Goal: Information Seeking & Learning: Learn about a topic

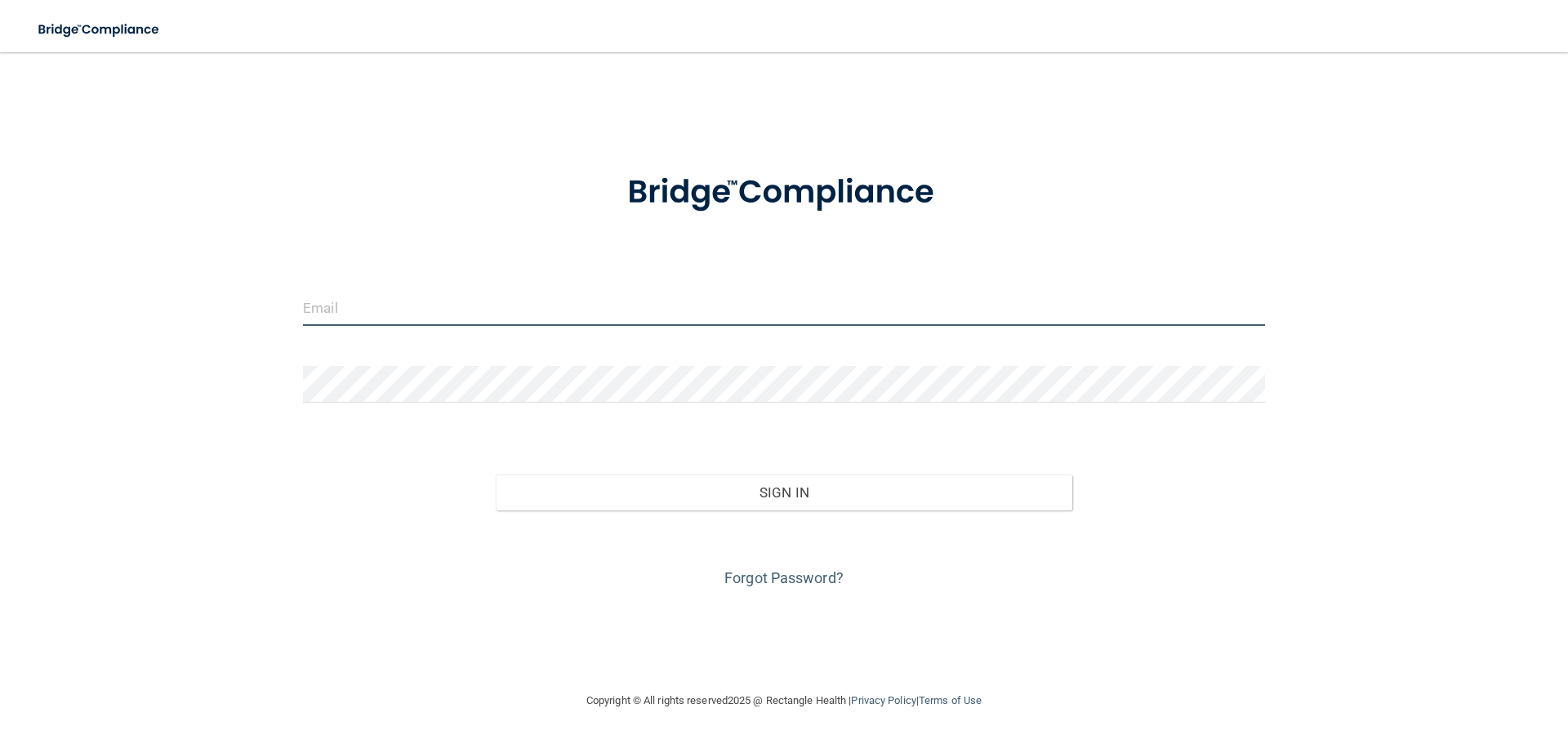
click at [560, 305] on input "email" at bounding box center [784, 307] width 962 height 37
click at [519, 315] on input "email" at bounding box center [784, 307] width 962 height 37
click at [341, 306] on input "email" at bounding box center [784, 307] width 962 height 37
type input "[EMAIL_ADDRESS][DOMAIN_NAME]"
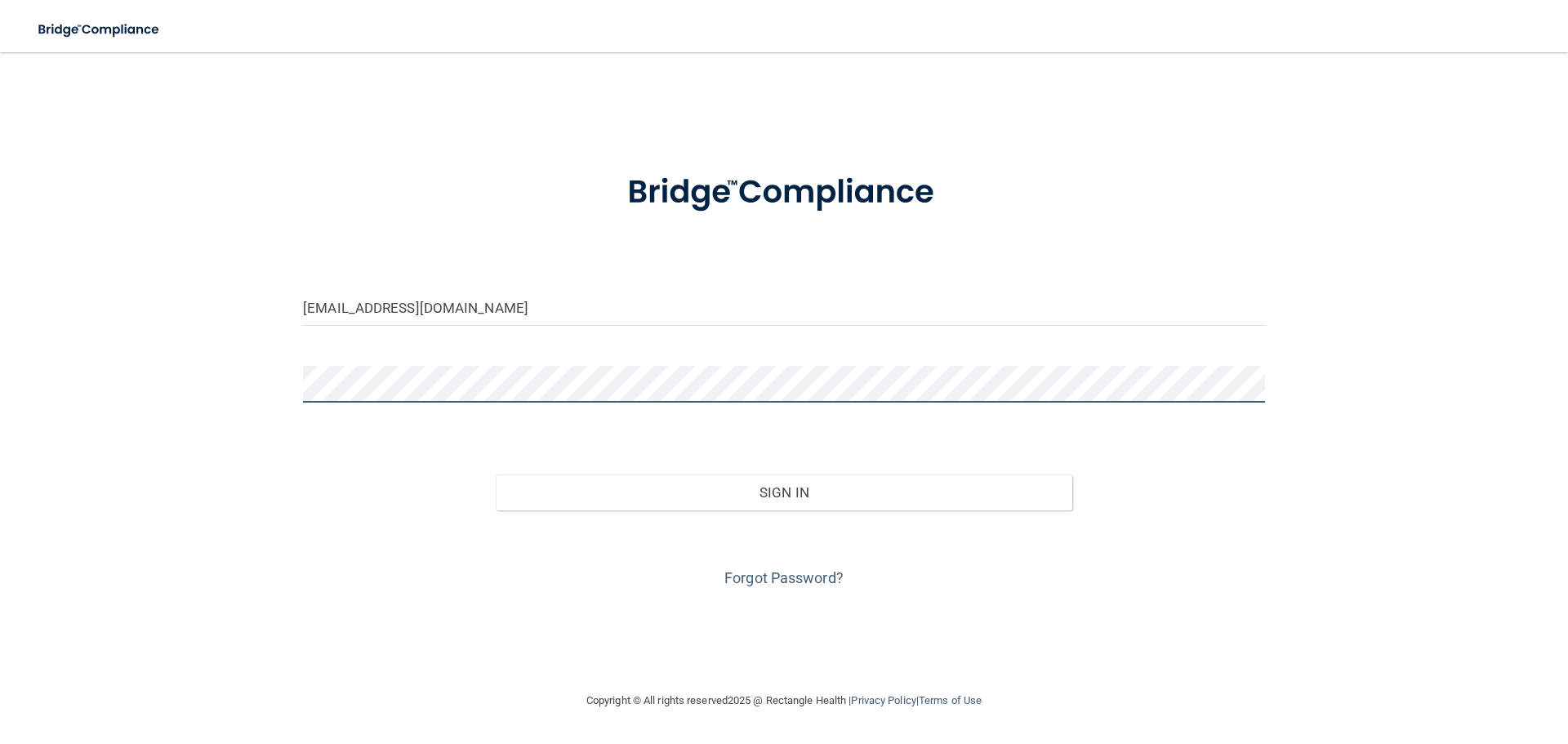
click at [496, 474] on button "Sign In" at bounding box center [784, 492] width 577 height 36
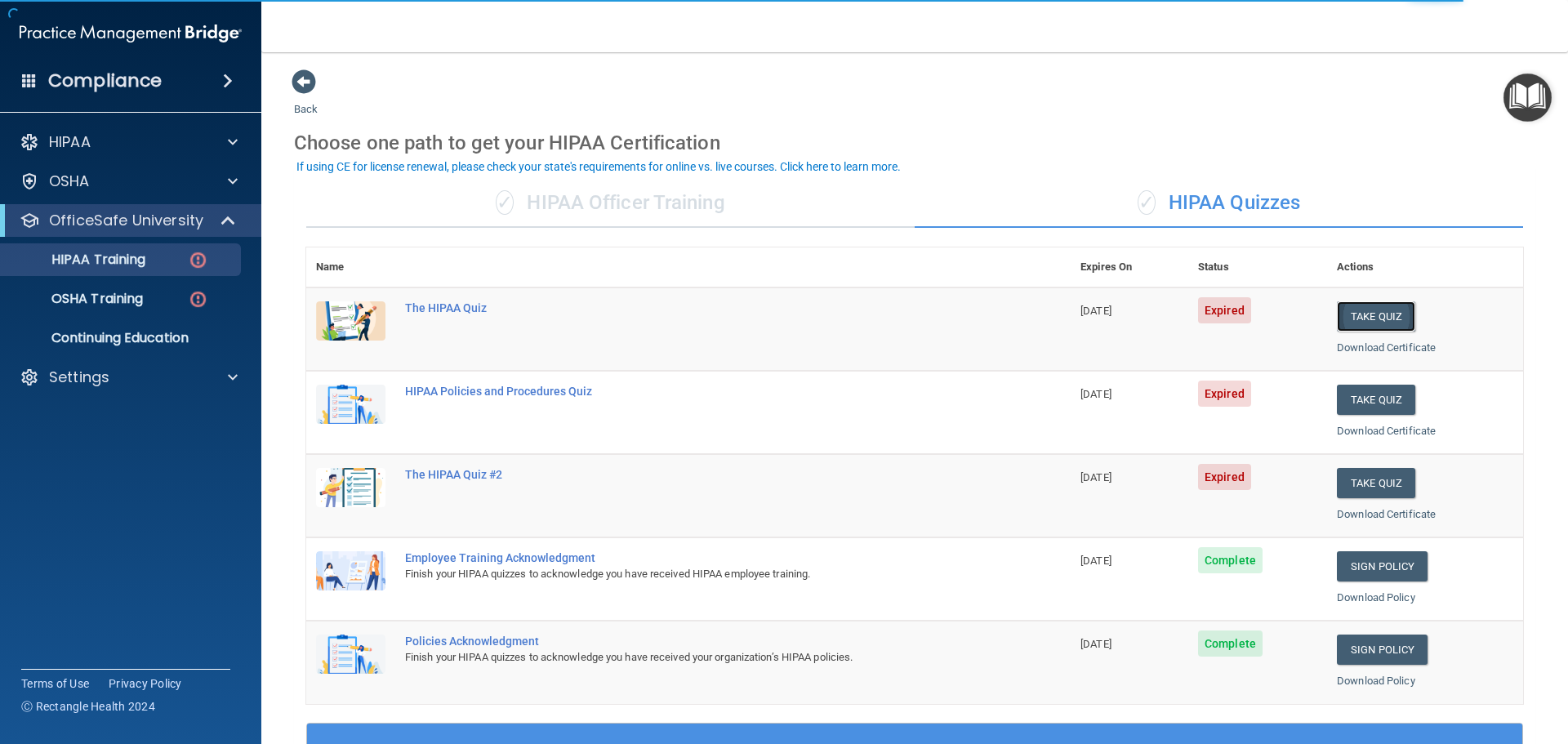
click at [1390, 317] on button "Take Quiz" at bounding box center [1375, 316] width 78 height 30
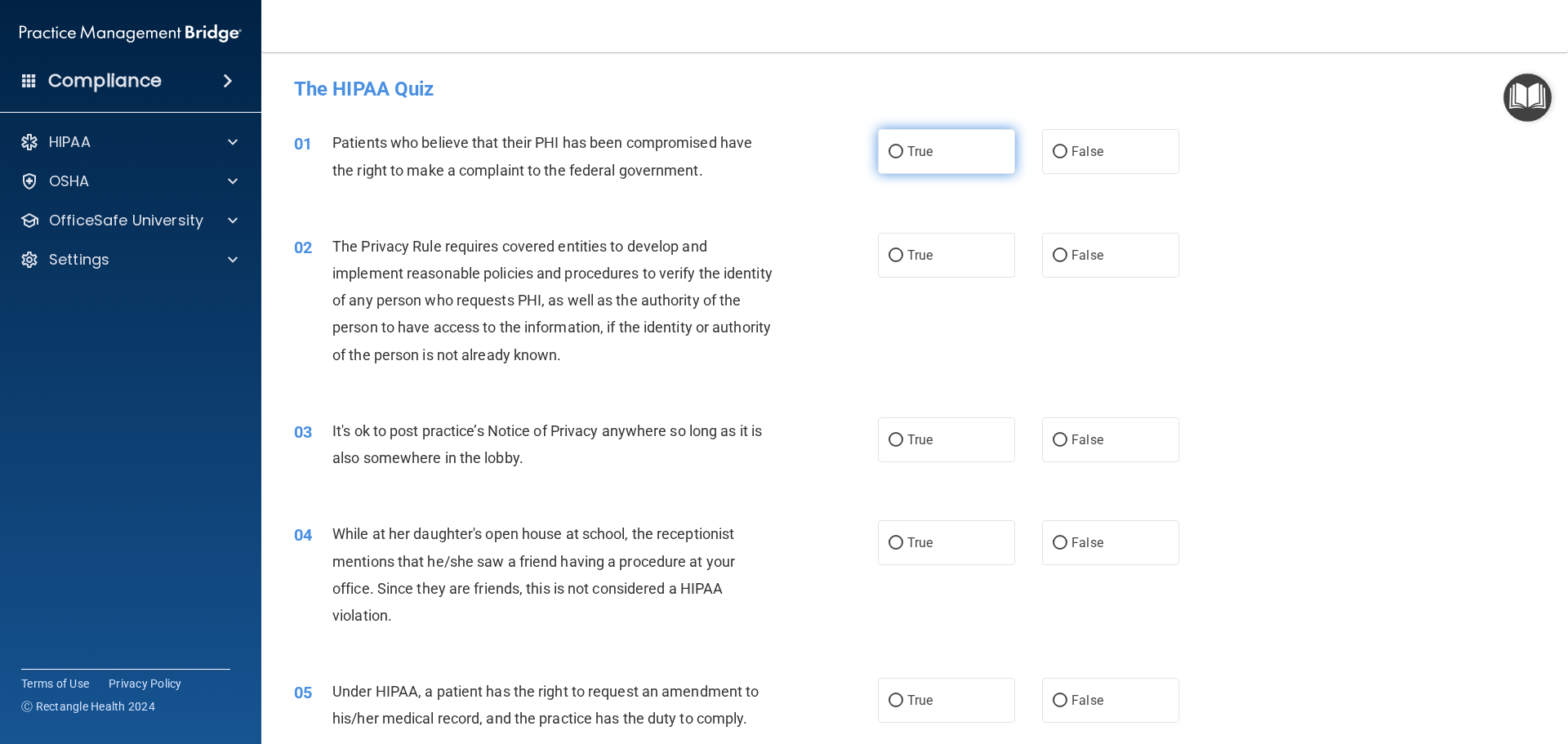
click at [891, 157] on input "True" at bounding box center [896, 152] width 15 height 12
radio input "true"
click at [891, 253] on input "True" at bounding box center [896, 256] width 15 height 12
radio input "true"
drag, startPoint x: 1056, startPoint y: 443, endPoint x: 1064, endPoint y: 481, distance: 38.8
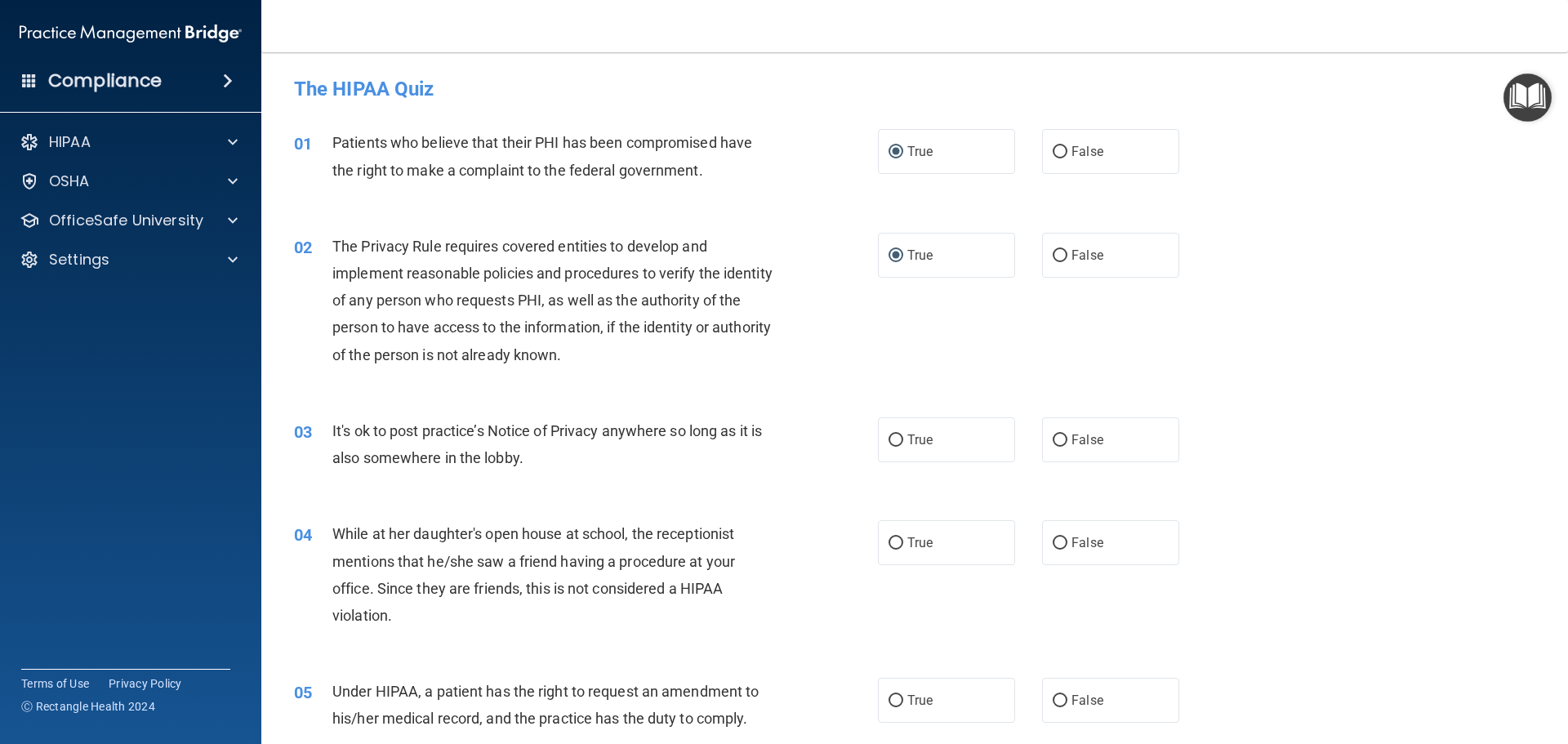
click at [1055, 443] on input "False" at bounding box center [1060, 440] width 15 height 12
radio input "true"
click at [1055, 546] on input "False" at bounding box center [1060, 543] width 15 height 12
radio input "true"
click at [1057, 700] on input "False" at bounding box center [1060, 700] width 15 height 12
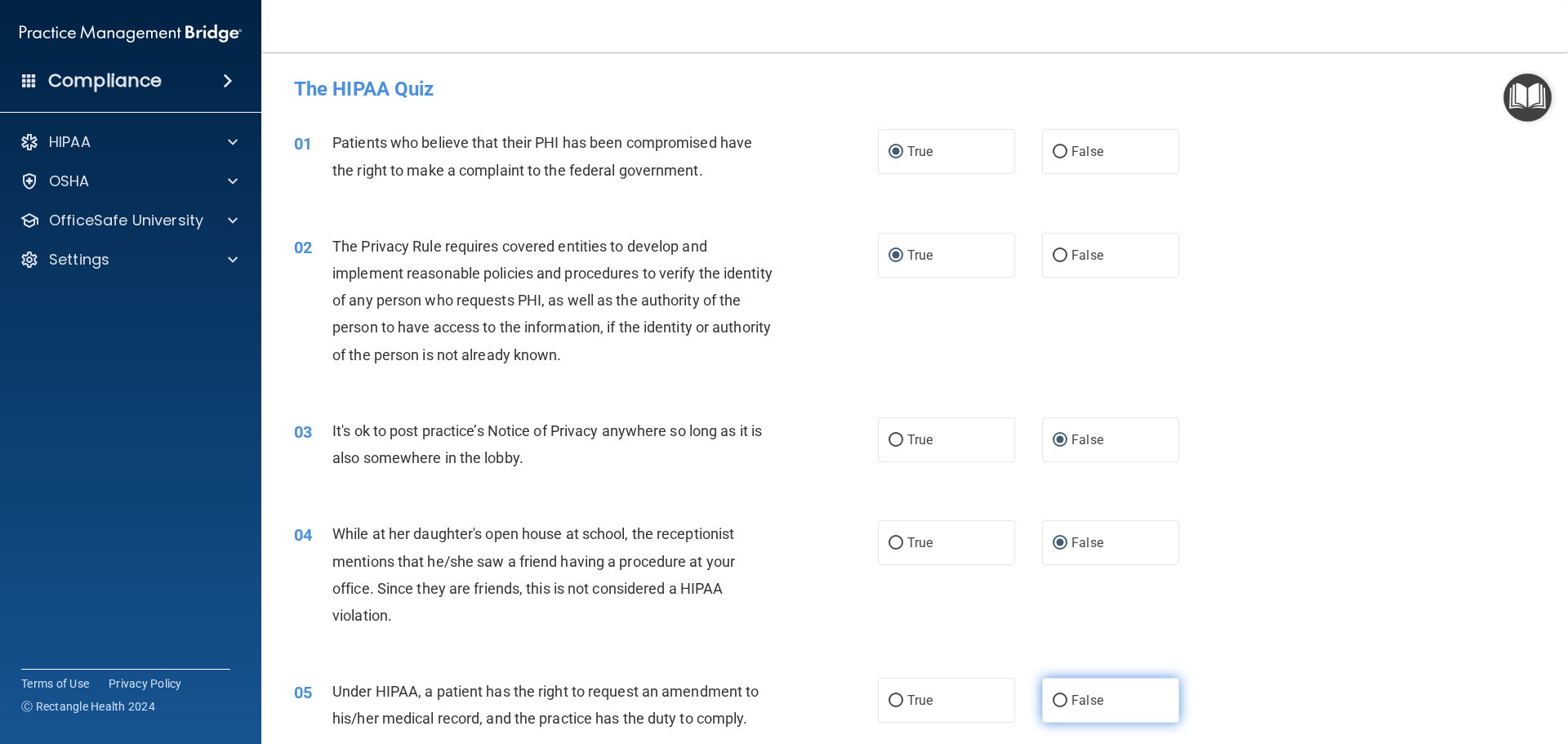
radio input "true"
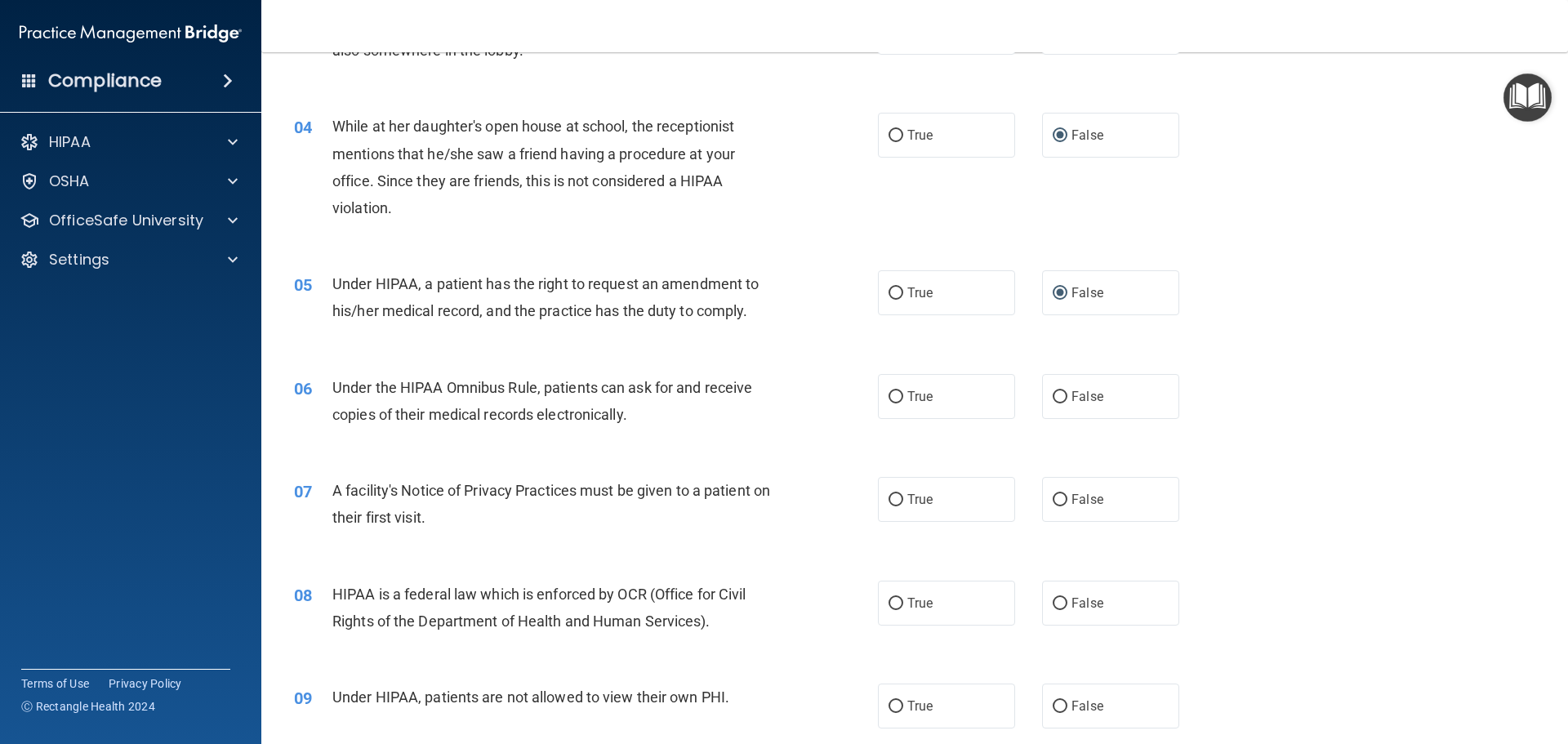
scroll to position [408, 0]
drag, startPoint x: 886, startPoint y: 392, endPoint x: 882, endPoint y: 401, distance: 9.8
click at [889, 398] on input "True" at bounding box center [896, 396] width 15 height 12
radio input "true"
click at [892, 500] on input "True" at bounding box center [896, 499] width 15 height 12
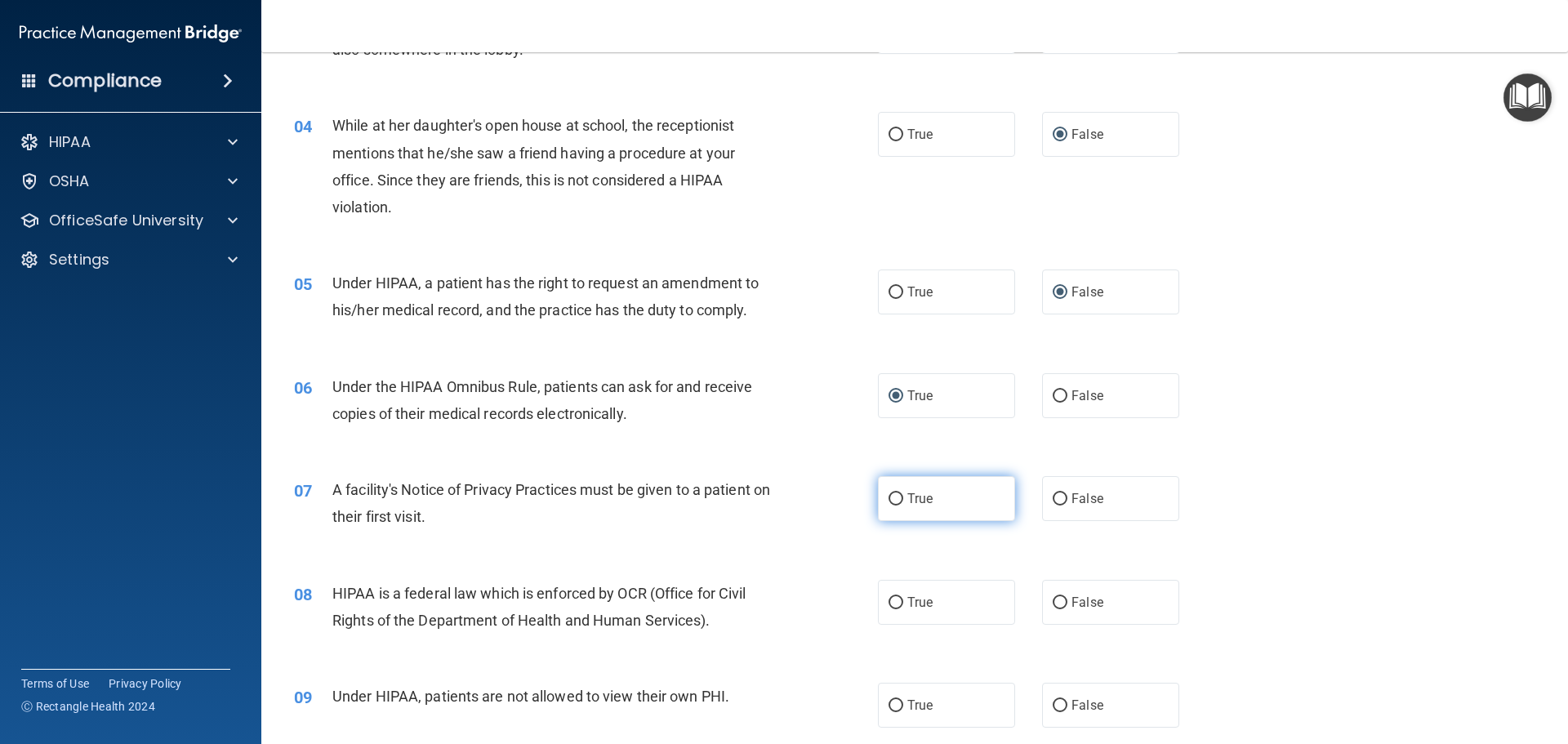
radio input "true"
click at [890, 607] on input "True" at bounding box center [896, 602] width 15 height 12
radio input "true"
click at [1054, 706] on input "False" at bounding box center [1060, 705] width 15 height 12
radio input "true"
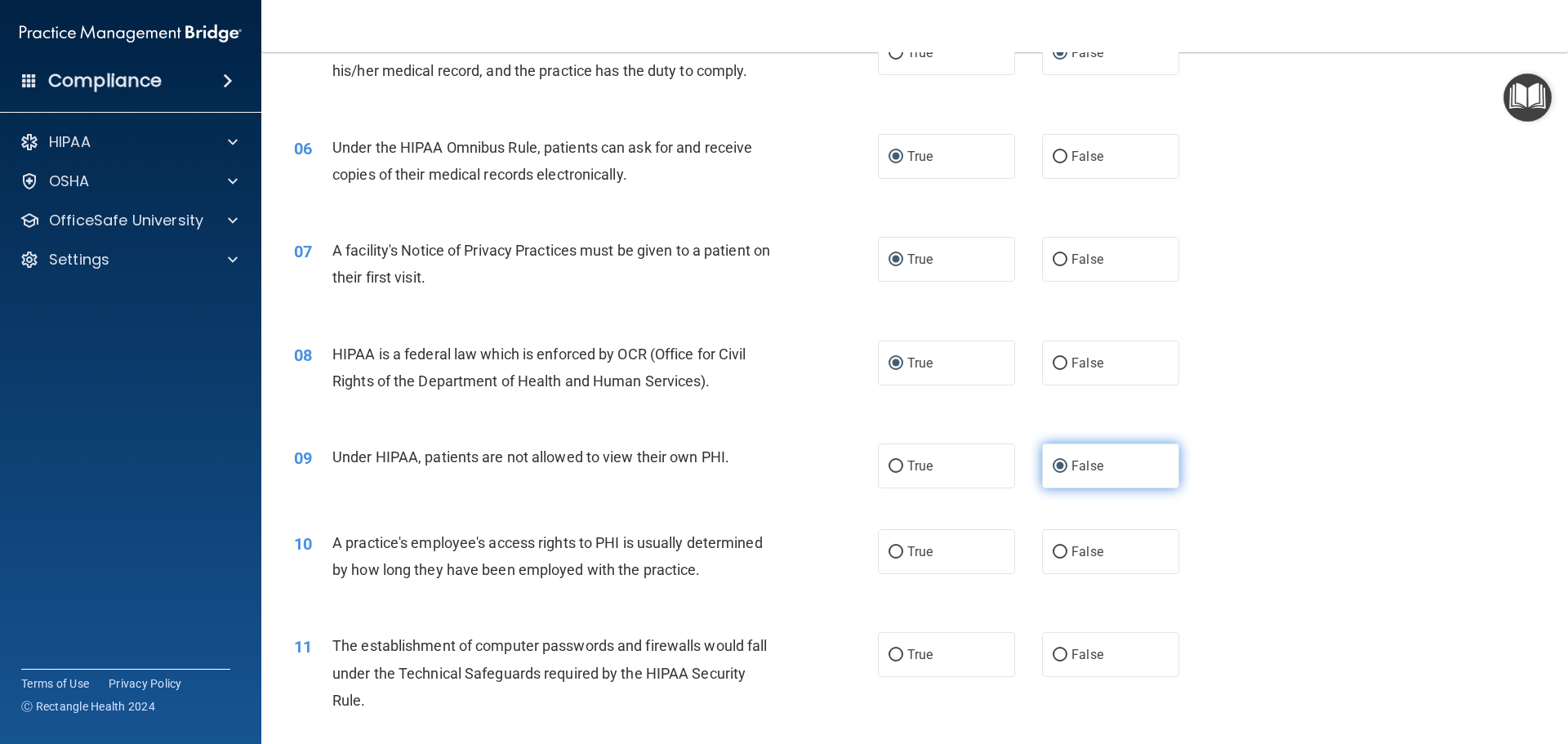
scroll to position [653, 0]
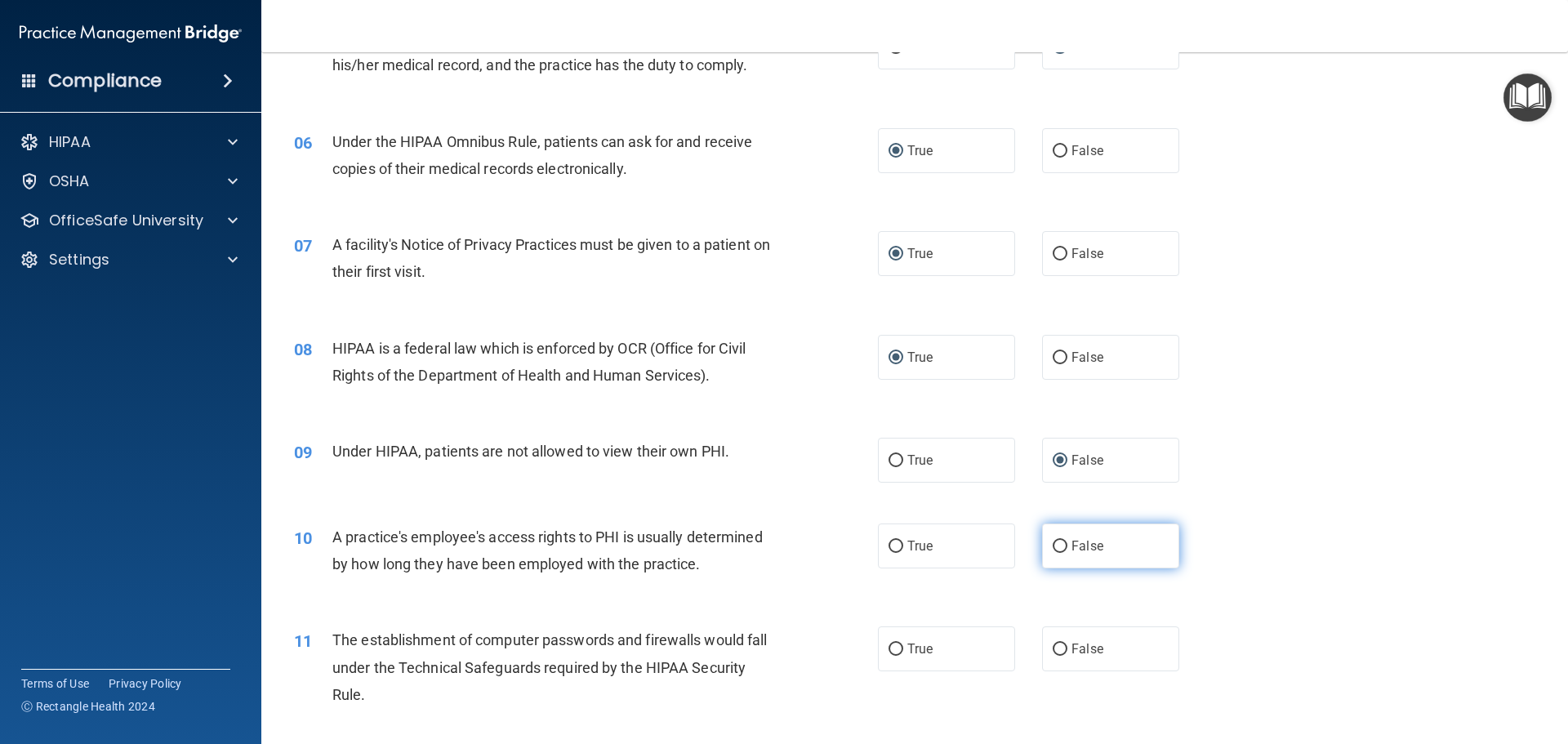
click at [1053, 549] on input "False" at bounding box center [1060, 546] width 15 height 12
radio input "true"
click at [889, 649] on input "True" at bounding box center [896, 649] width 15 height 12
radio input "true"
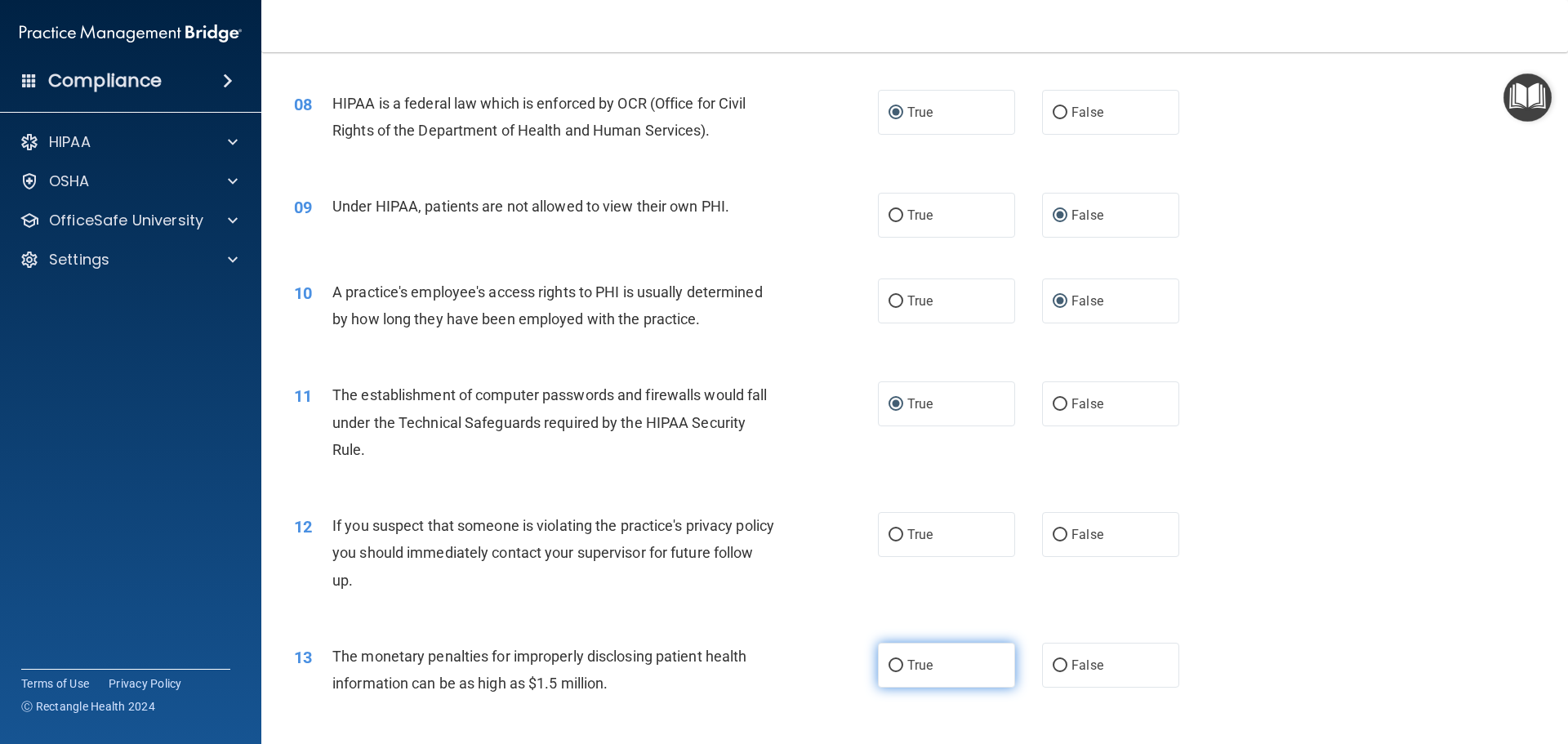
scroll to position [980, 0]
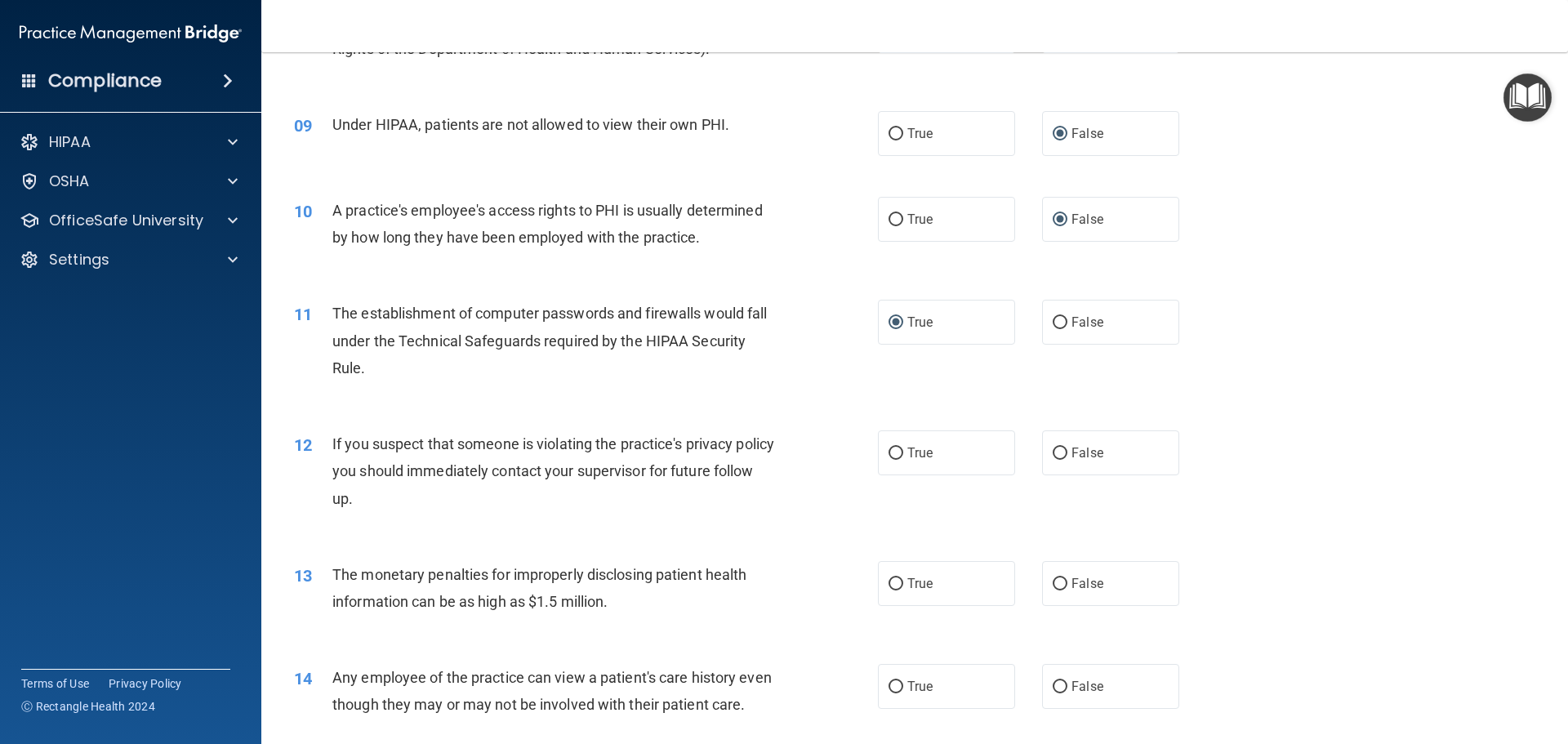
drag, startPoint x: 888, startPoint y: 452, endPoint x: 874, endPoint y: 479, distance: 30.4
click at [889, 453] on input "True" at bounding box center [896, 453] width 15 height 12
radio input "true"
click at [894, 580] on input "True" at bounding box center [896, 584] width 15 height 12
radio input "true"
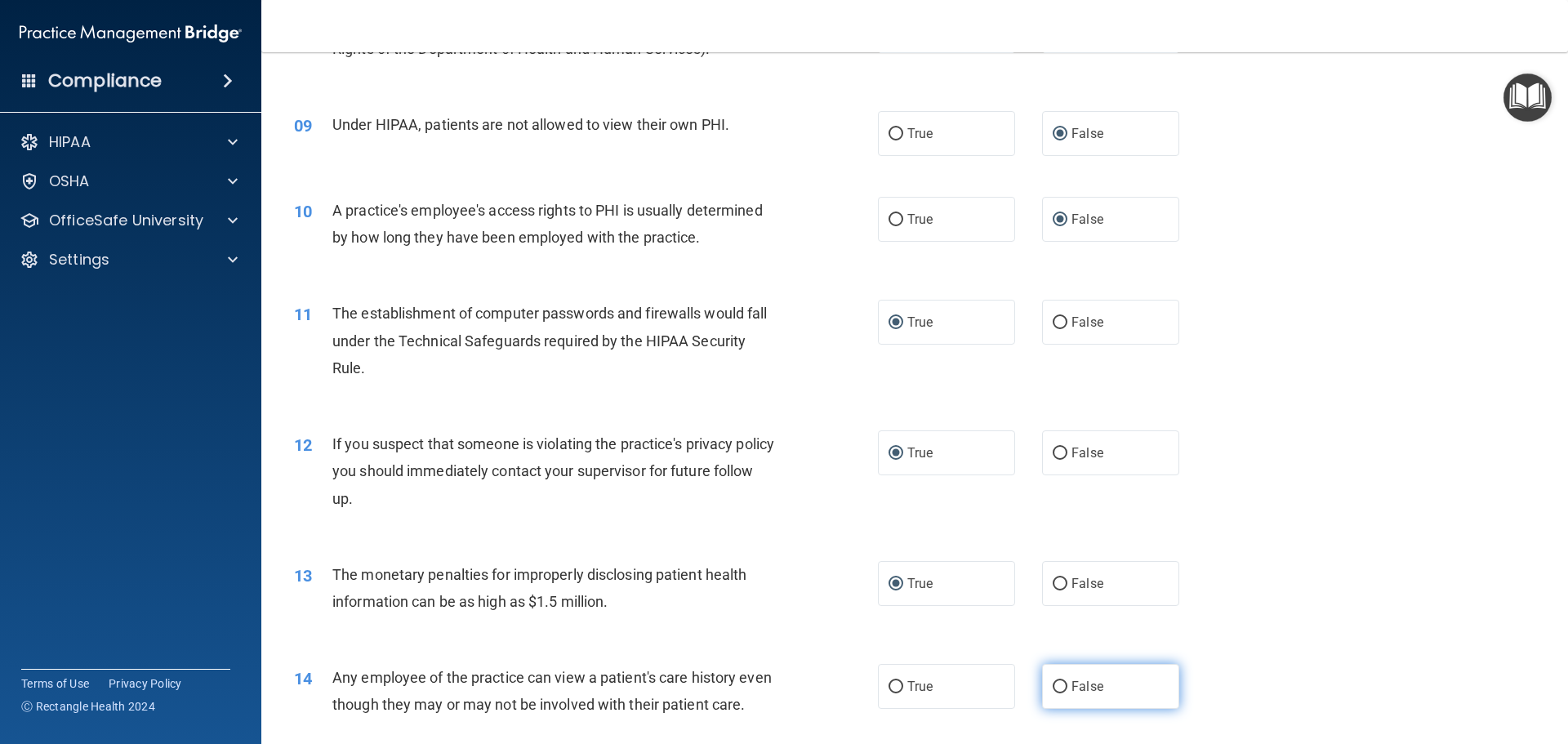
click at [1061, 693] on label "False" at bounding box center [1110, 686] width 137 height 45
click at [1061, 693] on input "False" at bounding box center [1060, 687] width 15 height 12
radio input "true"
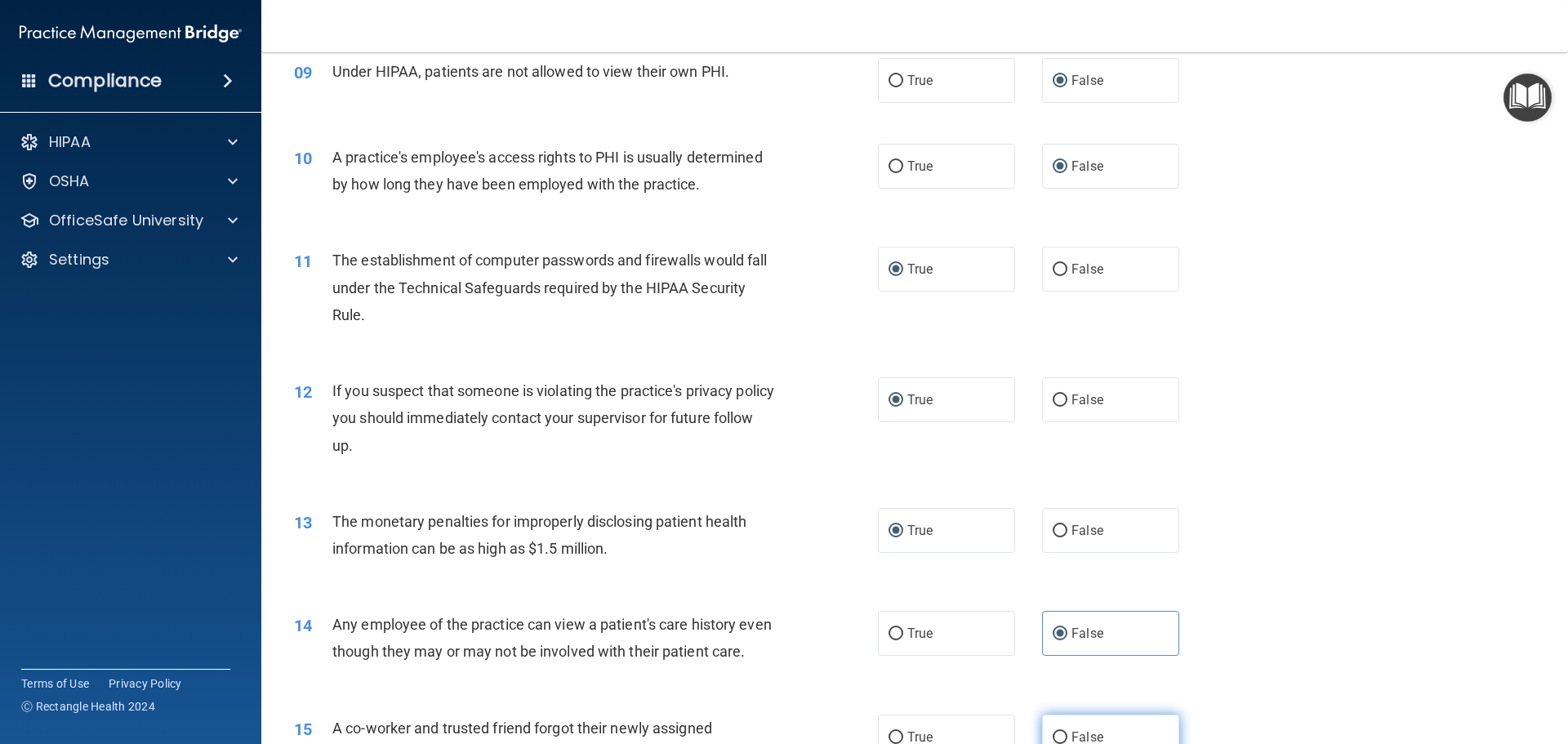
scroll to position [1143, 0]
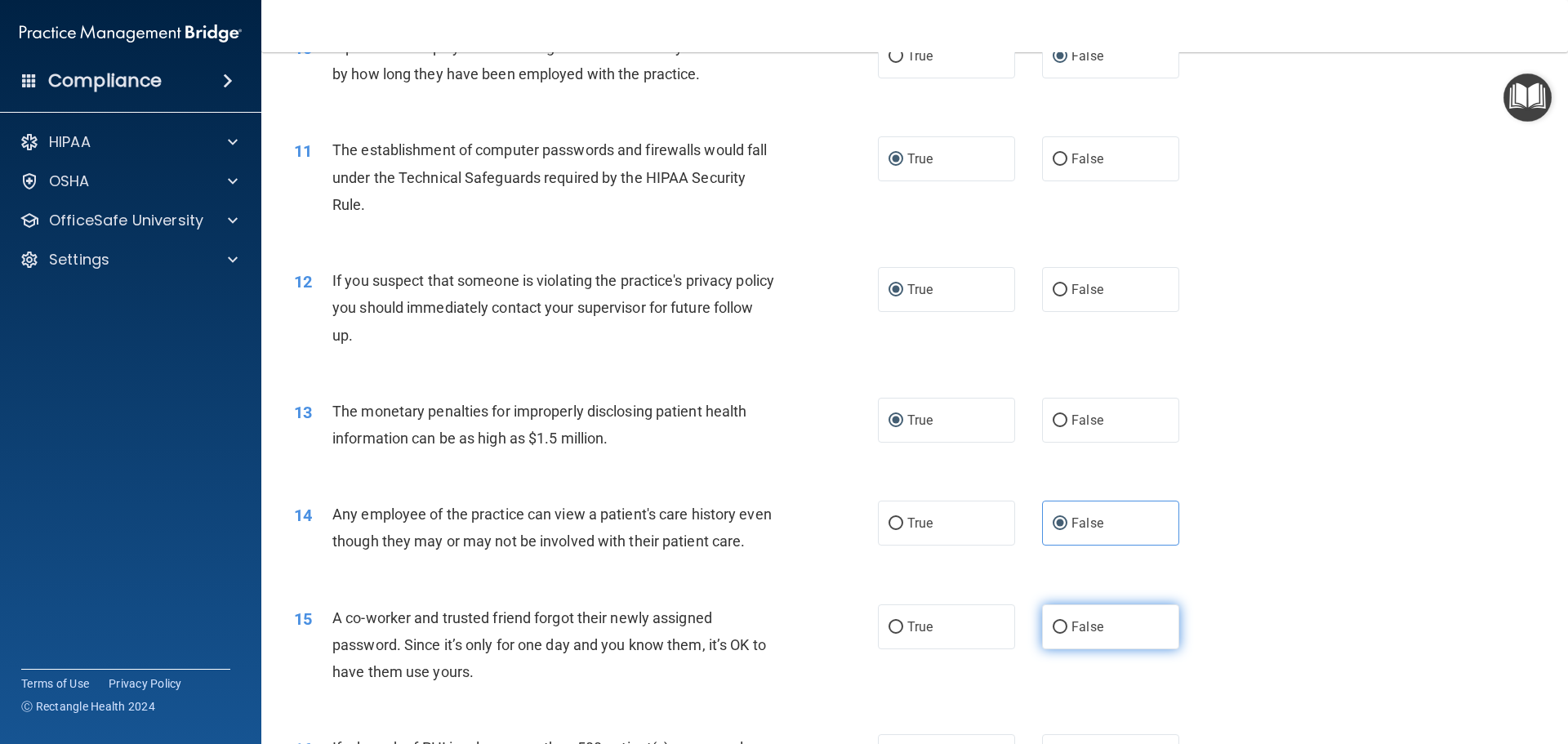
click at [1057, 634] on input "False" at bounding box center [1060, 627] width 15 height 12
radio input "true"
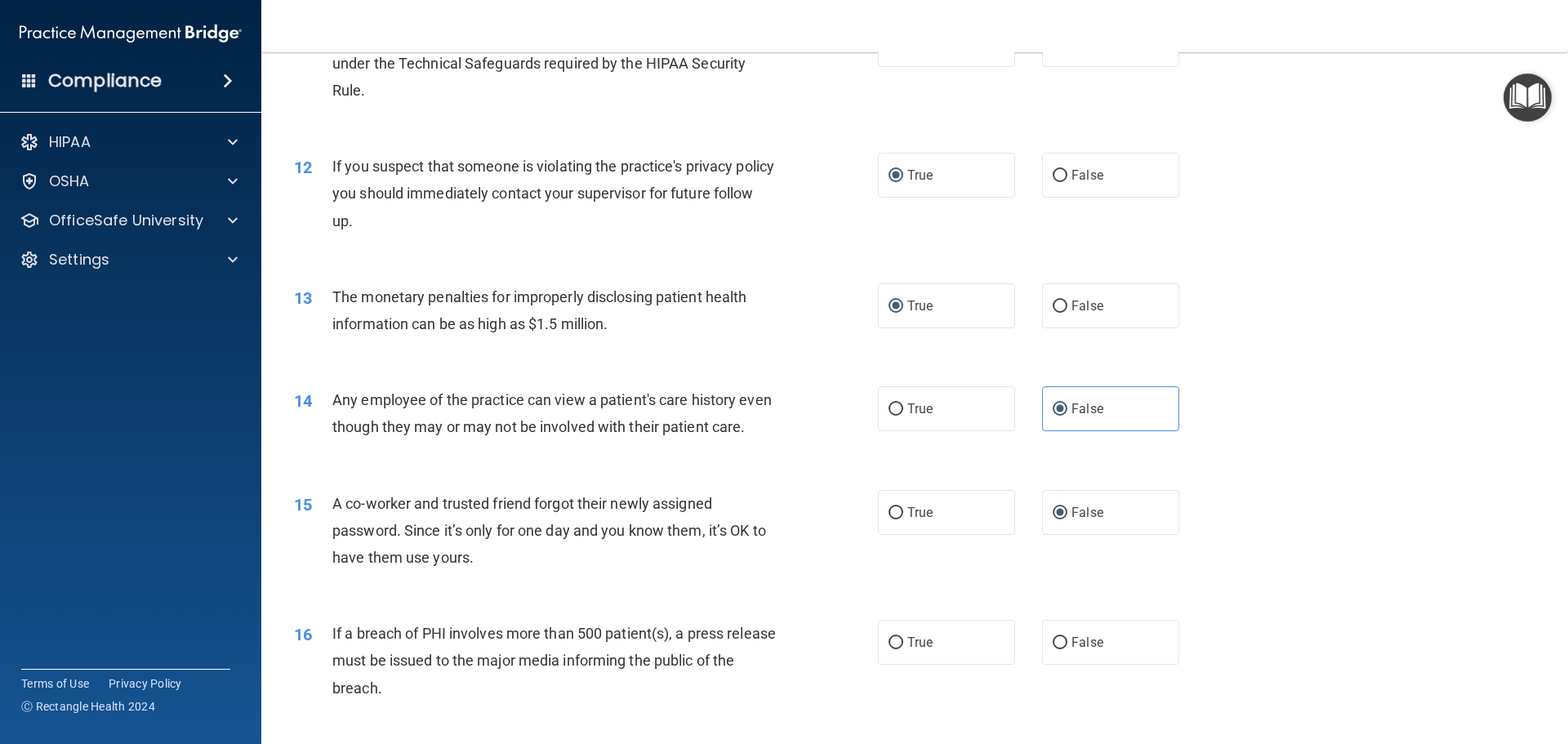
scroll to position [1388, 0]
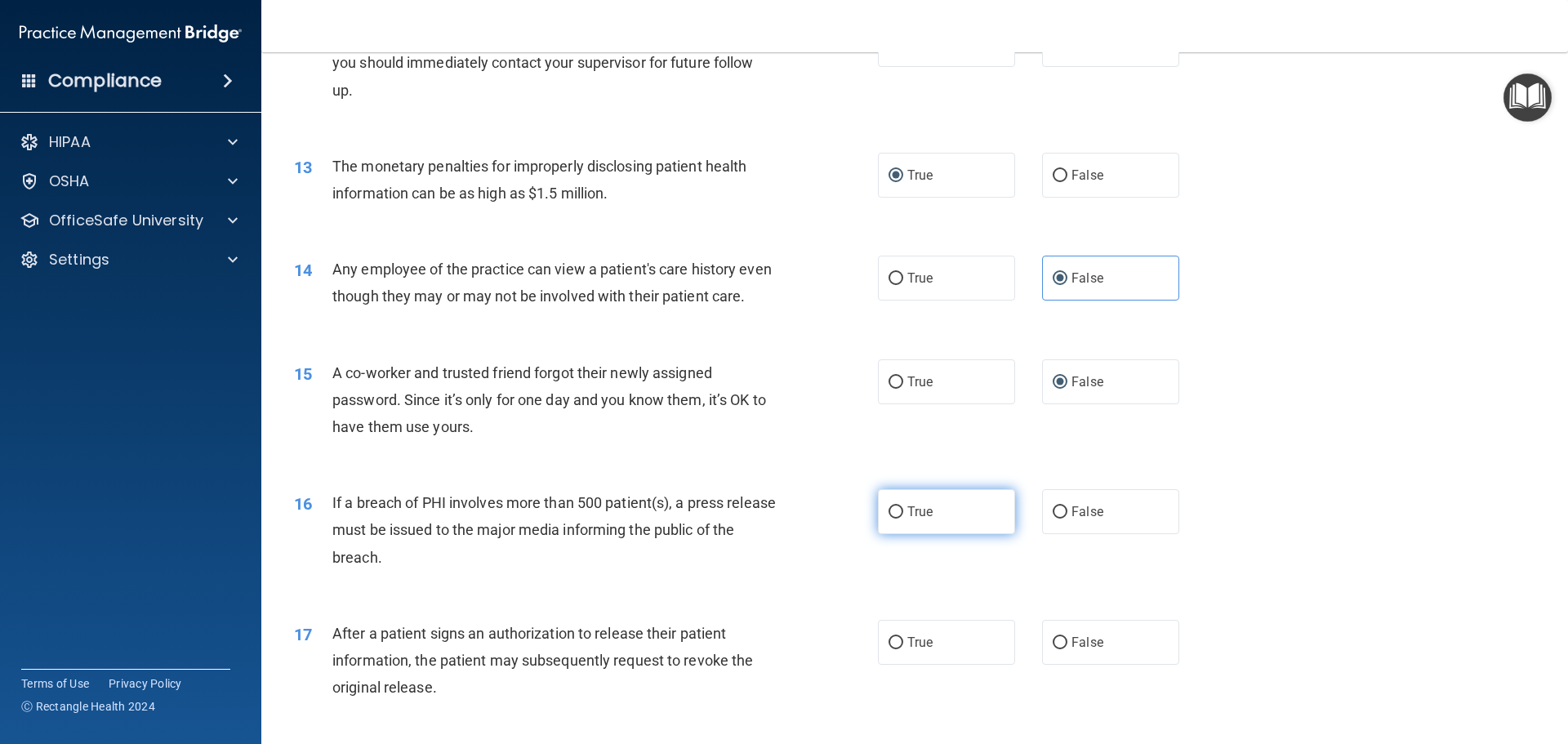
click at [890, 518] on input "True" at bounding box center [896, 512] width 15 height 12
radio input "true"
click at [889, 649] on input "True" at bounding box center [896, 643] width 15 height 12
radio input "true"
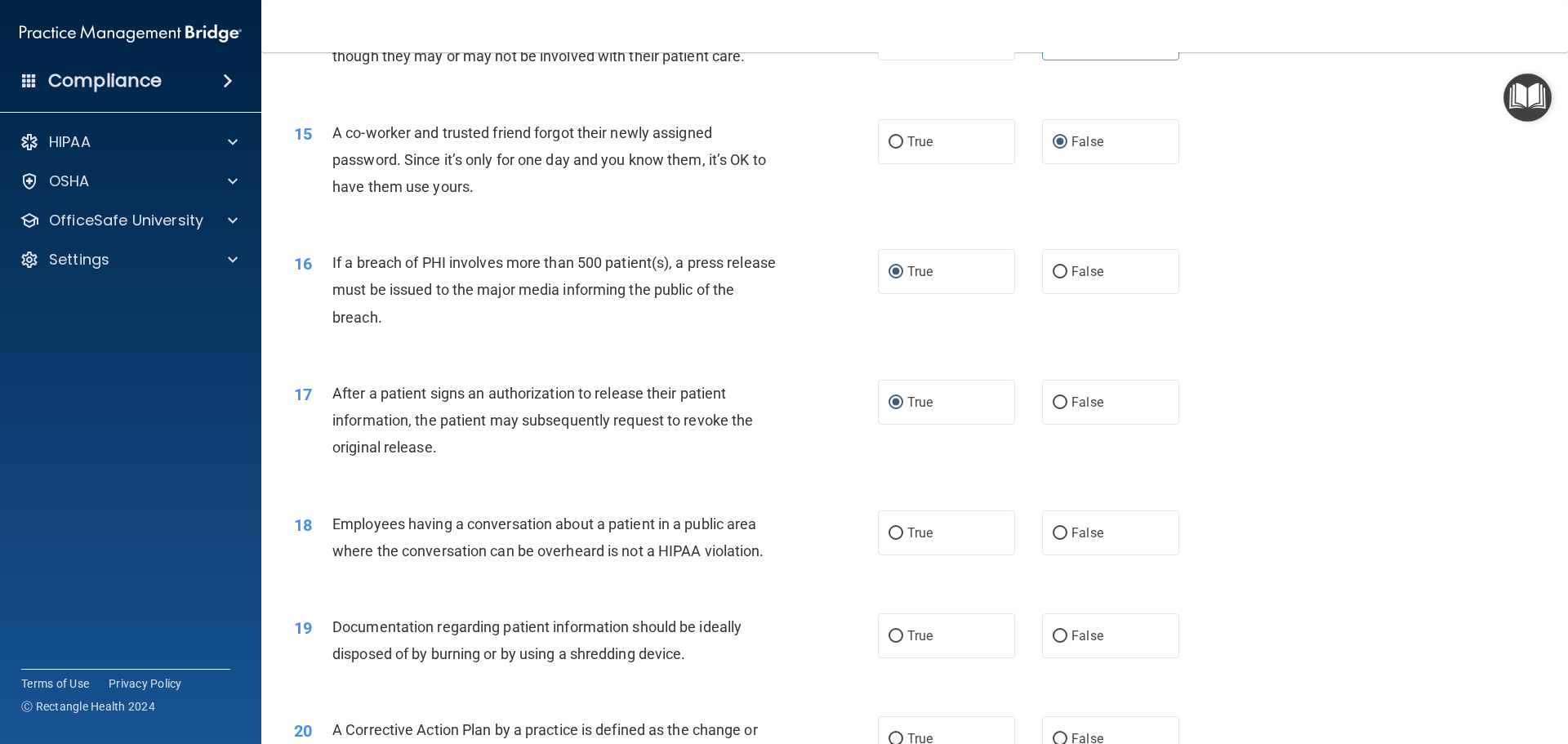
scroll to position [1633, 0]
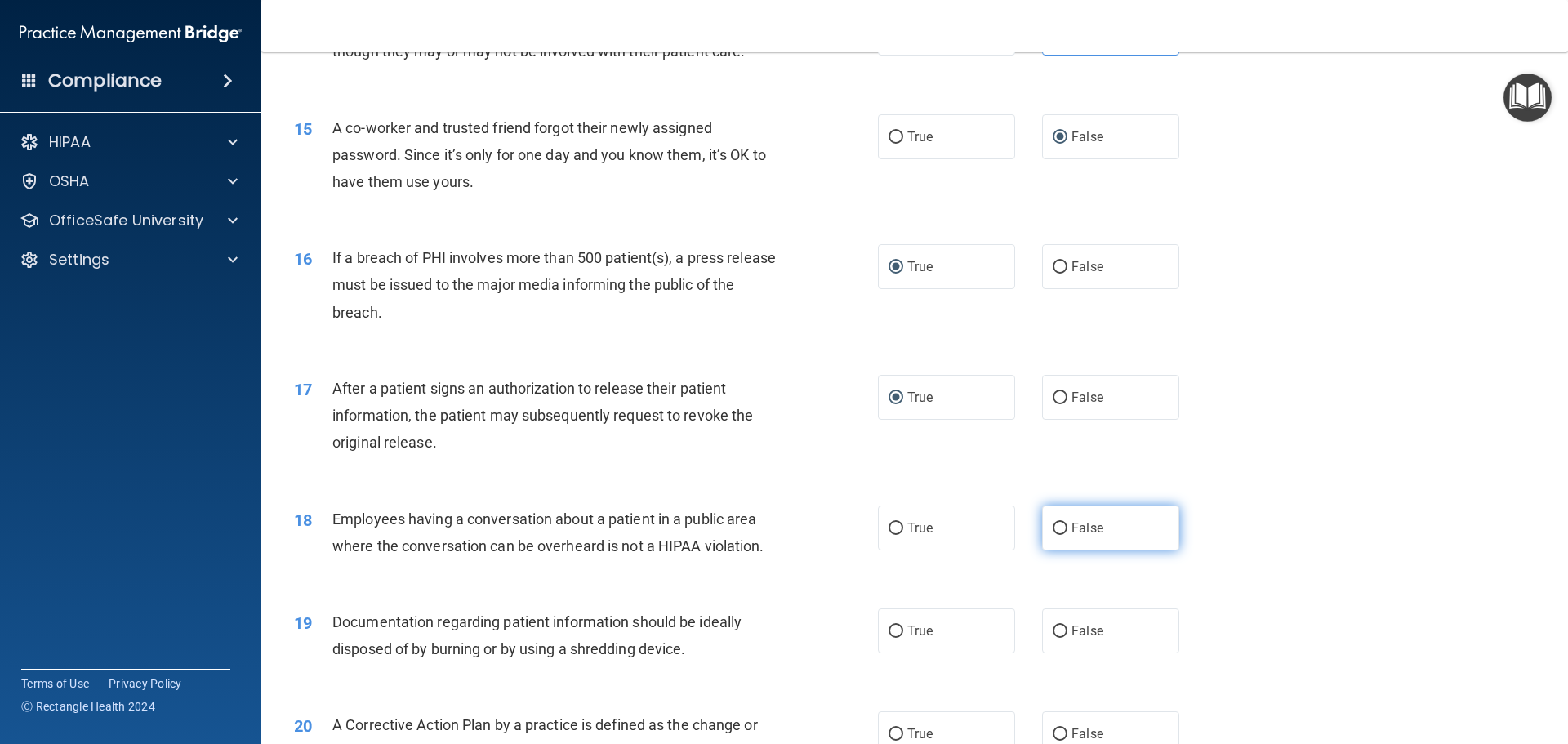
click at [1053, 535] on input "False" at bounding box center [1060, 528] width 15 height 12
radio input "true"
click at [907, 639] on span "True" at bounding box center [919, 630] width 26 height 16
click at [903, 638] on input "True" at bounding box center [896, 631] width 15 height 12
radio input "true"
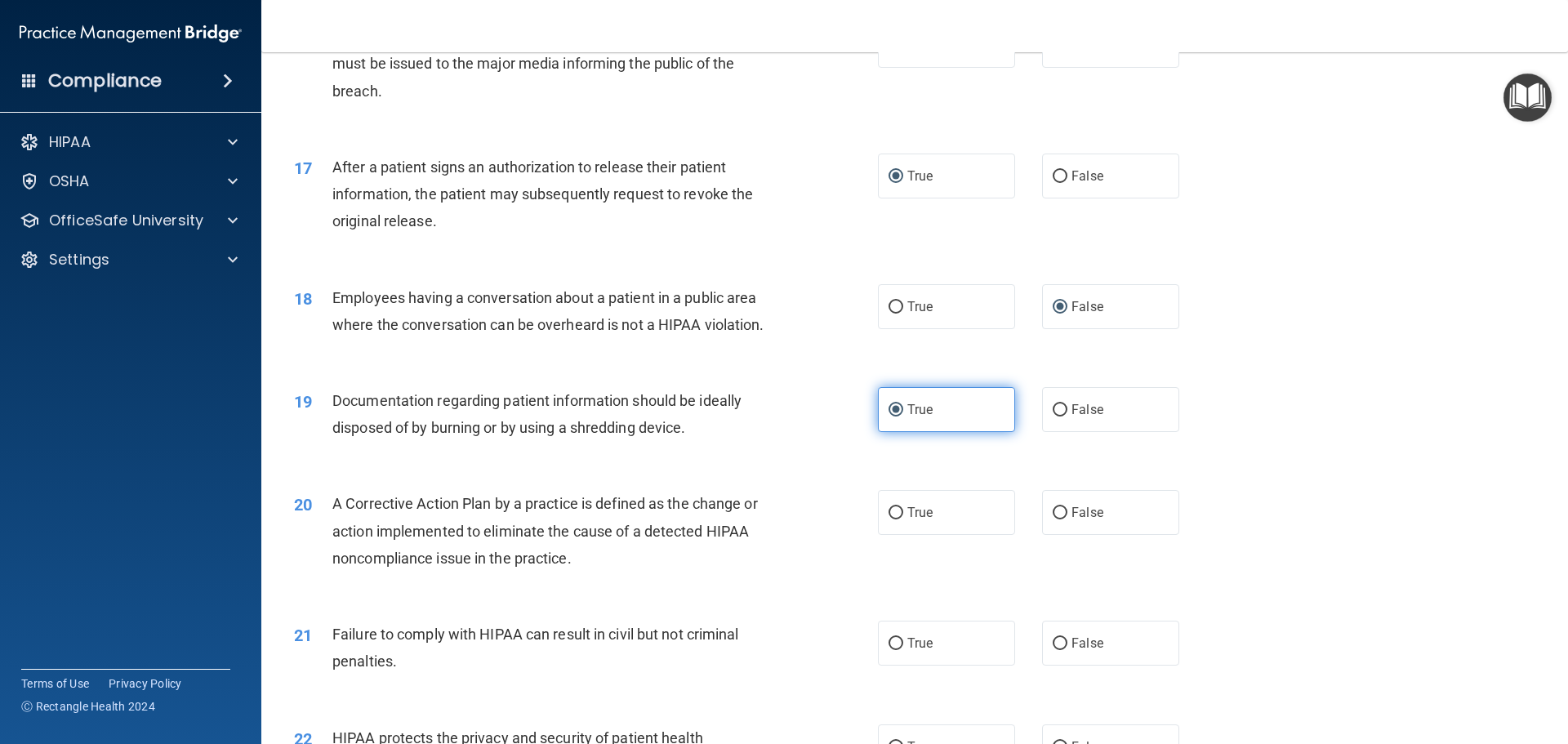
scroll to position [1878, 0]
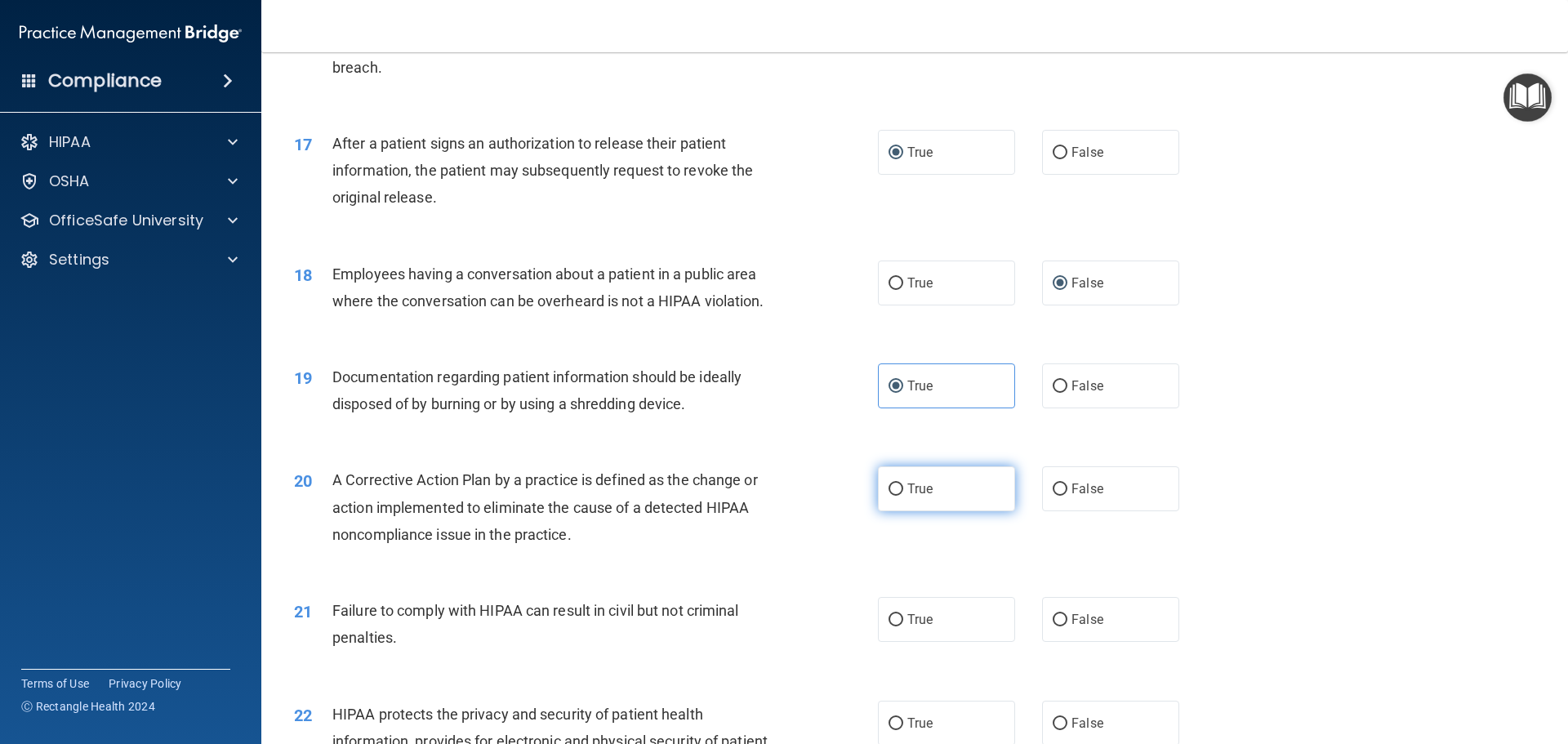
click at [889, 495] on input "True" at bounding box center [896, 489] width 15 height 12
radio input "true"
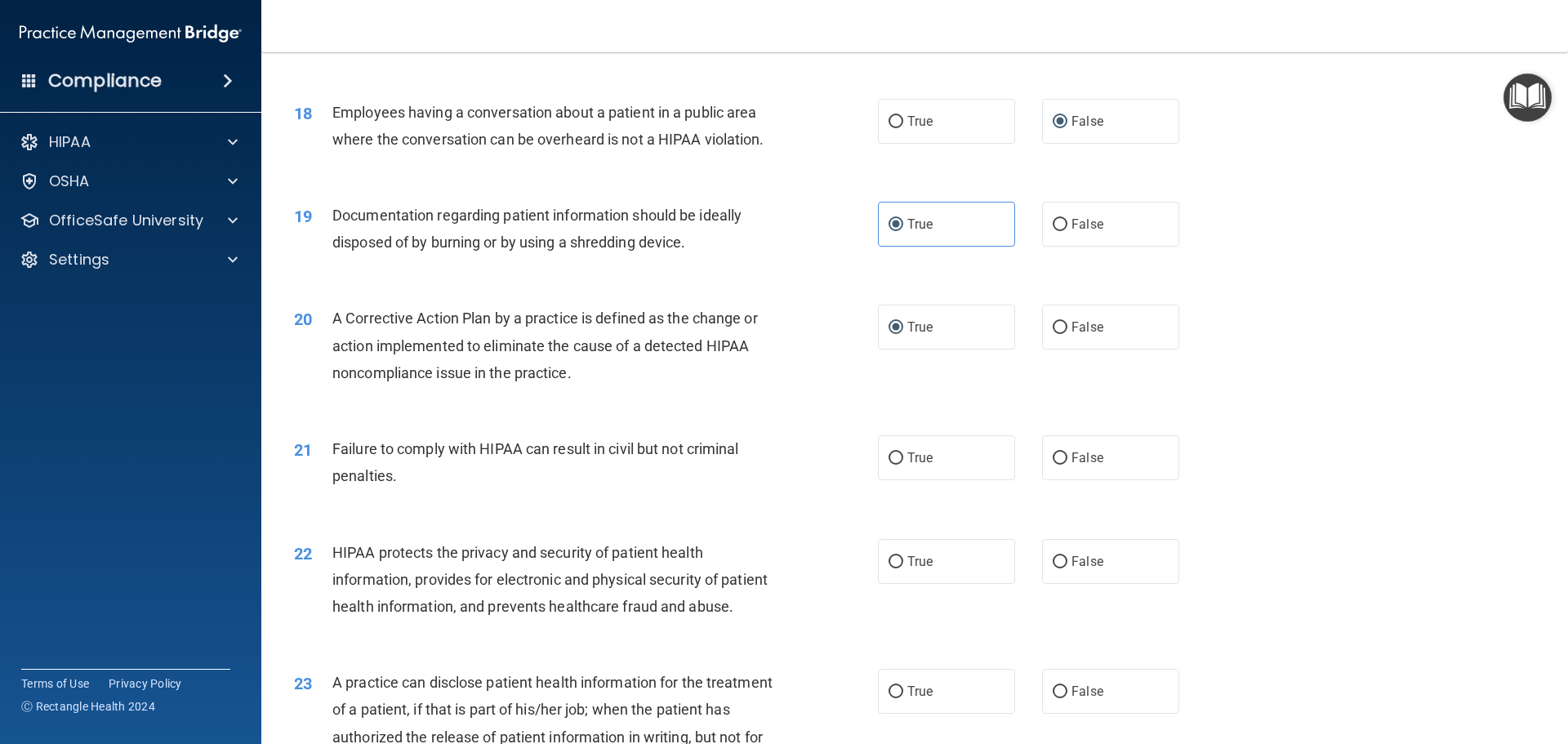
scroll to position [2042, 0]
click at [1060, 478] on label "False" at bounding box center [1110, 456] width 137 height 45
click at [1060, 463] on input "False" at bounding box center [1060, 457] width 15 height 12
radio input "true"
click at [914, 568] on span "True" at bounding box center [919, 560] width 26 height 16
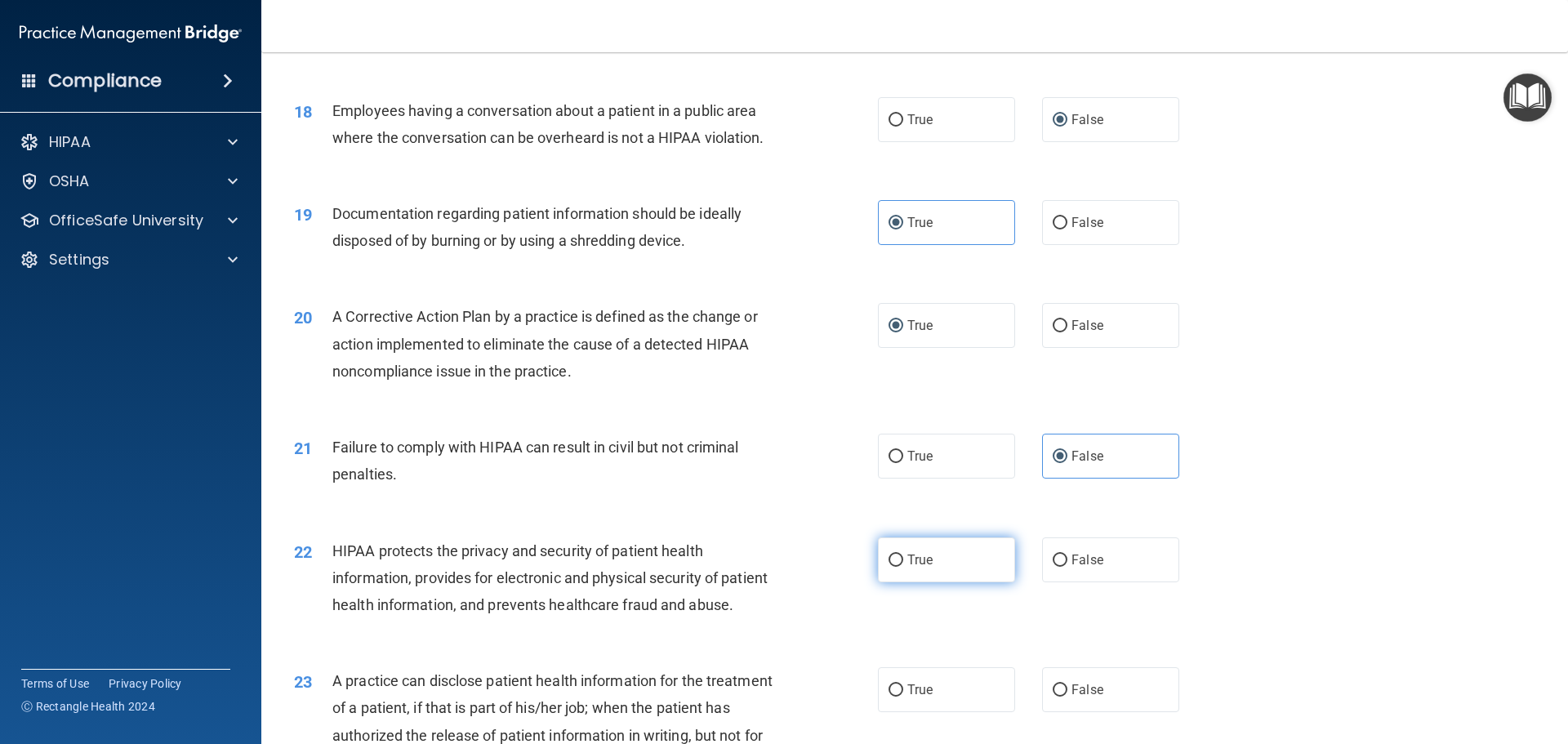
click at [903, 567] on input "True" at bounding box center [896, 560] width 15 height 12
radio input "true"
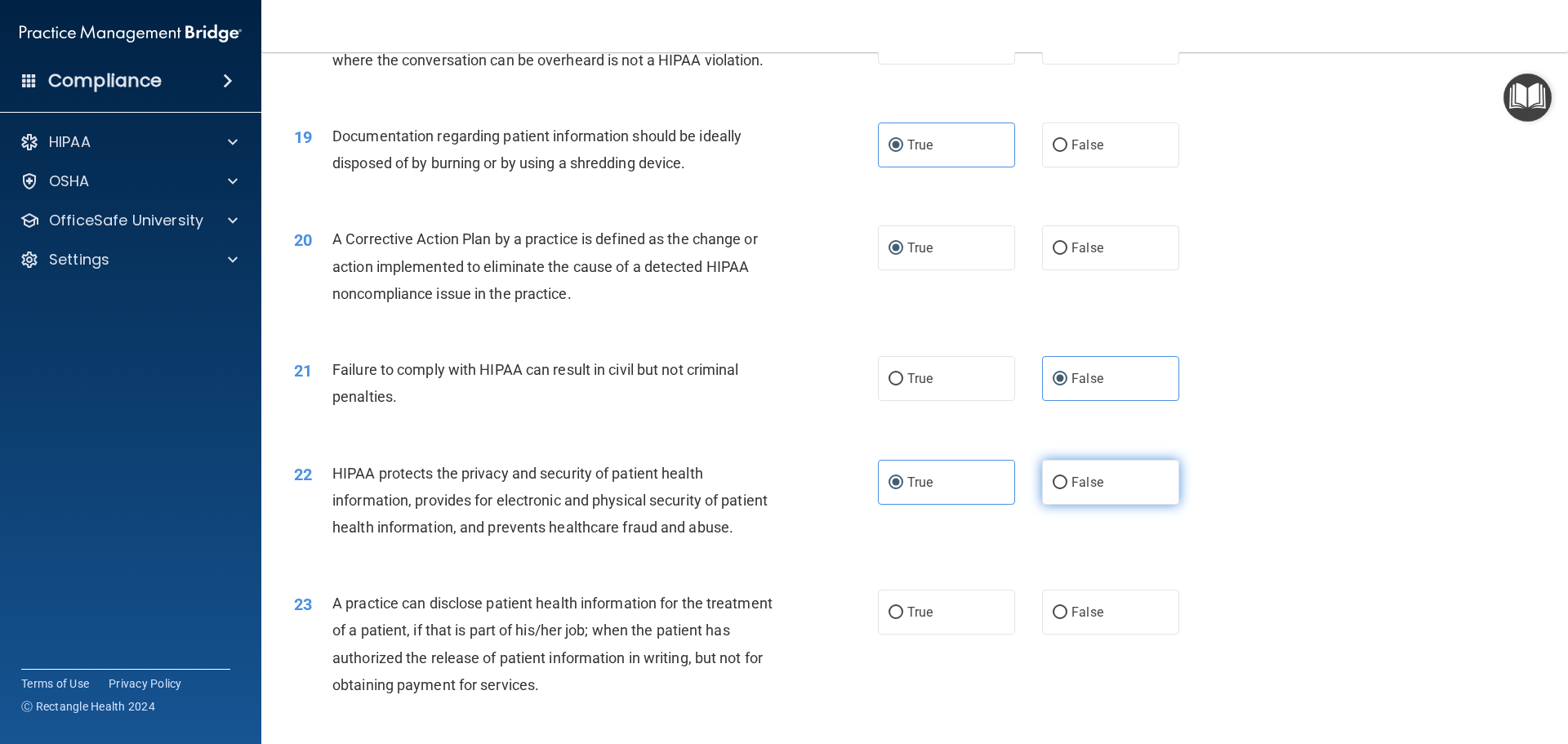
scroll to position [2205, 0]
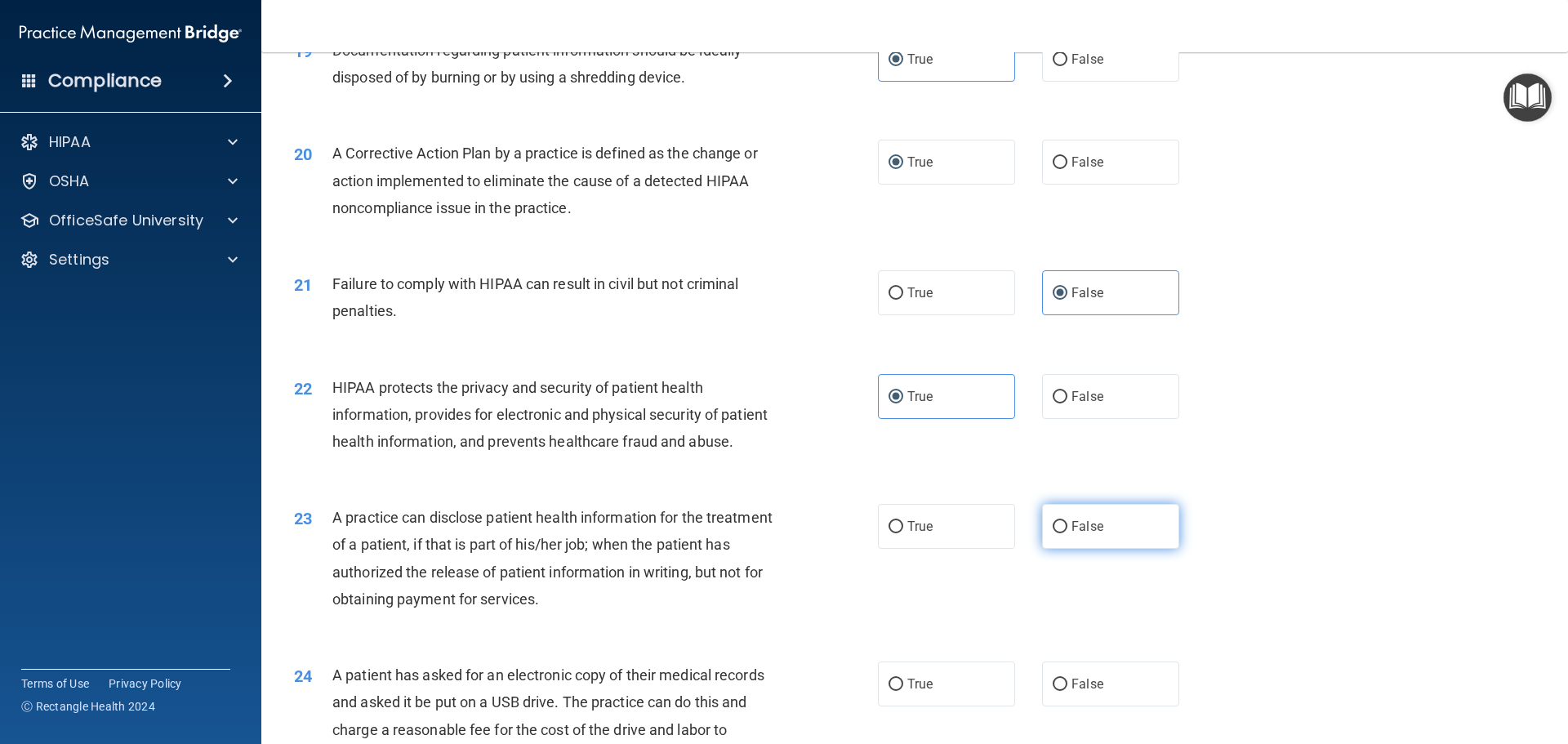
click at [1105, 549] on label "False" at bounding box center [1110, 526] width 137 height 45
click at [1068, 533] on input "False" at bounding box center [1060, 527] width 15 height 12
radio input "true"
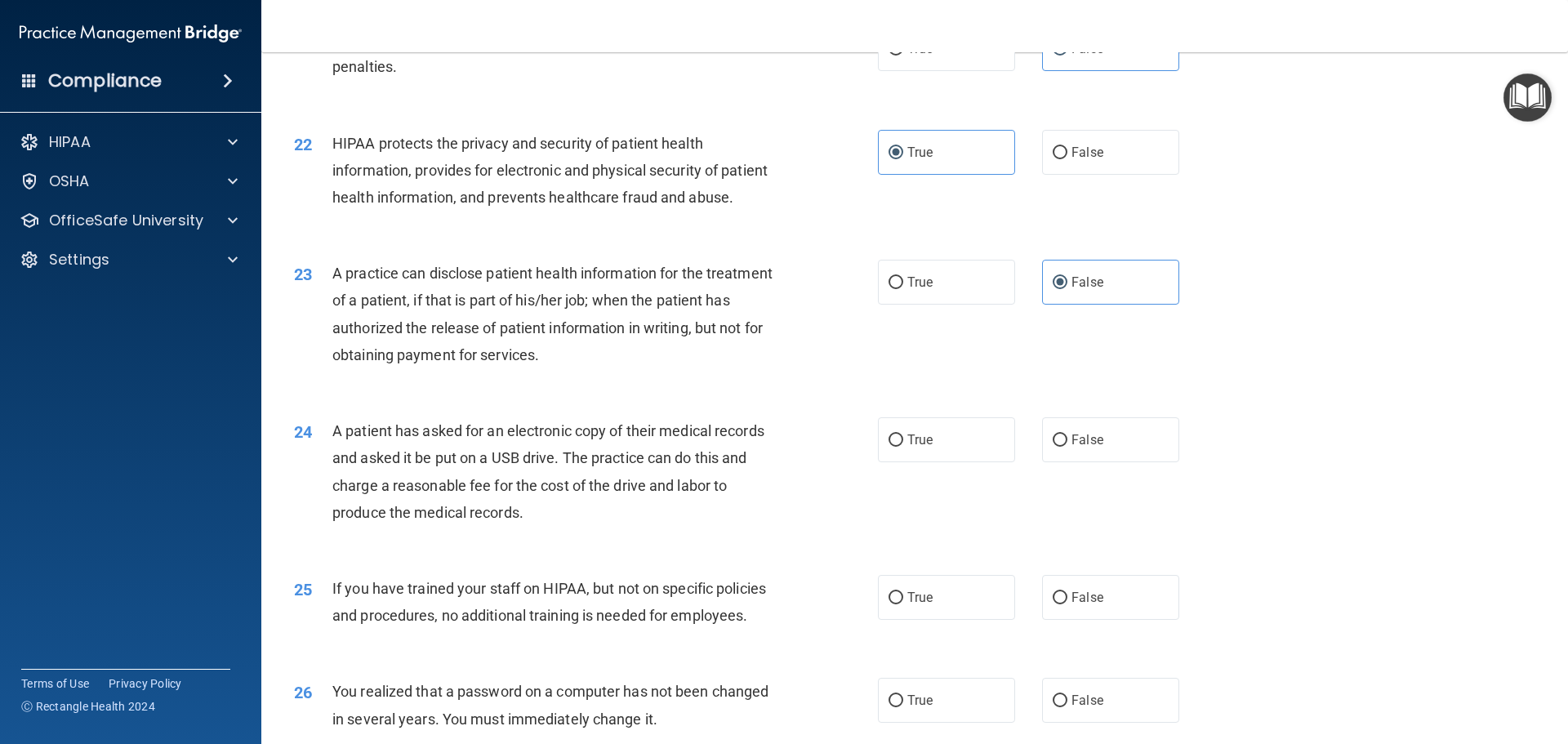
scroll to position [2450, 0]
click at [897, 462] on label "True" at bounding box center [947, 439] width 137 height 45
click at [897, 446] on input "True" at bounding box center [896, 439] width 15 height 12
radio input "true"
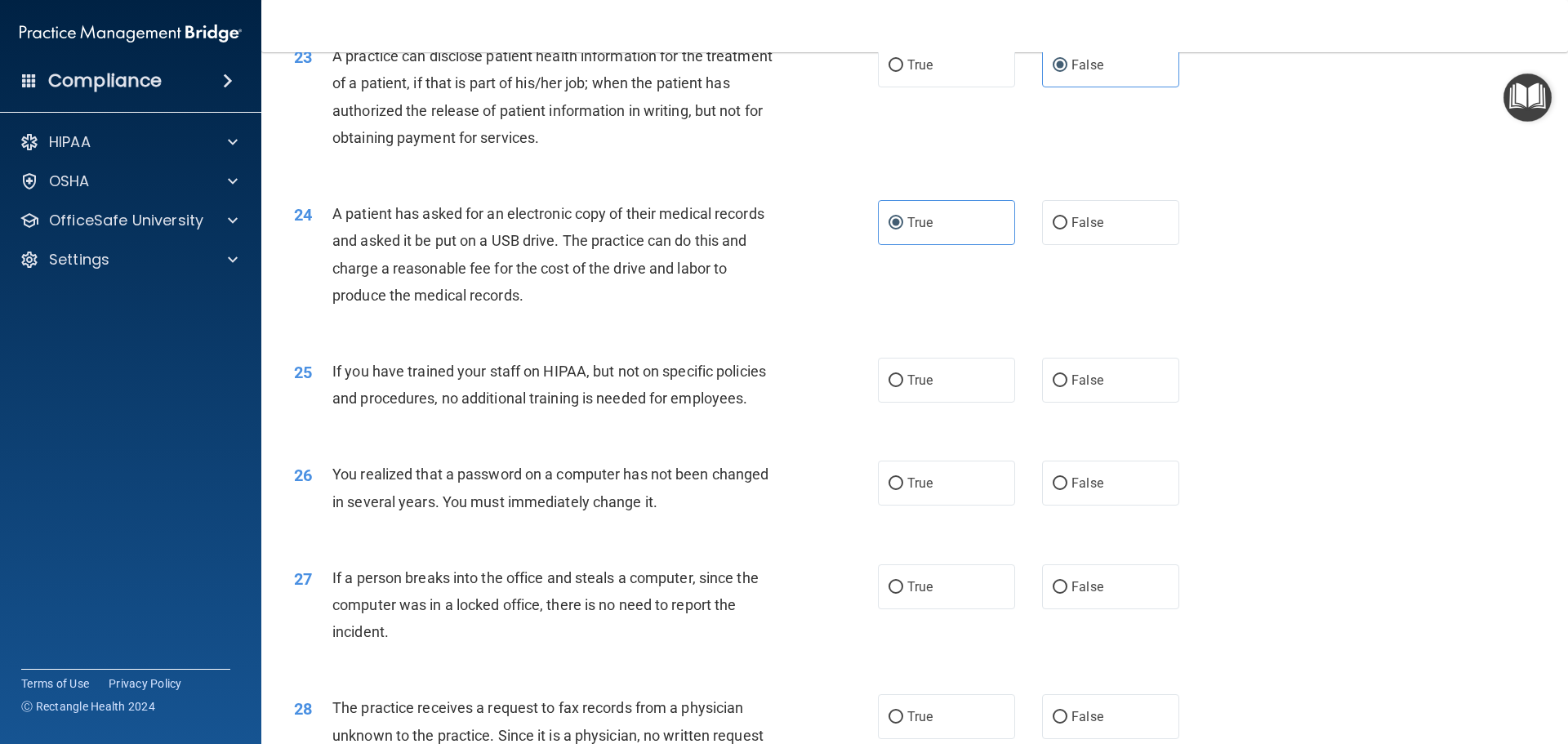
scroll to position [2695, 0]
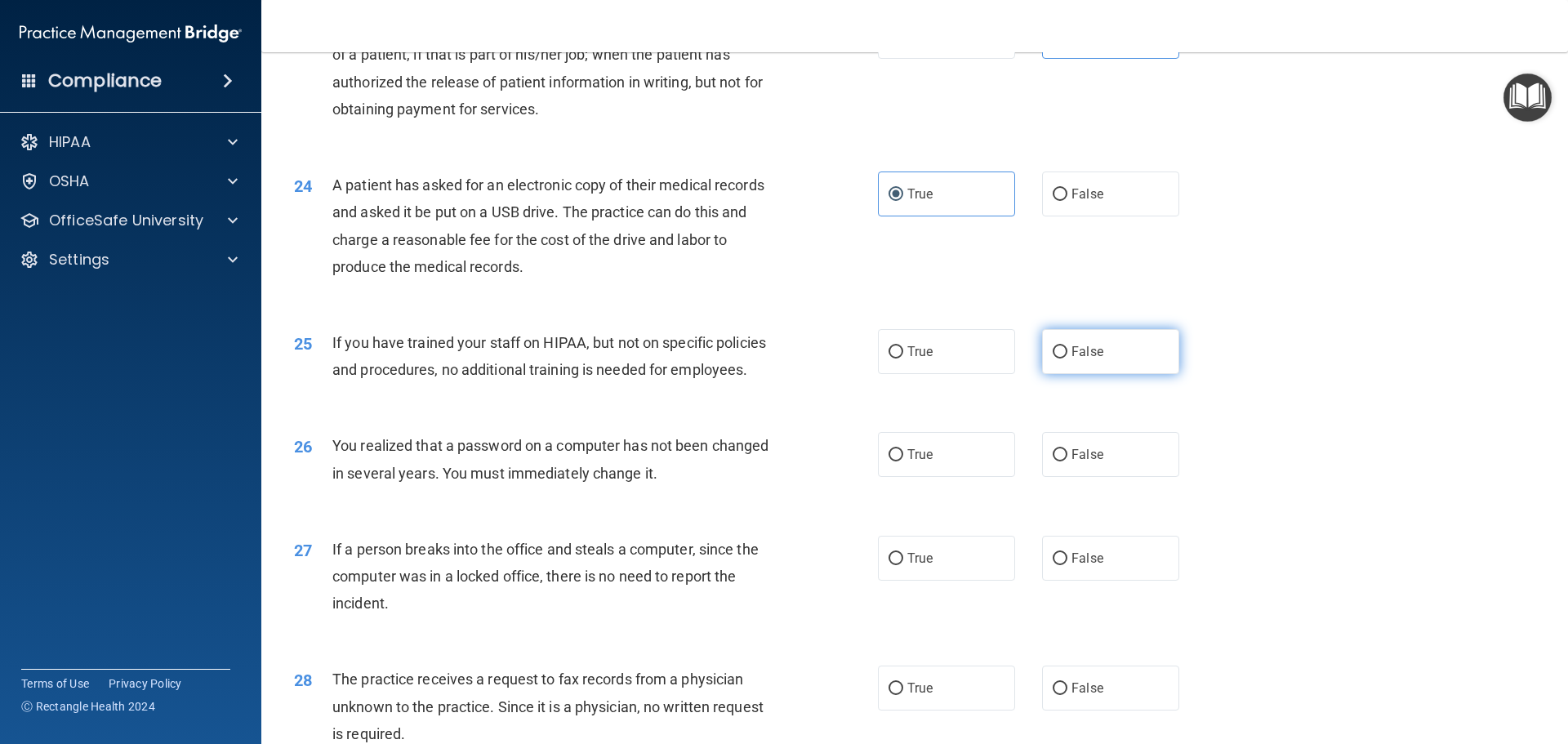
click at [1042, 374] on label "False" at bounding box center [1110, 351] width 137 height 45
click at [1053, 359] on input "False" at bounding box center [1060, 352] width 15 height 12
radio input "true"
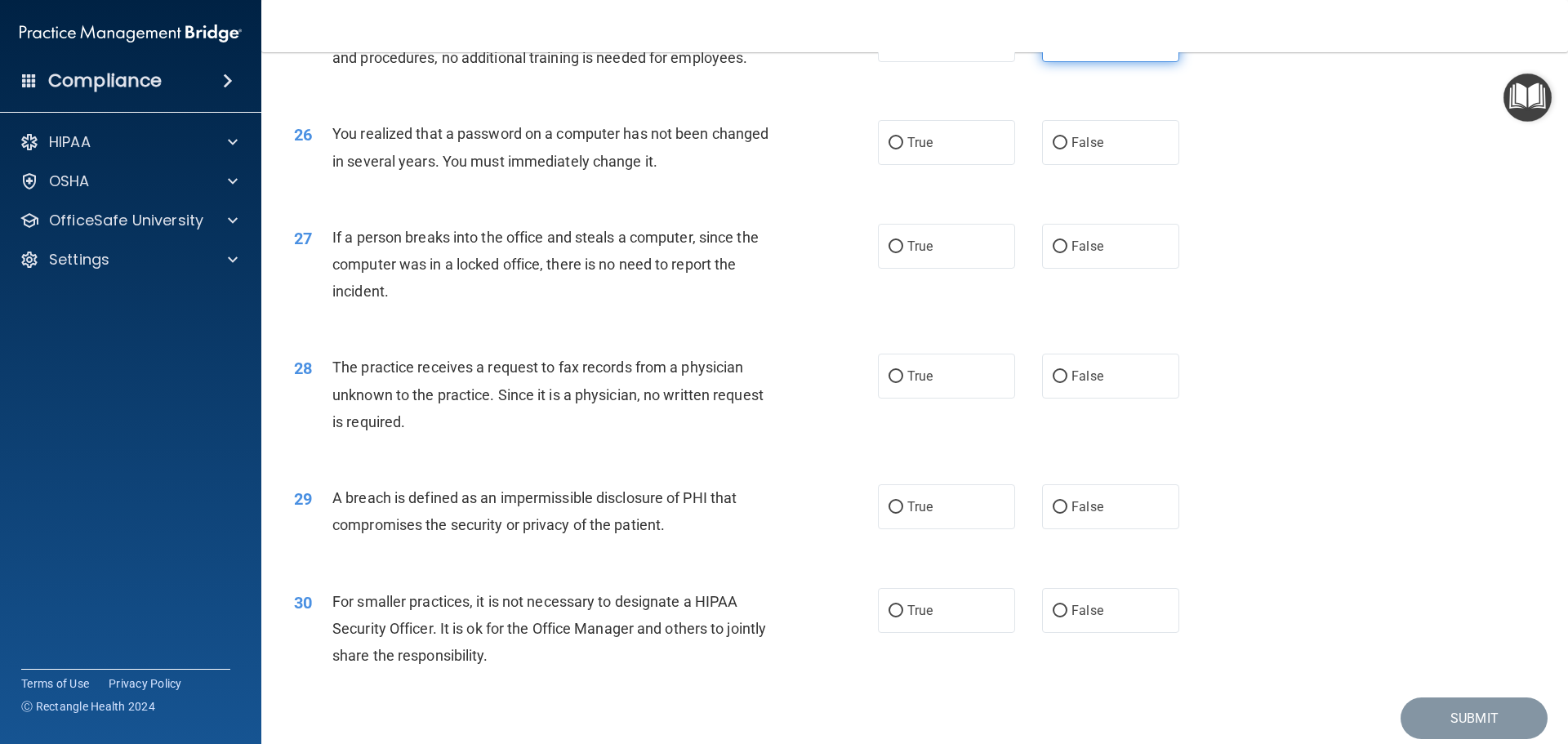
scroll to position [3021, 0]
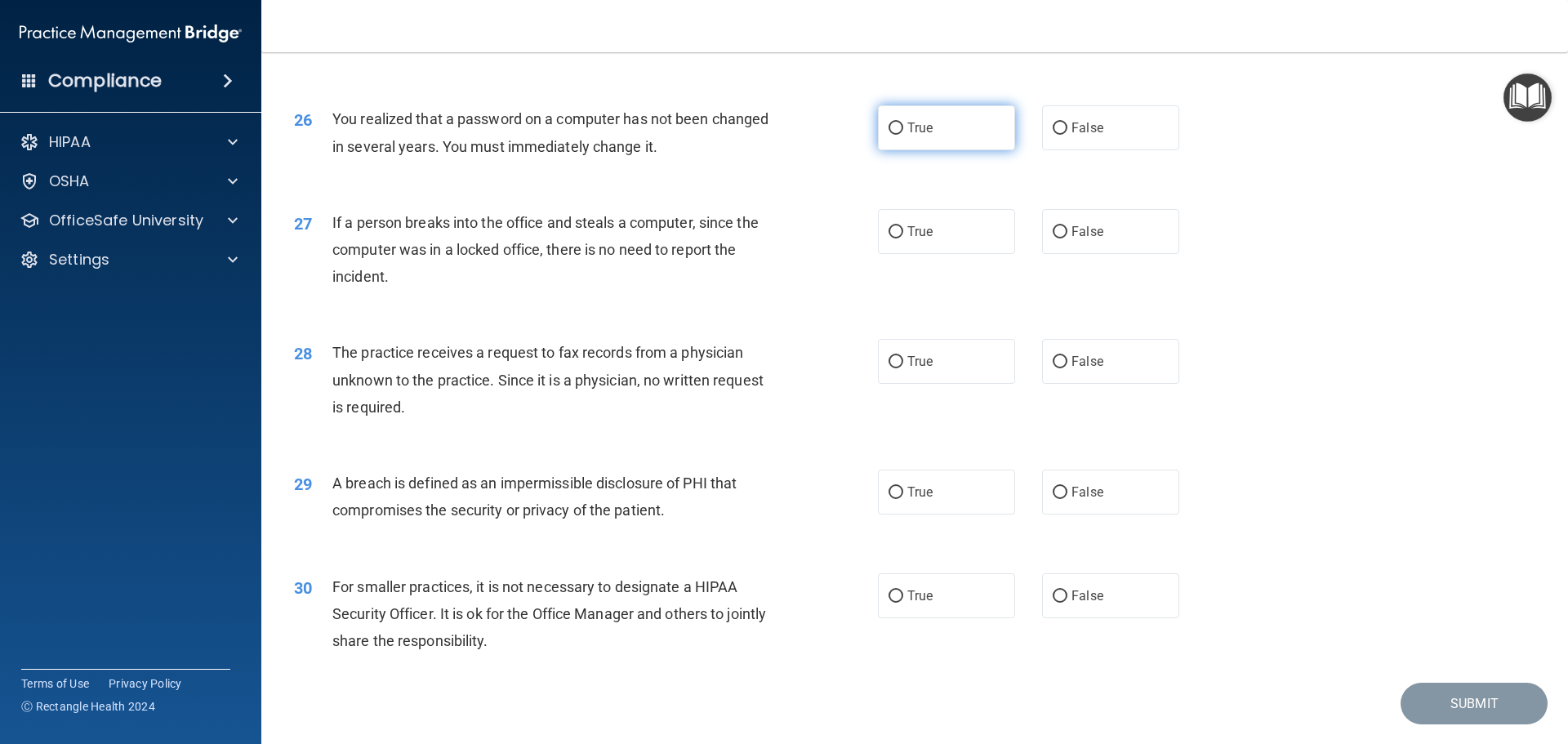
click at [891, 151] on label "True" at bounding box center [947, 128] width 137 height 45
click at [891, 135] on input "True" at bounding box center [896, 128] width 15 height 12
radio input "true"
click at [1059, 239] on input "False" at bounding box center [1060, 232] width 15 height 12
radio input "true"
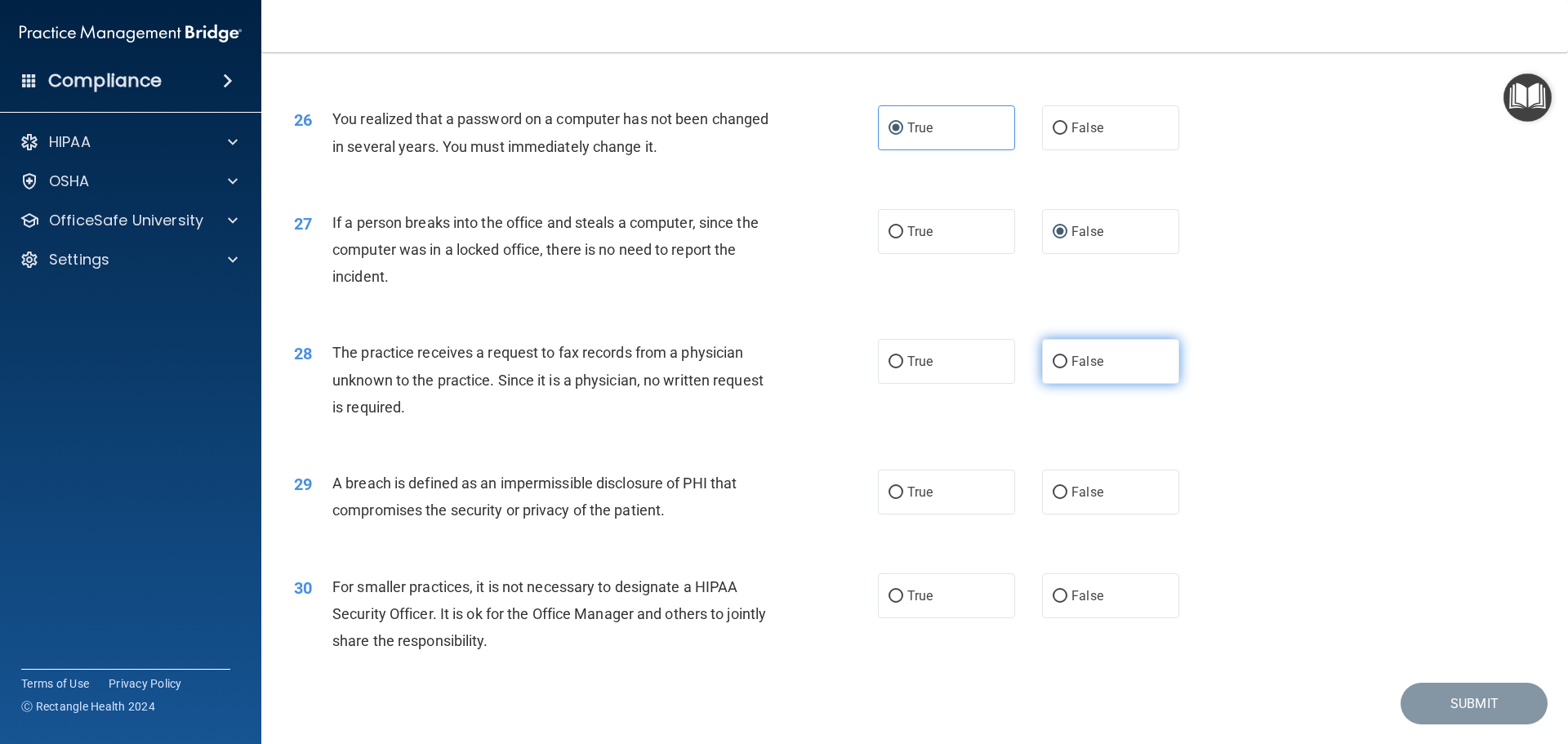
click at [1080, 369] on span "False" at bounding box center [1087, 361] width 32 height 16
click at [1068, 368] on input "False" at bounding box center [1060, 362] width 15 height 12
radio input "true"
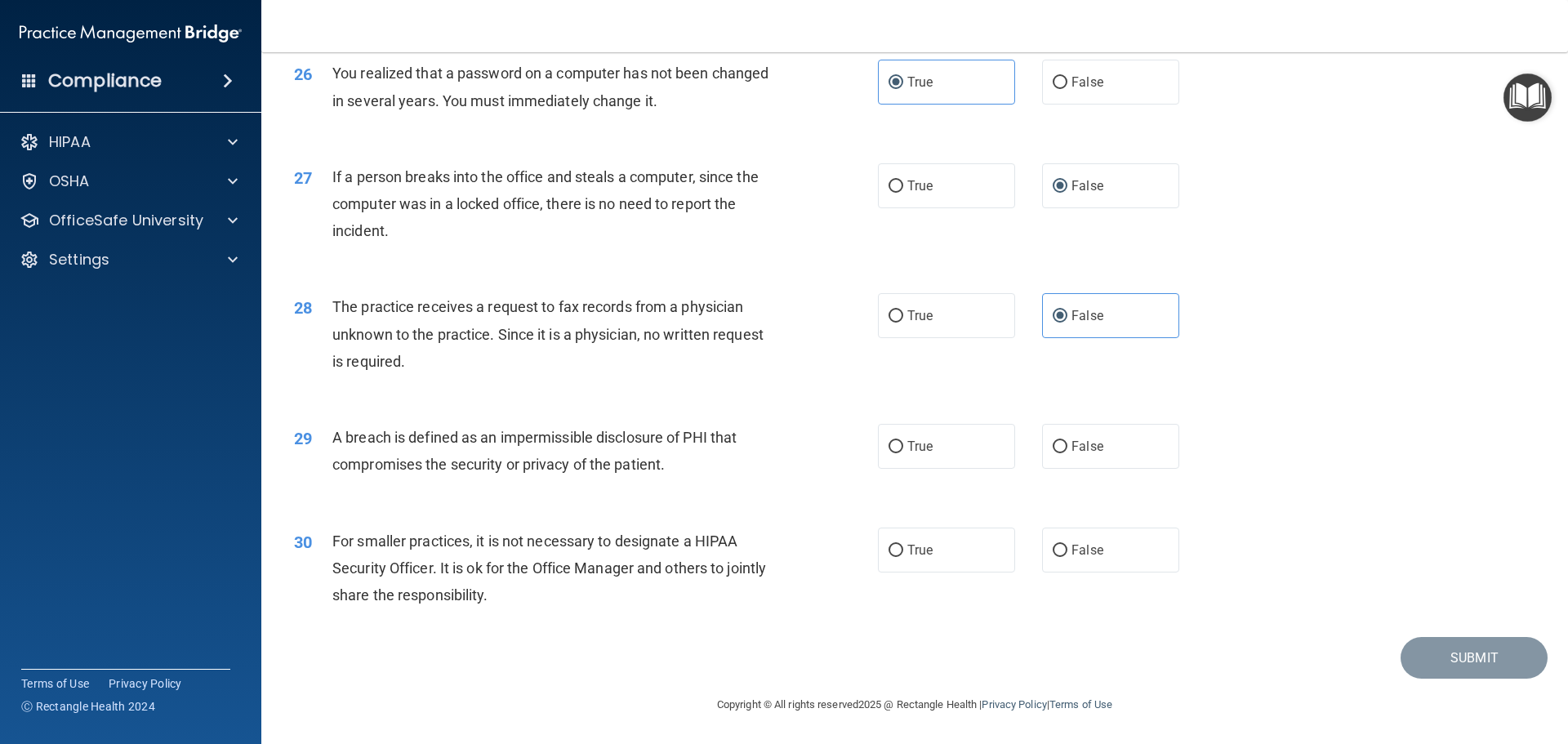
scroll to position [3121, 0]
click at [900, 446] on label "True" at bounding box center [947, 446] width 137 height 45
click at [900, 446] on input "True" at bounding box center [896, 447] width 15 height 12
radio input "true"
click at [1072, 555] on span "False" at bounding box center [1087, 550] width 32 height 16
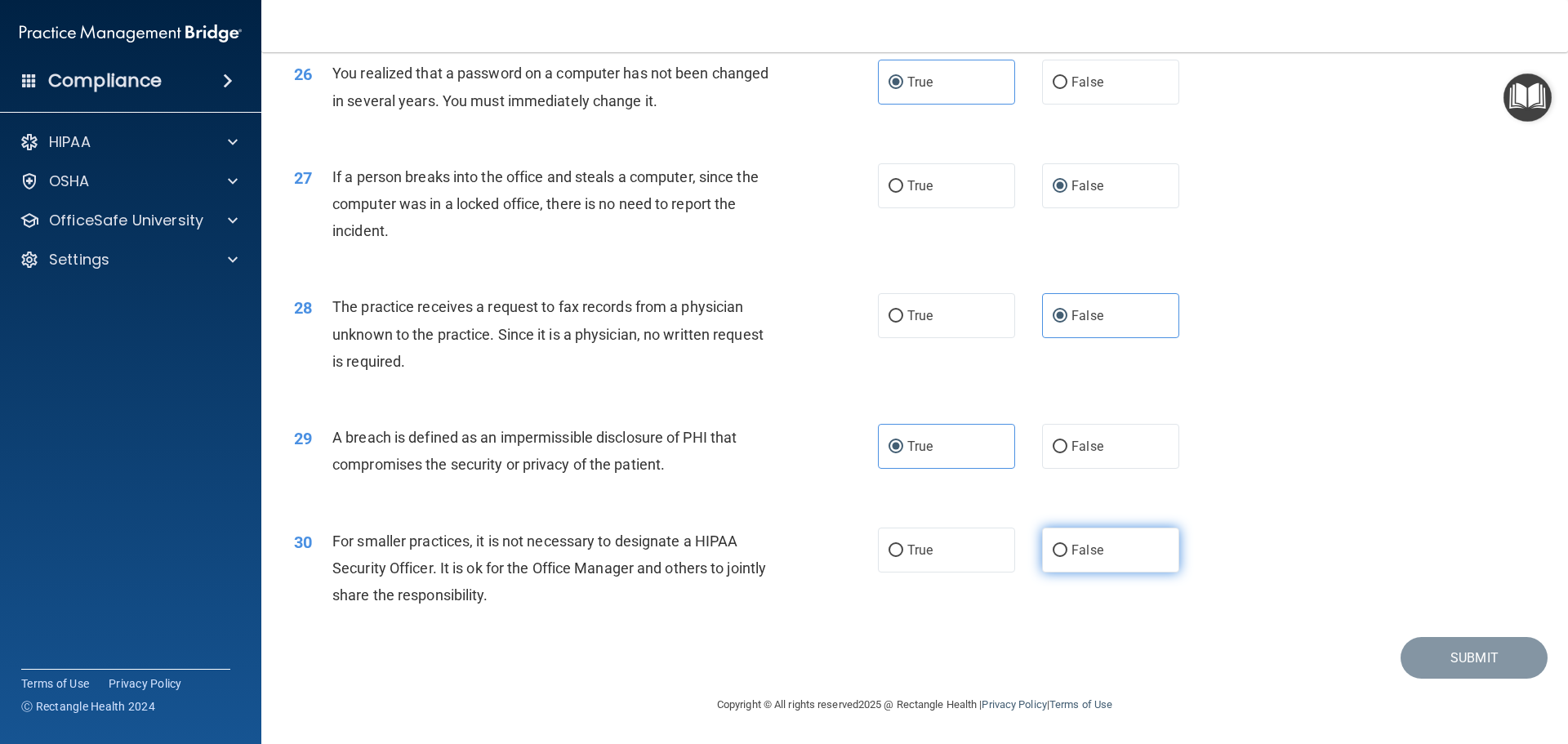
click at [1067, 555] on input "False" at bounding box center [1060, 551] width 15 height 12
radio input "true"
click at [1422, 663] on button "Submit" at bounding box center [1474, 658] width 147 height 42
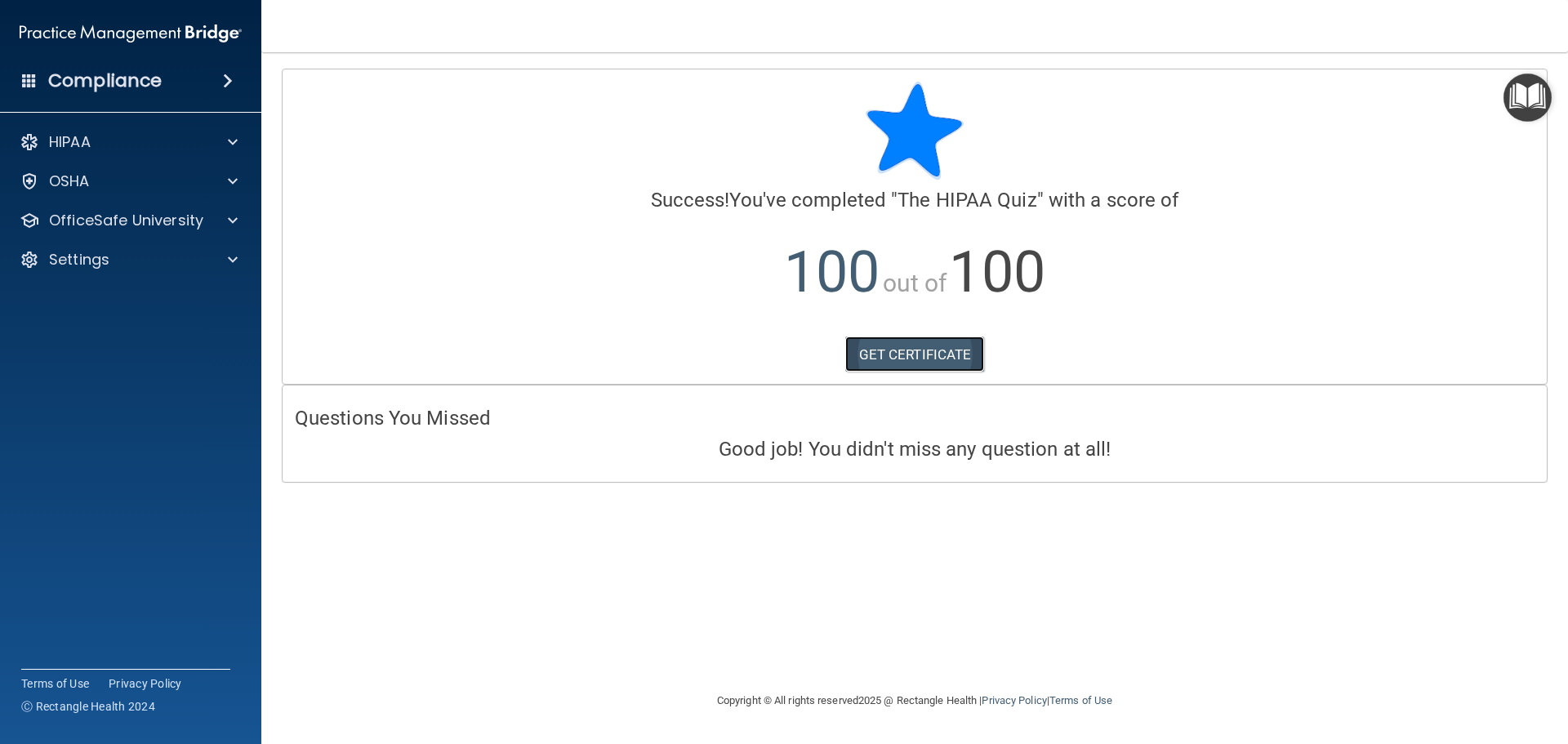
click at [952, 365] on link "GET CERTIFICATE" at bounding box center [915, 355] width 140 height 36
click at [89, 225] on p "OfficeSafe University" at bounding box center [127, 221] width 155 height 20
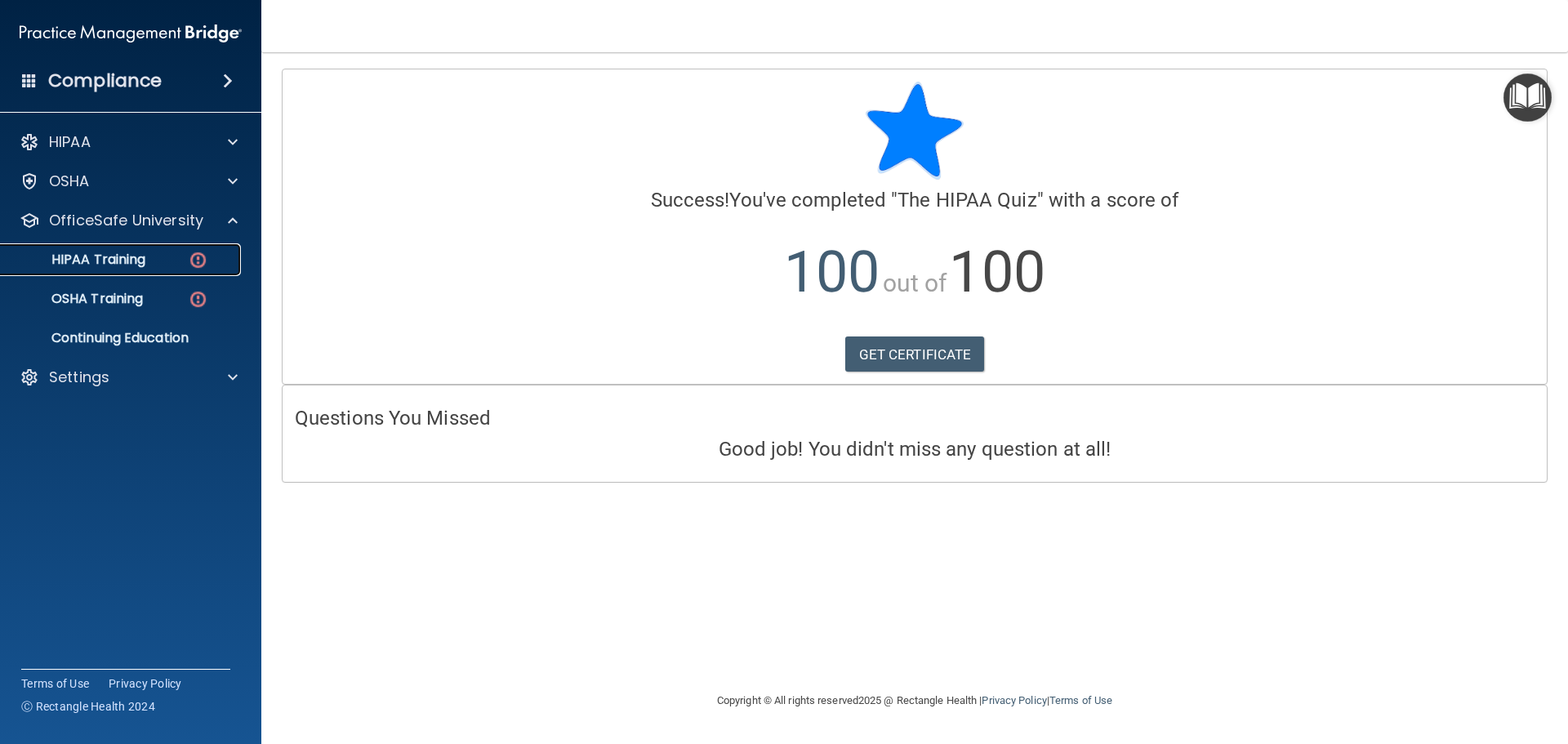
click at [198, 264] on img at bounding box center [198, 260] width 21 height 21
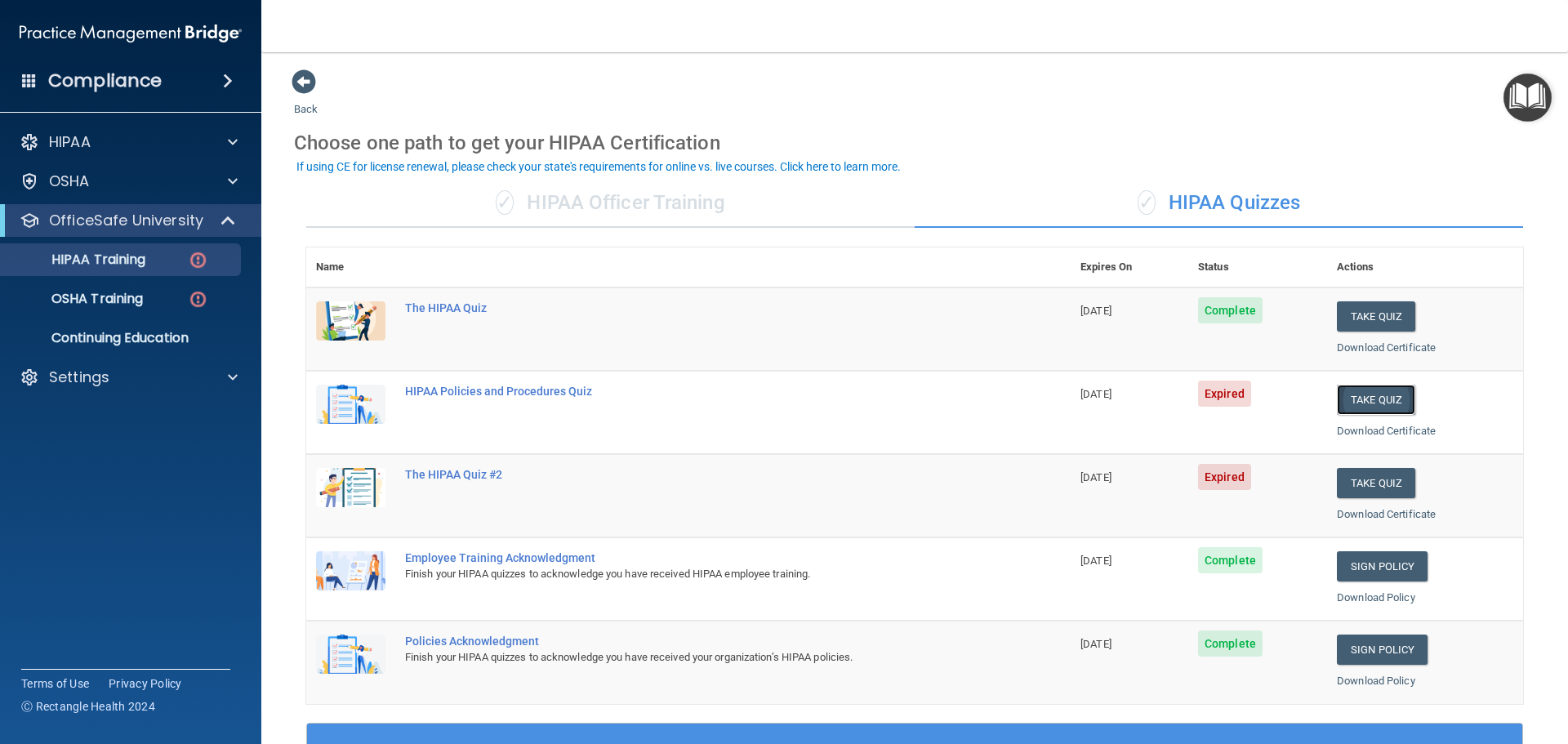
click at [1359, 404] on button "Take Quiz" at bounding box center [1375, 399] width 78 height 30
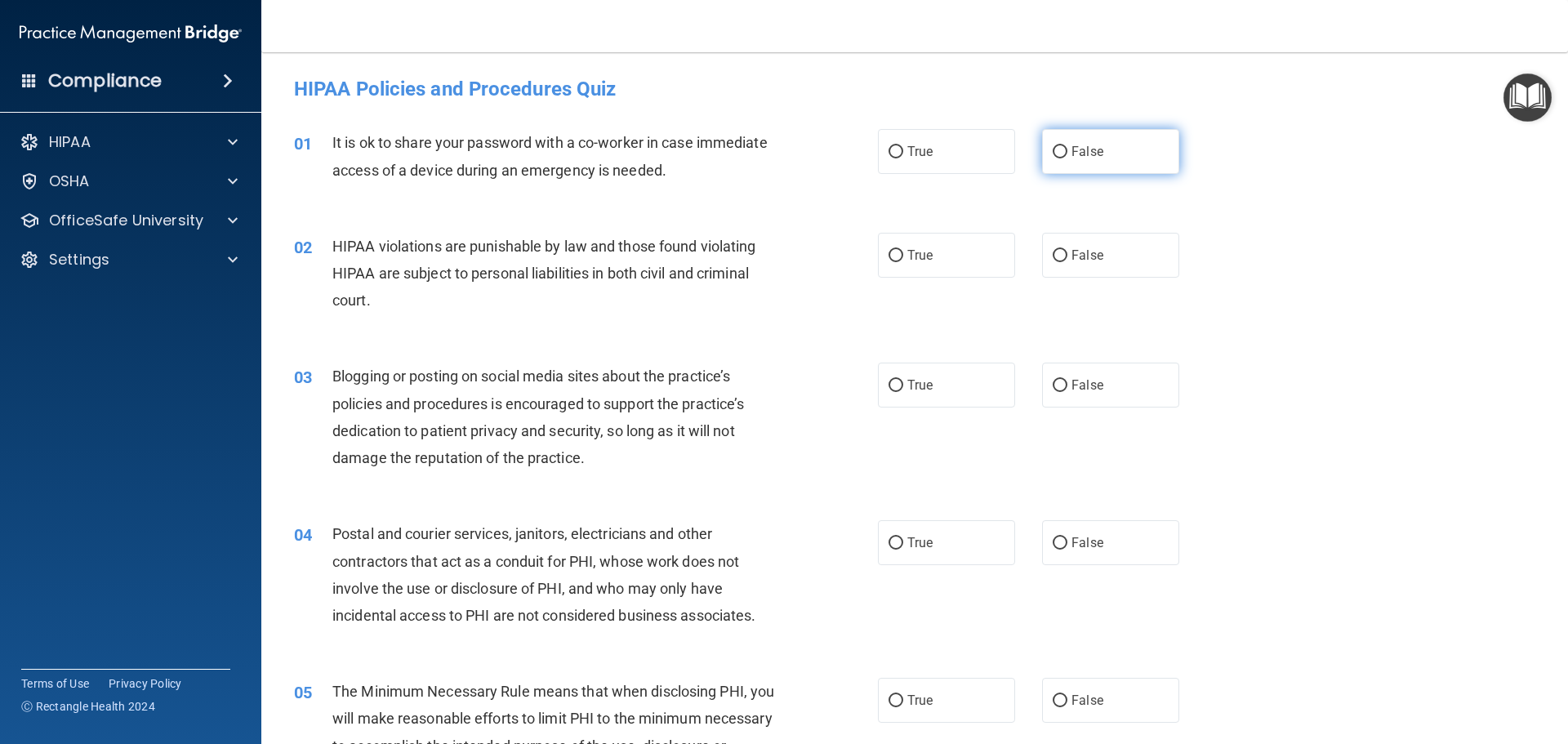
click at [1054, 159] on label "False" at bounding box center [1110, 151] width 137 height 45
click at [1054, 158] on input "False" at bounding box center [1060, 152] width 15 height 12
radio input "true"
click at [914, 256] on span "True" at bounding box center [919, 255] width 26 height 16
click at [903, 256] on input "True" at bounding box center [896, 256] width 15 height 12
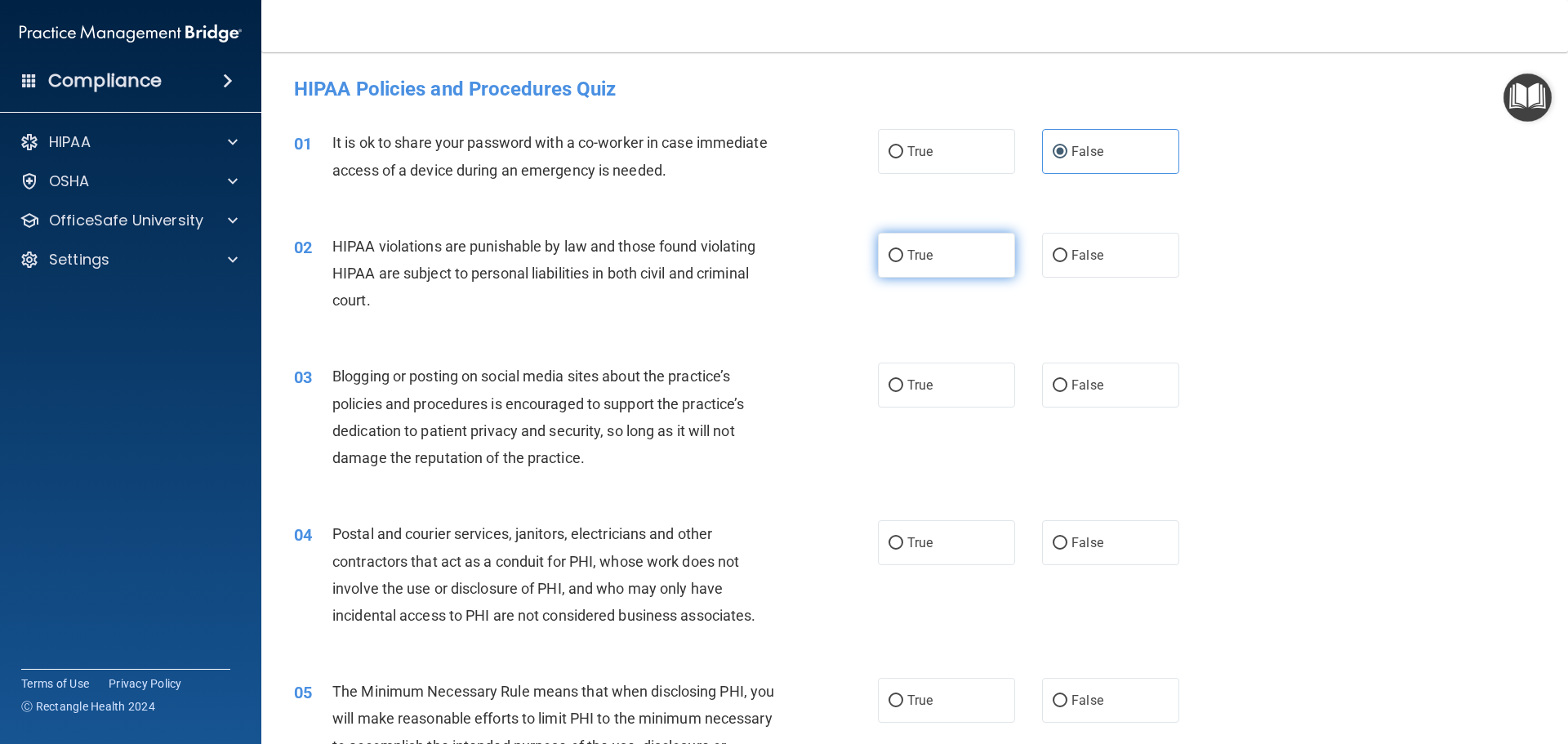
radio input "true"
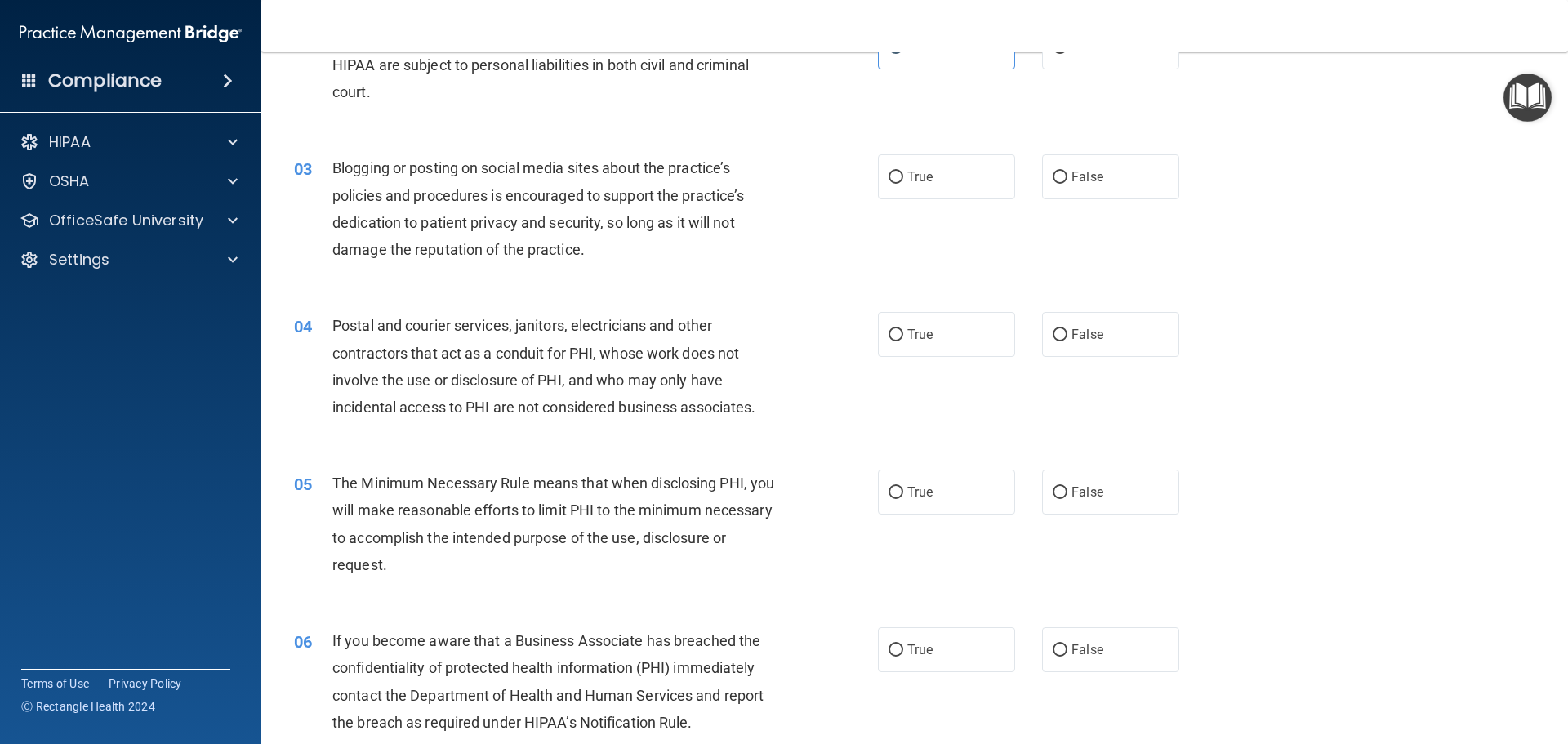
scroll to position [245, 0]
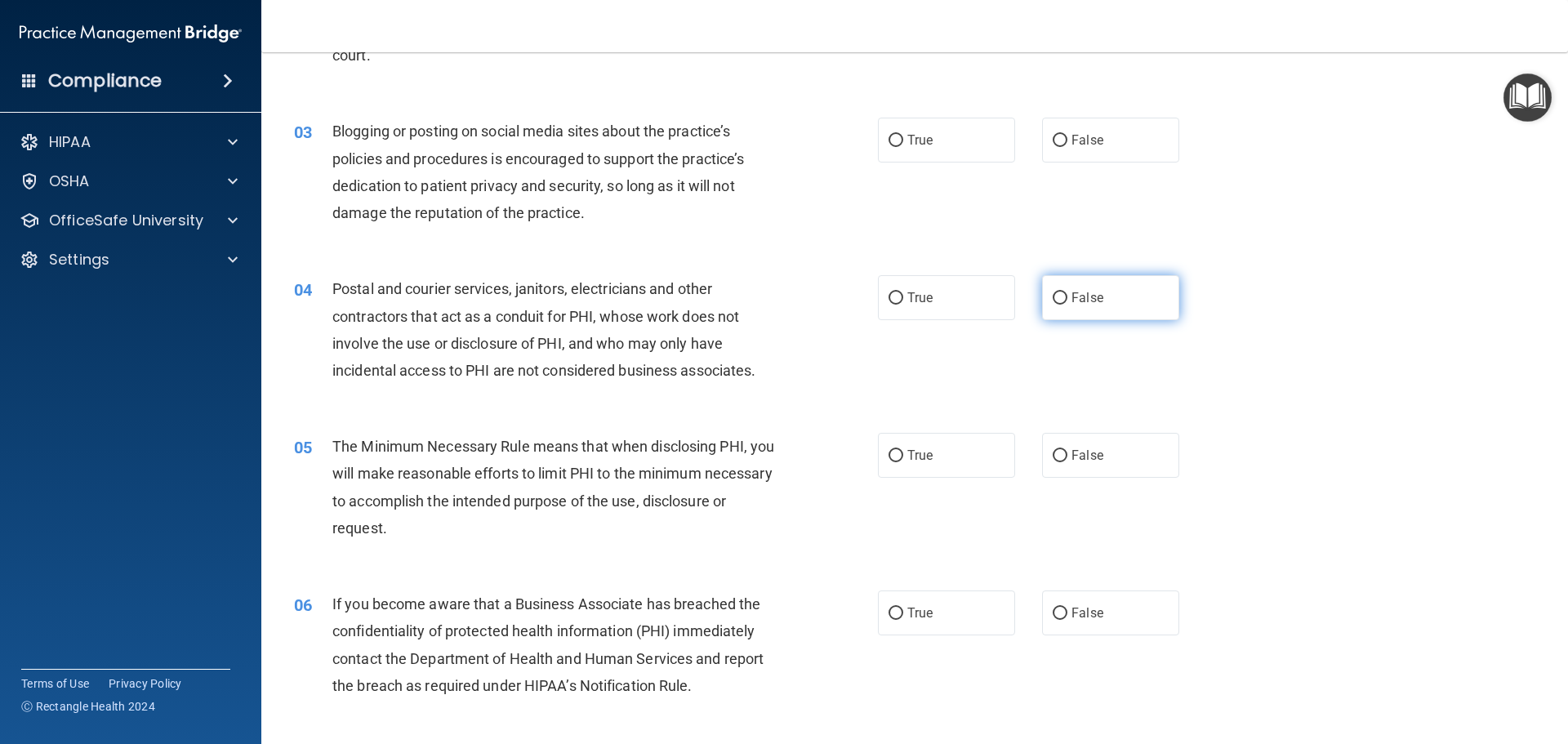
click at [1053, 300] on input "False" at bounding box center [1060, 298] width 15 height 12
radio input "true"
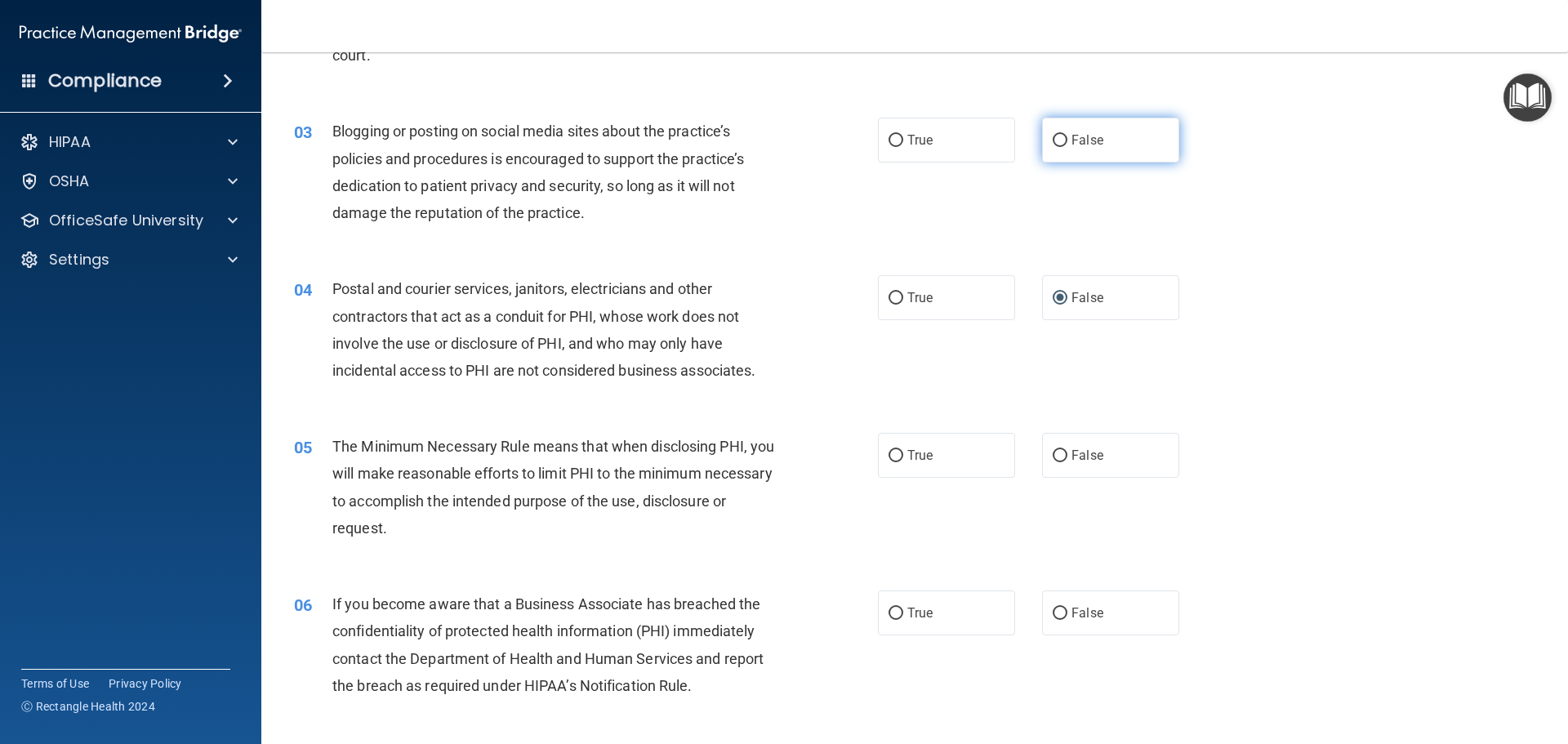
drag, startPoint x: 1053, startPoint y: 139, endPoint x: 1051, endPoint y: 148, distance: 9.2
click at [1054, 140] on input "False" at bounding box center [1060, 141] width 15 height 12
radio input "true"
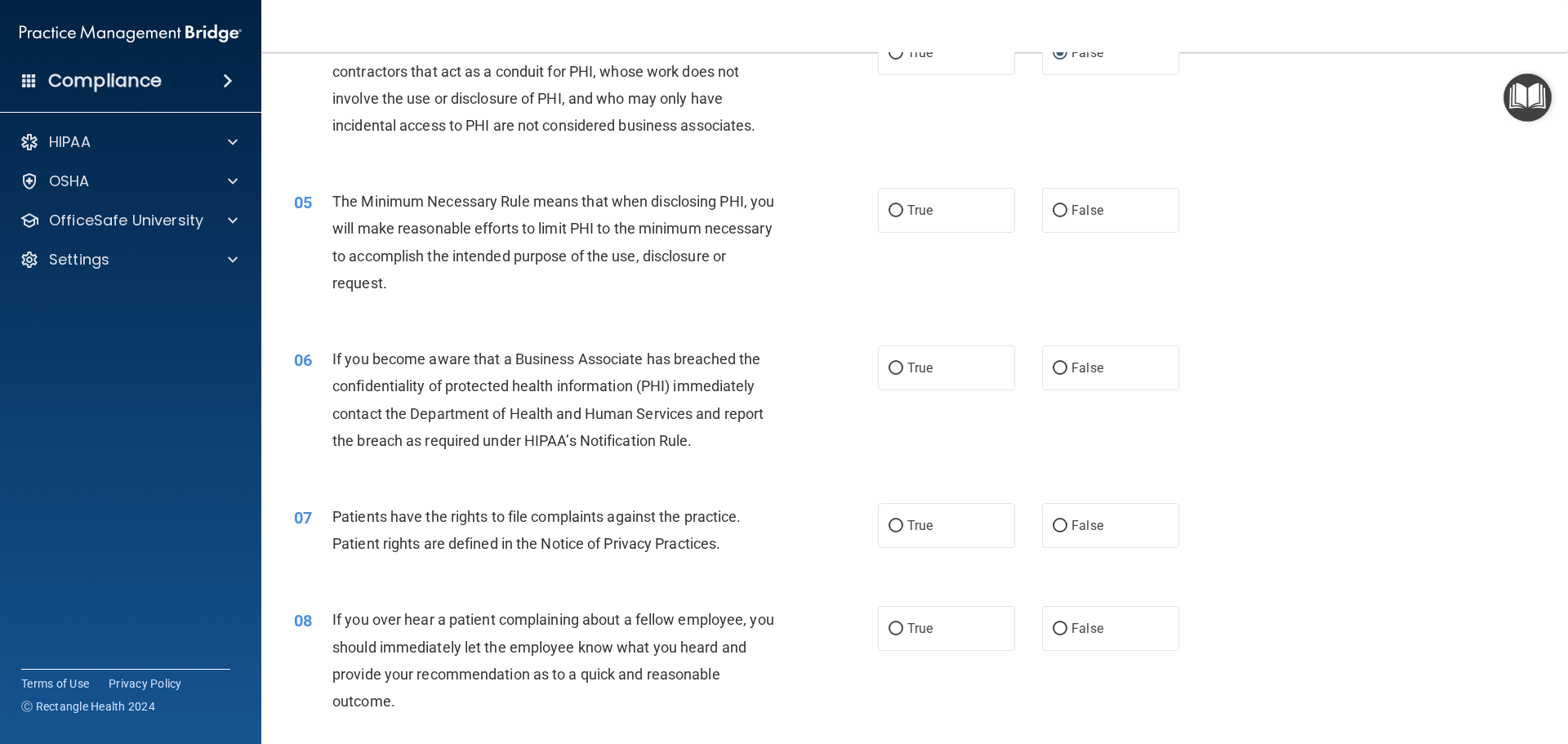
scroll to position [572, 0]
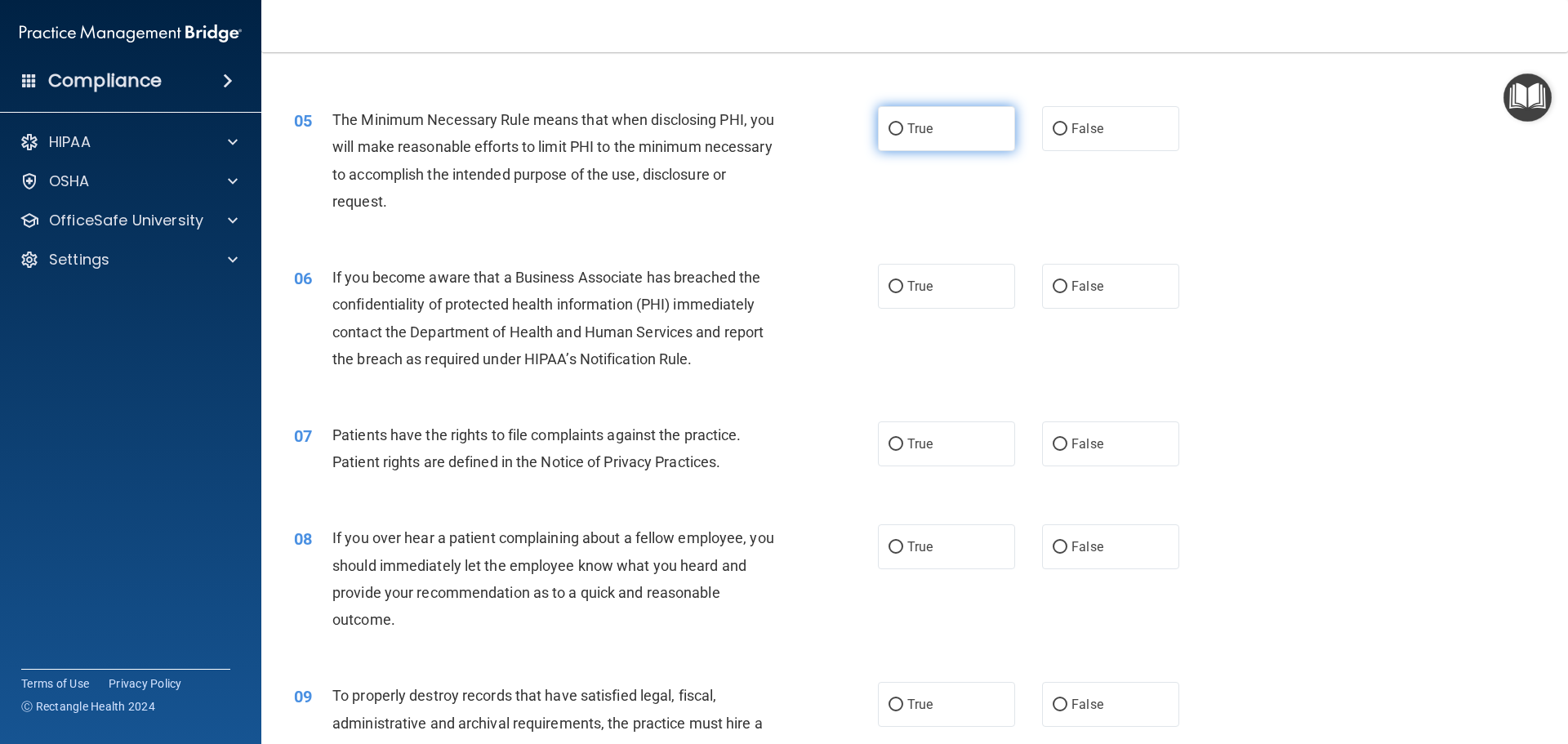
drag, startPoint x: 911, startPoint y: 129, endPoint x: 942, endPoint y: 165, distance: 47.5
click at [911, 132] on span "True" at bounding box center [919, 128] width 26 height 16
click at [903, 132] on input "True" at bounding box center [896, 129] width 15 height 12
radio input "true"
click at [1053, 286] on input "False" at bounding box center [1060, 286] width 15 height 12
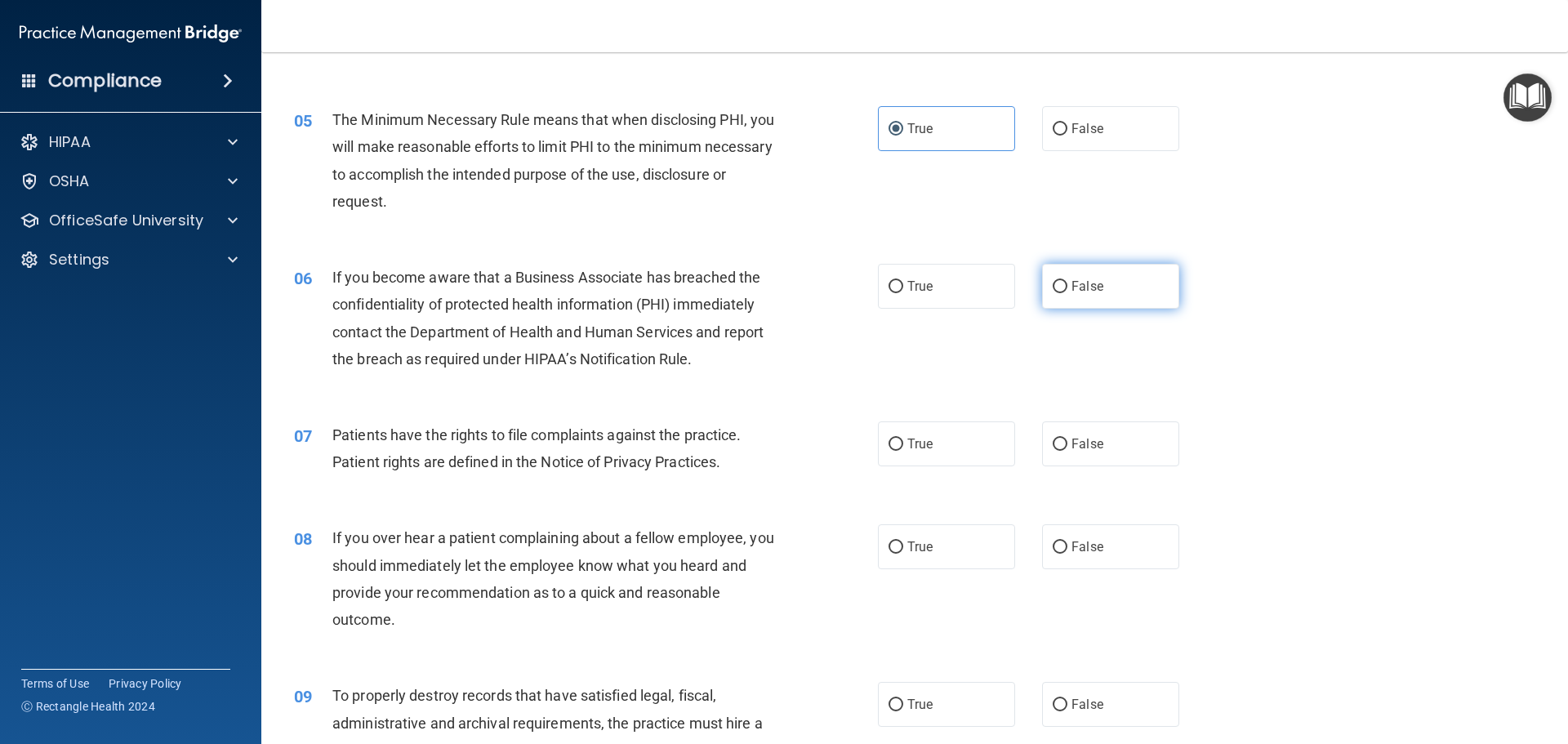
radio input "true"
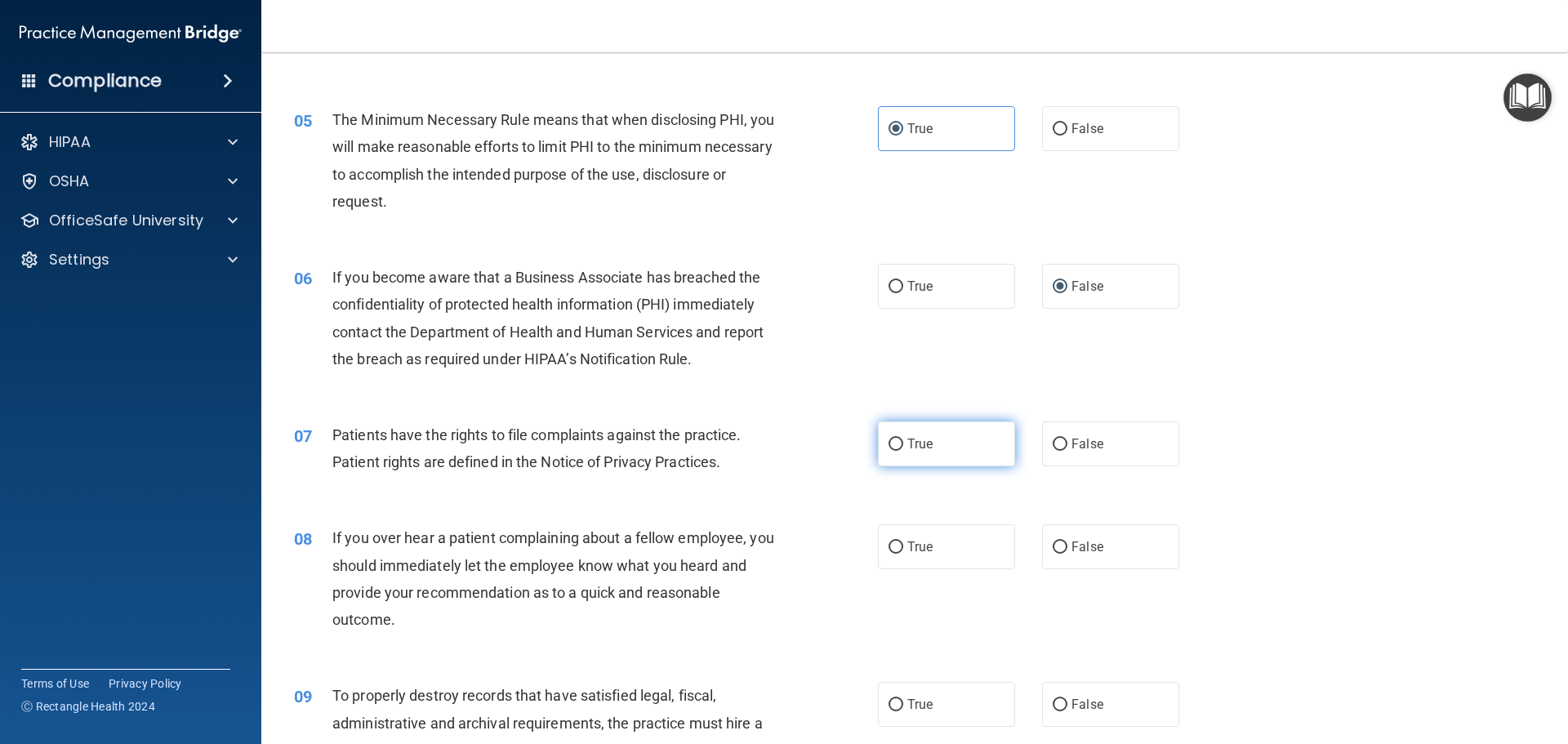
click at [891, 448] on input "True" at bounding box center [896, 444] width 15 height 12
radio input "true"
click at [1053, 551] on input "False" at bounding box center [1060, 547] width 15 height 12
radio input "true"
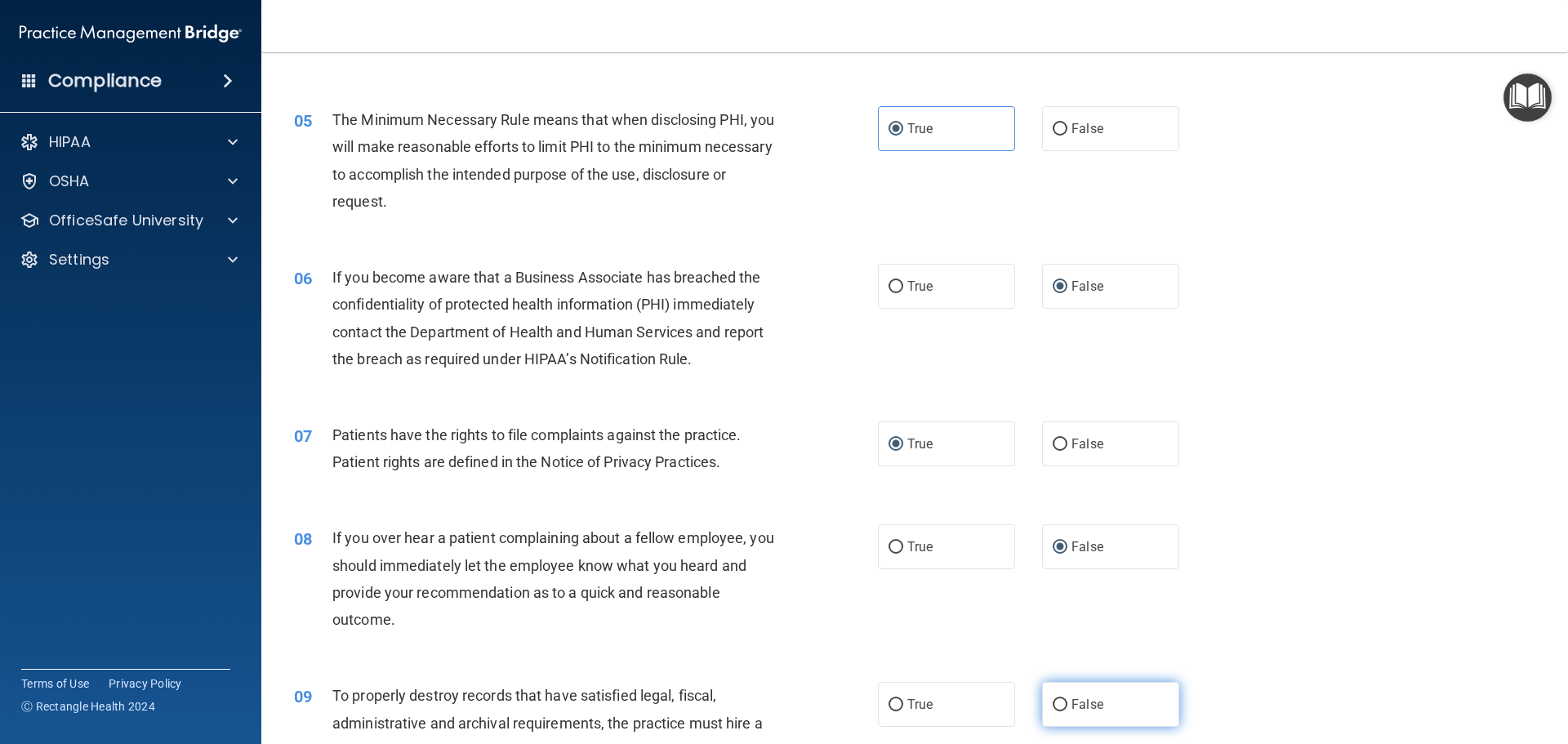
click at [1053, 699] on input "False" at bounding box center [1060, 704] width 15 height 12
radio input "true"
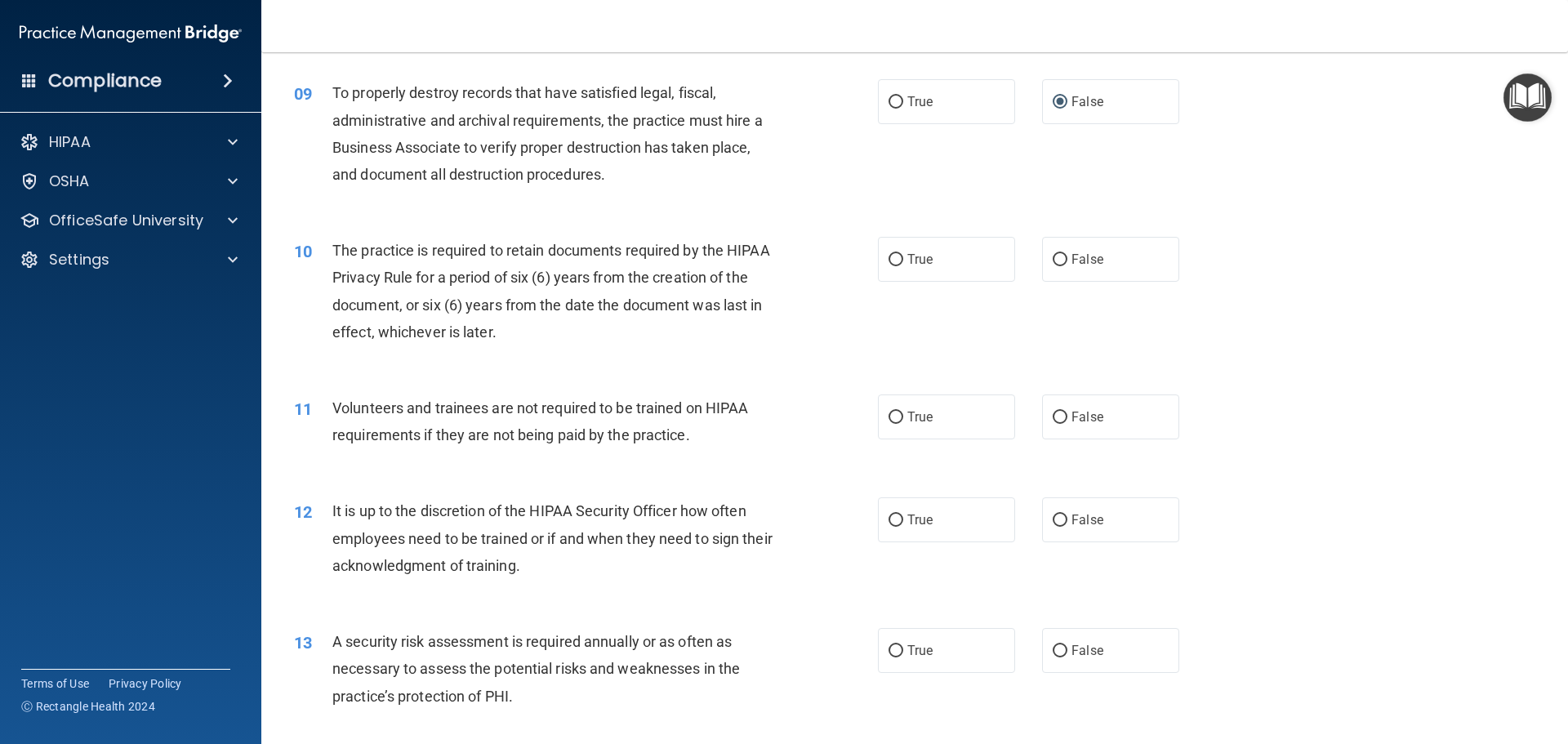
scroll to position [1143, 0]
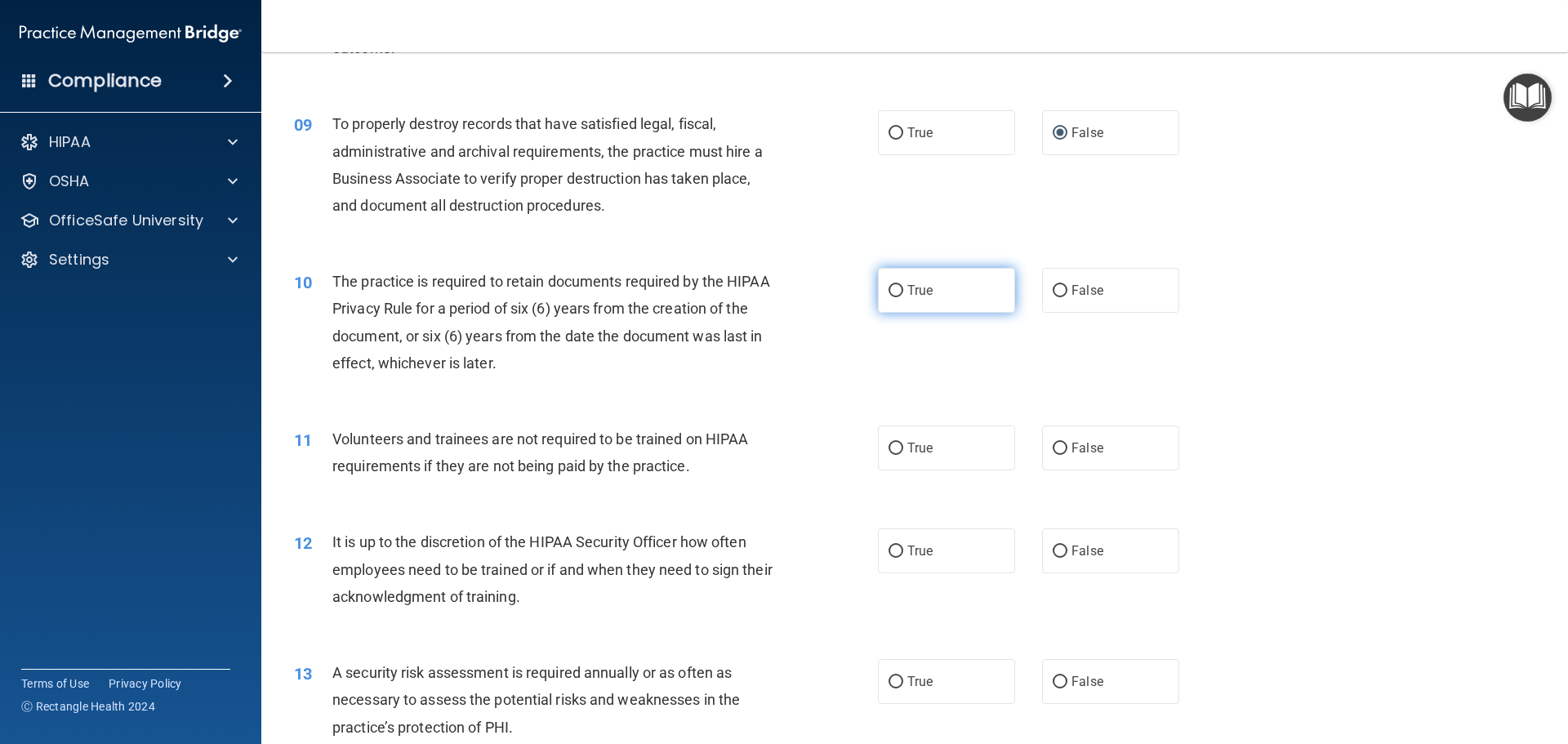
click at [893, 288] on input "True" at bounding box center [896, 291] width 15 height 12
radio input "true"
click at [1061, 447] on label "False" at bounding box center [1110, 448] width 137 height 45
click at [1061, 447] on input "False" at bounding box center [1060, 449] width 15 height 12
radio input "true"
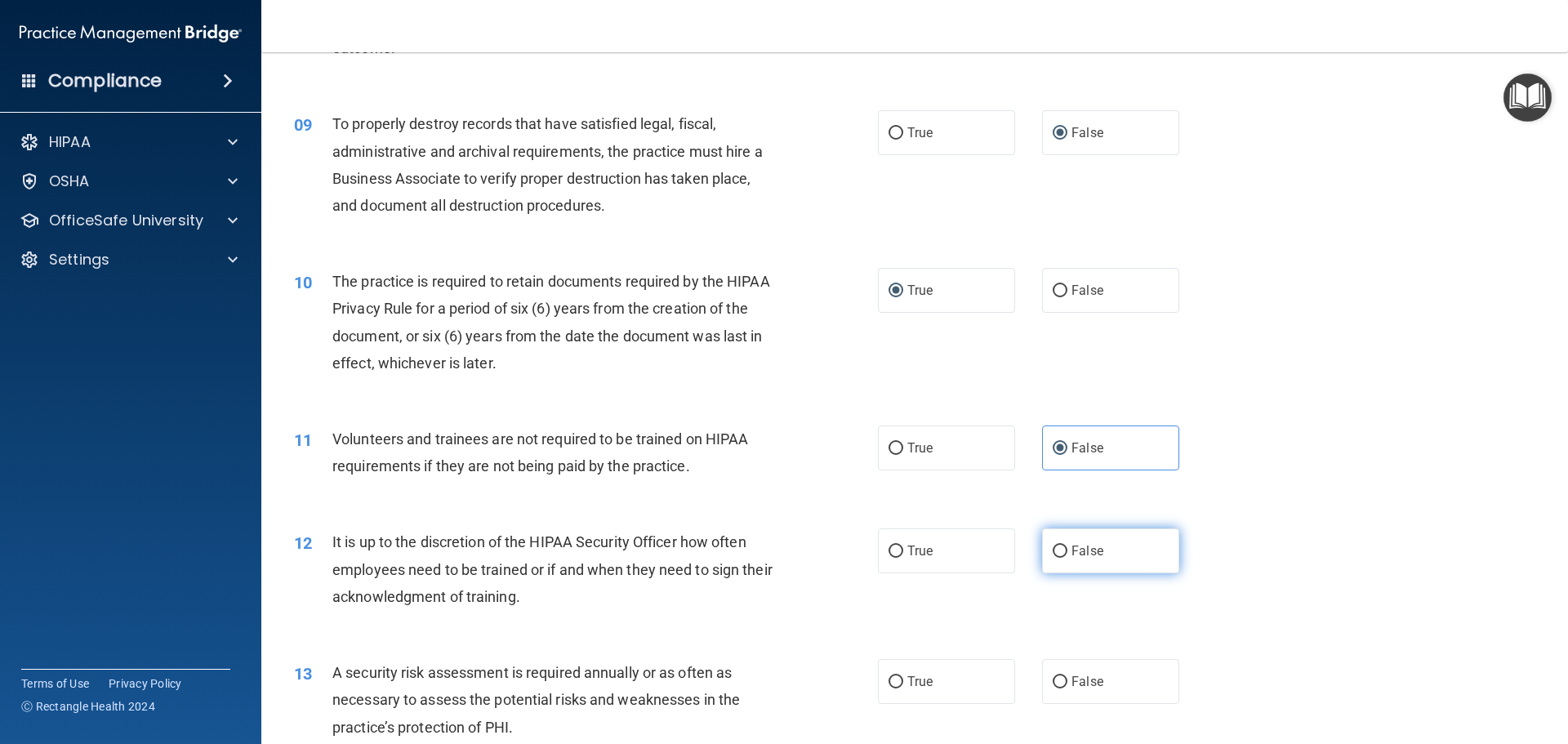
click at [1057, 551] on input "False" at bounding box center [1060, 551] width 15 height 12
radio input "true"
click at [894, 691] on label "True" at bounding box center [947, 681] width 137 height 45
click at [894, 688] on input "True" at bounding box center [896, 682] width 15 height 12
radio input "true"
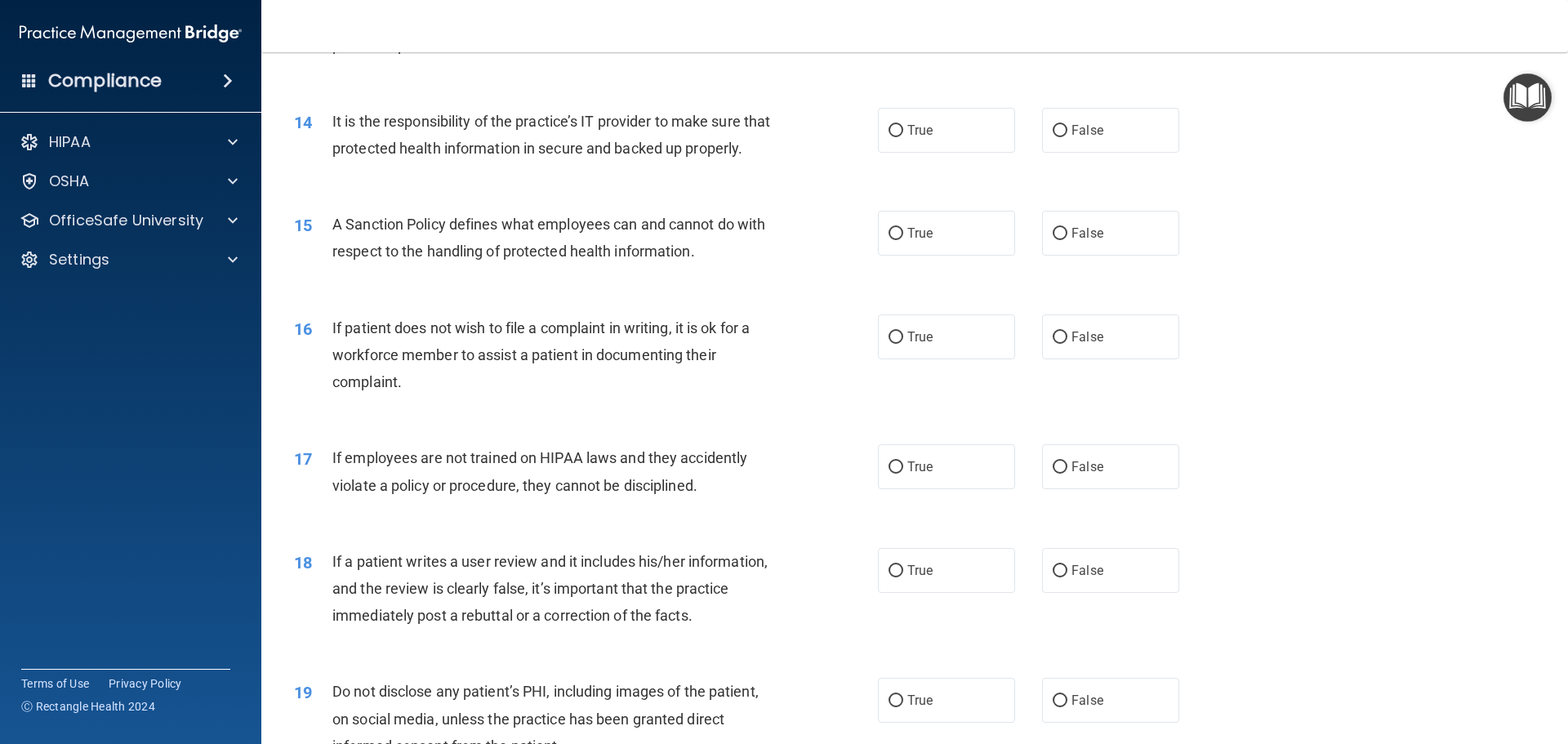
scroll to position [1797, 0]
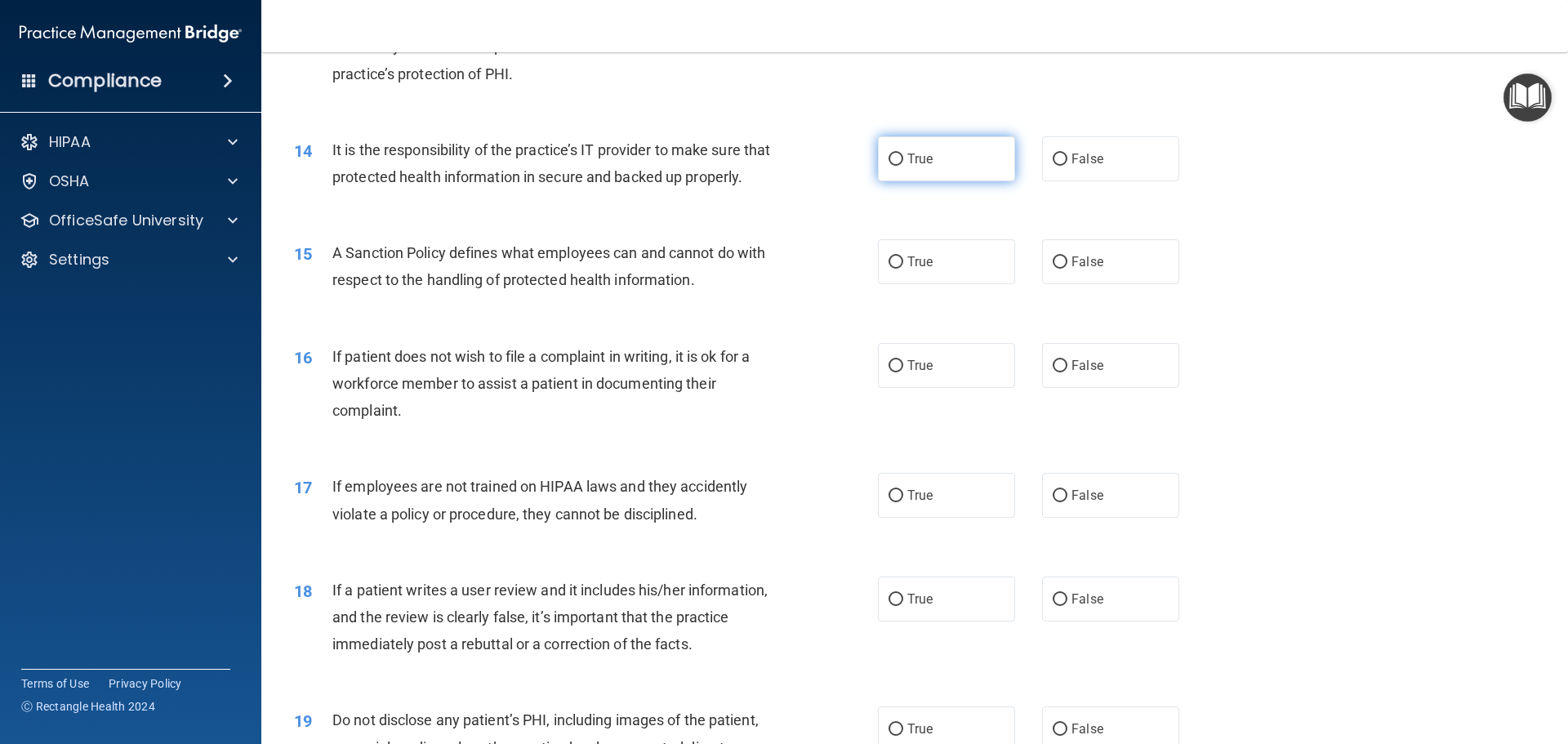
click at [895, 156] on input "True" at bounding box center [896, 160] width 15 height 12
radio input "true"
click at [1072, 160] on span "False" at bounding box center [1087, 159] width 32 height 16
click at [1064, 160] on input "False" at bounding box center [1060, 160] width 15 height 12
radio input "true"
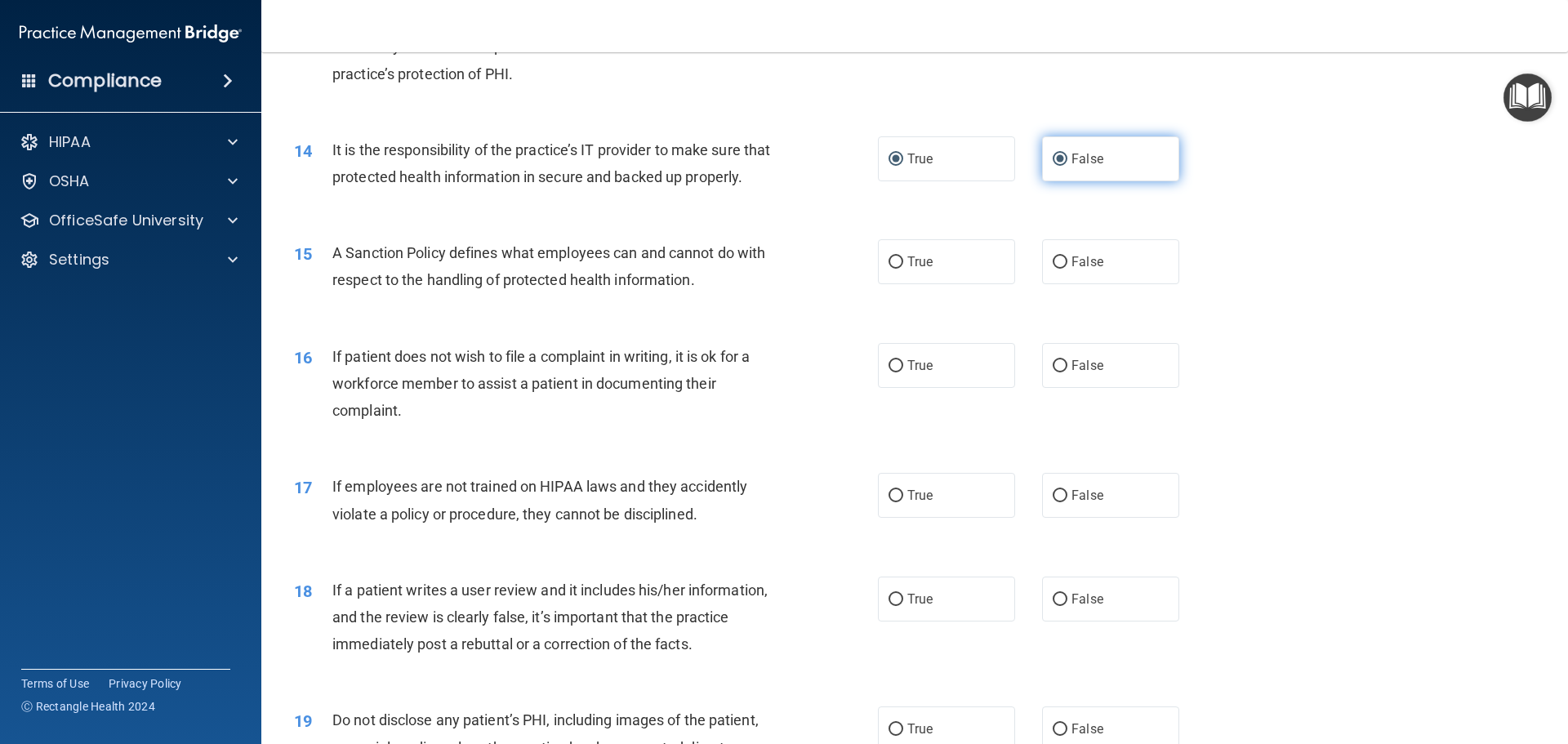
radio input "false"
click at [1061, 284] on label "False" at bounding box center [1110, 262] width 137 height 45
click at [1061, 268] on input "False" at bounding box center [1060, 263] width 15 height 12
radio input "true"
click at [896, 385] on label "True" at bounding box center [947, 365] width 137 height 45
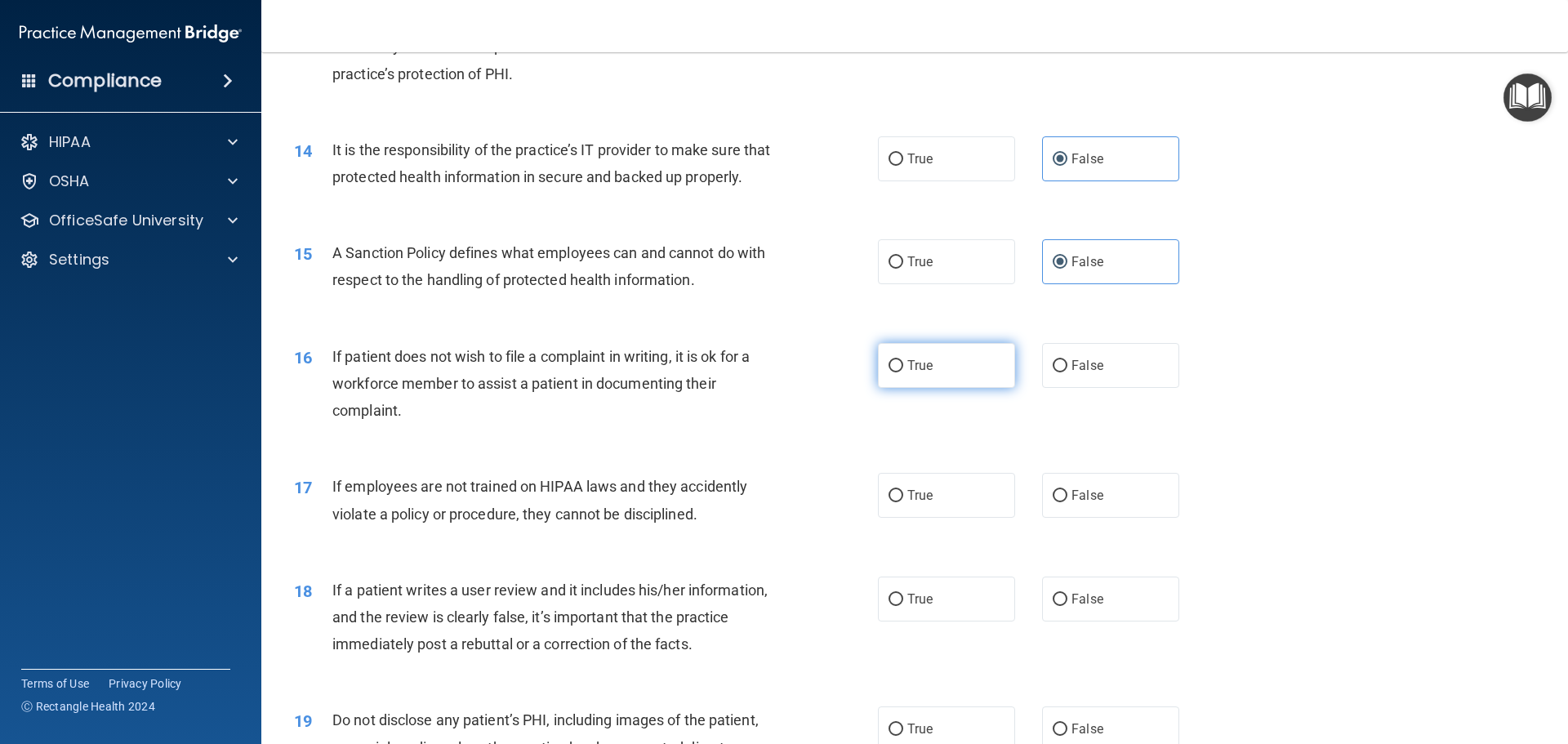
click at [896, 372] on input "True" at bounding box center [896, 366] width 15 height 12
radio input "true"
click at [1065, 518] on label "False" at bounding box center [1110, 495] width 137 height 45
click at [1065, 502] on input "False" at bounding box center [1060, 495] width 15 height 12
radio input "true"
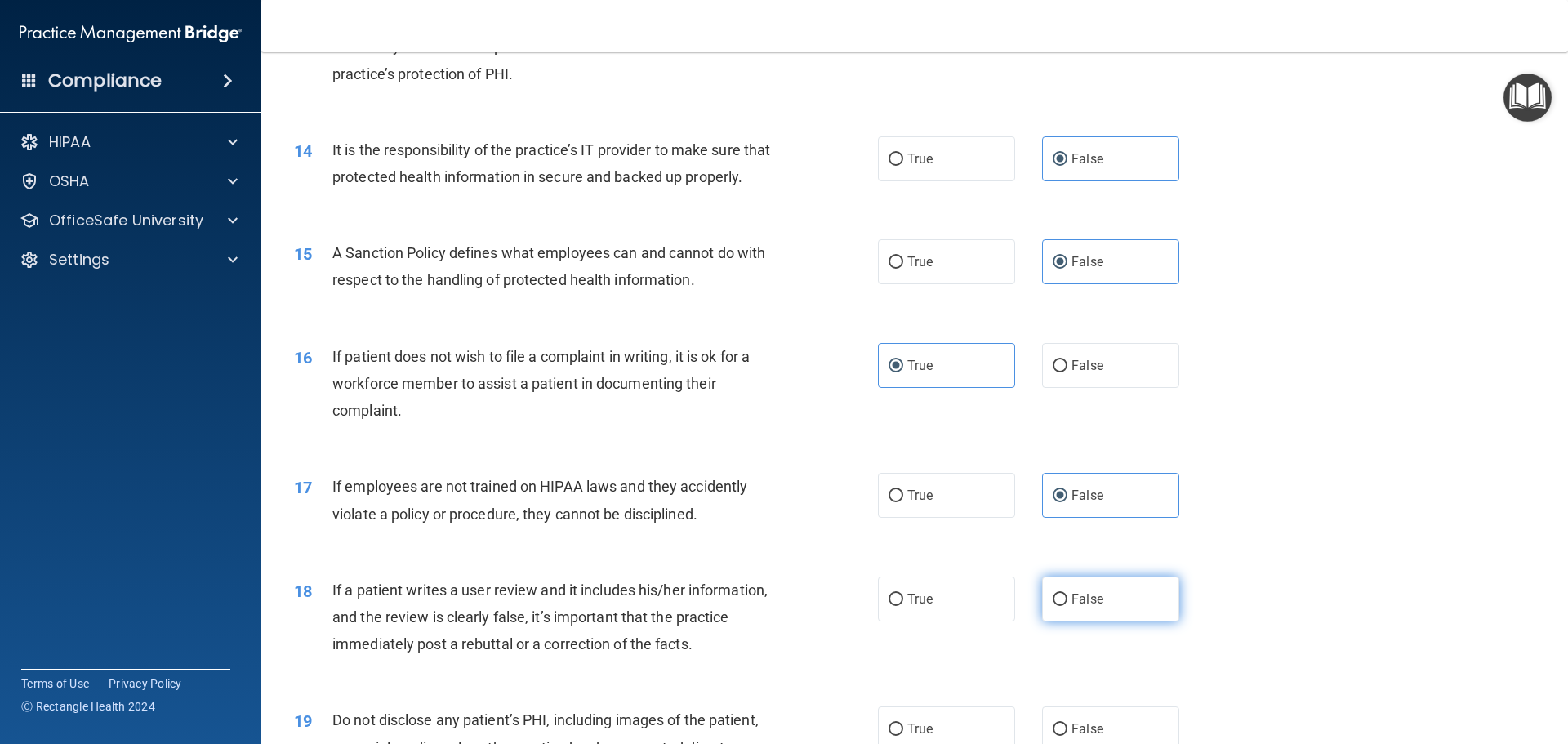
click at [1055, 606] on input "False" at bounding box center [1060, 599] width 15 height 12
radio input "true"
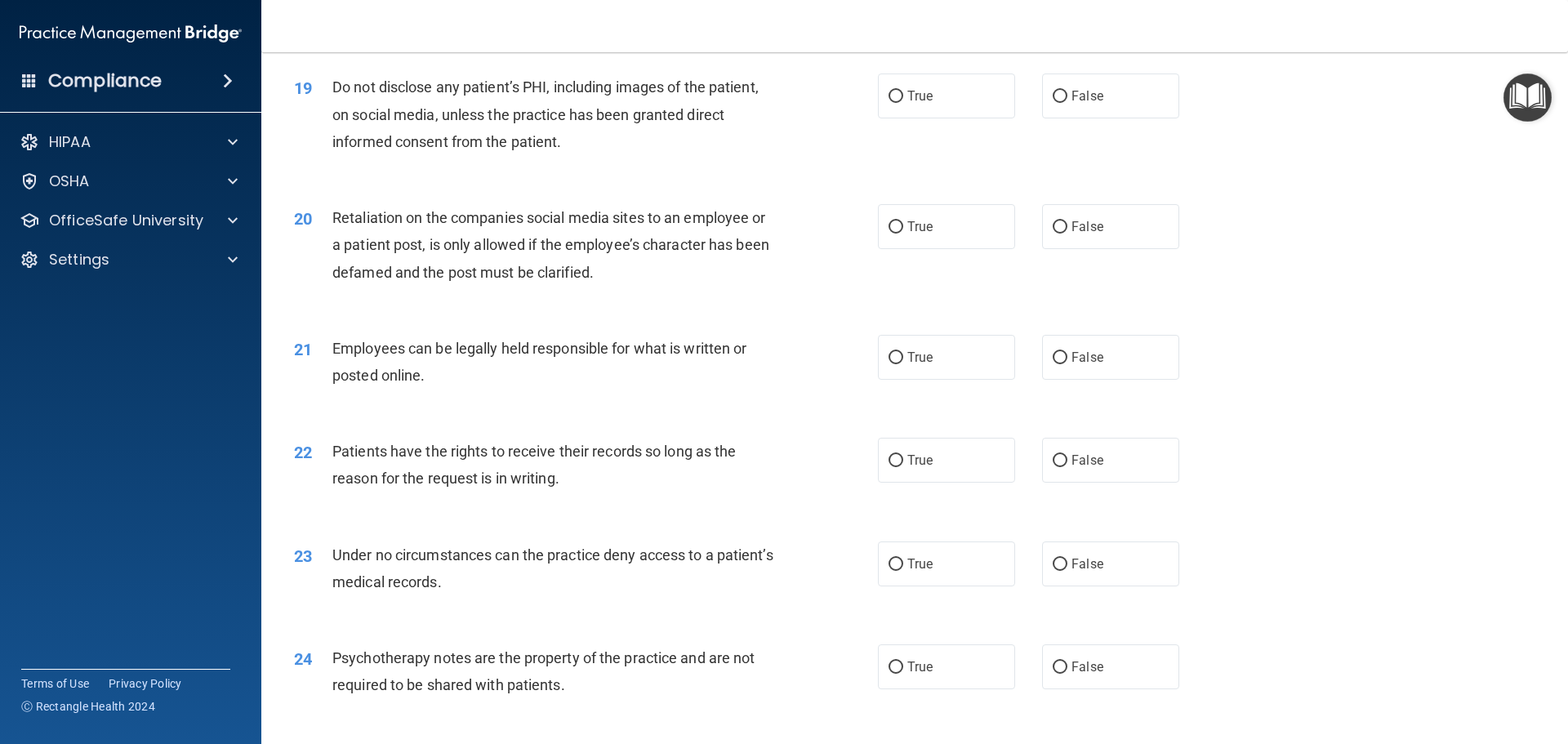
scroll to position [2450, 0]
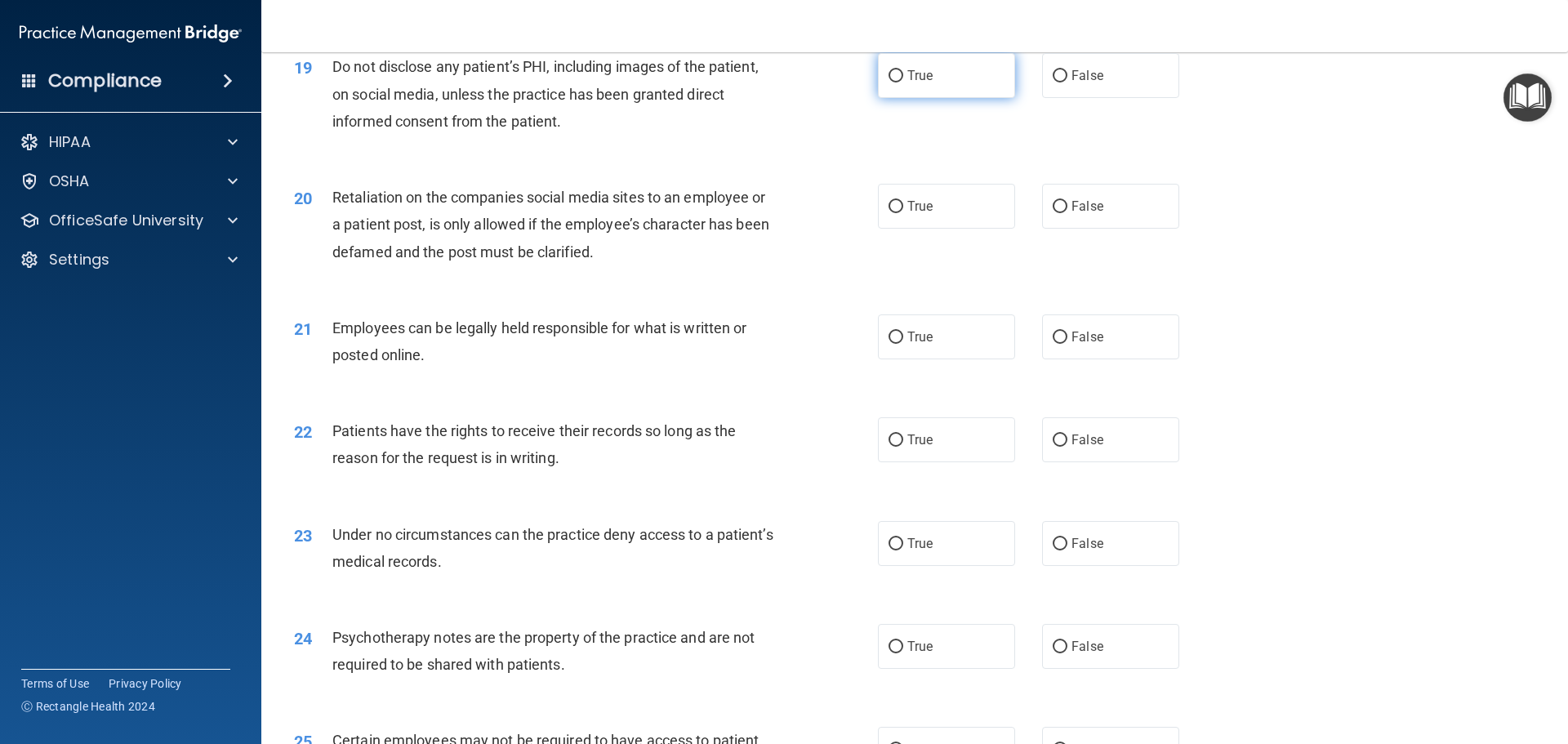
click at [923, 83] on span "True" at bounding box center [919, 75] width 26 height 16
click at [903, 82] on input "True" at bounding box center [896, 76] width 15 height 12
radio input "true"
click at [1072, 214] on span "False" at bounding box center [1087, 206] width 32 height 16
click at [1068, 213] on input "False" at bounding box center [1060, 207] width 15 height 12
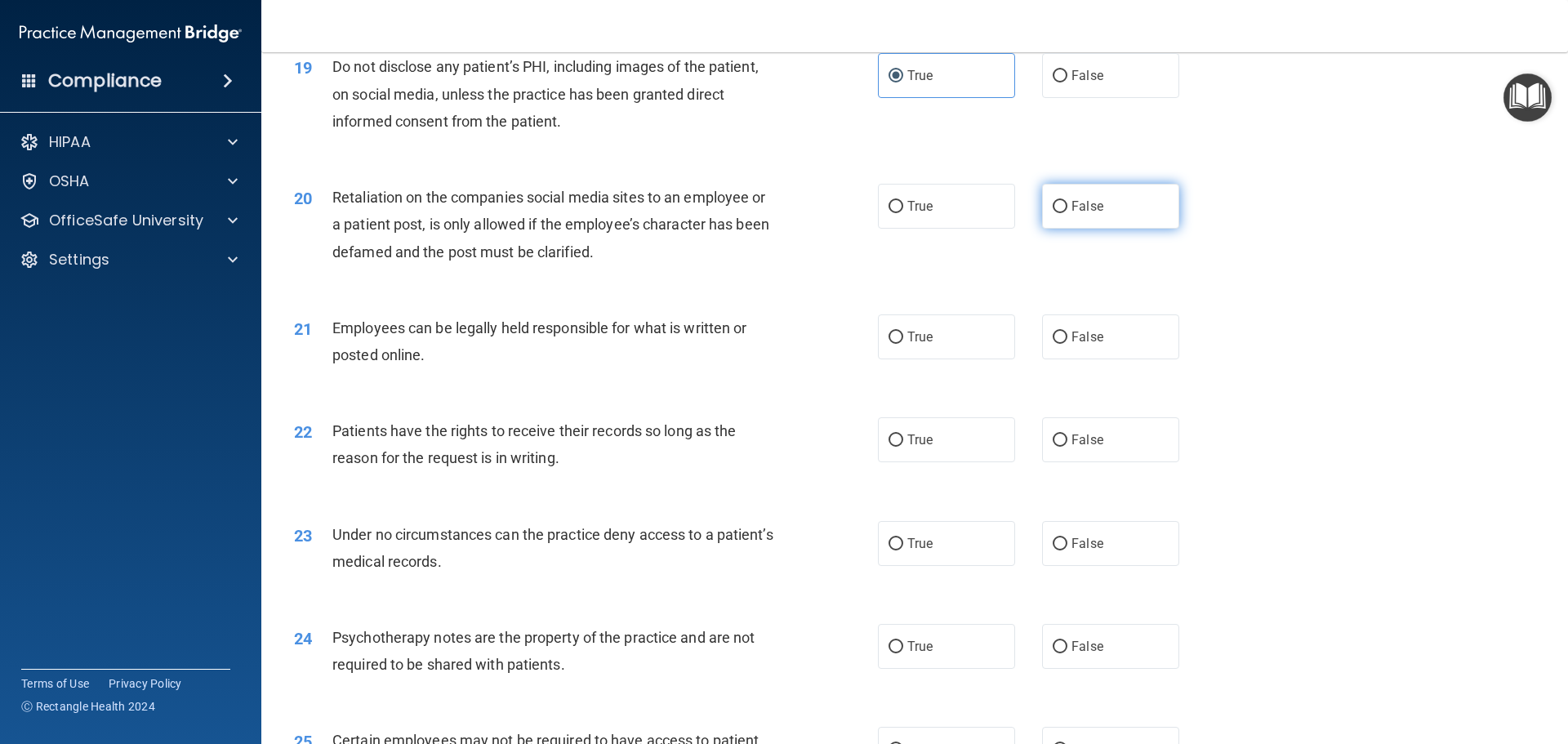
radio input "true"
click at [892, 344] on input "True" at bounding box center [896, 337] width 15 height 12
radio input "true"
click at [1073, 448] on span "False" at bounding box center [1087, 439] width 32 height 16
click at [1068, 447] on input "False" at bounding box center [1060, 440] width 15 height 12
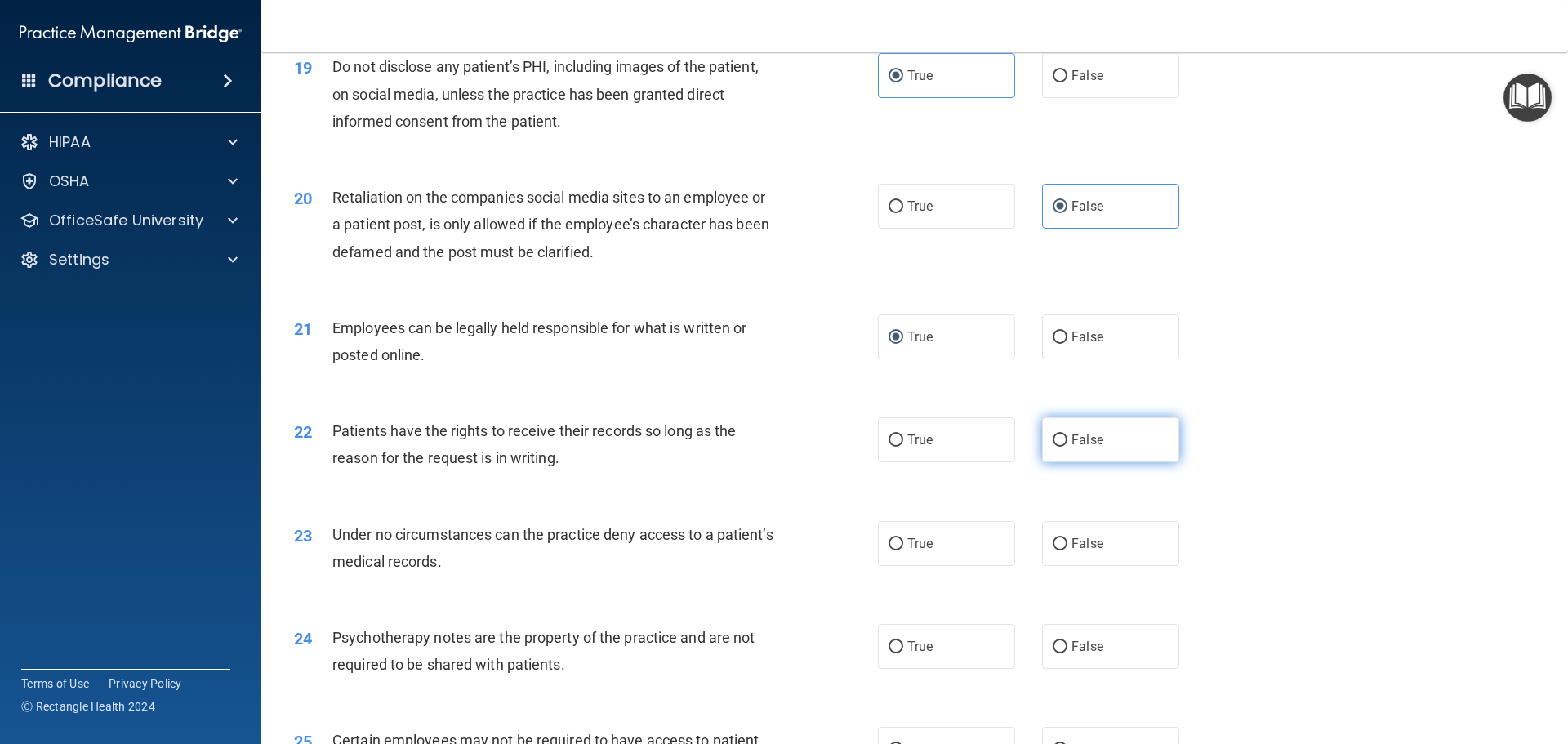
radio input "true"
click at [1072, 551] on span "False" at bounding box center [1087, 543] width 32 height 16
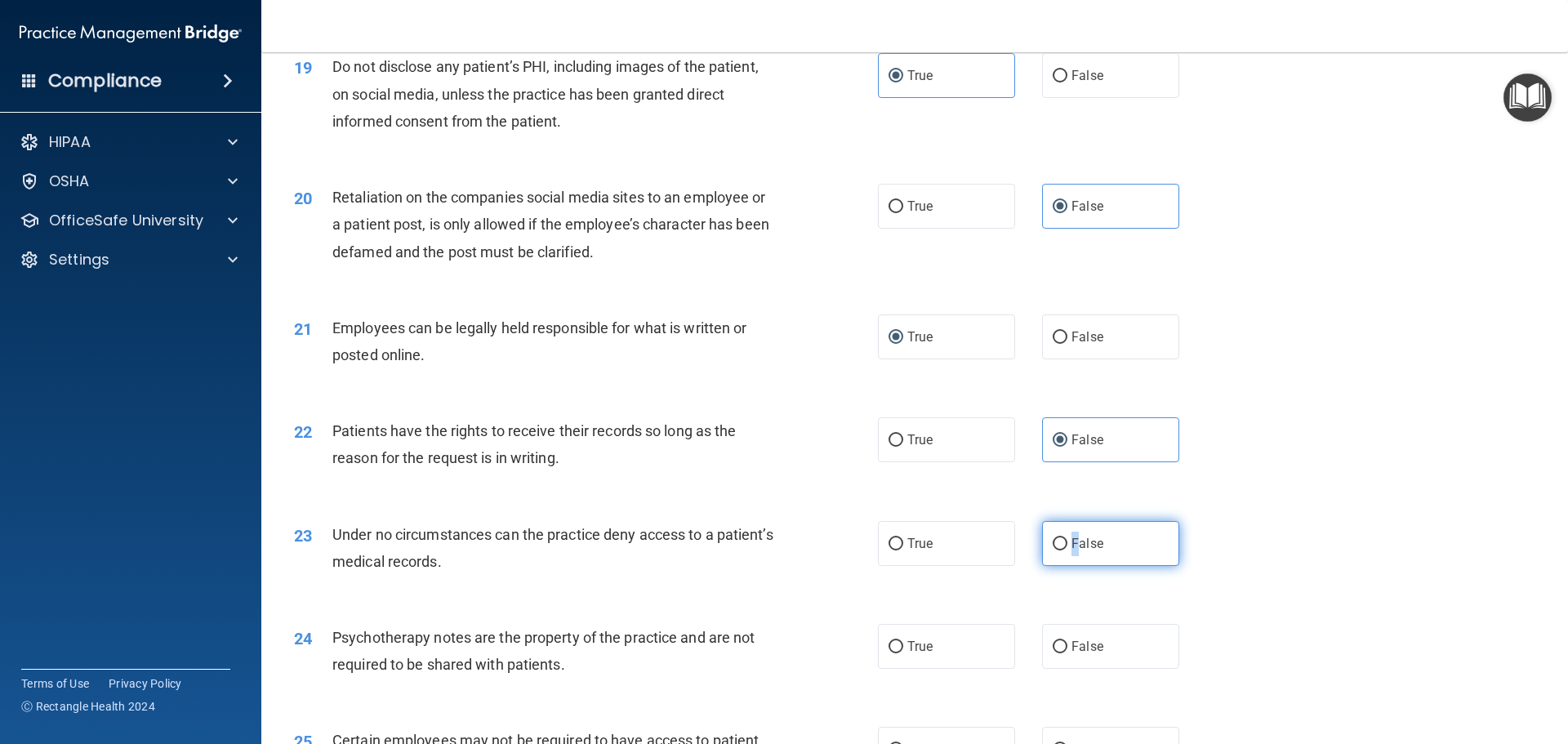
click at [1053, 551] on input "False" at bounding box center [1060, 544] width 15 height 12
radio input "true"
click at [943, 667] on label "True" at bounding box center [947, 646] width 137 height 45
click at [903, 653] on input "True" at bounding box center [896, 647] width 15 height 12
radio input "true"
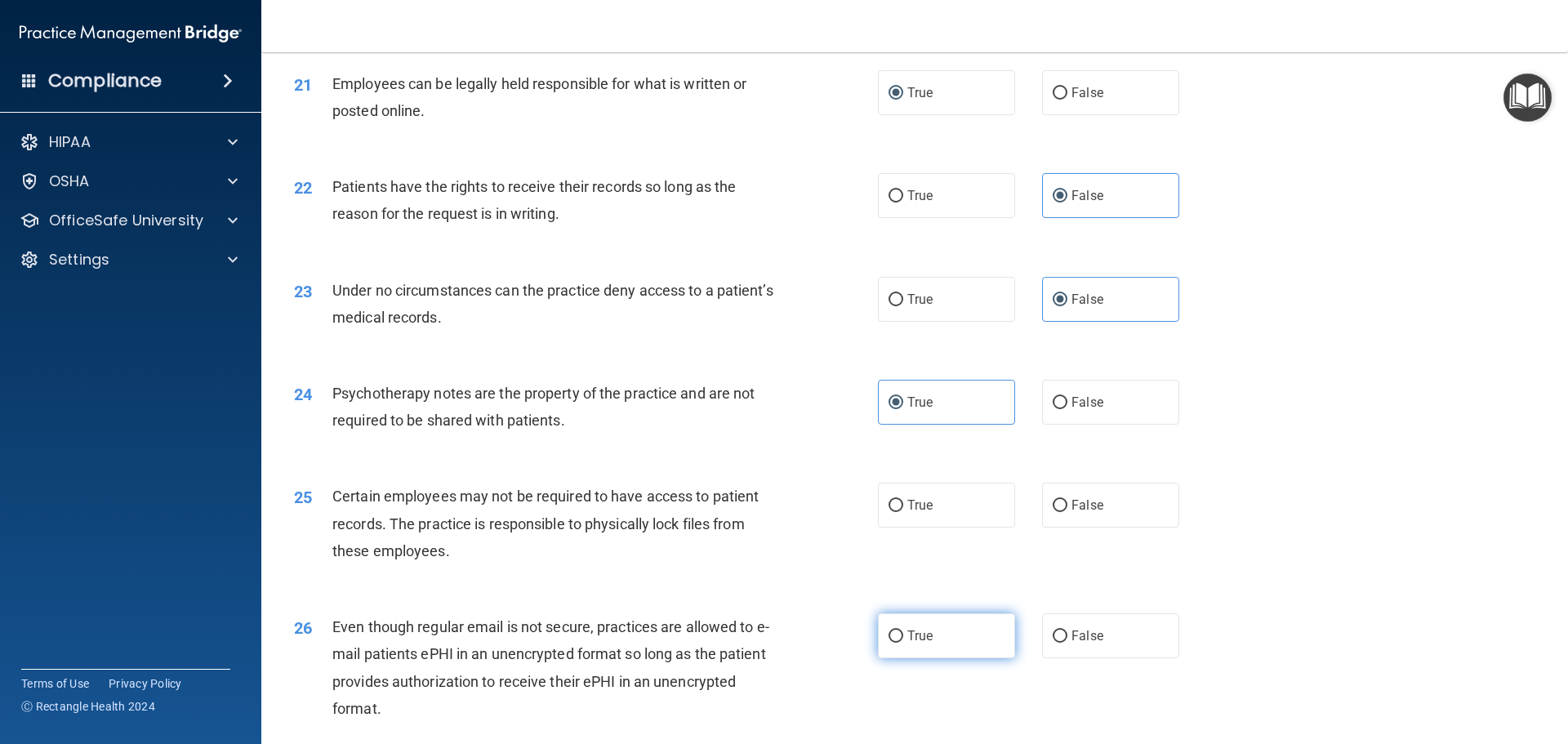
scroll to position [2695, 0]
click at [956, 527] on label "True" at bounding box center [947, 504] width 137 height 45
click at [903, 511] on input "True" at bounding box center [896, 505] width 15 height 12
radio input "true"
click at [961, 658] on label "True" at bounding box center [947, 635] width 137 height 45
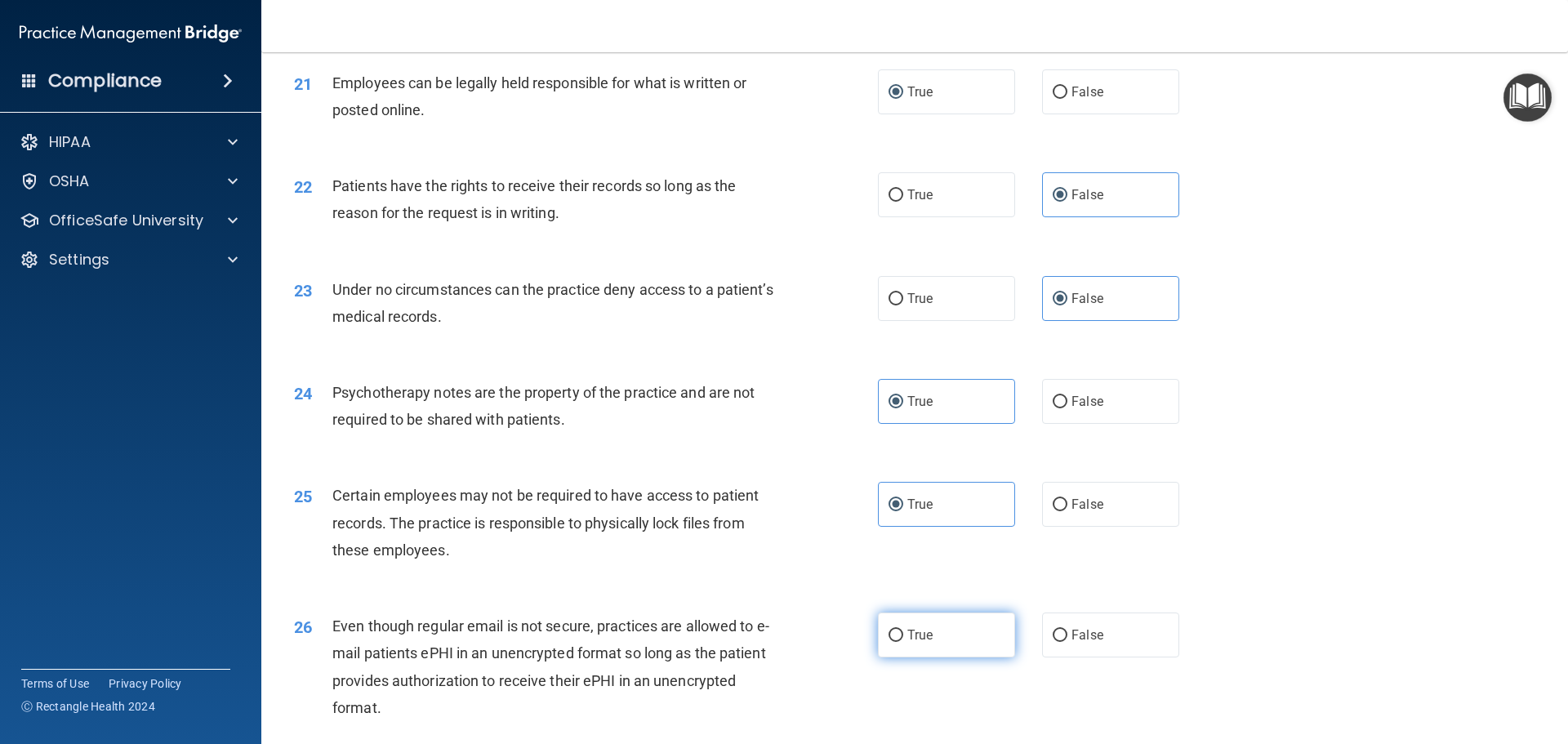
click at [903, 642] on input "True" at bounding box center [896, 635] width 15 height 12
radio input "true"
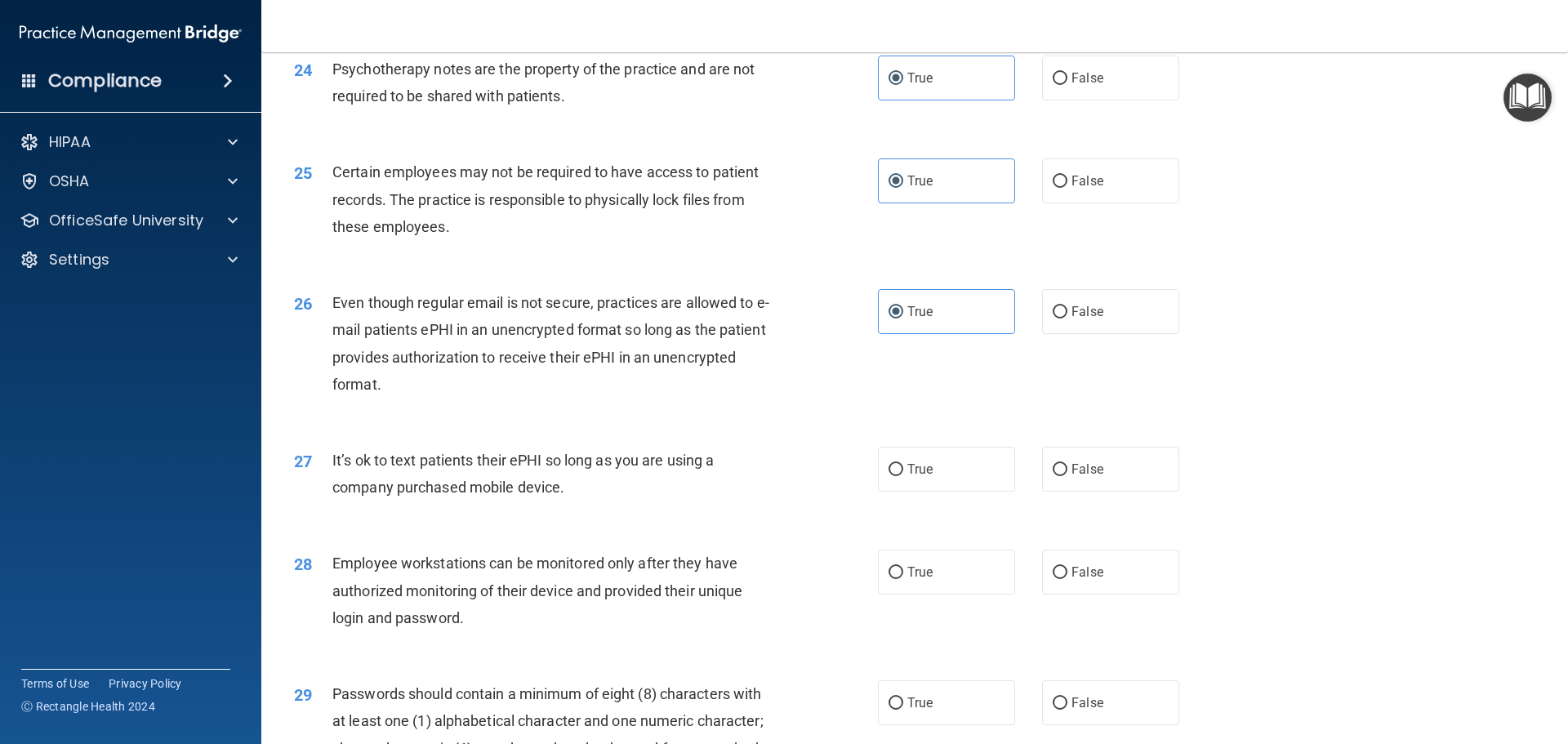
scroll to position [3021, 0]
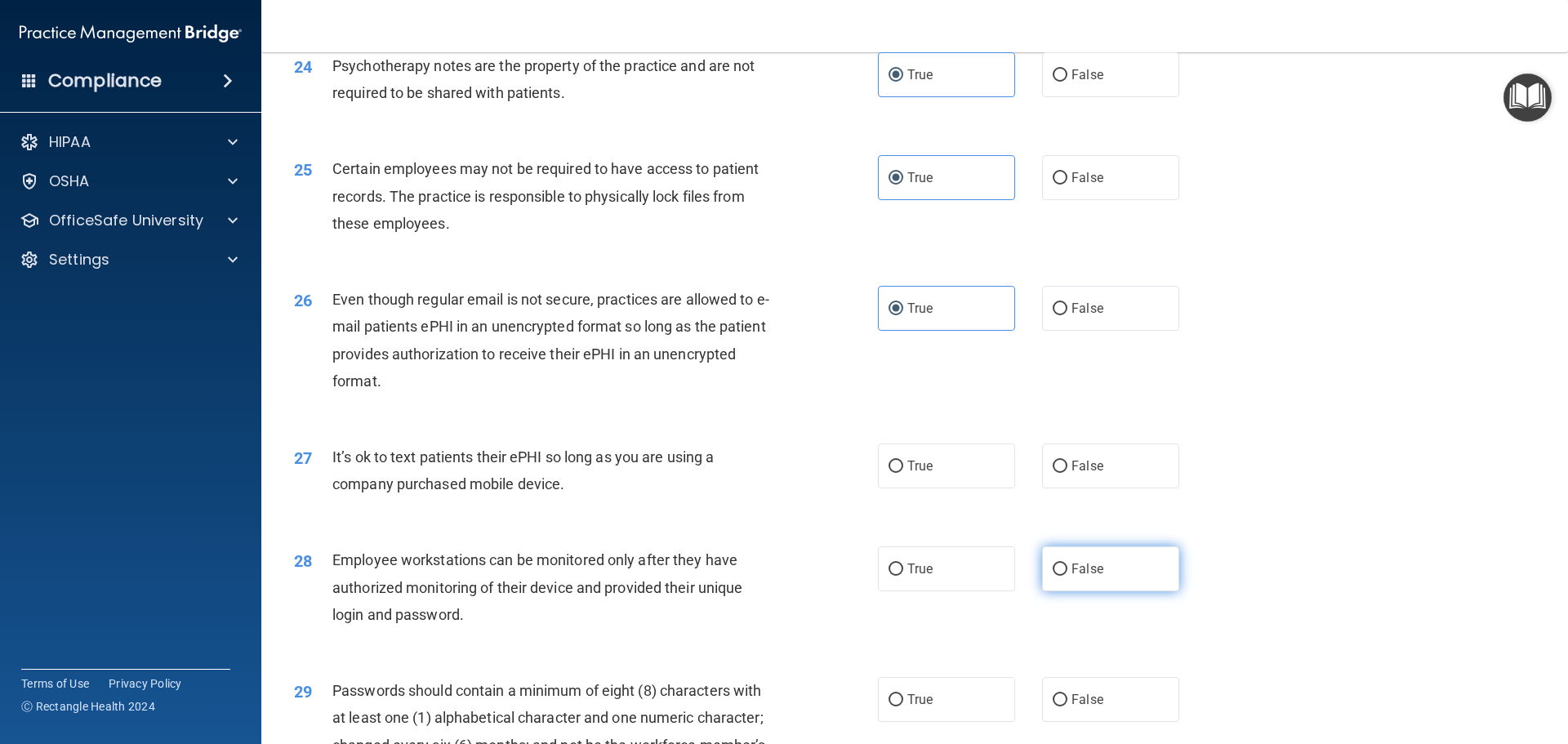
drag, startPoint x: 1074, startPoint y: 502, endPoint x: 1066, endPoint y: 578, distance: 76.4
click at [1074, 488] on label "False" at bounding box center [1110, 466] width 137 height 45
click at [1068, 472] on input "False" at bounding box center [1060, 467] width 15 height 12
radio input "true"
click at [1059, 576] on input "False" at bounding box center [1060, 570] width 15 height 12
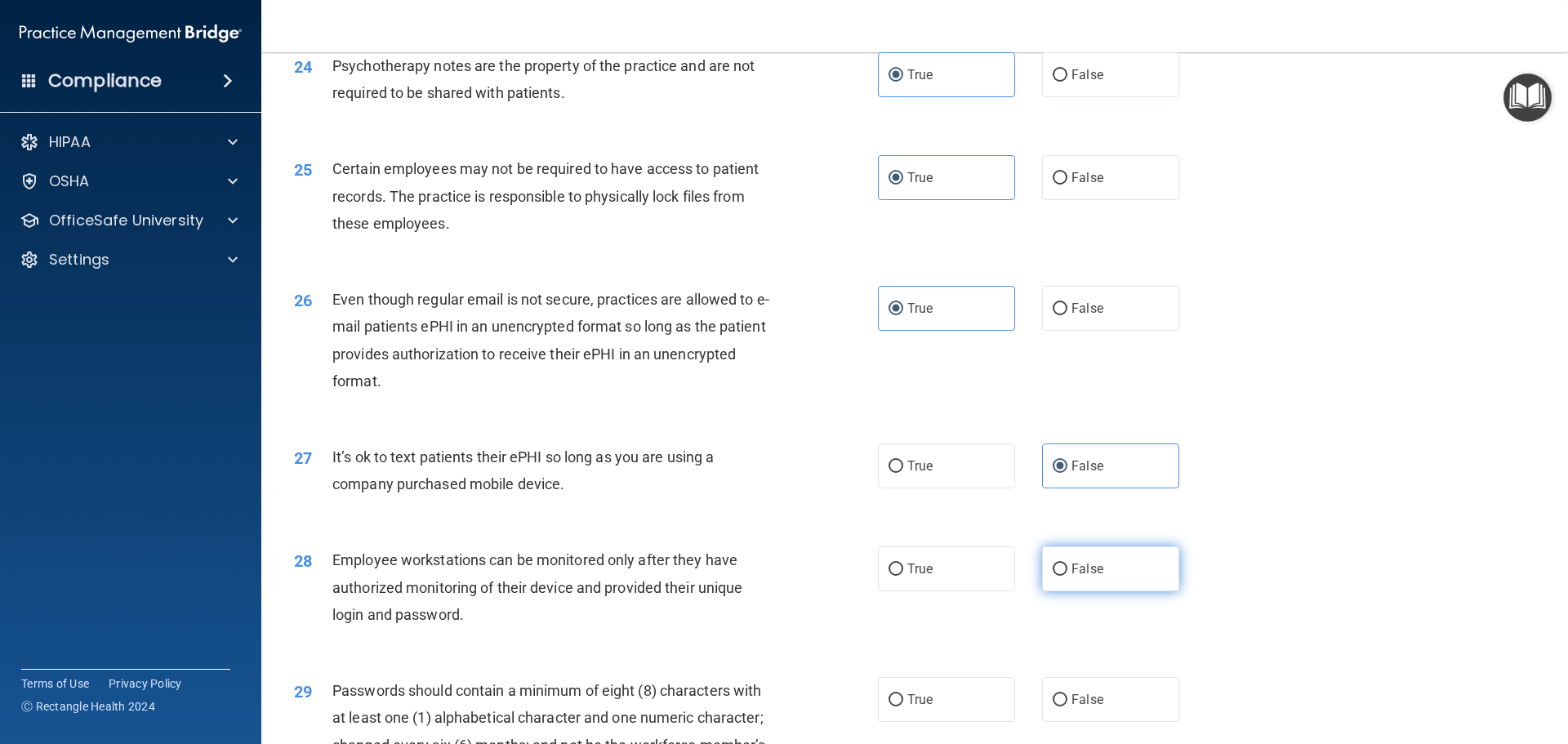
radio input "true"
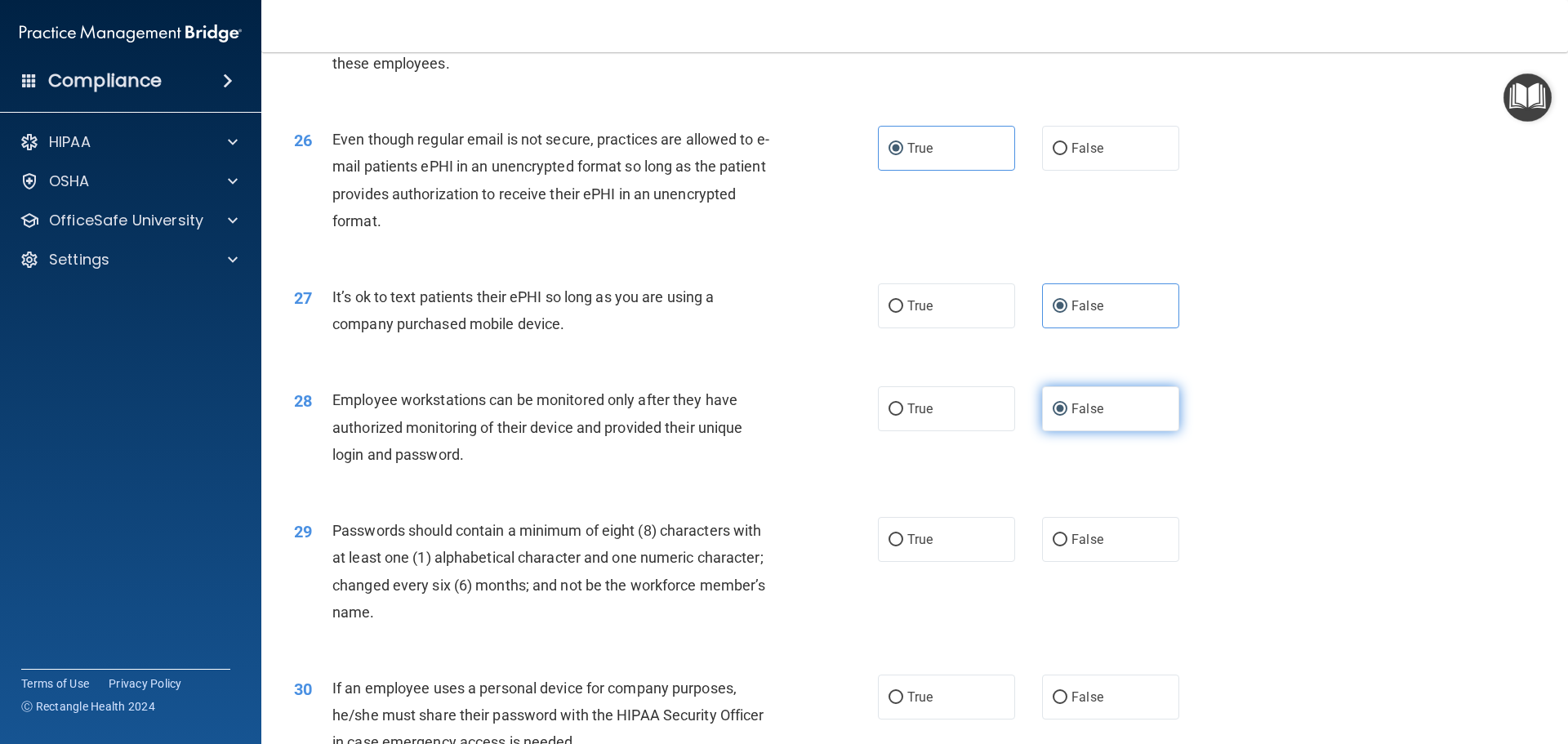
scroll to position [3185, 0]
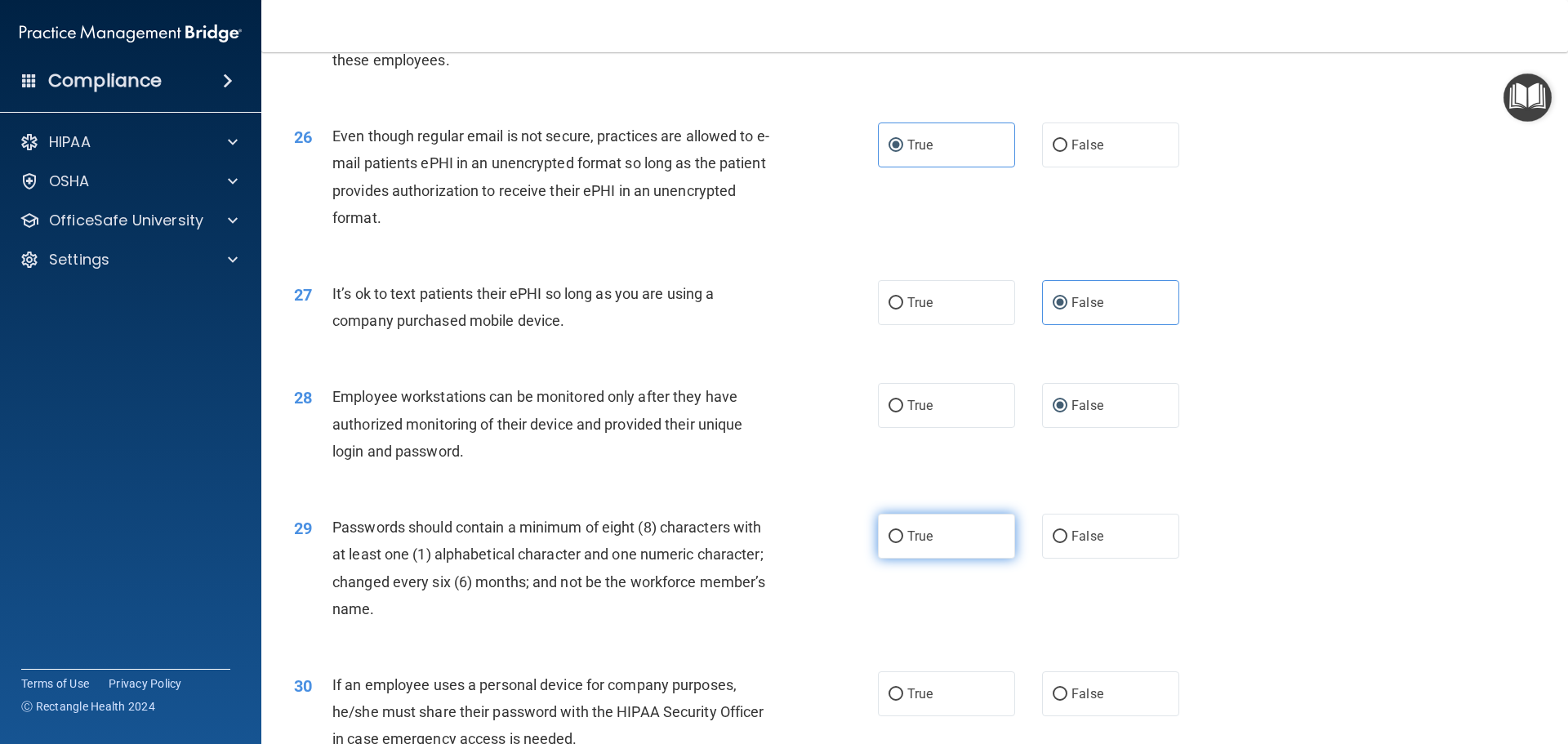
click at [907, 544] on span "True" at bounding box center [919, 536] width 26 height 16
click at [903, 543] on input "True" at bounding box center [896, 537] width 15 height 12
radio input "true"
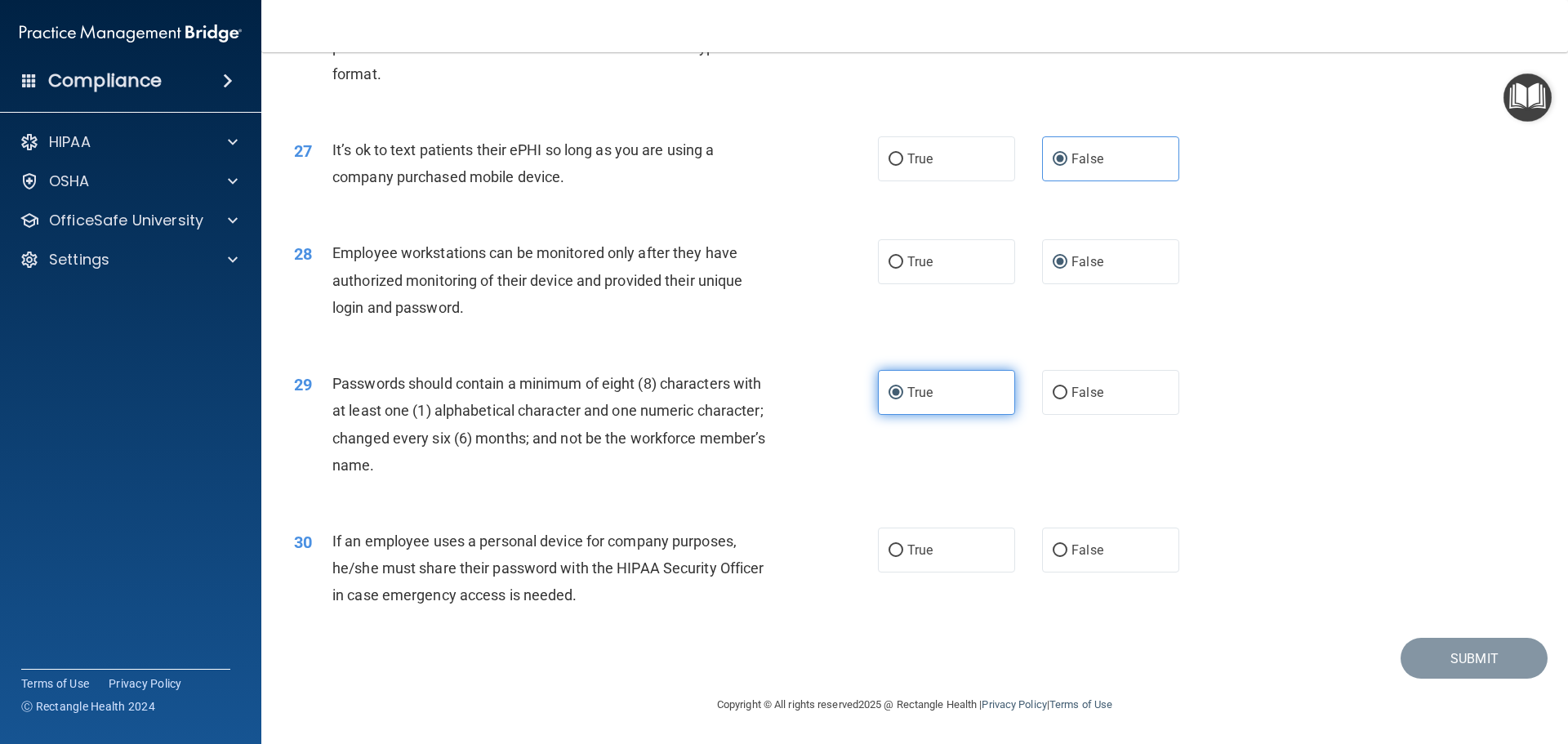
scroll to position [3355, 0]
click at [1067, 568] on label "False" at bounding box center [1110, 550] width 137 height 45
click at [1067, 557] on input "False" at bounding box center [1060, 551] width 15 height 12
radio input "true"
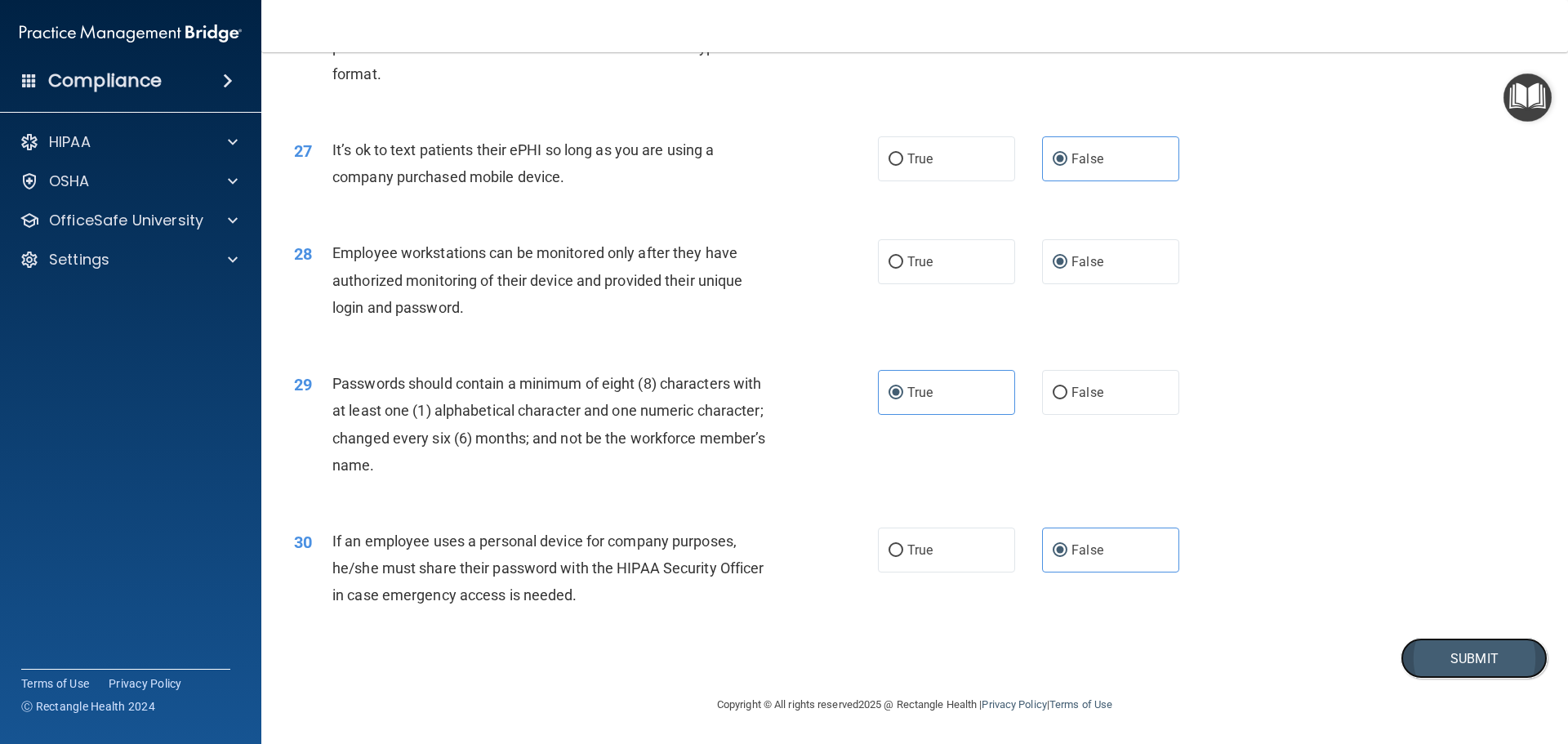
click at [1420, 659] on button "Submit" at bounding box center [1474, 658] width 147 height 42
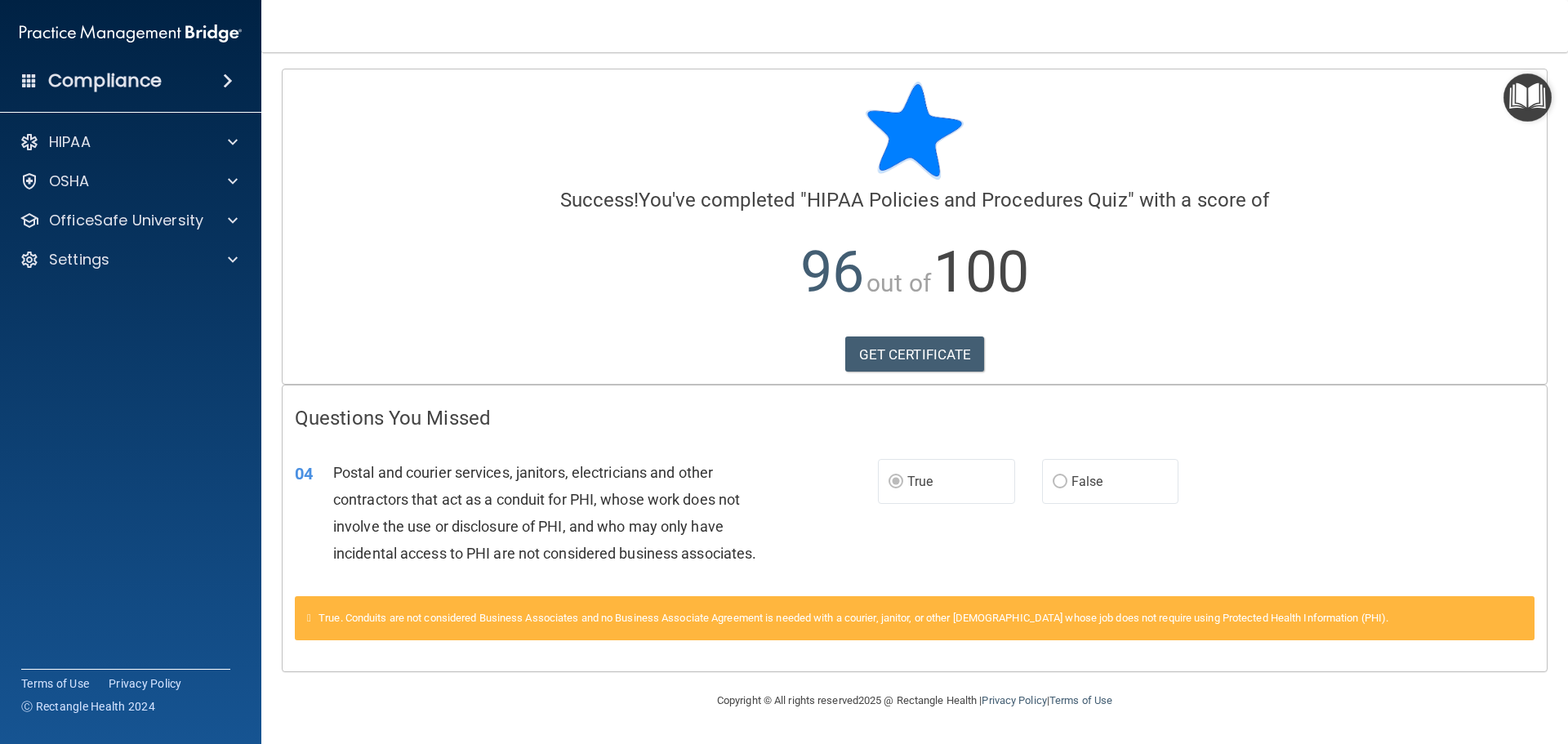
click at [925, 478] on span "True" at bounding box center [919, 481] width 26 height 16
click at [905, 360] on link "GET CERTIFICATE" at bounding box center [915, 355] width 140 height 36
click at [91, 217] on p "OfficeSafe University" at bounding box center [127, 221] width 155 height 20
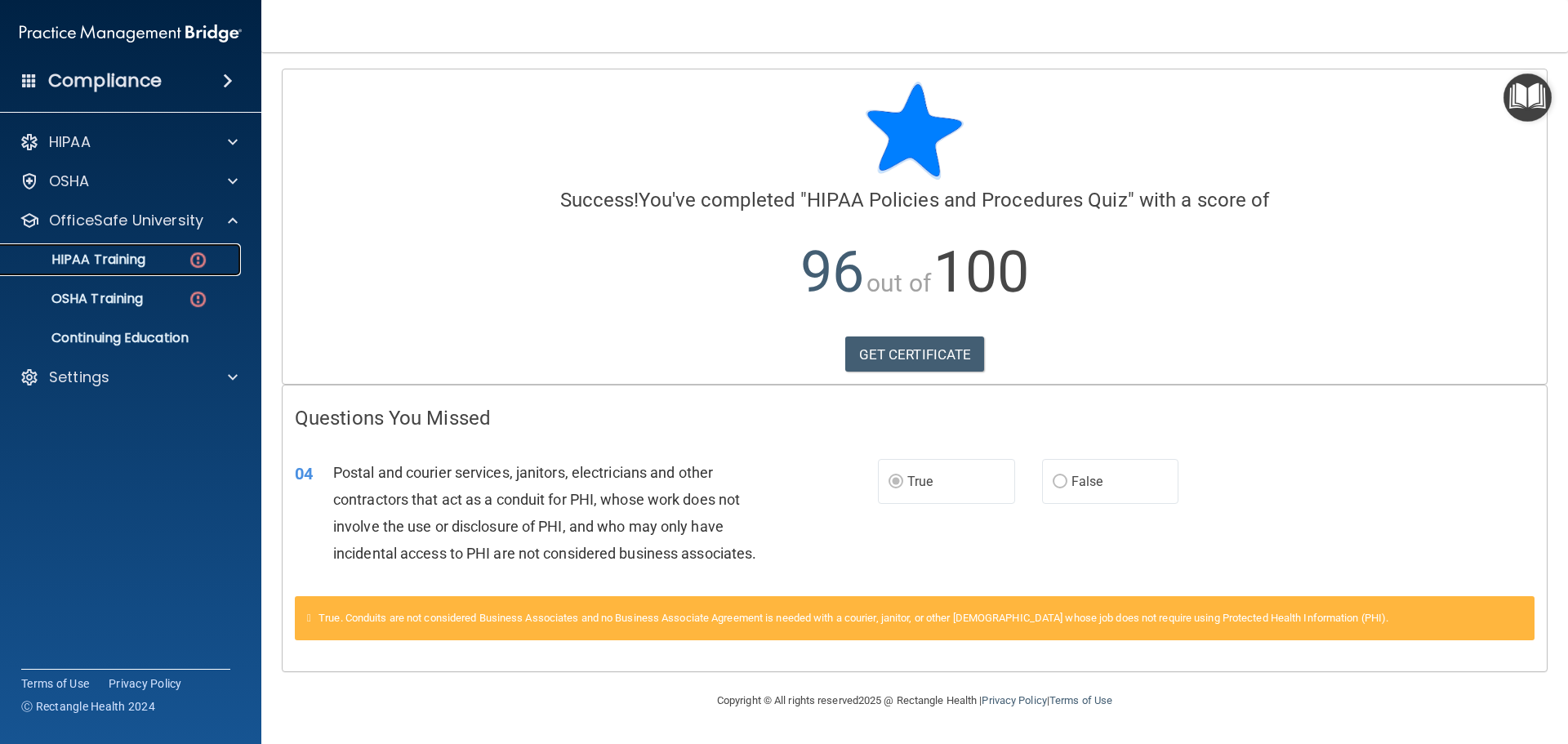
click at [186, 267] on link "HIPAA Training" at bounding box center [112, 260] width 258 height 33
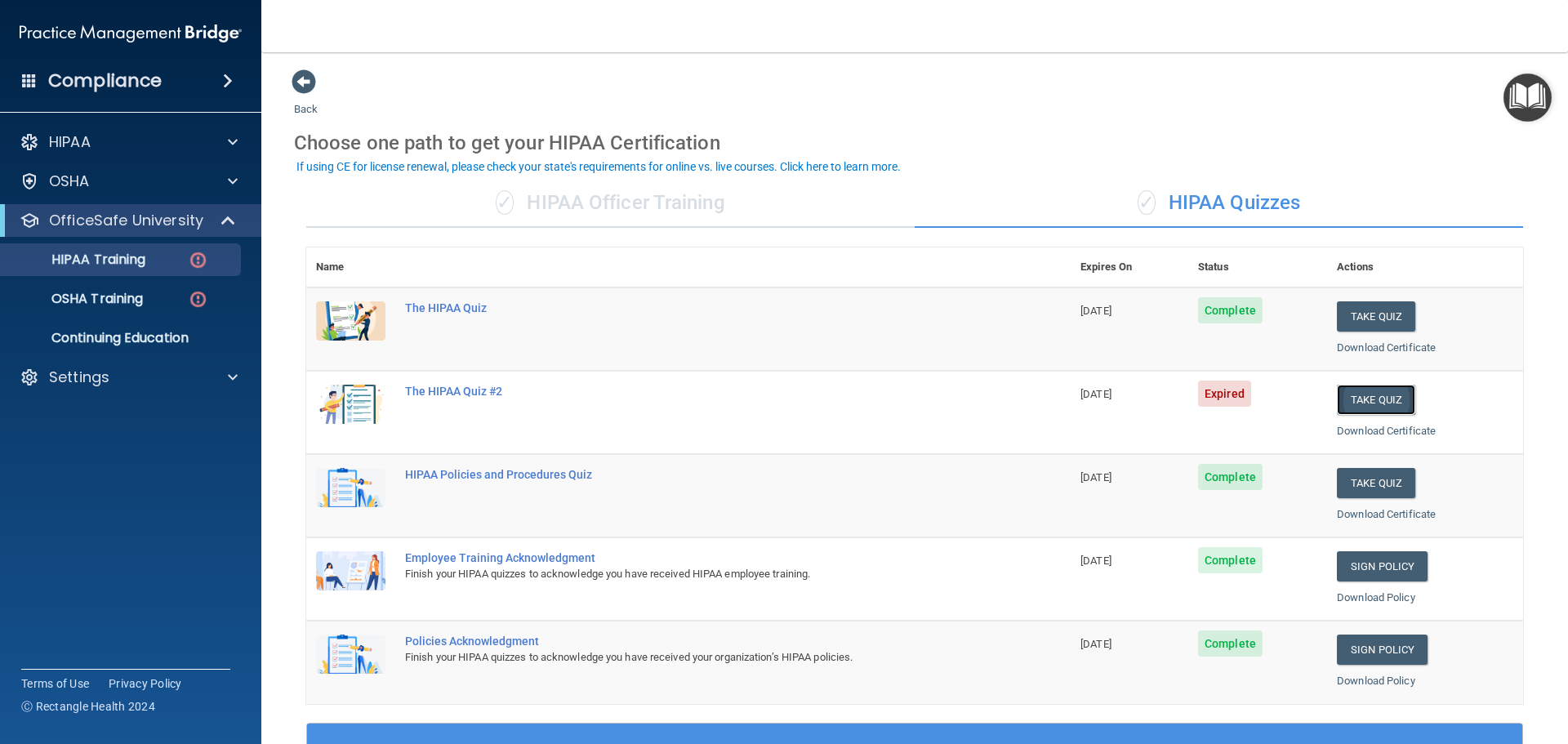
click at [1390, 398] on button "Take Quiz" at bounding box center [1375, 399] width 78 height 30
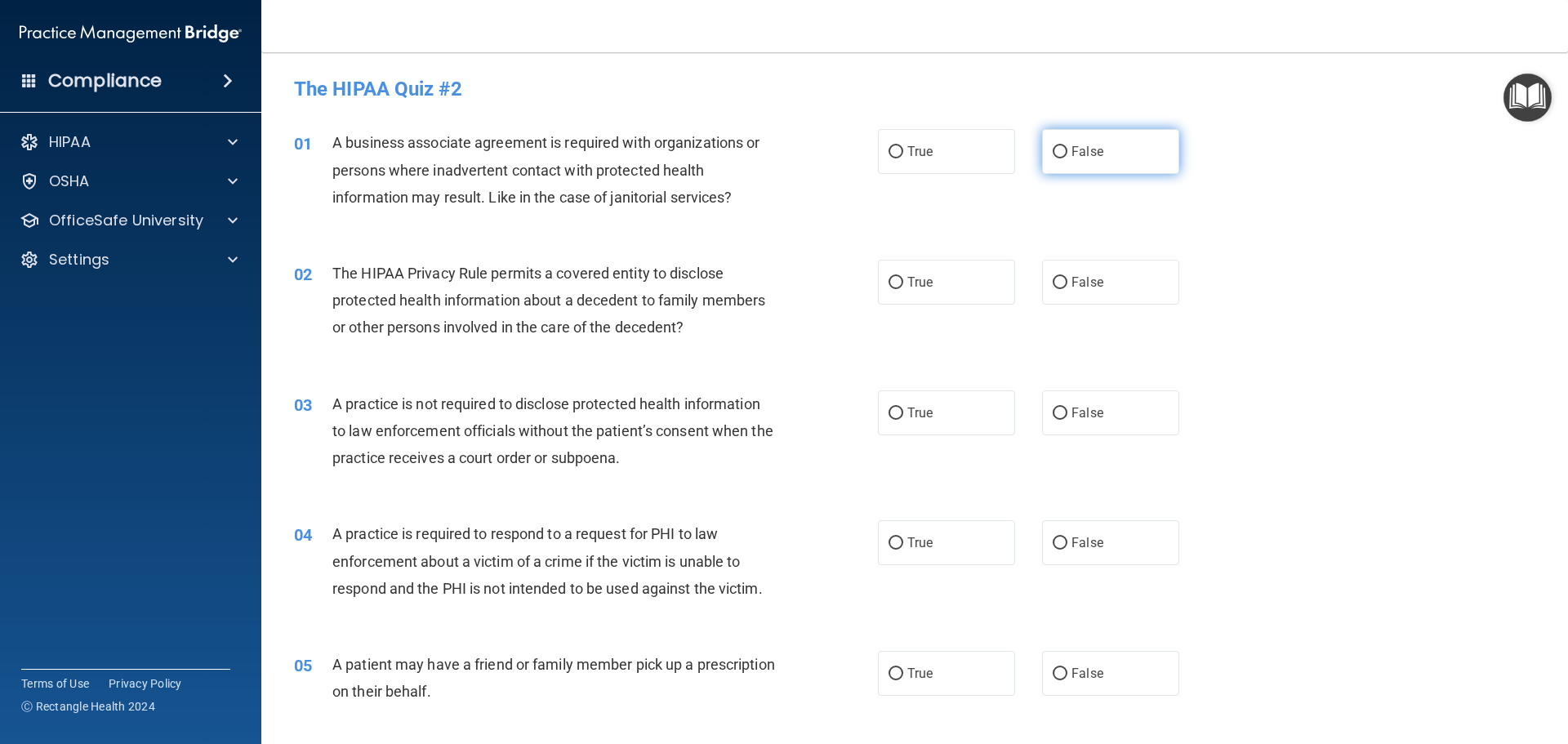
click at [1107, 153] on label "False" at bounding box center [1110, 151] width 137 height 45
click at [1068, 153] on input "False" at bounding box center [1060, 152] width 15 height 12
radio input "true"
drag, startPoint x: 939, startPoint y: 272, endPoint x: 973, endPoint y: 352, distance: 86.9
click at [946, 296] on label "True" at bounding box center [947, 282] width 137 height 45
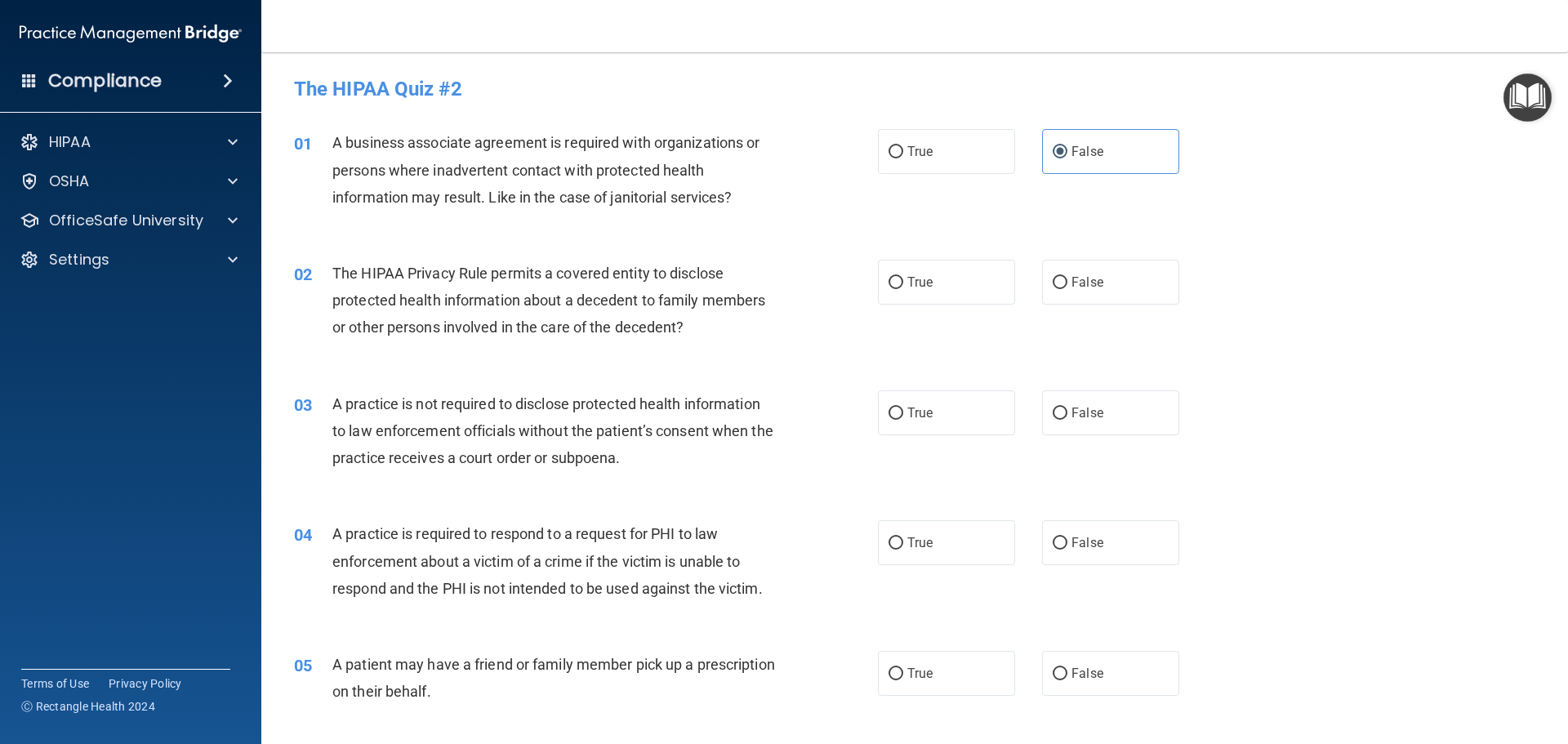
click at [903, 289] on input "True" at bounding box center [896, 282] width 15 height 12
radio input "true"
click at [1105, 416] on label "False" at bounding box center [1110, 412] width 137 height 45
click at [1068, 416] on input "False" at bounding box center [1060, 413] width 15 height 12
radio input "true"
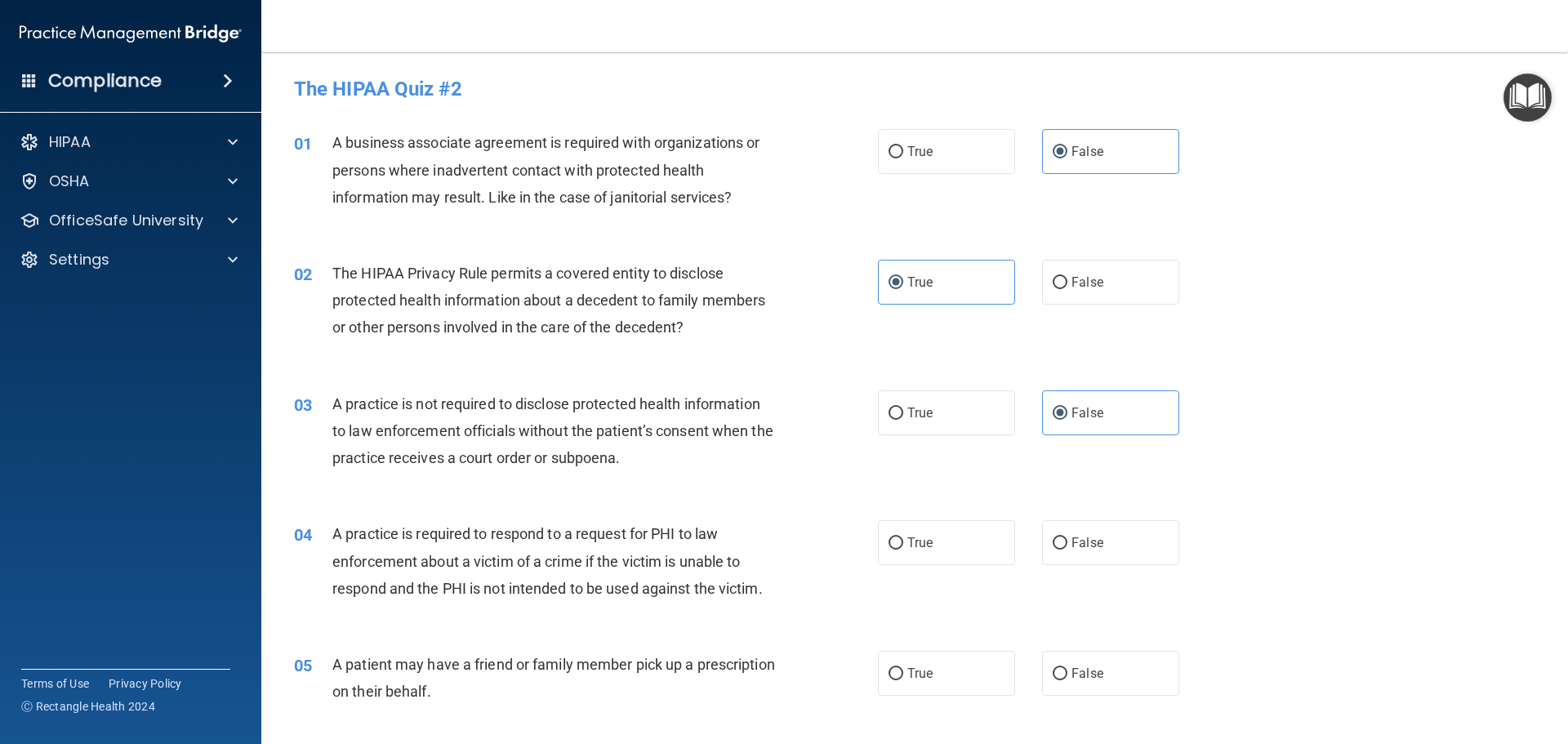
drag, startPoint x: 949, startPoint y: 536, endPoint x: 947, endPoint y: 595, distance: 59.0
click at [949, 541] on label "True" at bounding box center [947, 542] width 137 height 45
click at [903, 541] on input "True" at bounding box center [896, 543] width 15 height 12
radio input "true"
click at [927, 684] on label "True" at bounding box center [947, 673] width 137 height 45
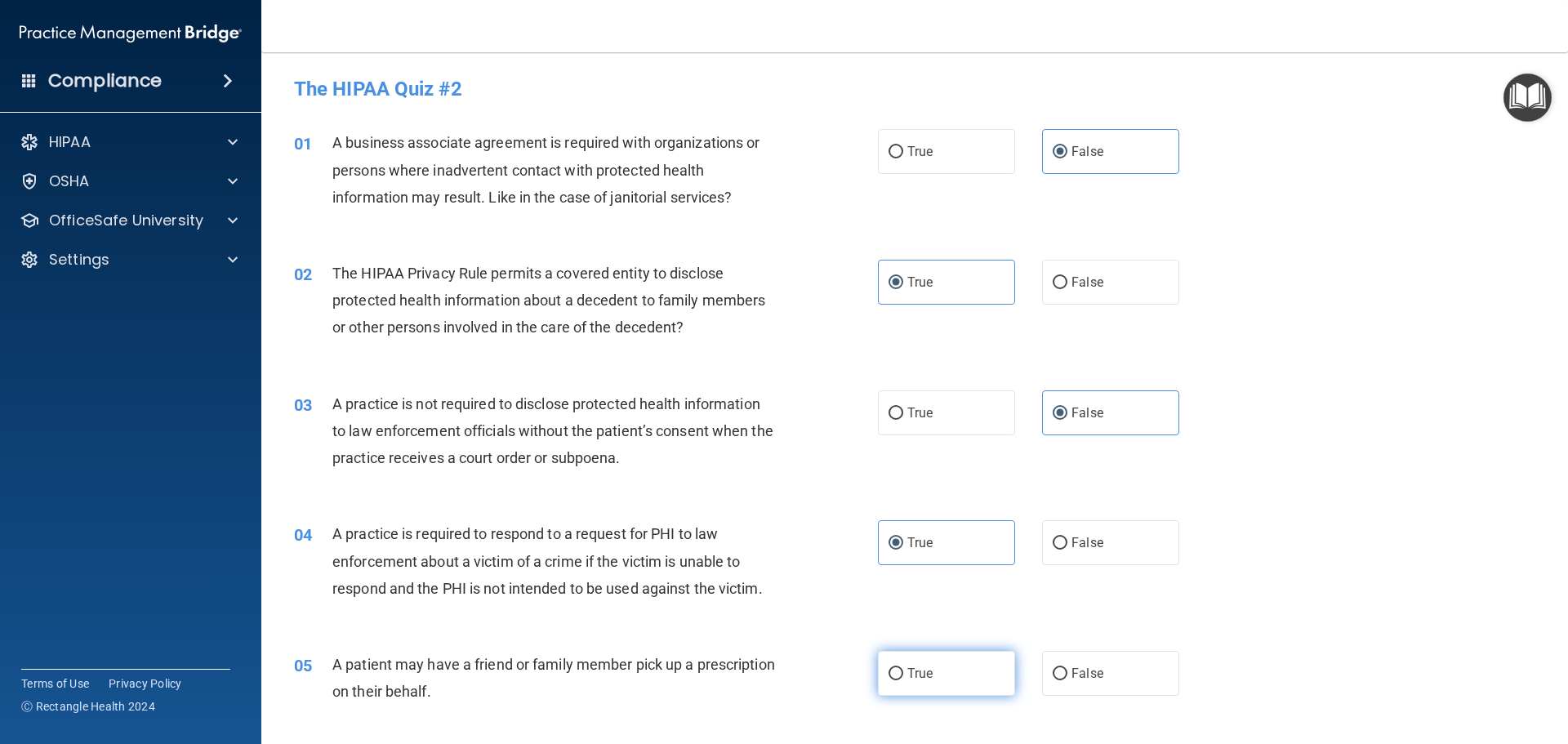
click at [903, 681] on input "True" at bounding box center [896, 674] width 15 height 12
radio input "true"
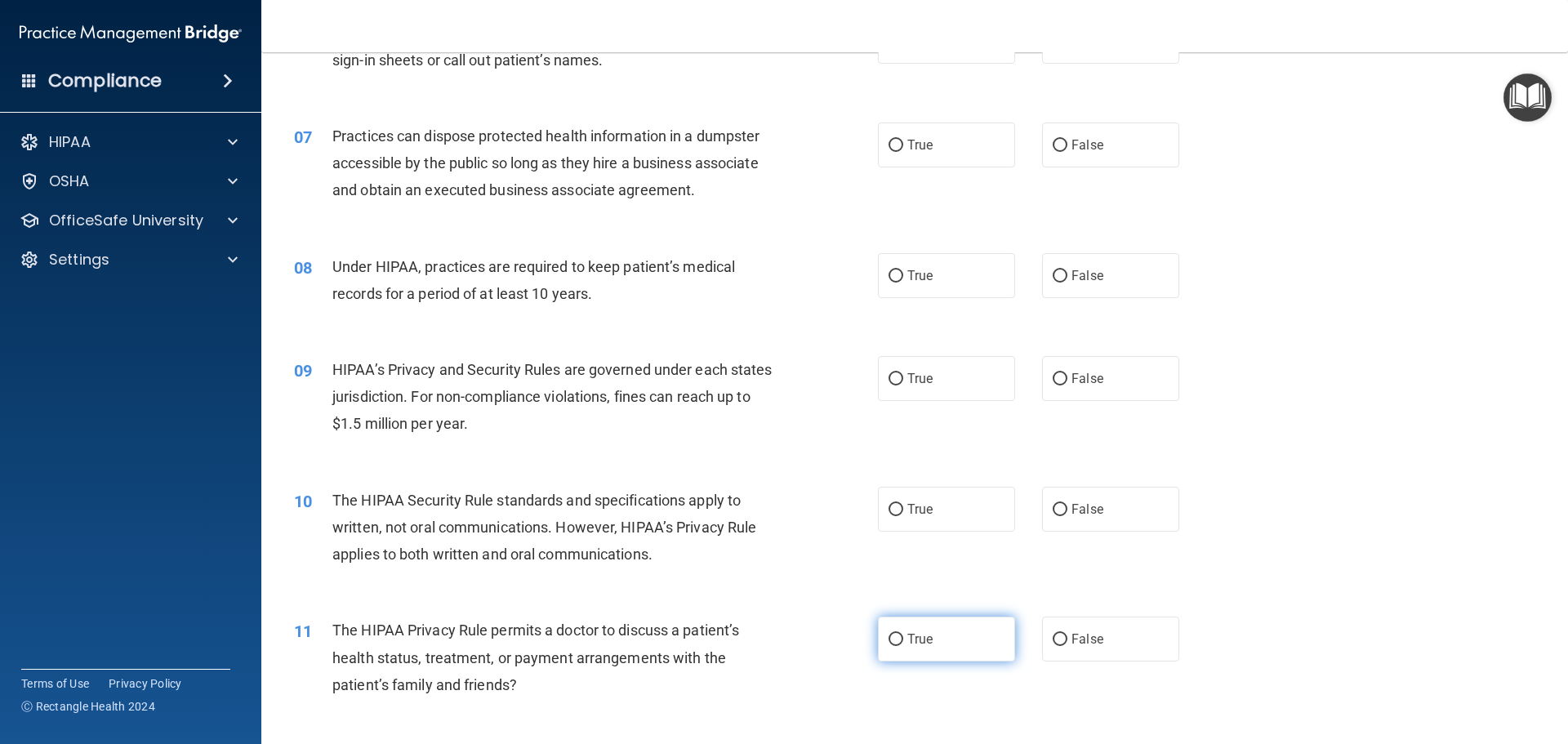
scroll to position [653, 0]
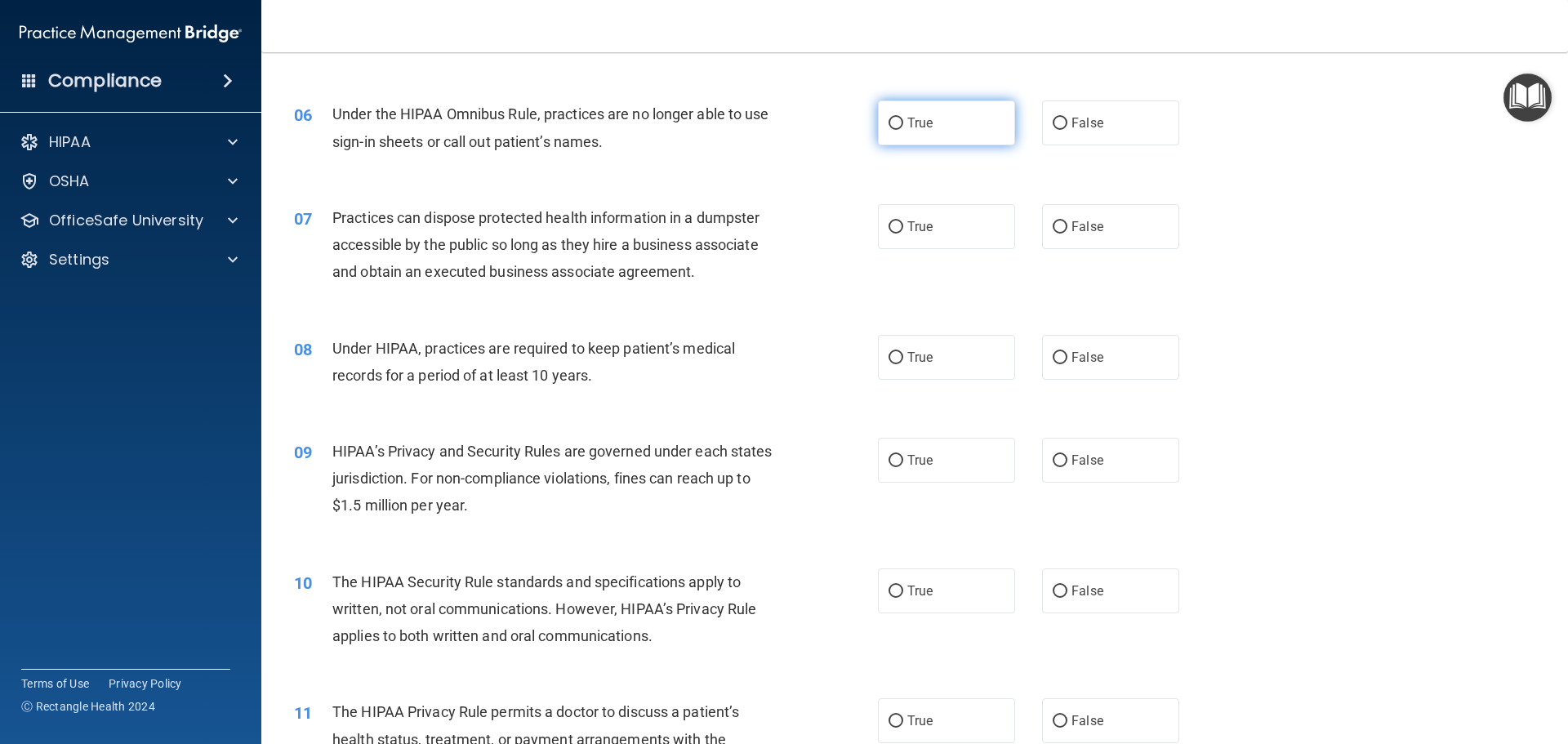
click at [942, 119] on label "True" at bounding box center [947, 123] width 137 height 45
click at [903, 119] on input "True" at bounding box center [896, 123] width 15 height 12
radio input "true"
click at [961, 133] on label "True" at bounding box center [947, 123] width 137 height 45
click at [903, 130] on input "True" at bounding box center [896, 123] width 15 height 12
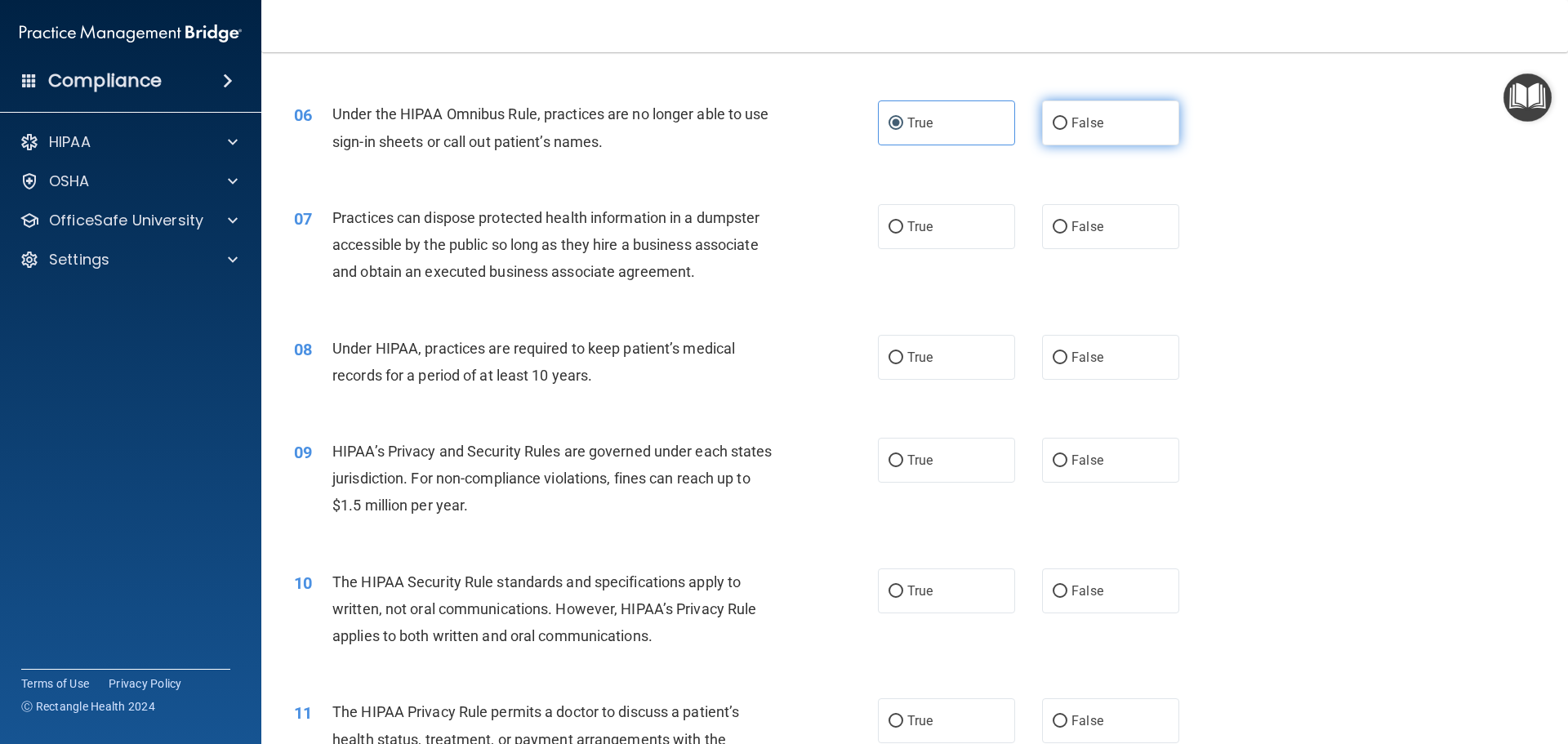
click at [1074, 133] on label "False" at bounding box center [1110, 123] width 137 height 45
click at [1068, 130] on input "False" at bounding box center [1060, 123] width 15 height 12
radio input "true"
radio input "false"
drag, startPoint x: 1077, startPoint y: 228, endPoint x: 1077, endPoint y: 270, distance: 42.0
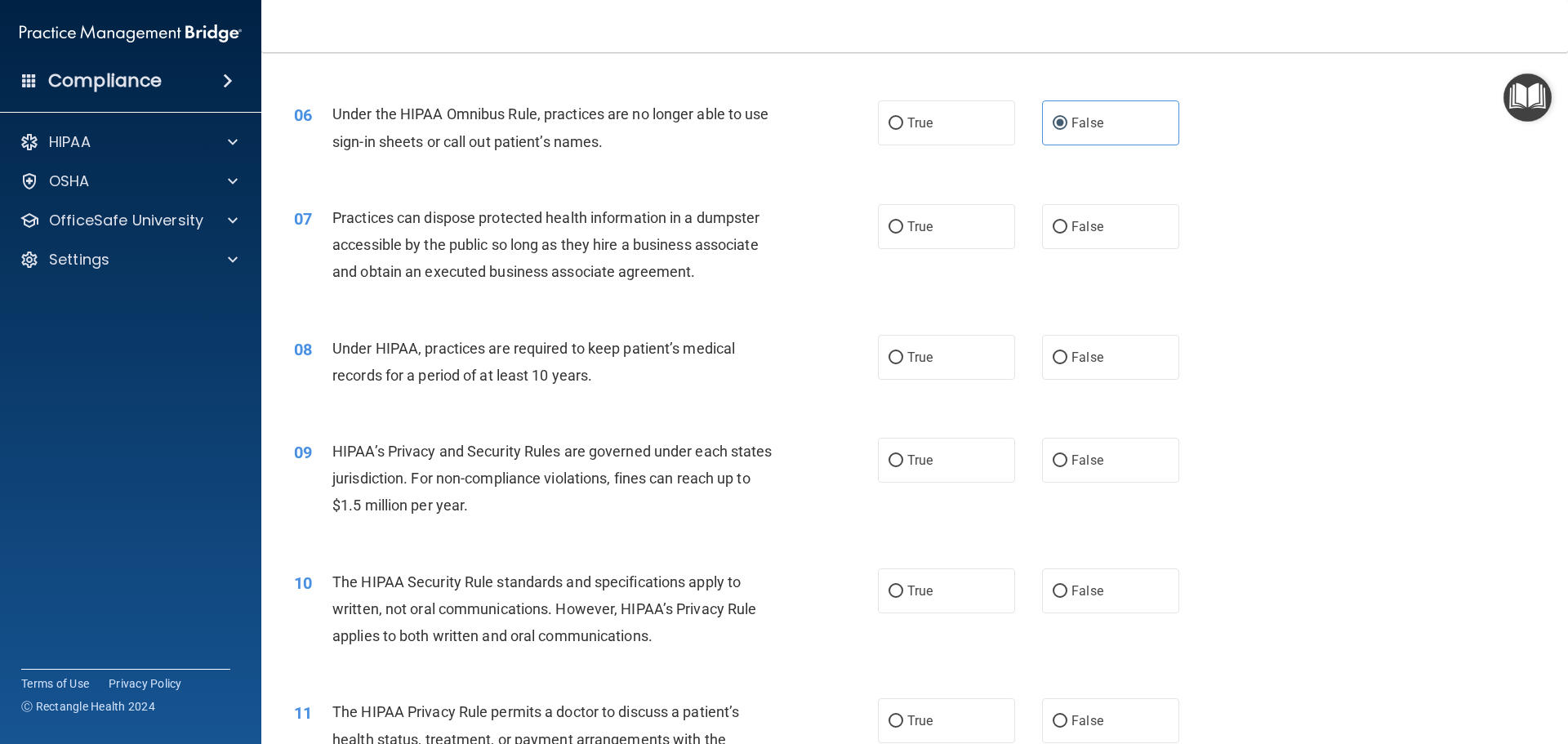
click at [1077, 232] on span "False" at bounding box center [1087, 226] width 32 height 16
click at [1068, 232] on input "False" at bounding box center [1060, 227] width 15 height 12
radio input "true"
click at [1059, 364] on input "False" at bounding box center [1060, 358] width 15 height 12
radio input "true"
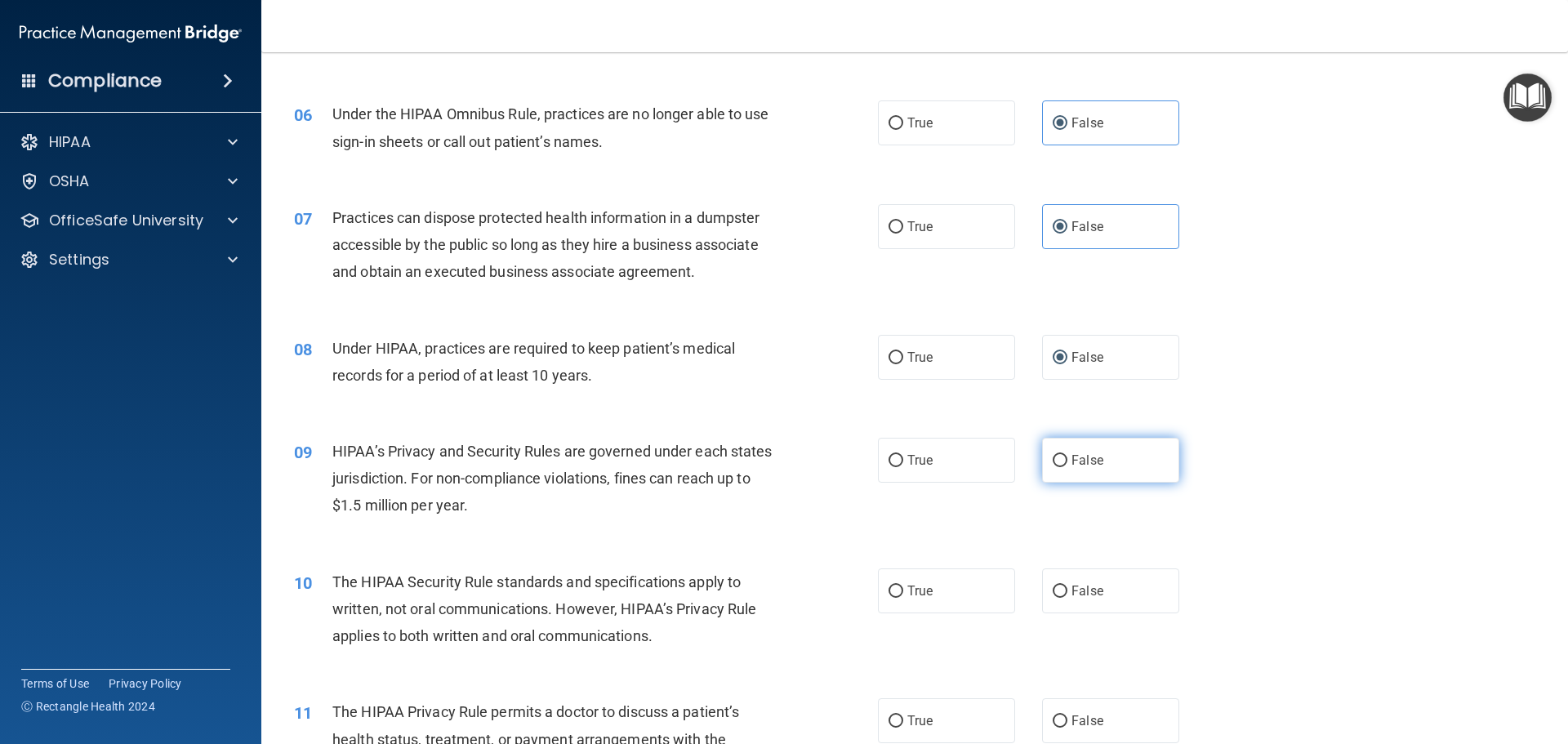
click at [1080, 465] on span "False" at bounding box center [1087, 460] width 32 height 16
click at [1068, 465] on input "False" at bounding box center [1060, 461] width 15 height 12
radio input "true"
click at [965, 587] on label "True" at bounding box center [947, 591] width 137 height 45
click at [903, 587] on input "True" at bounding box center [896, 591] width 15 height 12
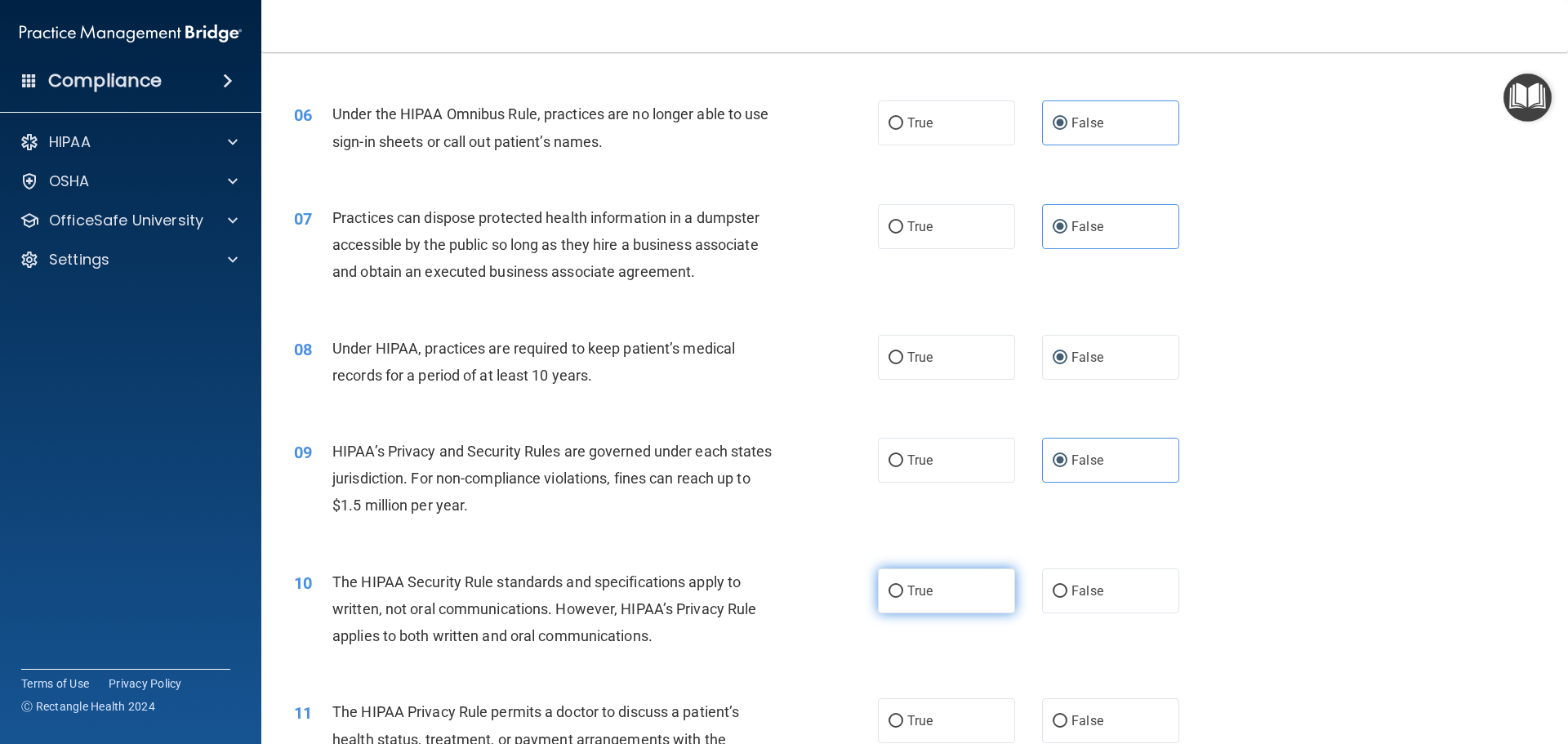
radio input "true"
click at [945, 711] on label "True" at bounding box center [947, 720] width 137 height 45
click at [903, 715] on input "True" at bounding box center [896, 721] width 15 height 12
radio input "true"
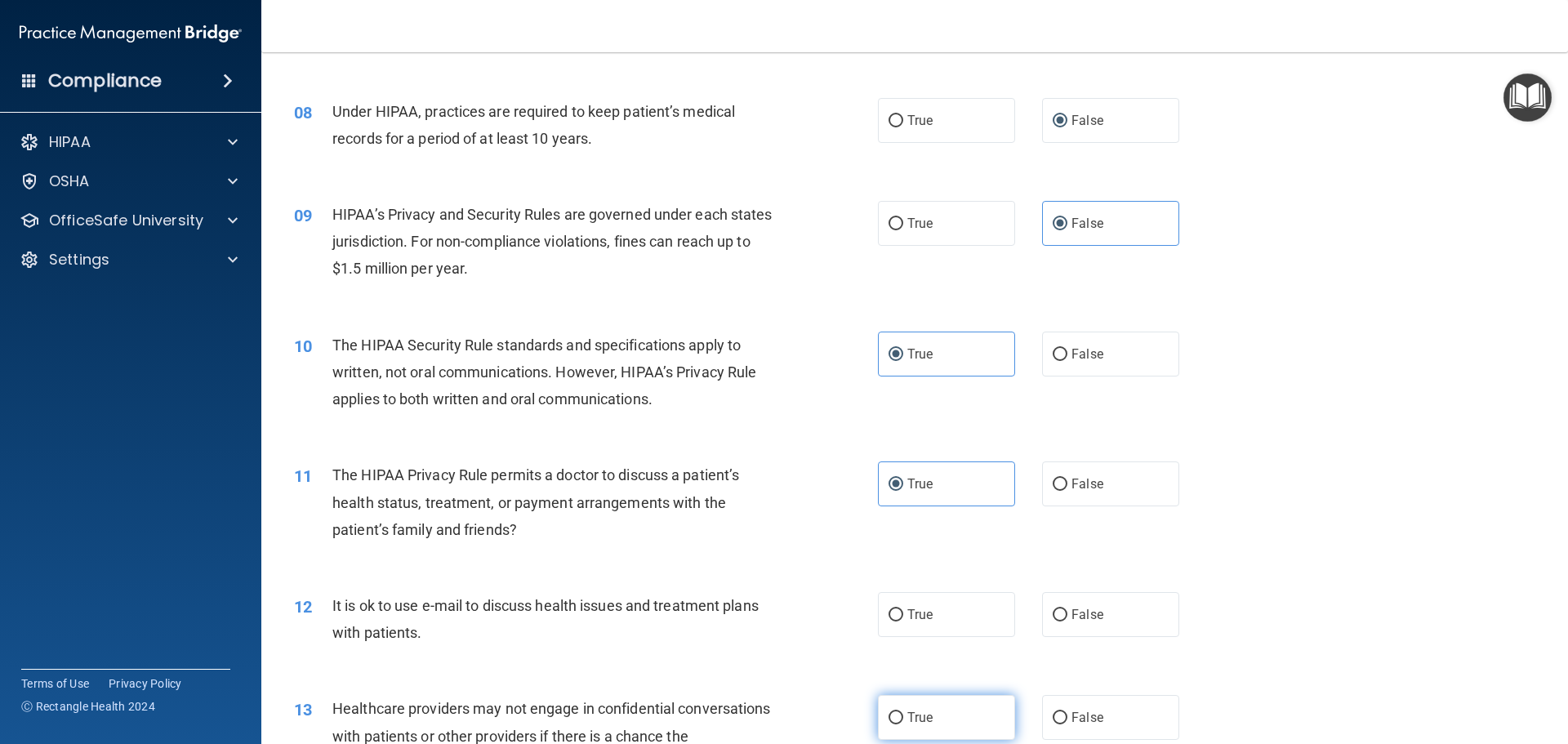
scroll to position [898, 0]
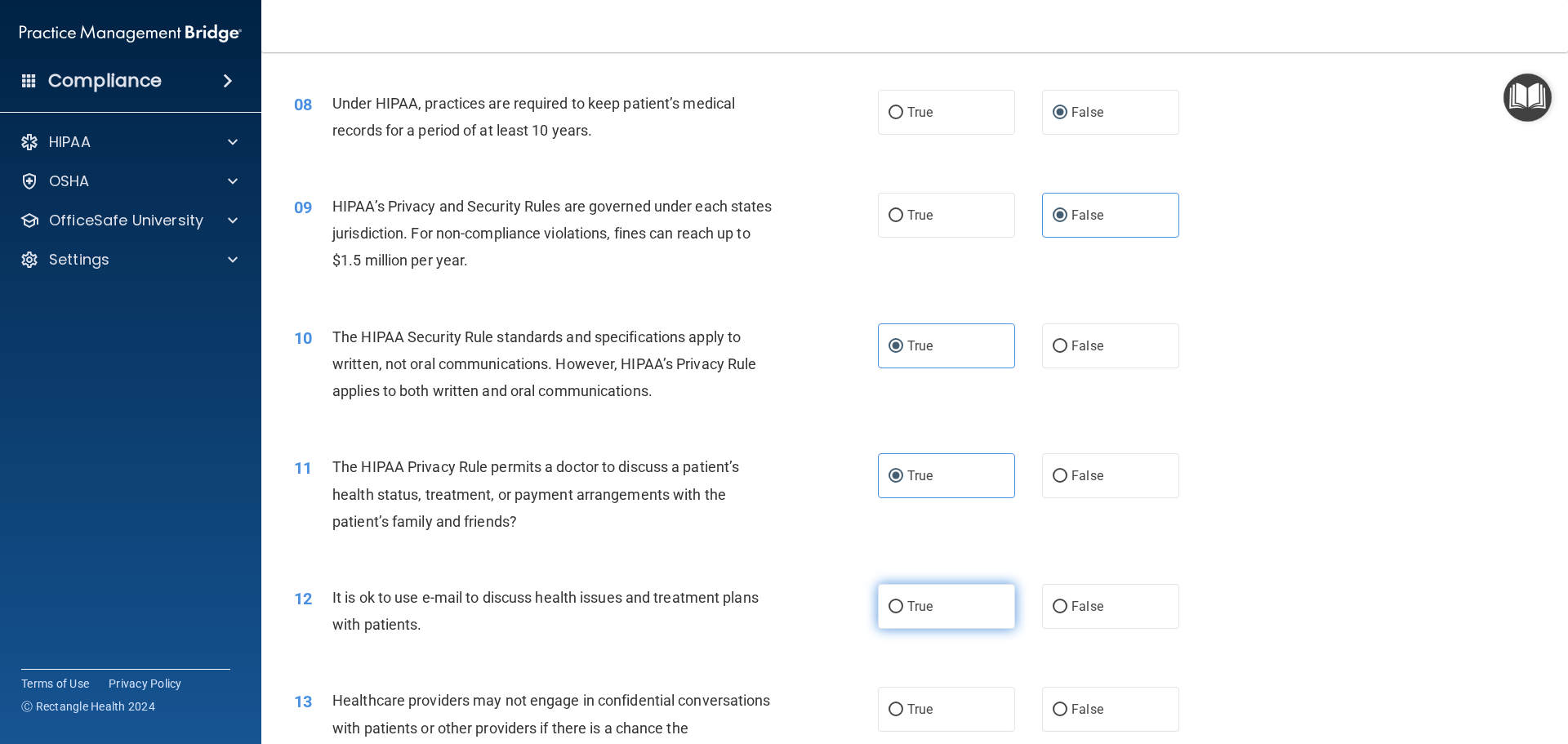
click at [941, 607] on label "True" at bounding box center [947, 606] width 137 height 45
click at [903, 607] on input "True" at bounding box center [896, 607] width 15 height 12
radio input "true"
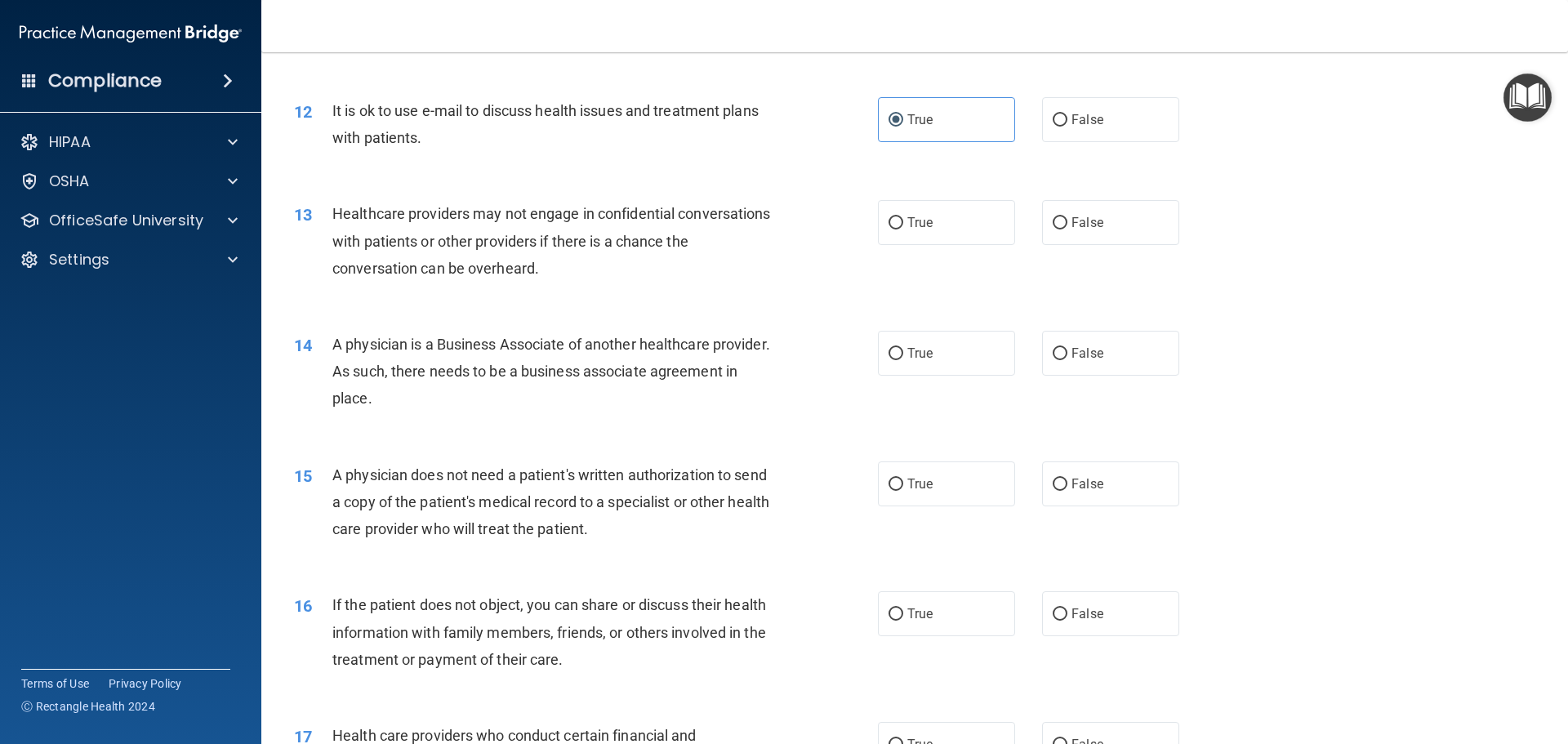
scroll to position [1388, 0]
drag, startPoint x: 1049, startPoint y: 224, endPoint x: 1042, endPoint y: 239, distance: 16.6
click at [1049, 227] on label "False" at bounding box center [1110, 219] width 137 height 45
click at [1053, 226] on input "False" at bounding box center [1060, 220] width 15 height 12
radio input "true"
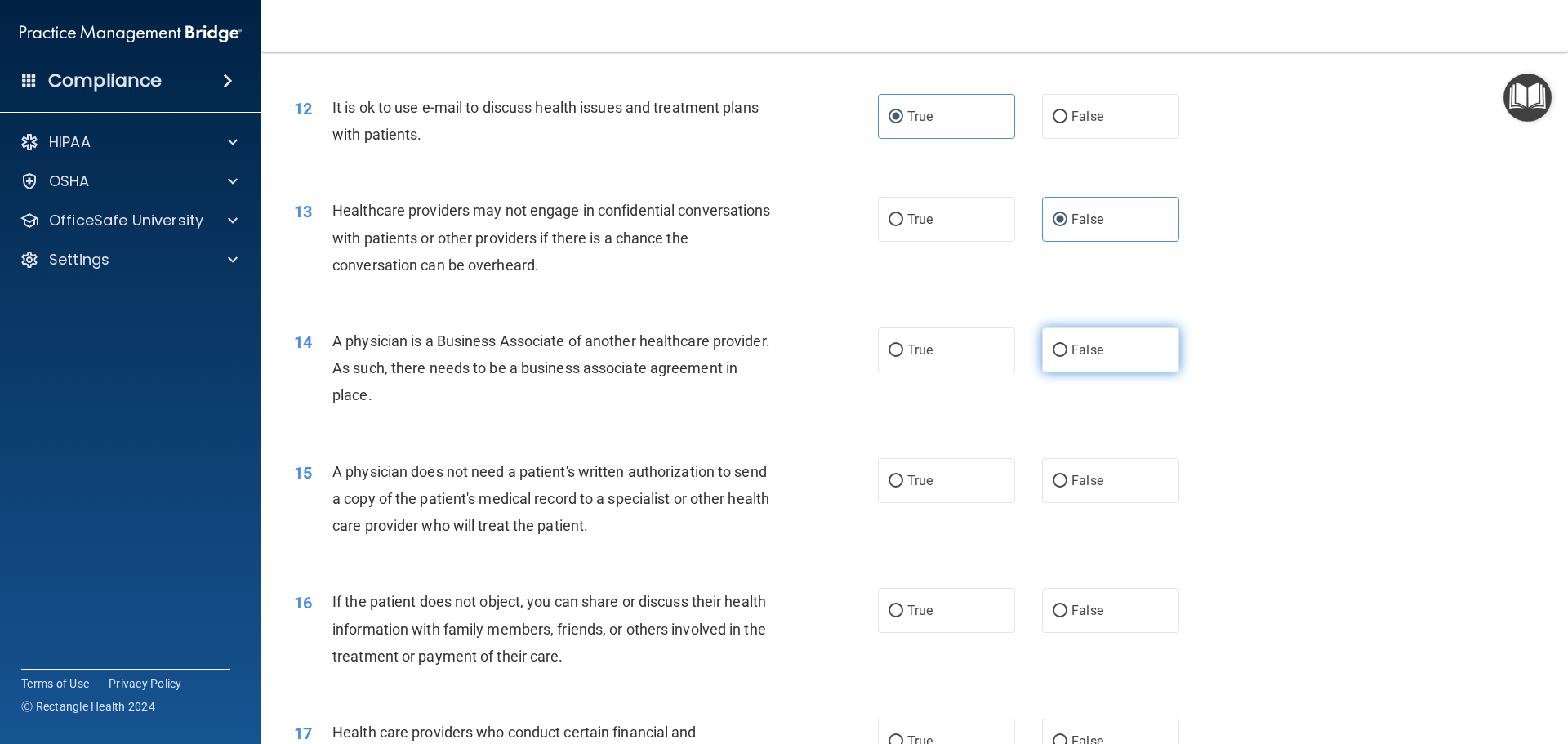
click at [1069, 358] on label "False" at bounding box center [1110, 350] width 137 height 45
click at [1068, 357] on input "False" at bounding box center [1060, 351] width 15 height 12
radio input "true"
drag, startPoint x: 896, startPoint y: 481, endPoint x: 894, endPoint y: 532, distance: 51.0
click at [895, 480] on input "True" at bounding box center [896, 481] width 15 height 12
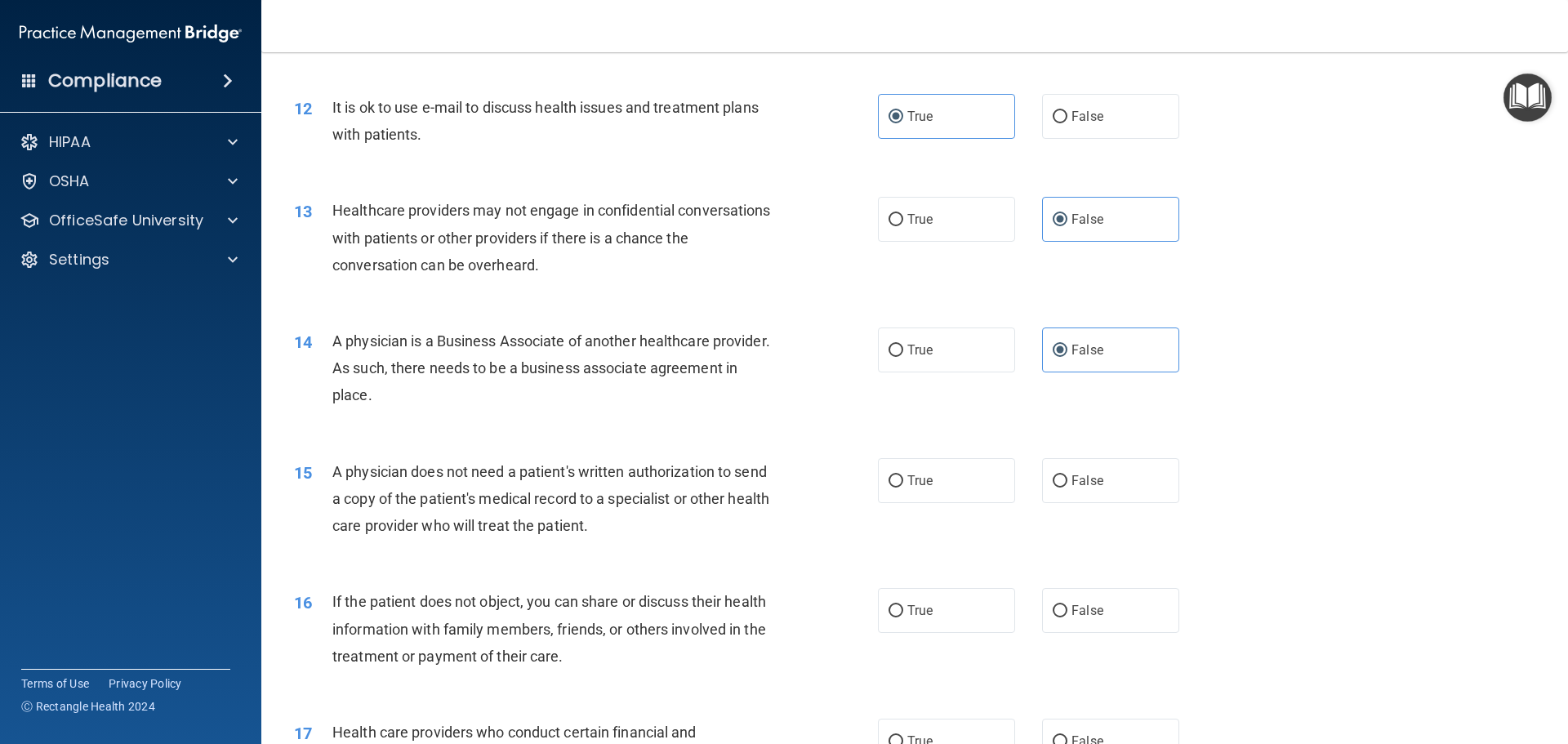
radio input "true"
click at [907, 617] on span "True" at bounding box center [919, 610] width 26 height 16
click at [901, 617] on input "True" at bounding box center [896, 611] width 15 height 12
radio input "true"
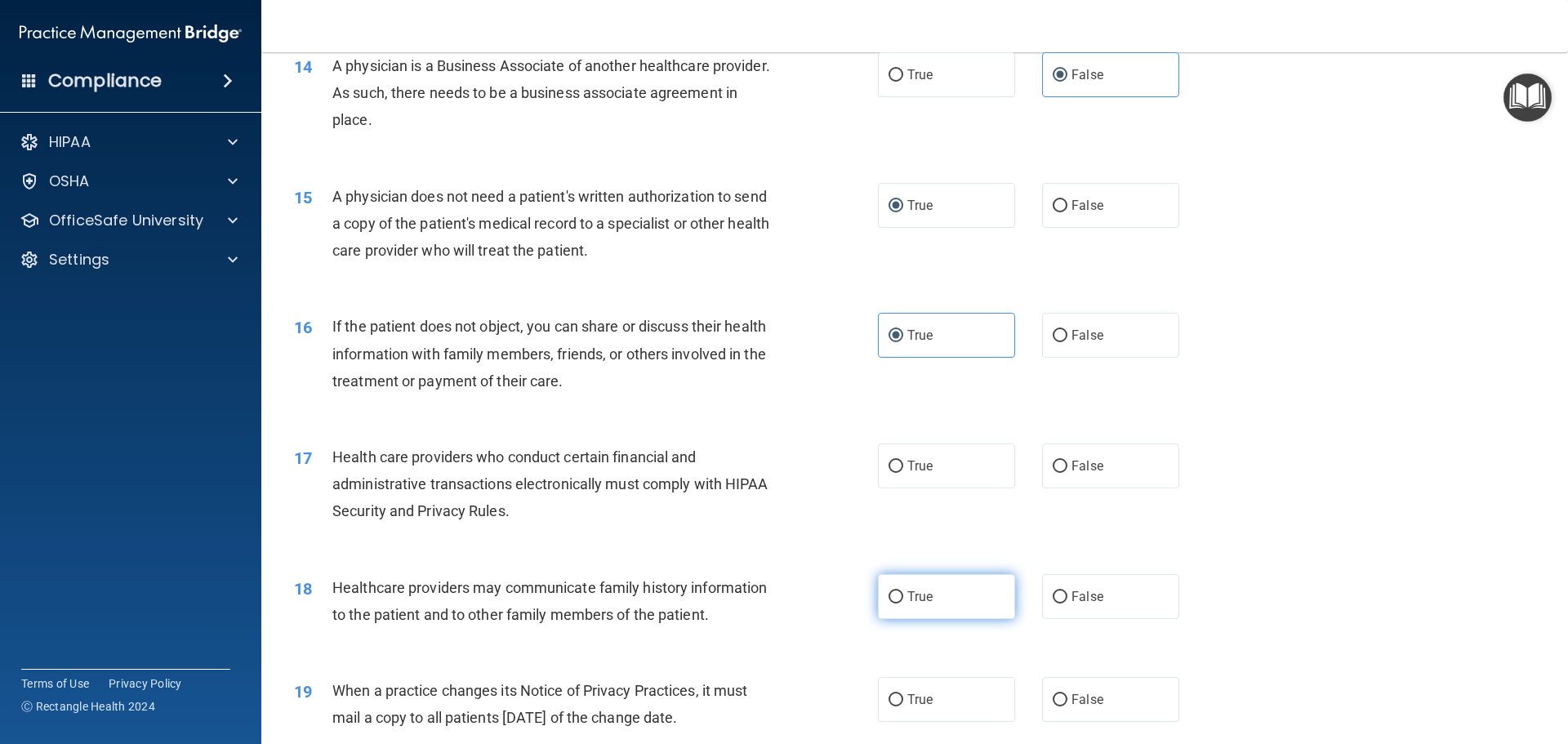
scroll to position [1715, 0]
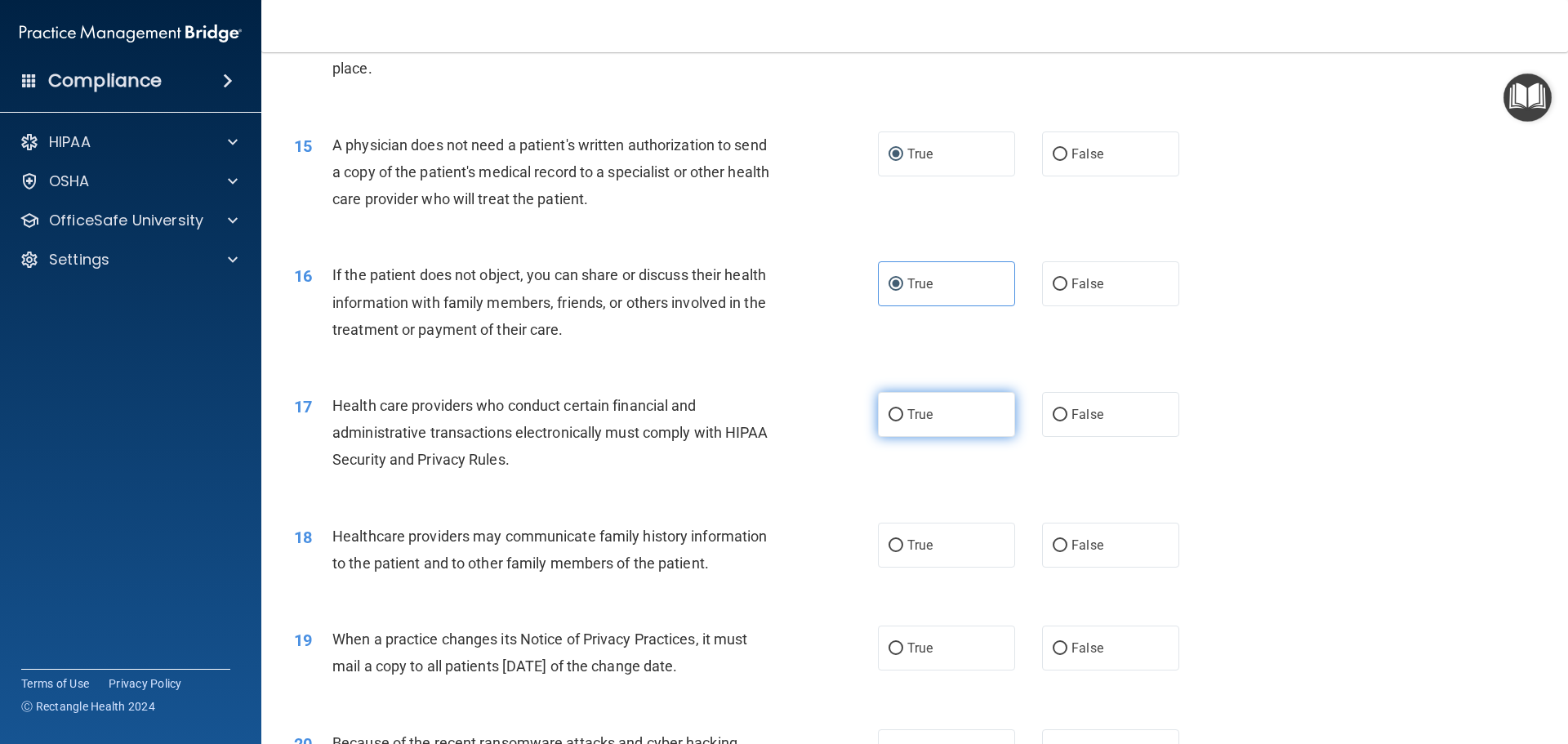
click at [886, 425] on label "True" at bounding box center [947, 414] width 137 height 45
click at [889, 421] on input "True" at bounding box center [896, 415] width 15 height 12
radio input "true"
click at [1078, 548] on span "False" at bounding box center [1087, 545] width 32 height 16
click at [1068, 548] on input "False" at bounding box center [1060, 546] width 15 height 12
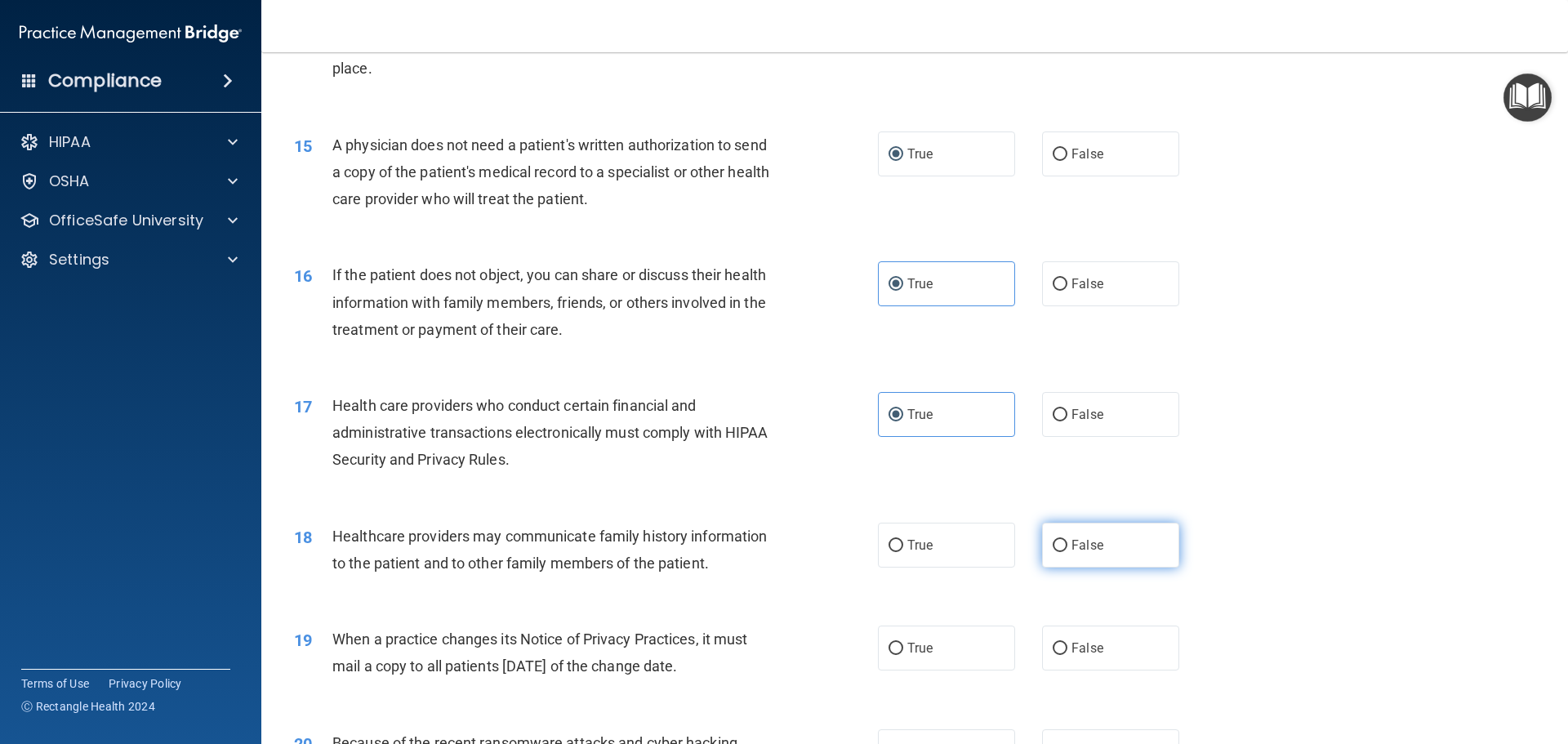
radio input "true"
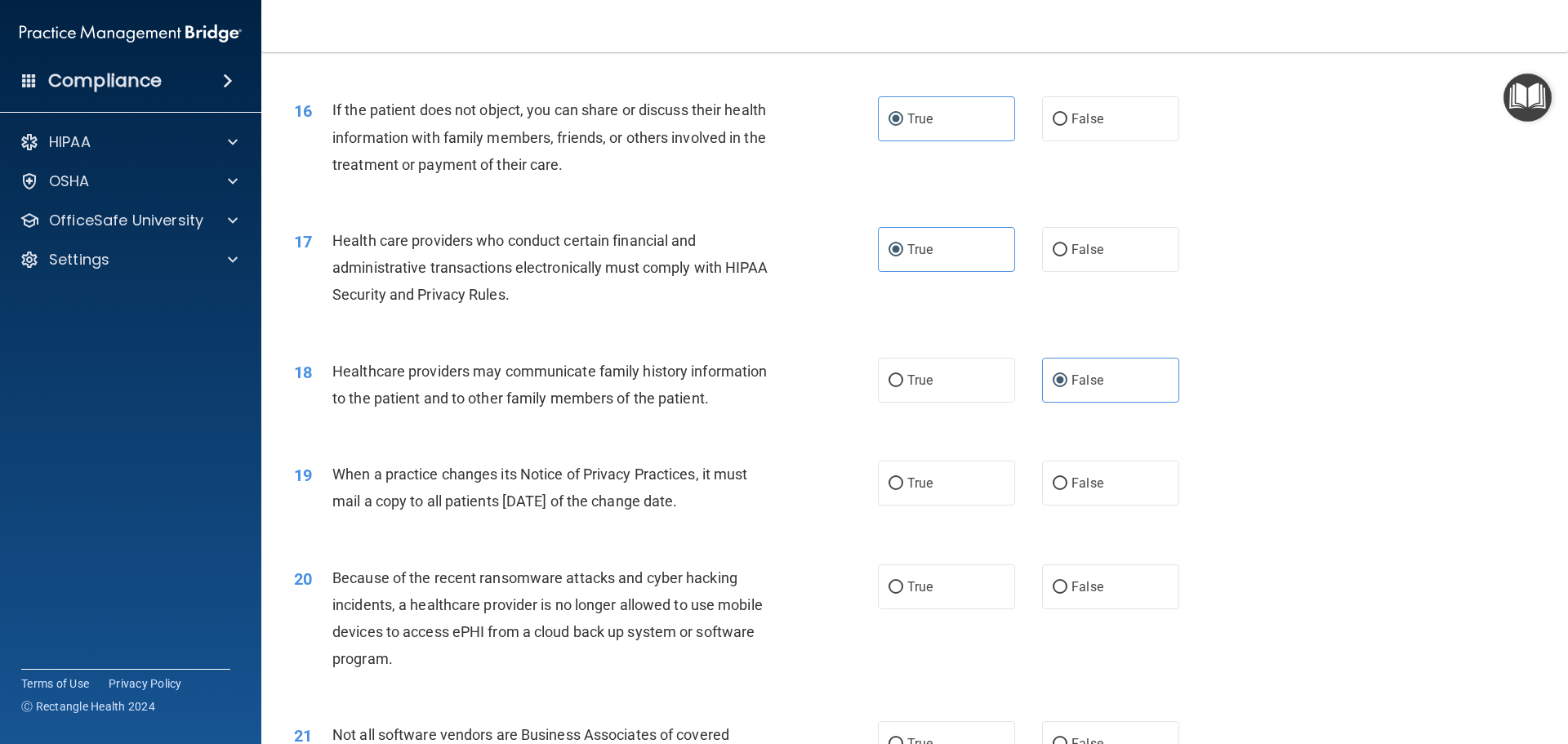
scroll to position [1960, 0]
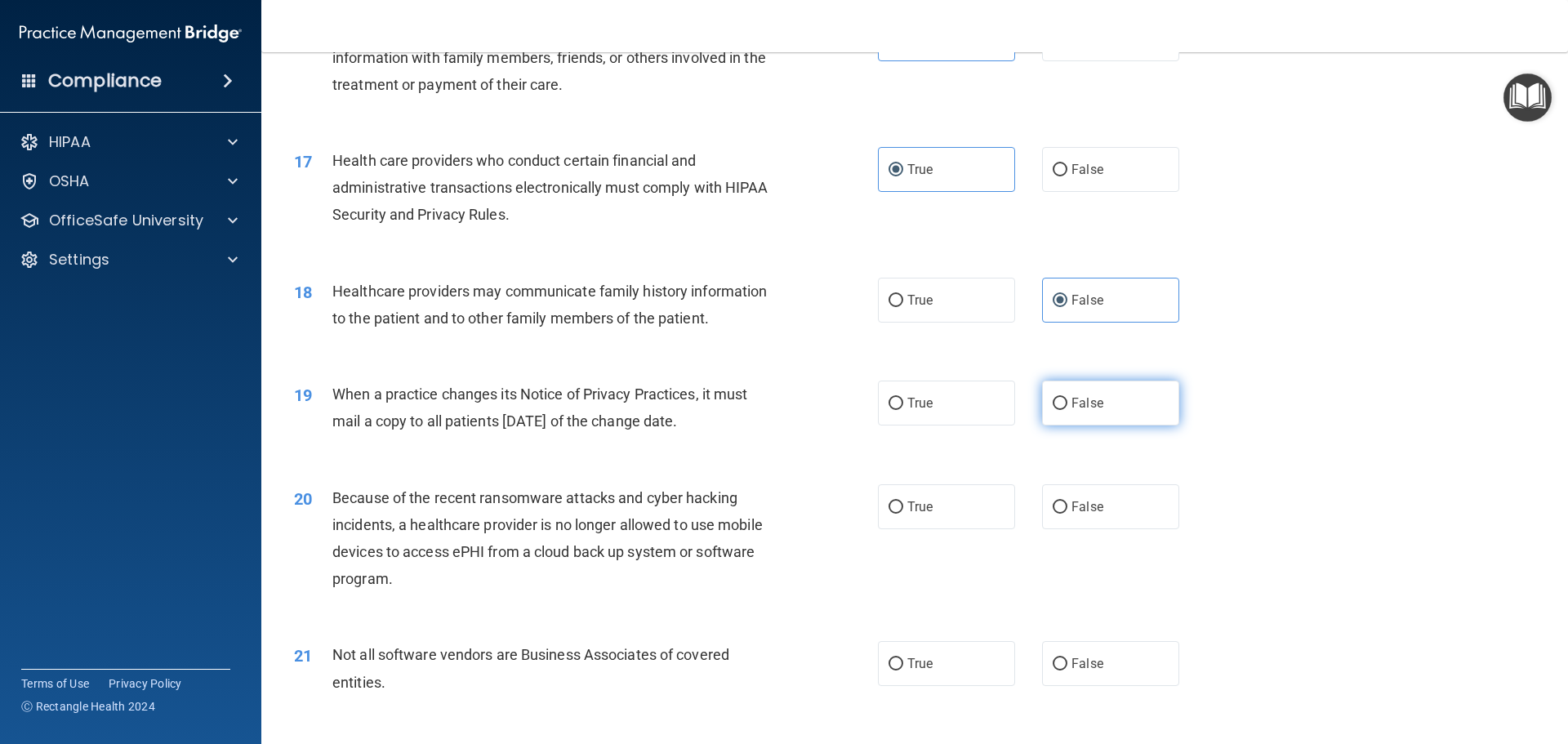
click at [1066, 416] on label "False" at bounding box center [1110, 402] width 137 height 45
click at [1066, 410] on input "False" at bounding box center [1060, 403] width 15 height 12
radio input "true"
click at [1074, 502] on span "False" at bounding box center [1087, 506] width 32 height 16
click at [1068, 502] on input "False" at bounding box center [1060, 507] width 15 height 12
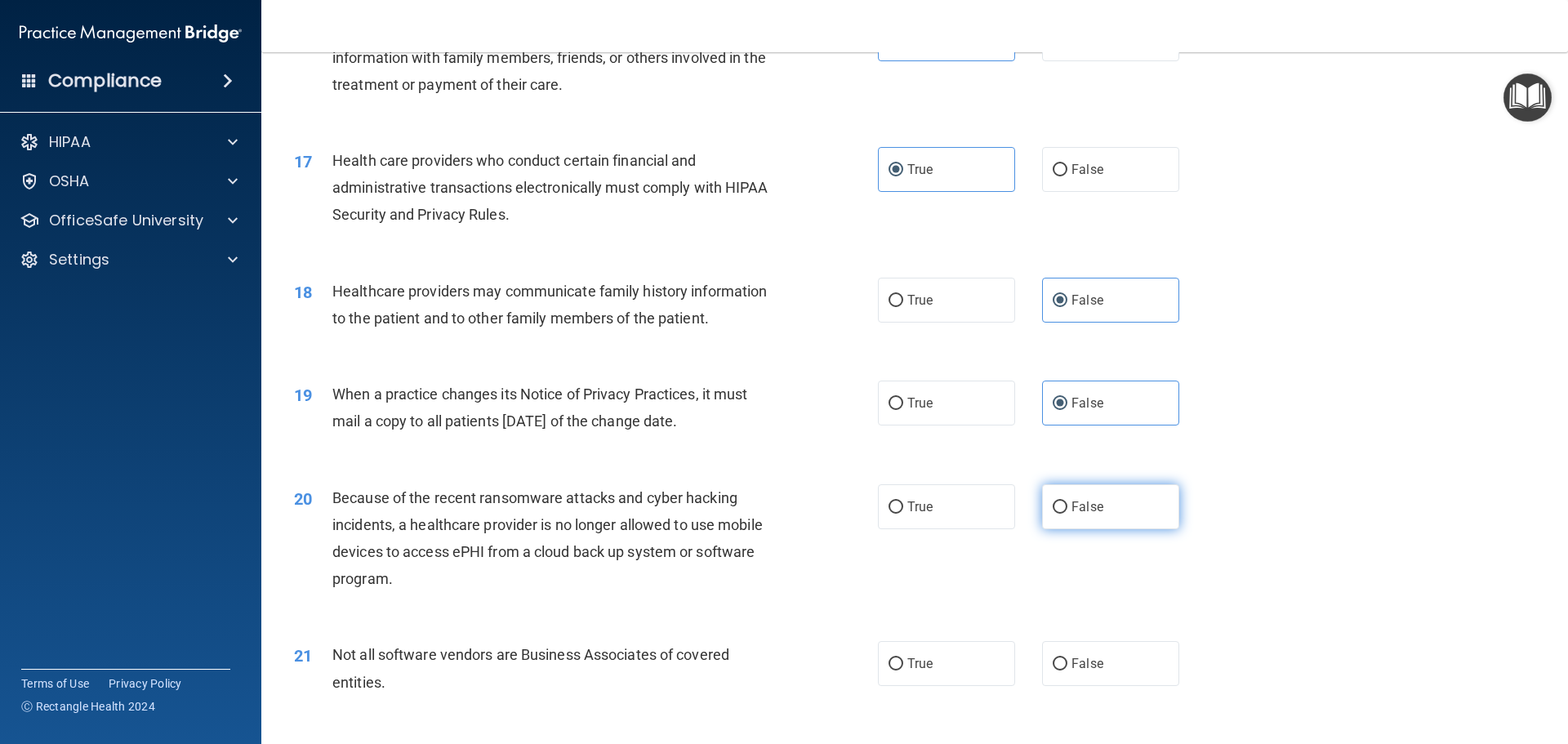
radio input "true"
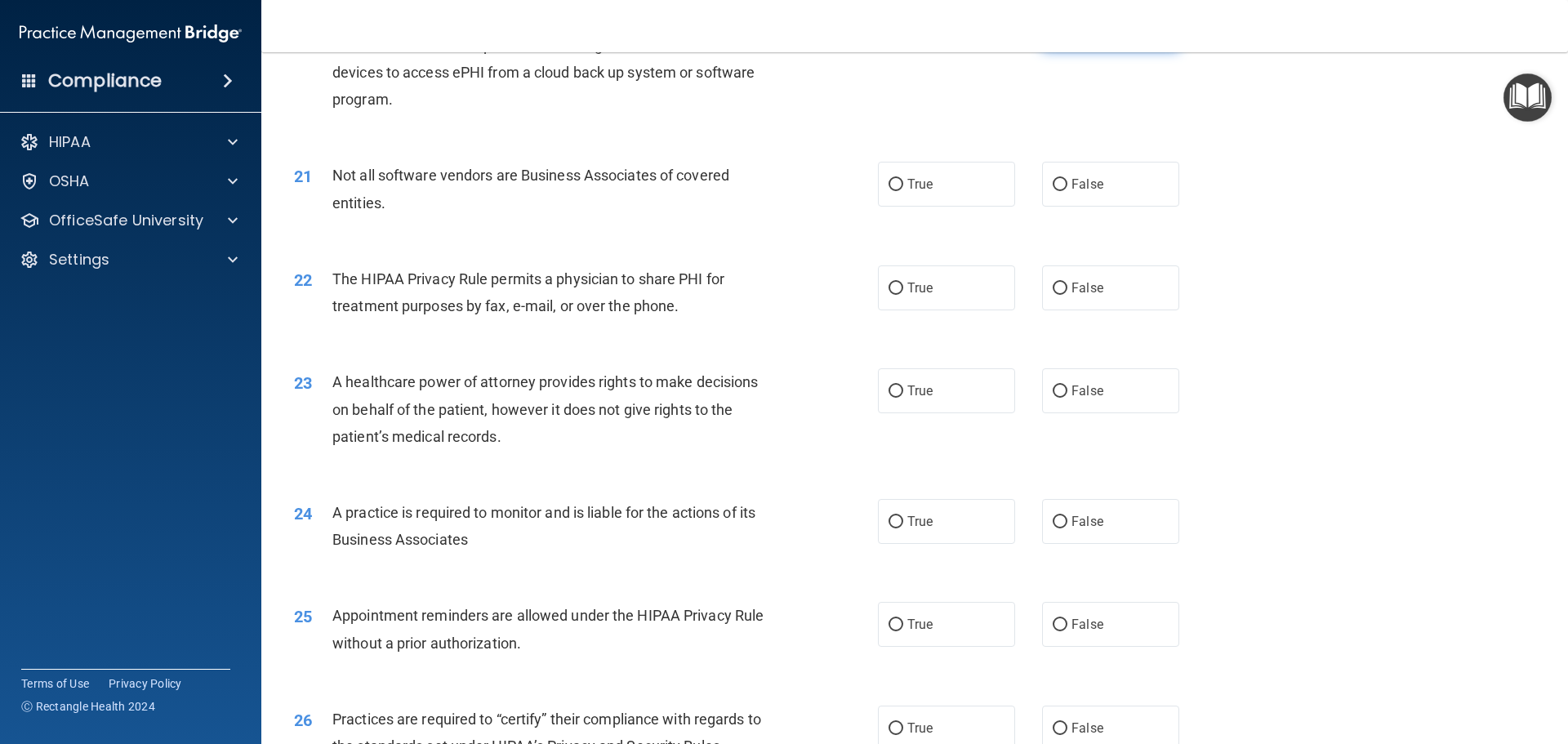
scroll to position [2450, 0]
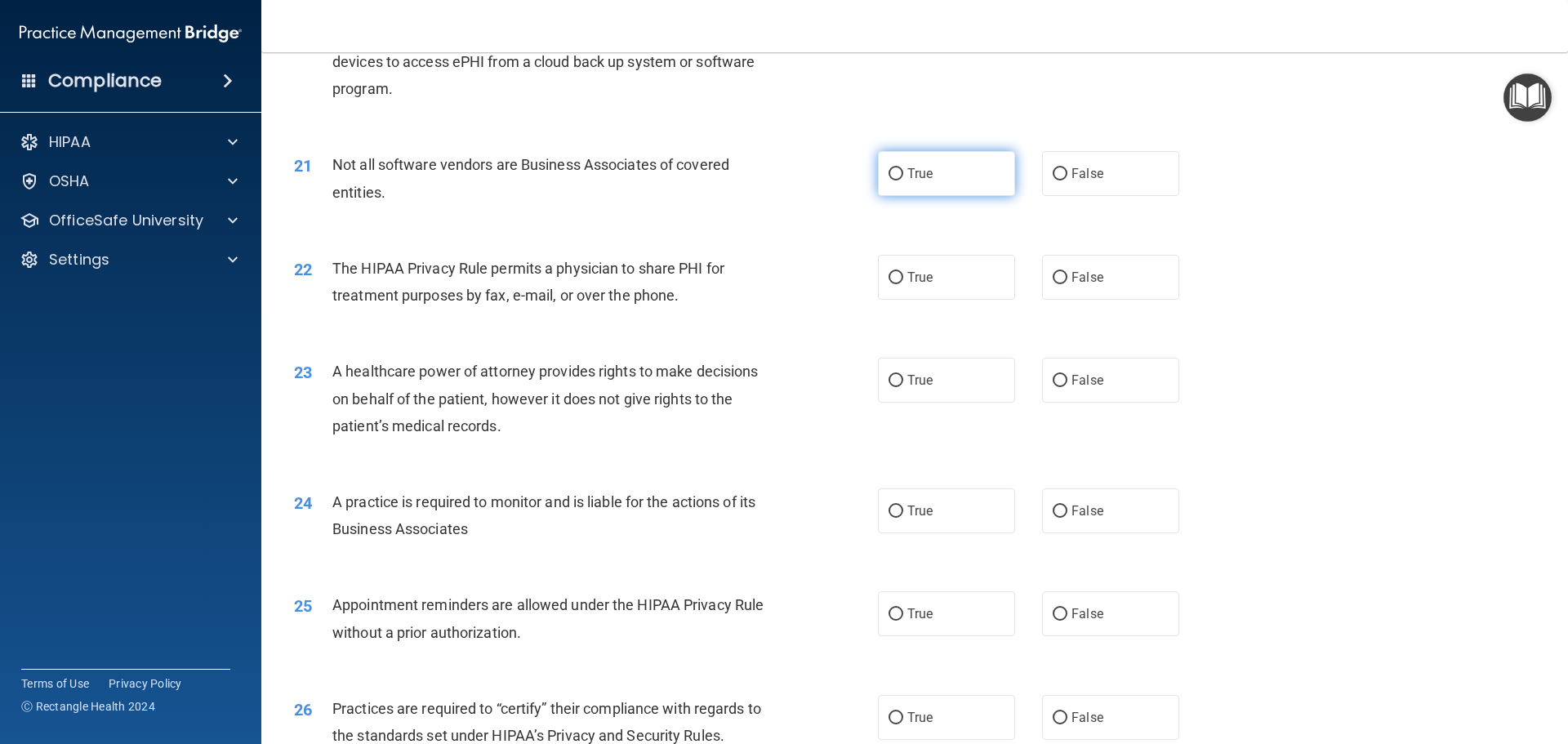
click at [896, 184] on label "True" at bounding box center [947, 174] width 137 height 45
click at [896, 180] on input "True" at bounding box center [896, 174] width 15 height 12
radio input "true"
click at [921, 272] on span "True" at bounding box center [919, 277] width 26 height 16
click at [903, 272] on input "True" at bounding box center [896, 277] width 15 height 12
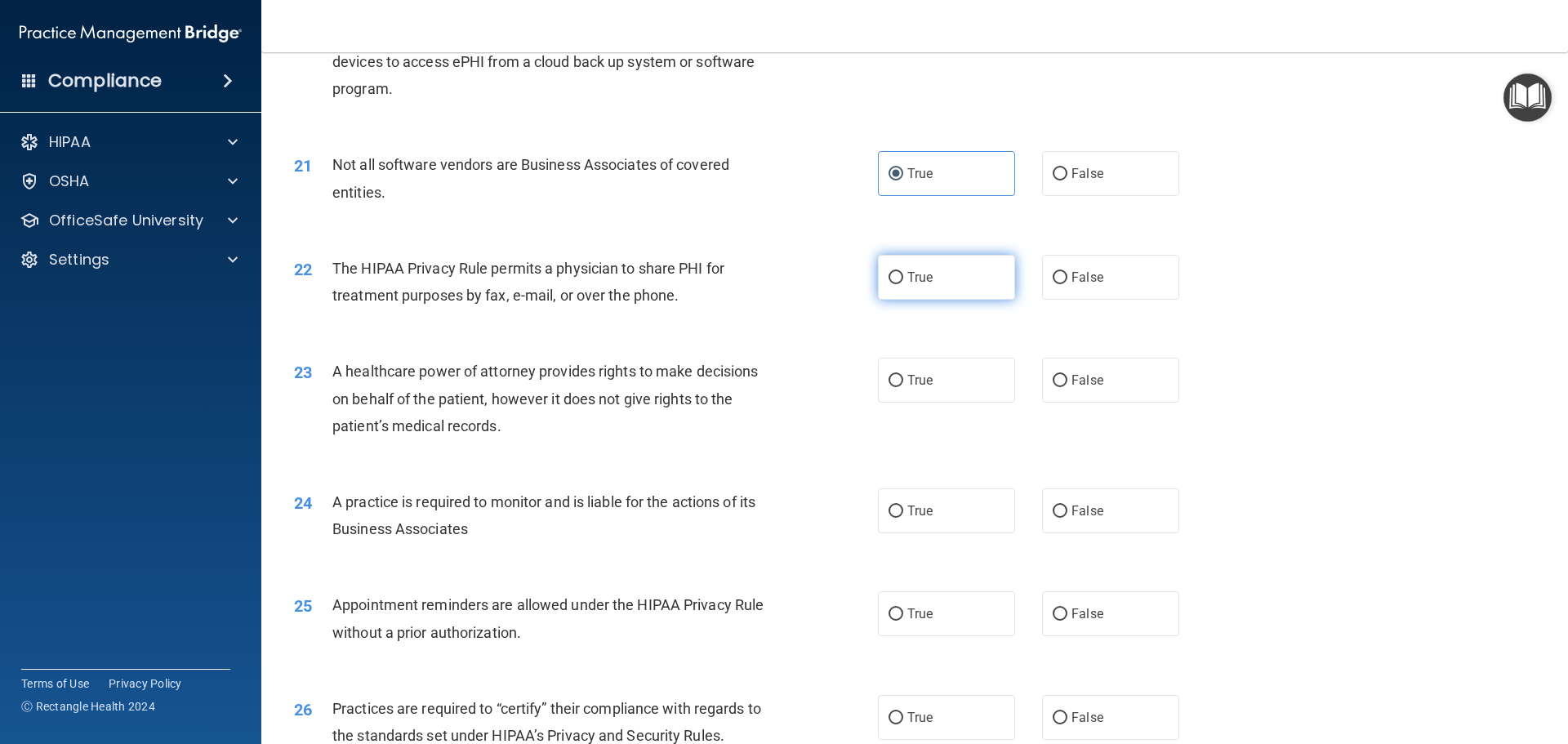
radio input "true"
click at [1057, 388] on label "False" at bounding box center [1110, 380] width 137 height 45
click at [1057, 387] on input "False" at bounding box center [1060, 380] width 15 height 12
radio input "true"
click at [1063, 504] on label "False" at bounding box center [1110, 510] width 137 height 45
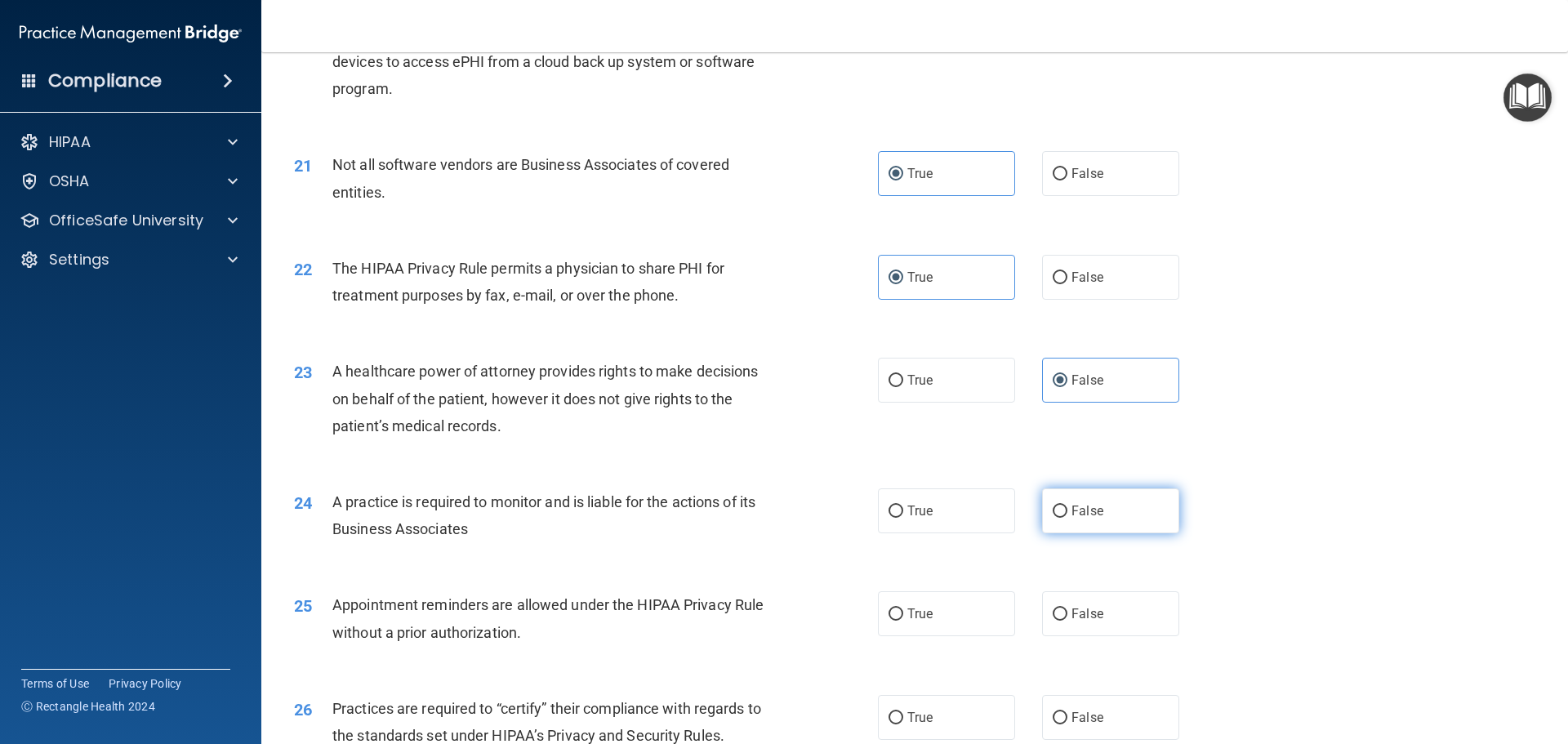
click at [1063, 505] on input "False" at bounding box center [1060, 511] width 15 height 12
radio input "true"
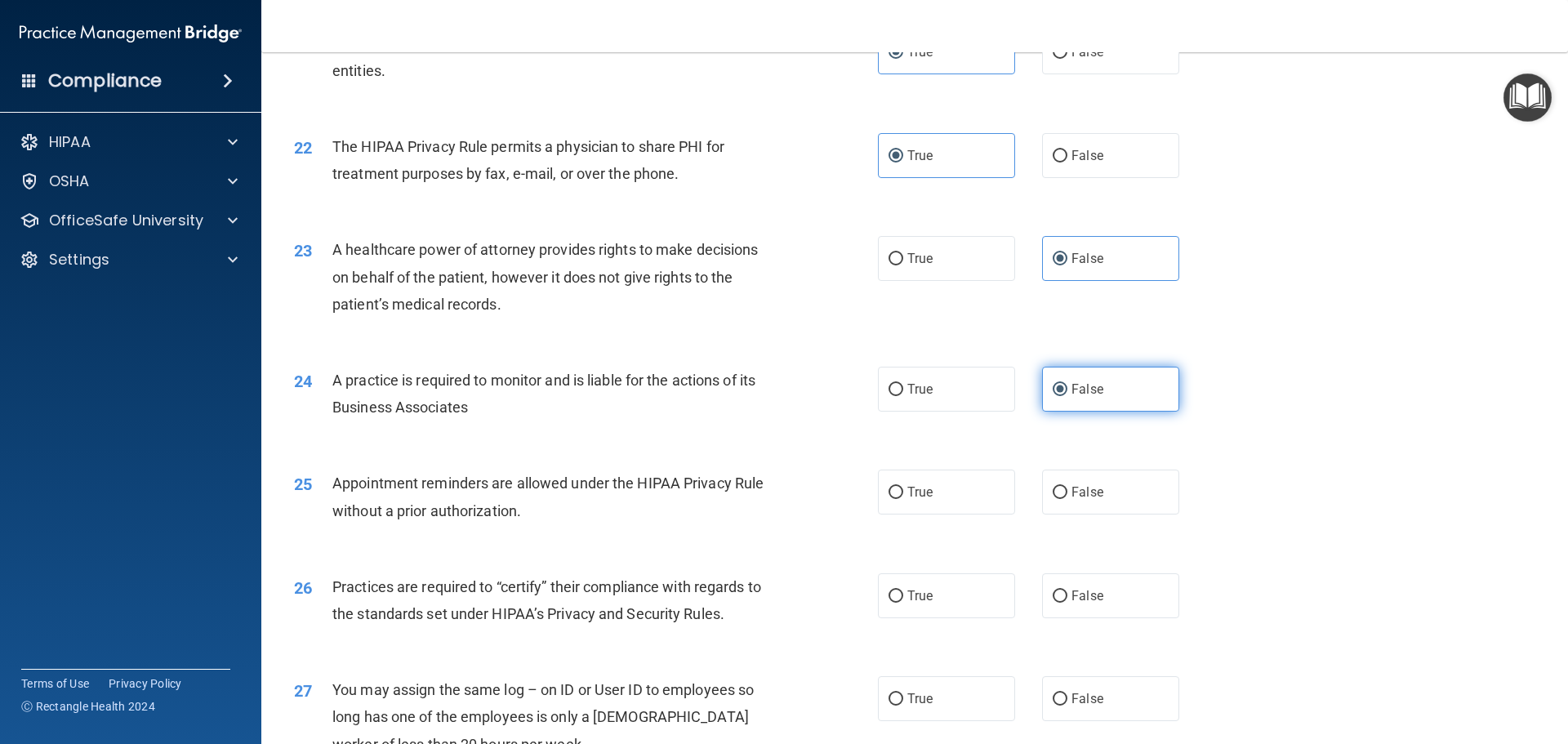
scroll to position [2613, 0]
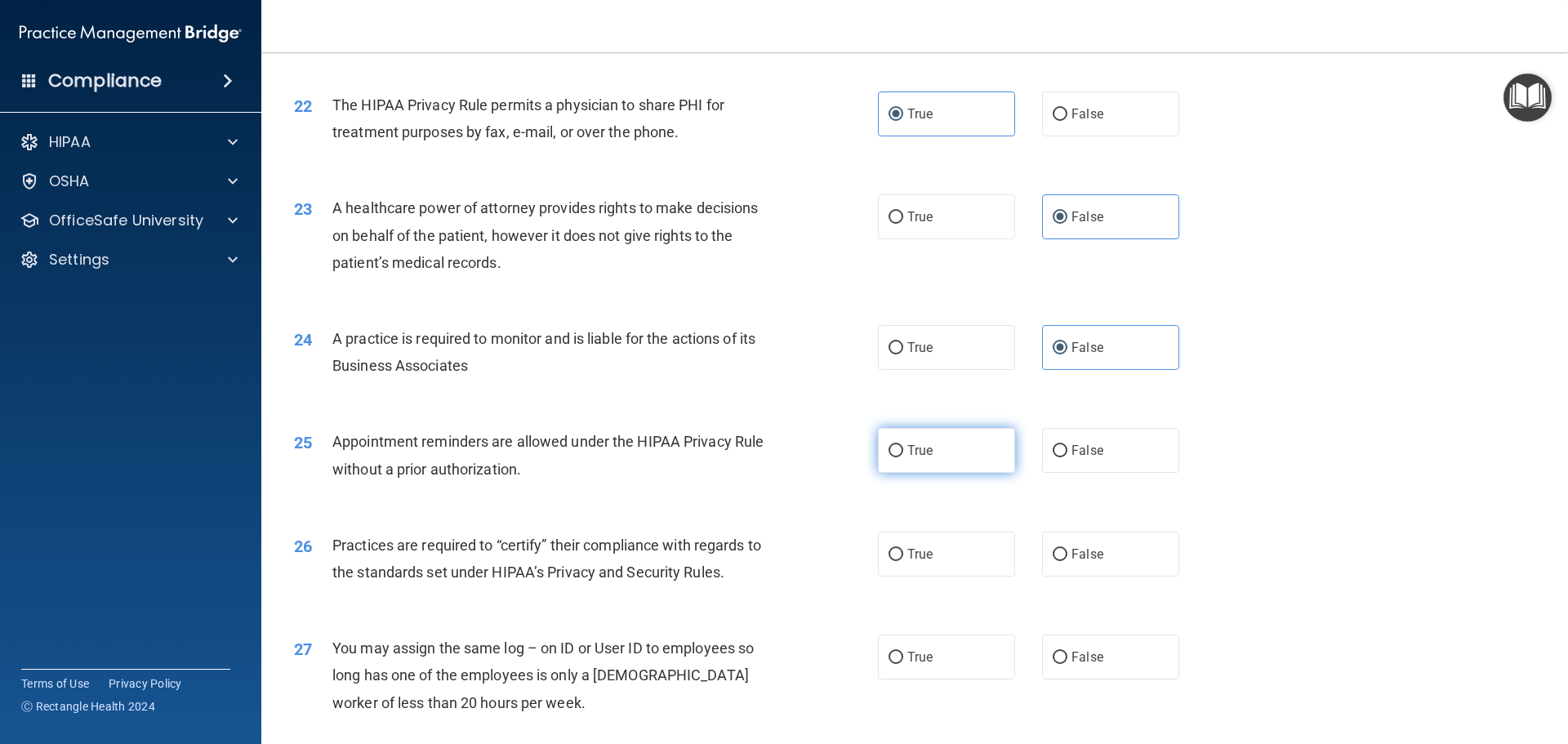
click at [897, 437] on label "True" at bounding box center [947, 450] width 137 height 45
click at [897, 445] on input "True" at bounding box center [896, 451] width 15 height 12
radio input "true"
click at [1103, 552] on label "False" at bounding box center [1110, 554] width 137 height 45
click at [1068, 552] on input "False" at bounding box center [1060, 555] width 15 height 12
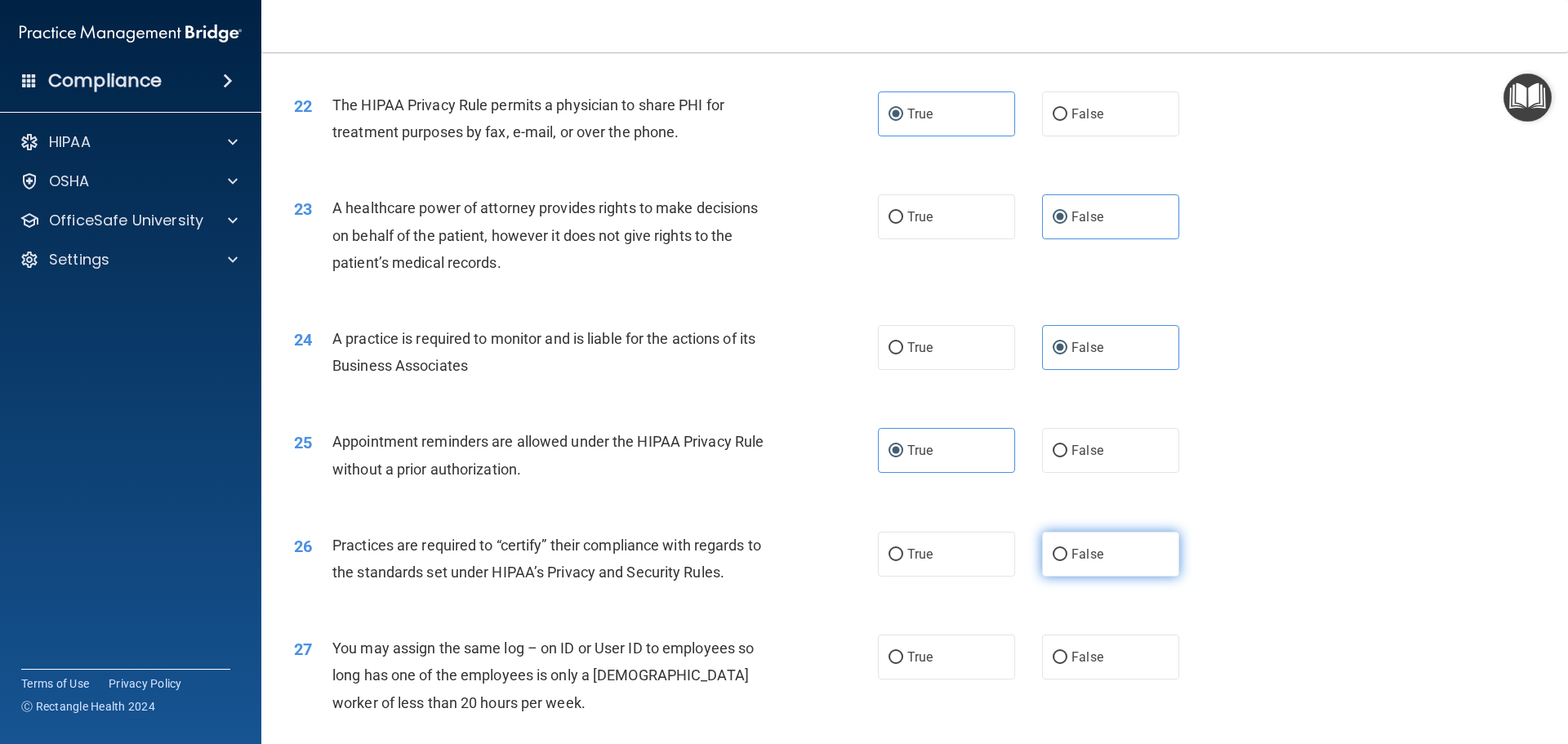
radio input "true"
click at [1103, 661] on label "False" at bounding box center [1110, 657] width 137 height 45
click at [1068, 661] on input "False" at bounding box center [1060, 658] width 15 height 12
radio input "true"
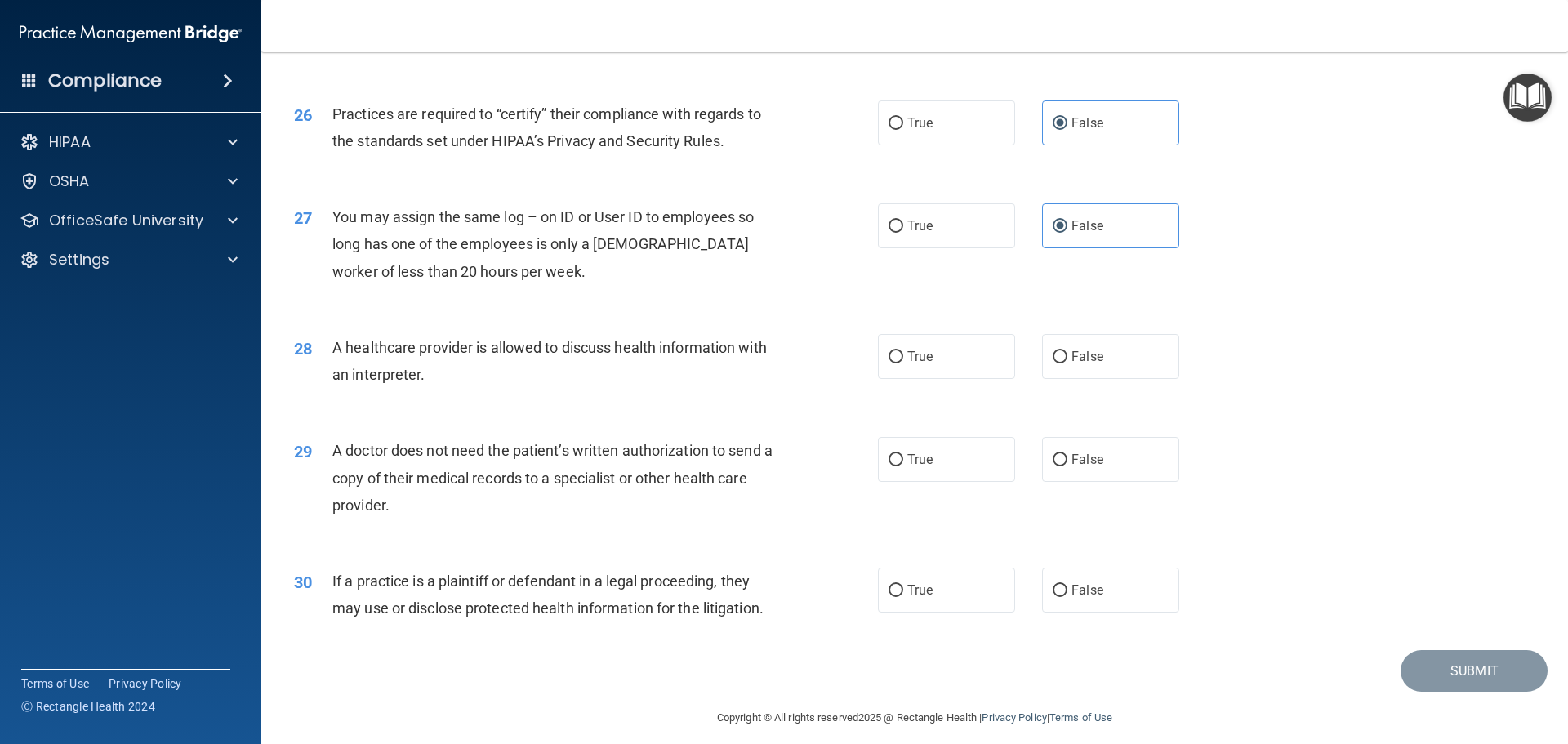
scroll to position [3057, 0]
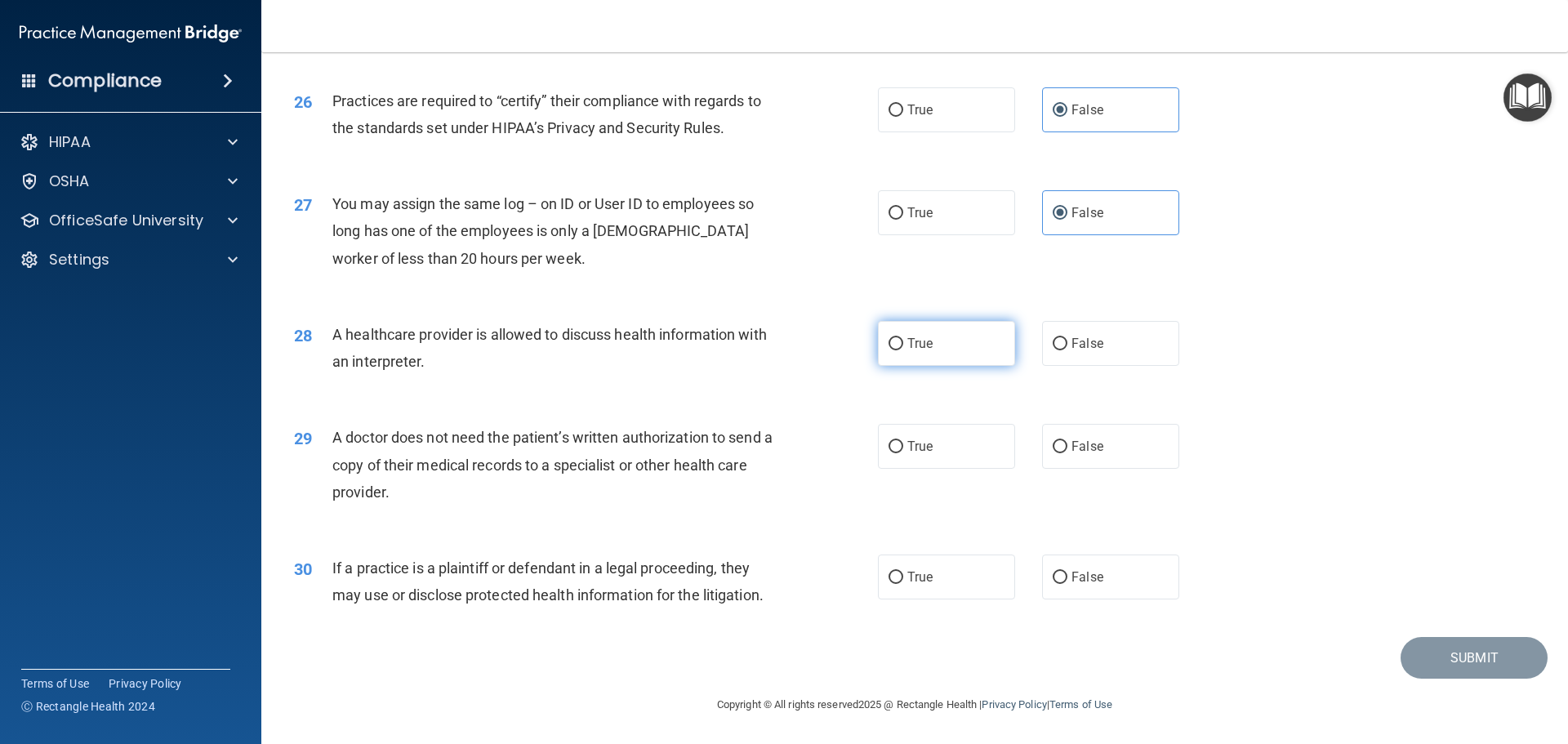
click at [955, 355] on label "True" at bounding box center [947, 343] width 137 height 45
click at [903, 351] on input "True" at bounding box center [896, 344] width 15 height 12
radio input "true"
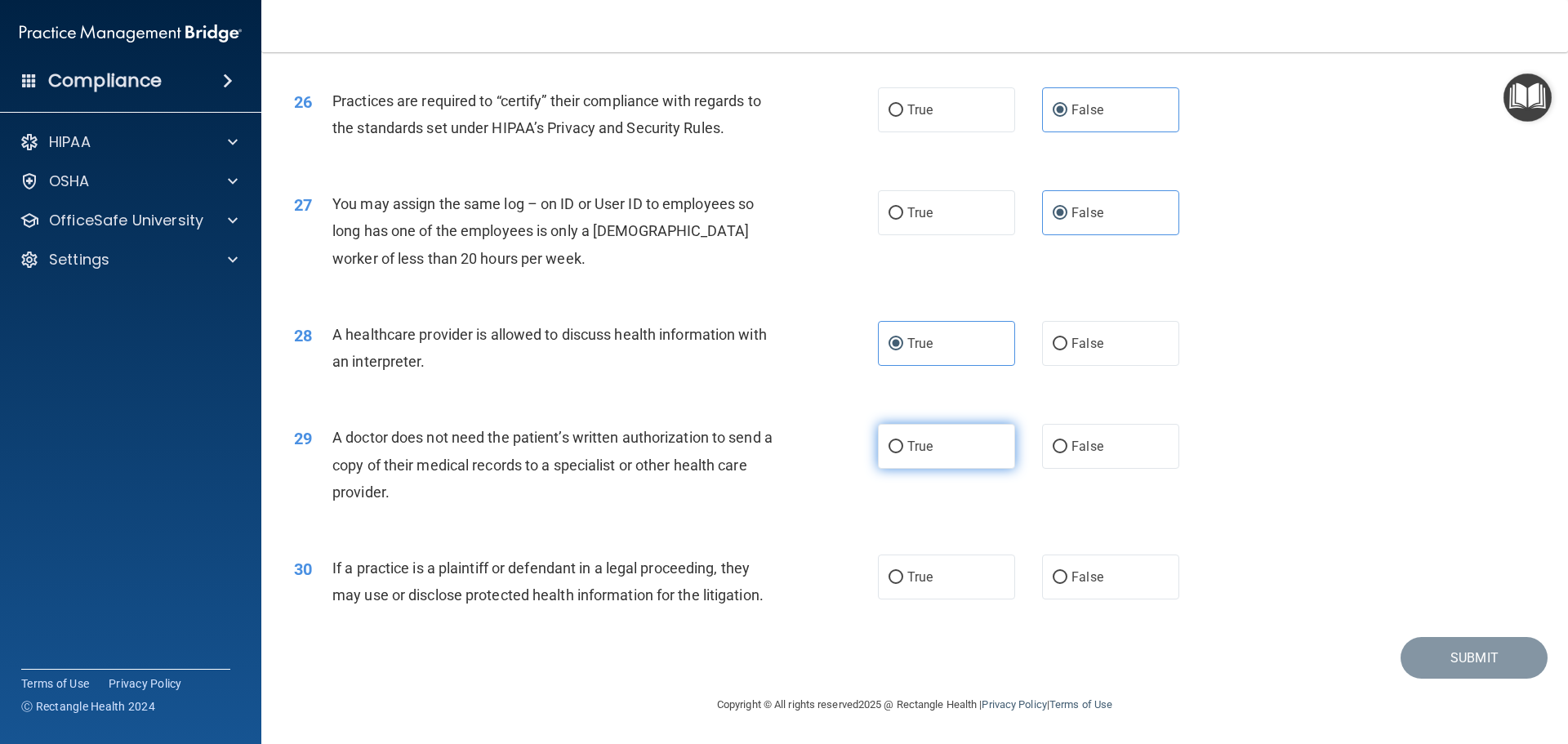
click at [905, 458] on label "True" at bounding box center [947, 446] width 137 height 45
click at [903, 453] on input "True" at bounding box center [896, 447] width 15 height 12
radio input "true"
click at [898, 580] on label "True" at bounding box center [947, 577] width 137 height 45
click at [898, 580] on input "True" at bounding box center [896, 578] width 15 height 12
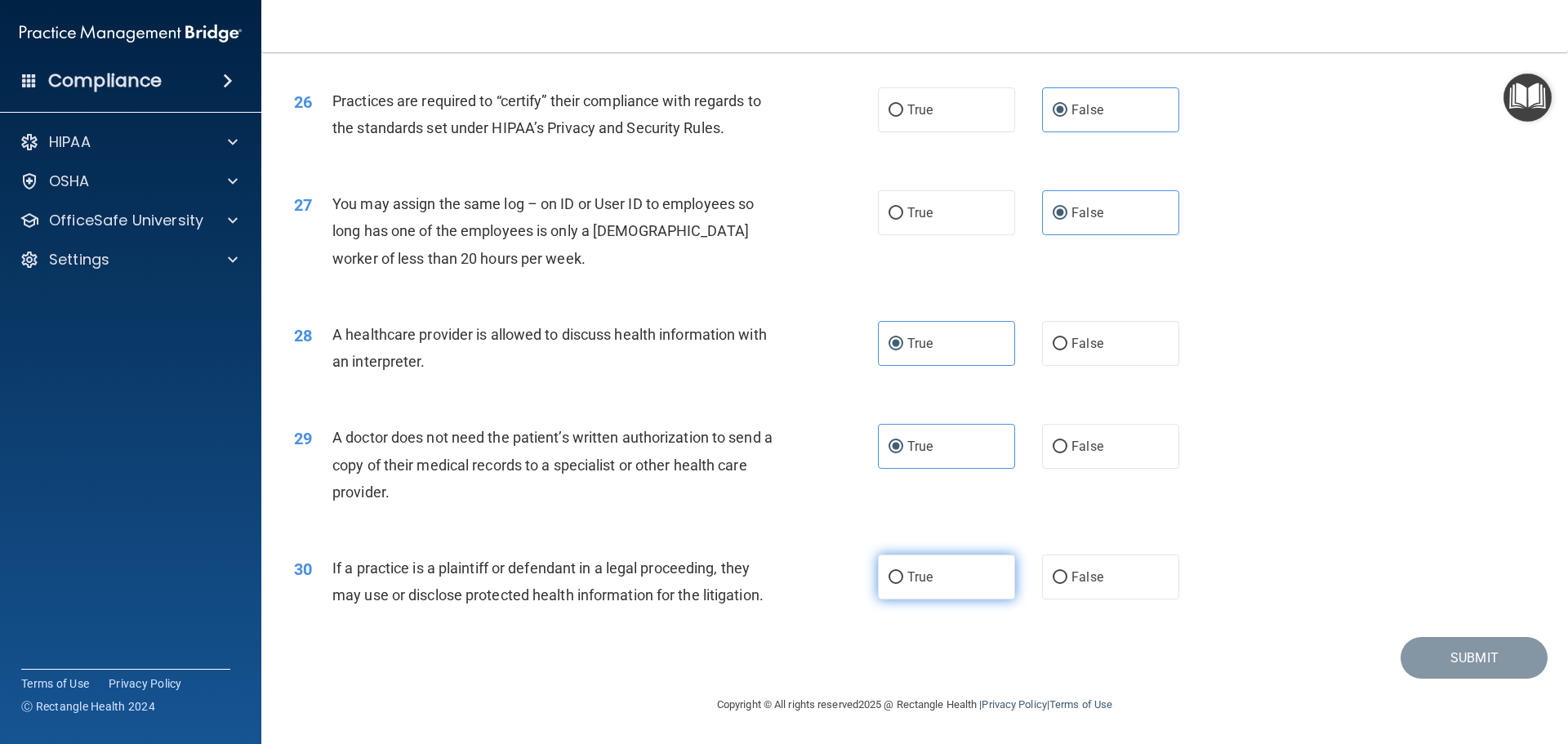
radio input "true"
click at [1481, 653] on button "Submit" at bounding box center [1474, 658] width 147 height 42
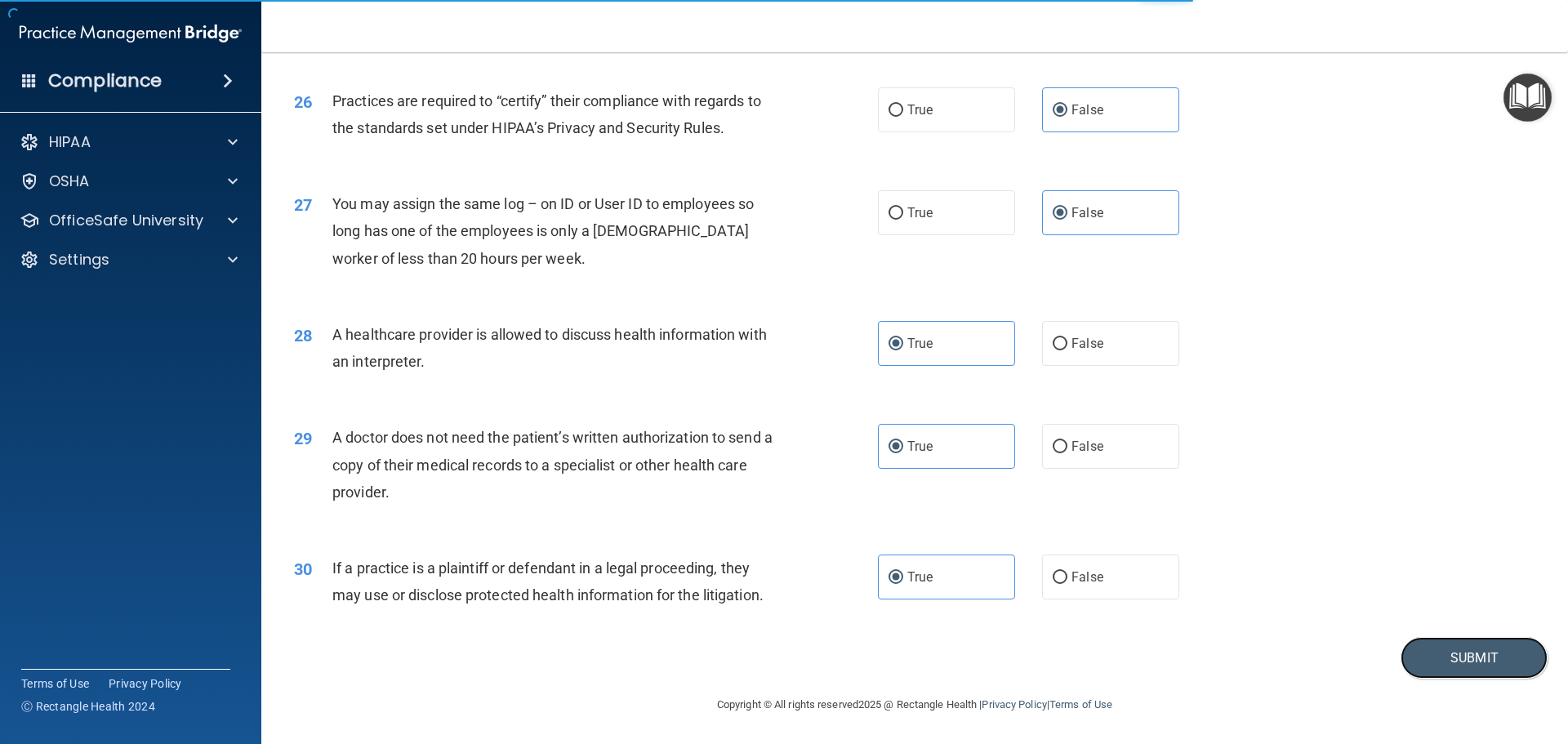
drag, startPoint x: 1468, startPoint y: 659, endPoint x: 1431, endPoint y: 616, distance: 56.7
click at [1468, 660] on button "Submit" at bounding box center [1474, 658] width 147 height 42
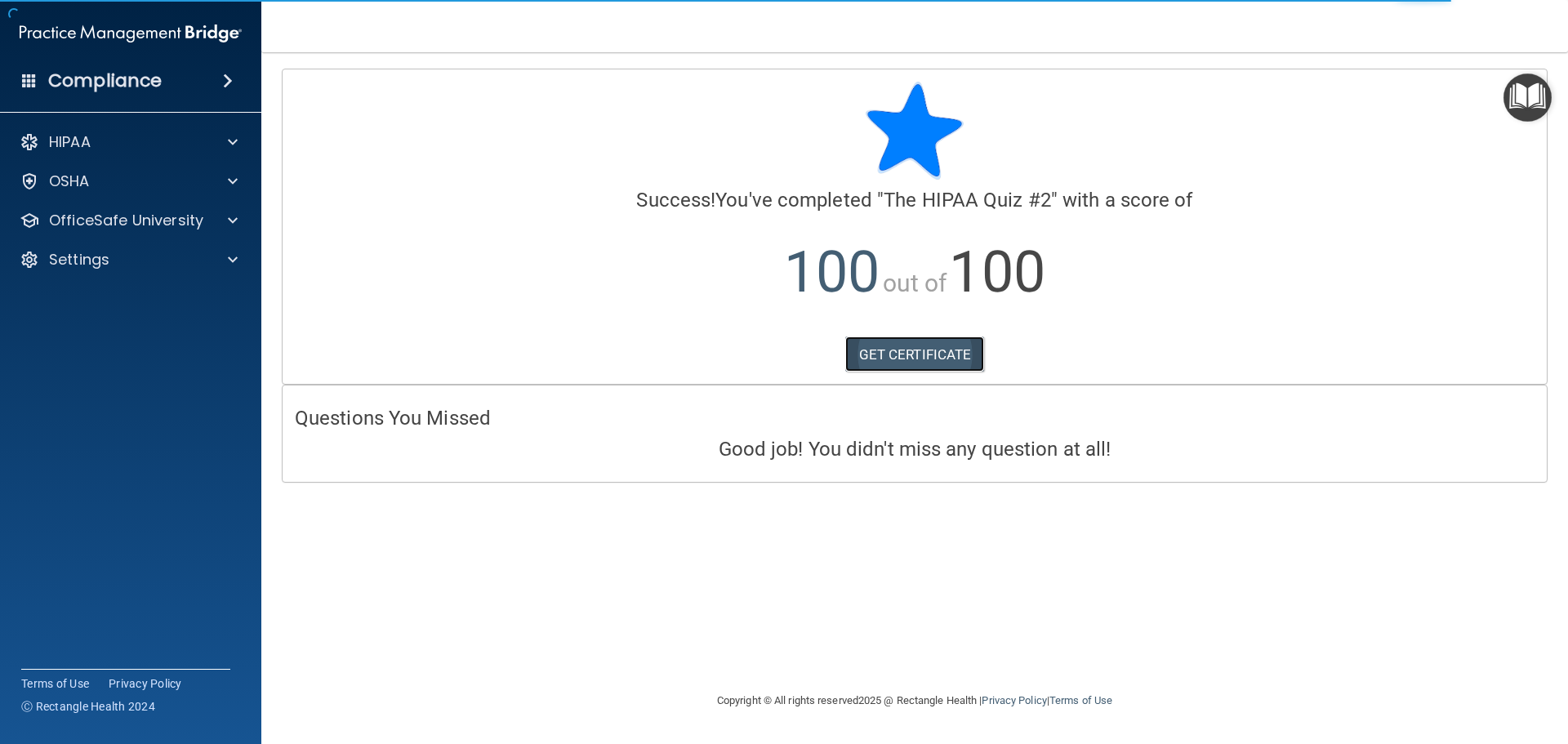
click at [905, 347] on link "GET CERTIFICATE" at bounding box center [915, 355] width 140 height 36
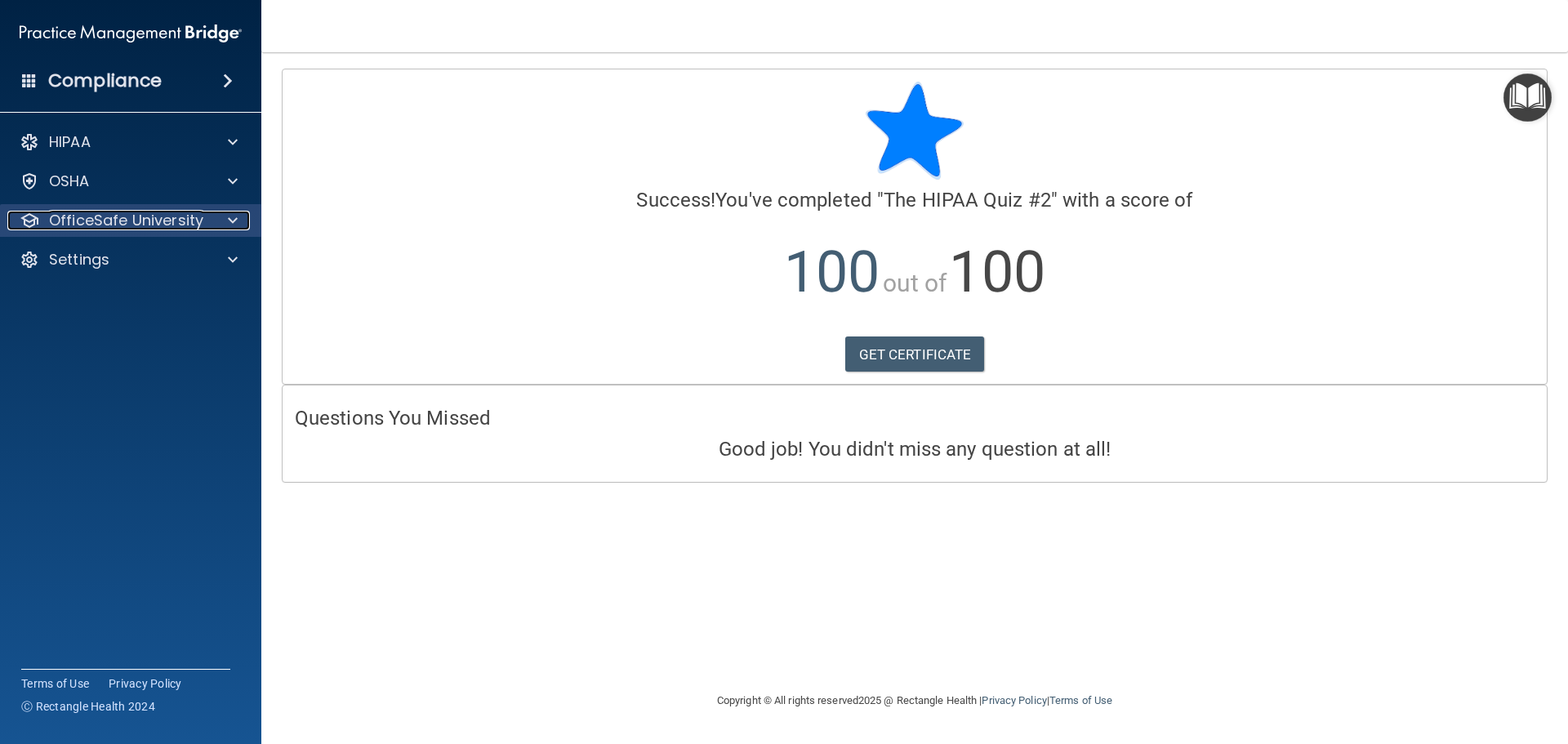
click at [171, 216] on p "OfficeSafe University" at bounding box center [127, 221] width 155 height 20
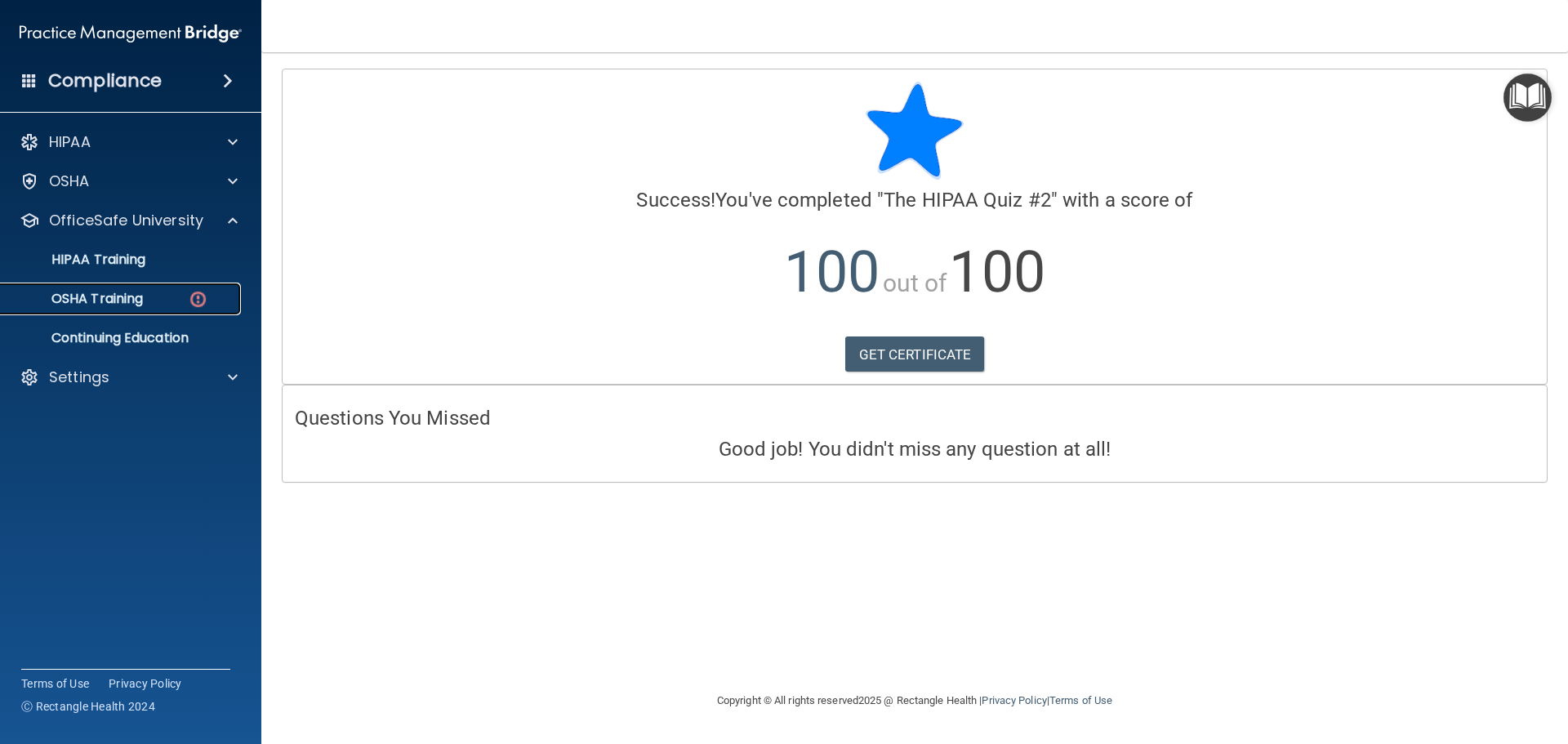
click at [199, 295] on img at bounding box center [198, 299] width 21 height 21
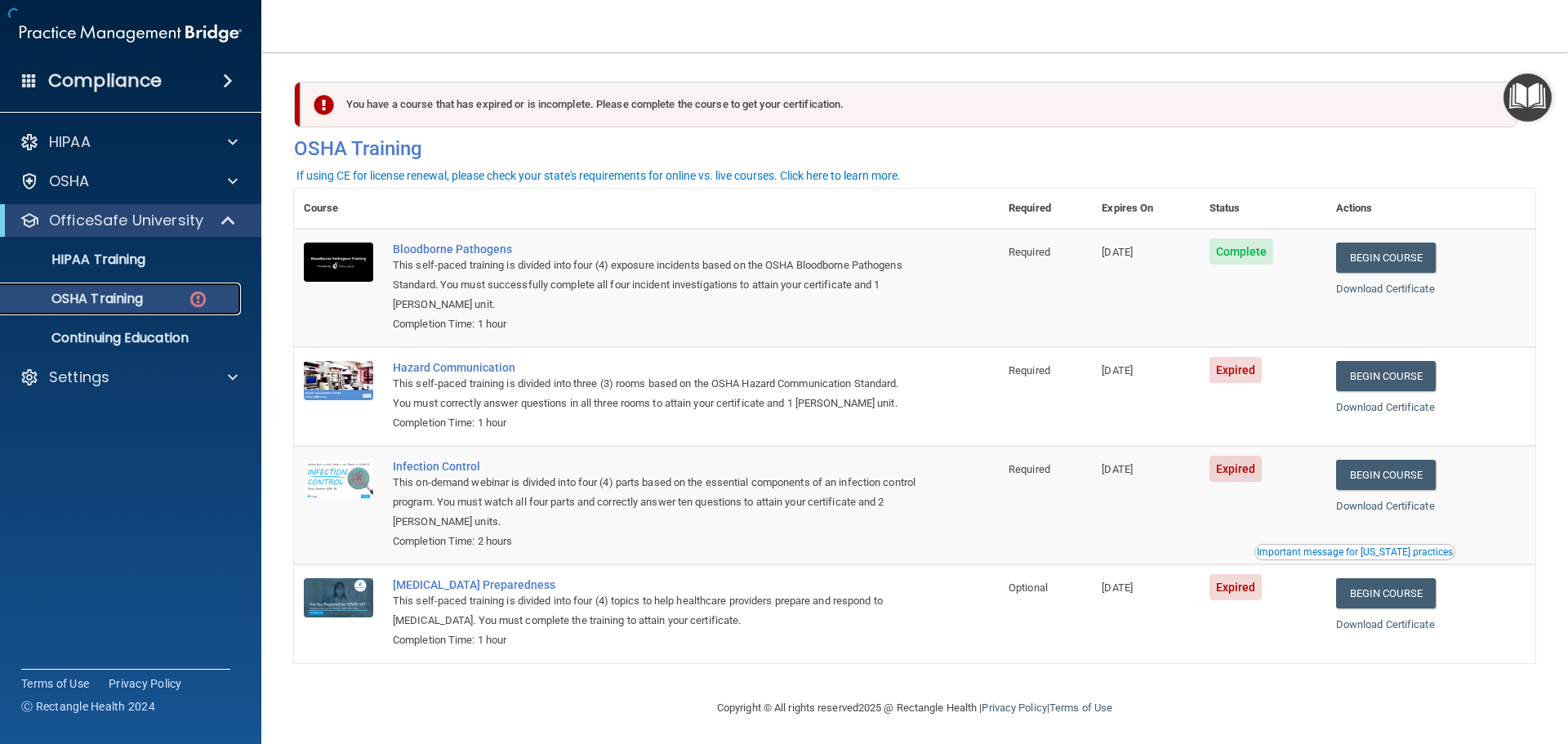
click at [200, 295] on img at bounding box center [198, 299] width 21 height 21
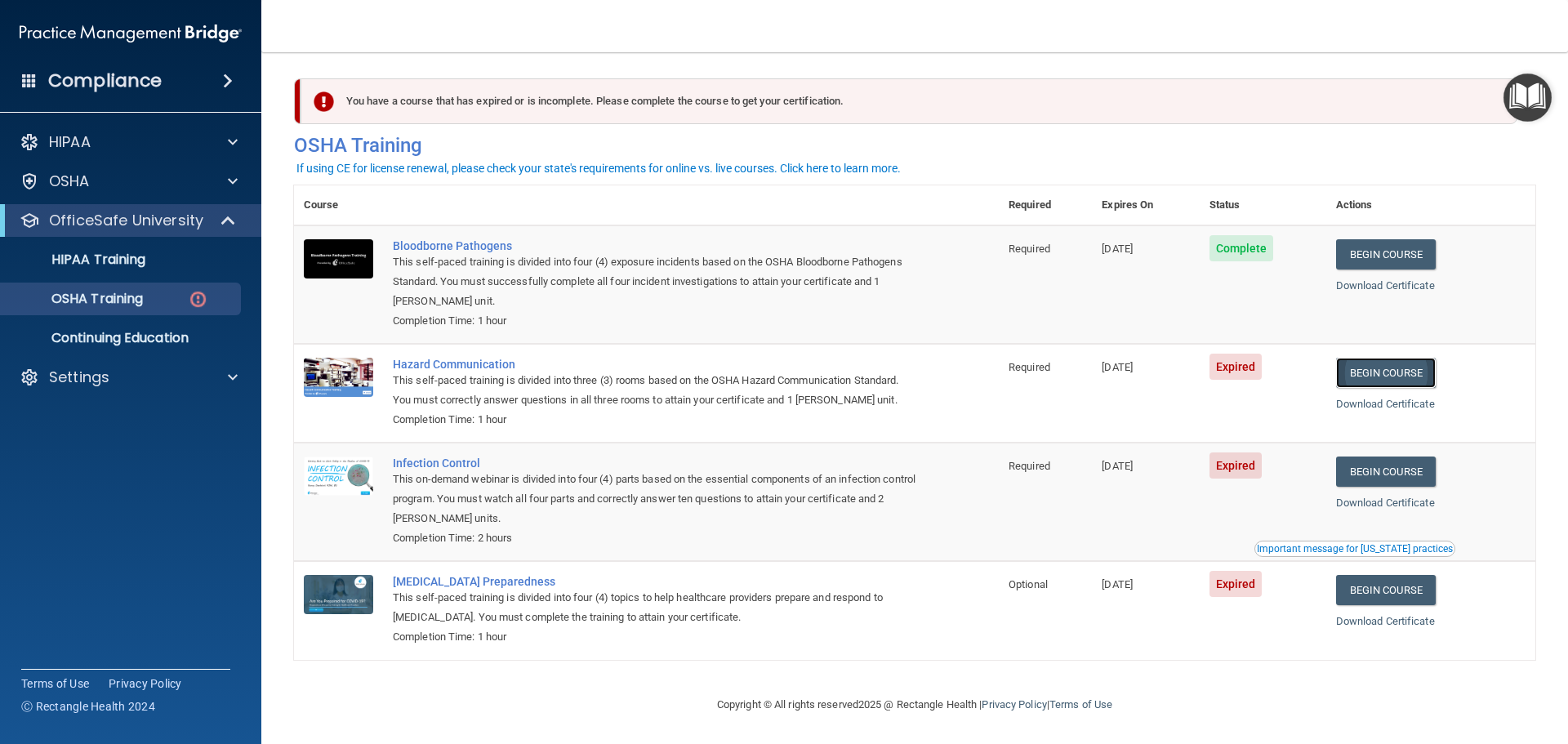
click at [1385, 364] on link "Begin Course" at bounding box center [1385, 373] width 100 height 30
click at [1417, 367] on link "Begin Course" at bounding box center [1385, 373] width 100 height 30
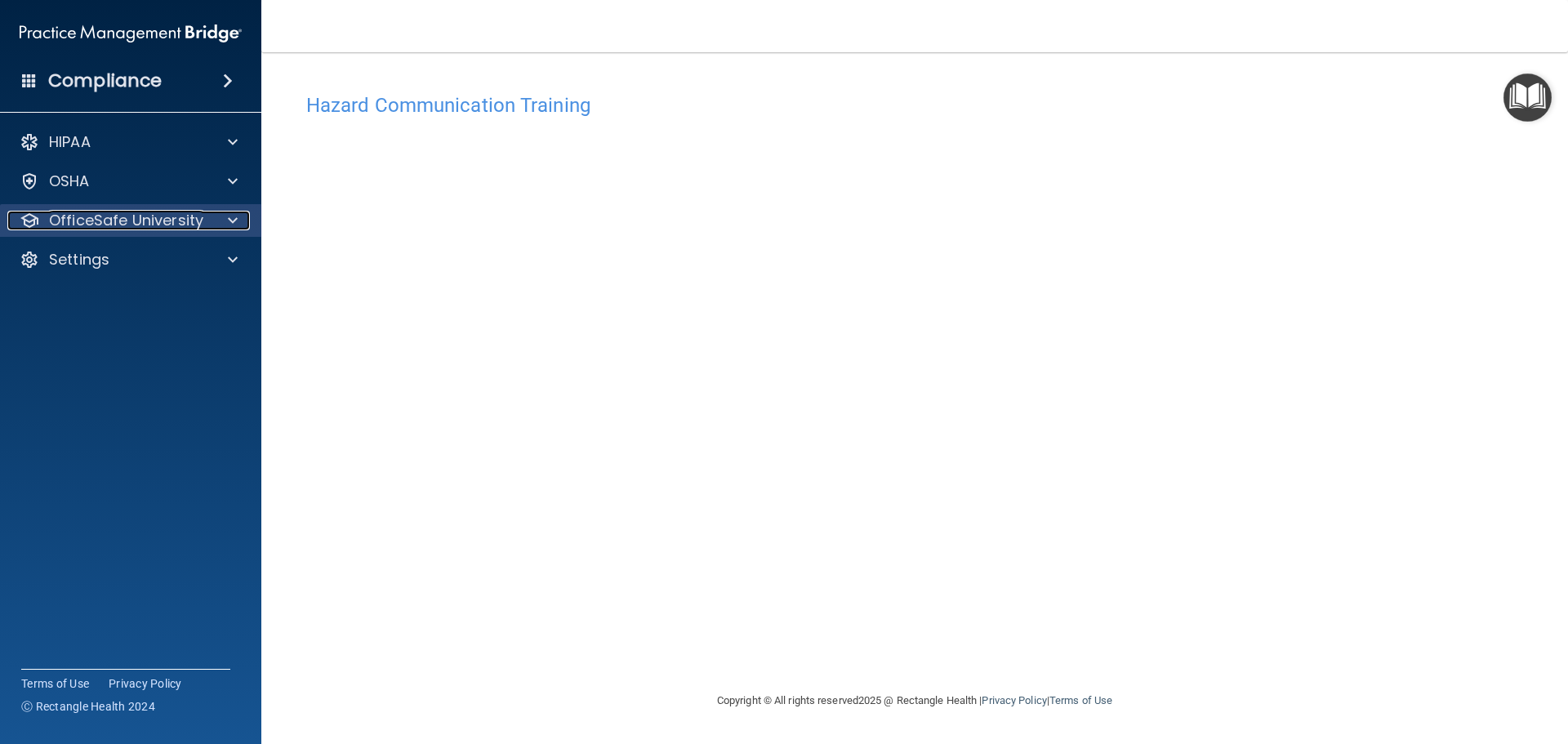
click at [130, 219] on p "OfficeSafe University" at bounding box center [127, 221] width 155 height 20
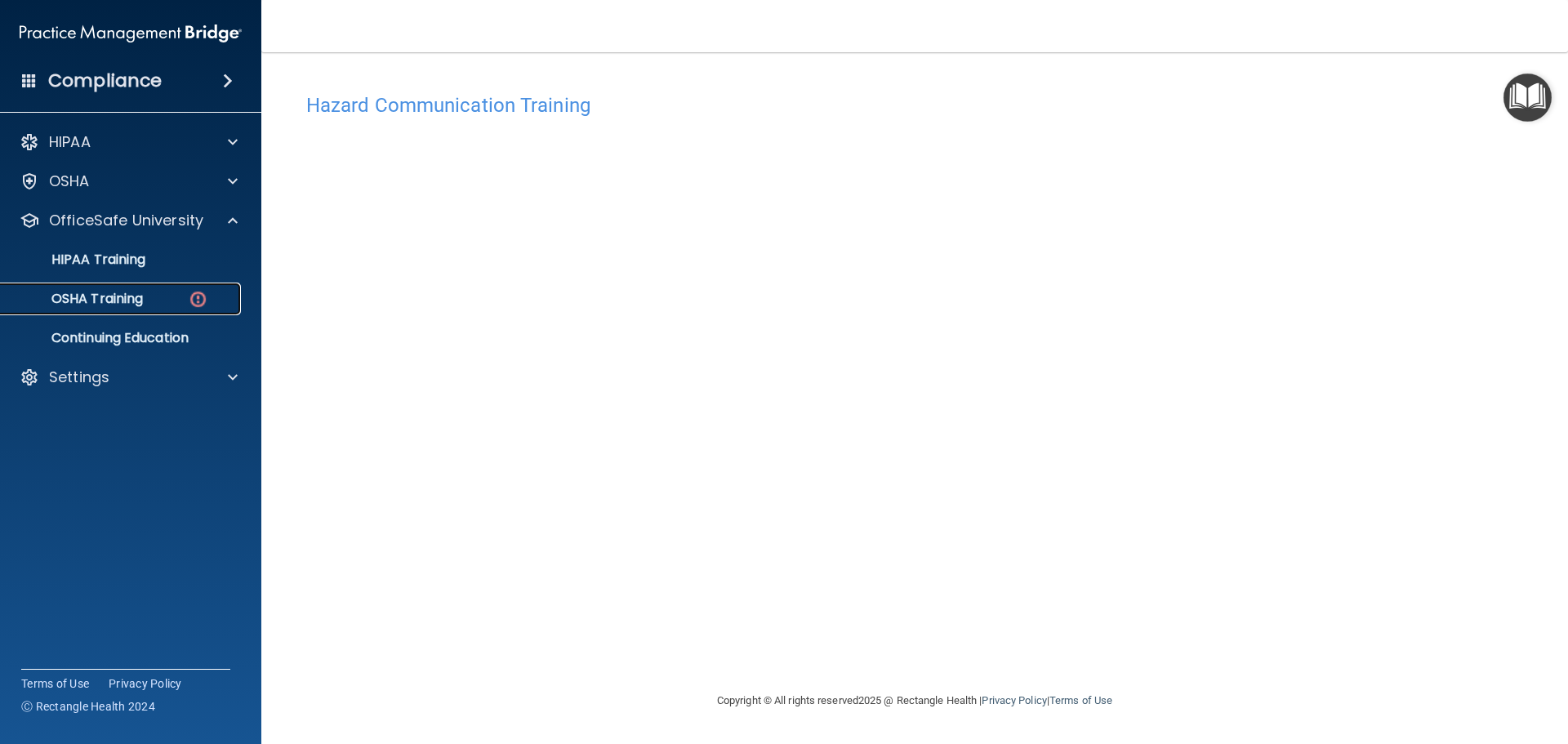
click at [104, 295] on p "OSHA Training" at bounding box center [77, 299] width 133 height 16
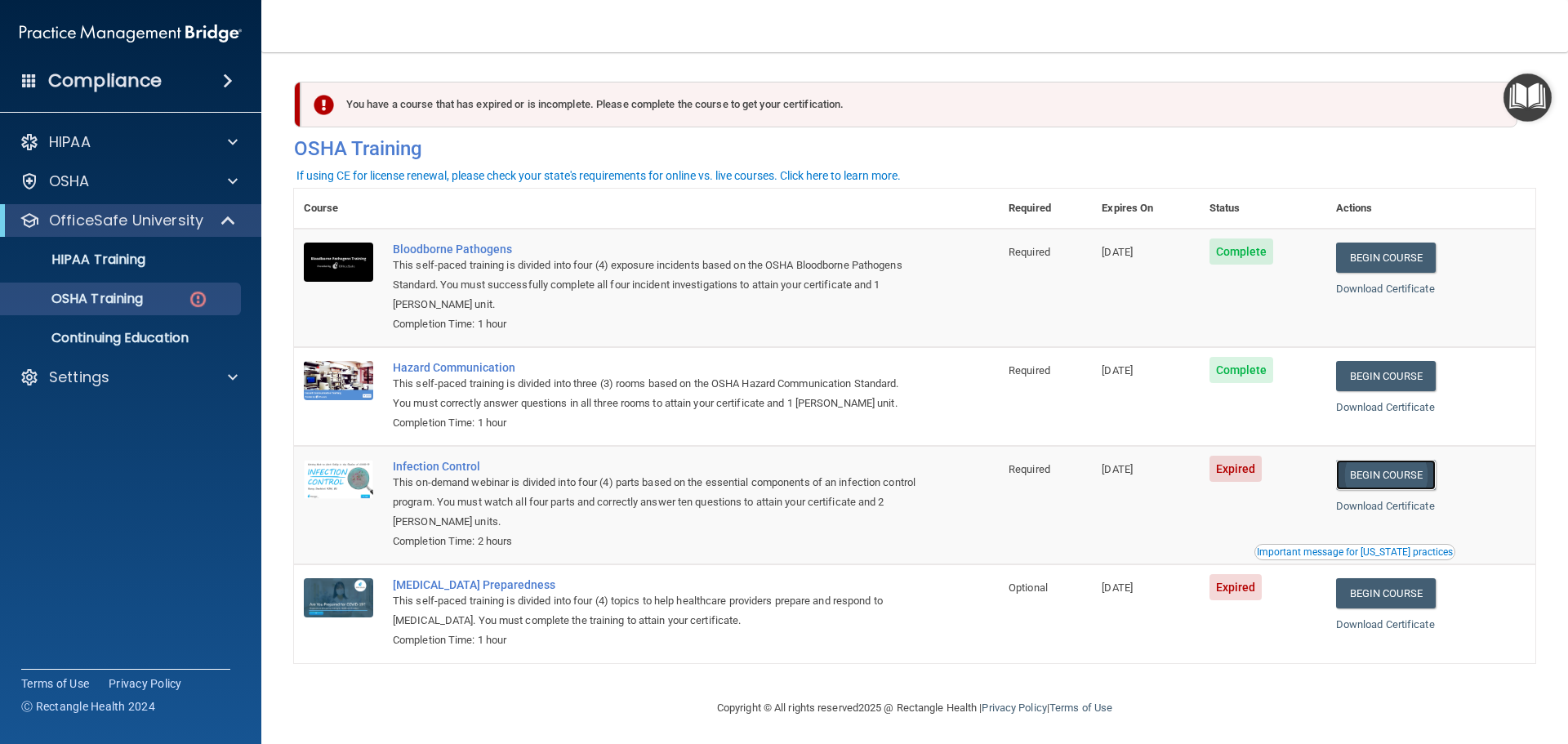
click at [1358, 476] on link "Begin Course" at bounding box center [1385, 475] width 100 height 30
click at [1389, 472] on link "Begin Course" at bounding box center [1385, 475] width 100 height 30
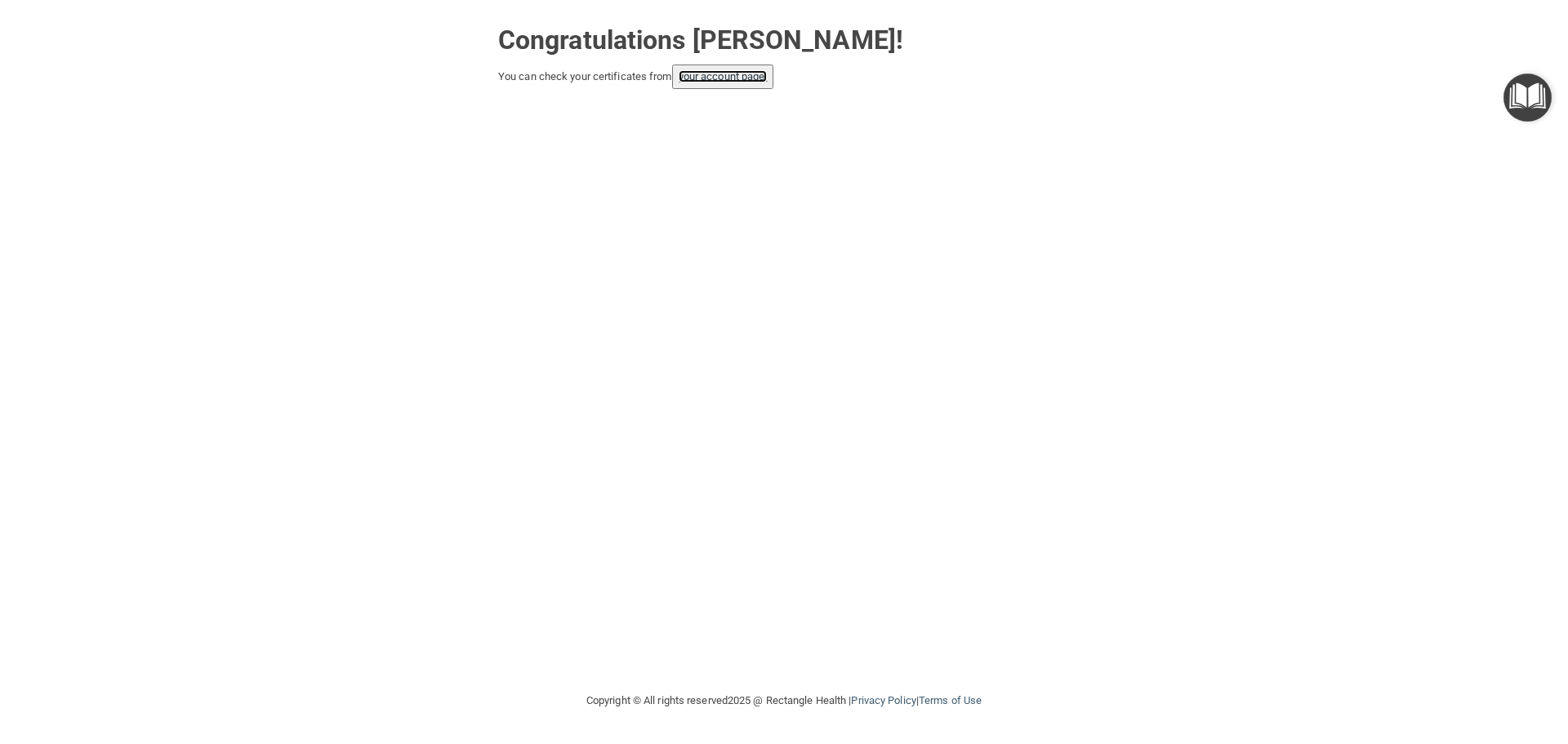
click at [746, 71] on link "your account page!" at bounding box center [724, 76] width 89 height 12
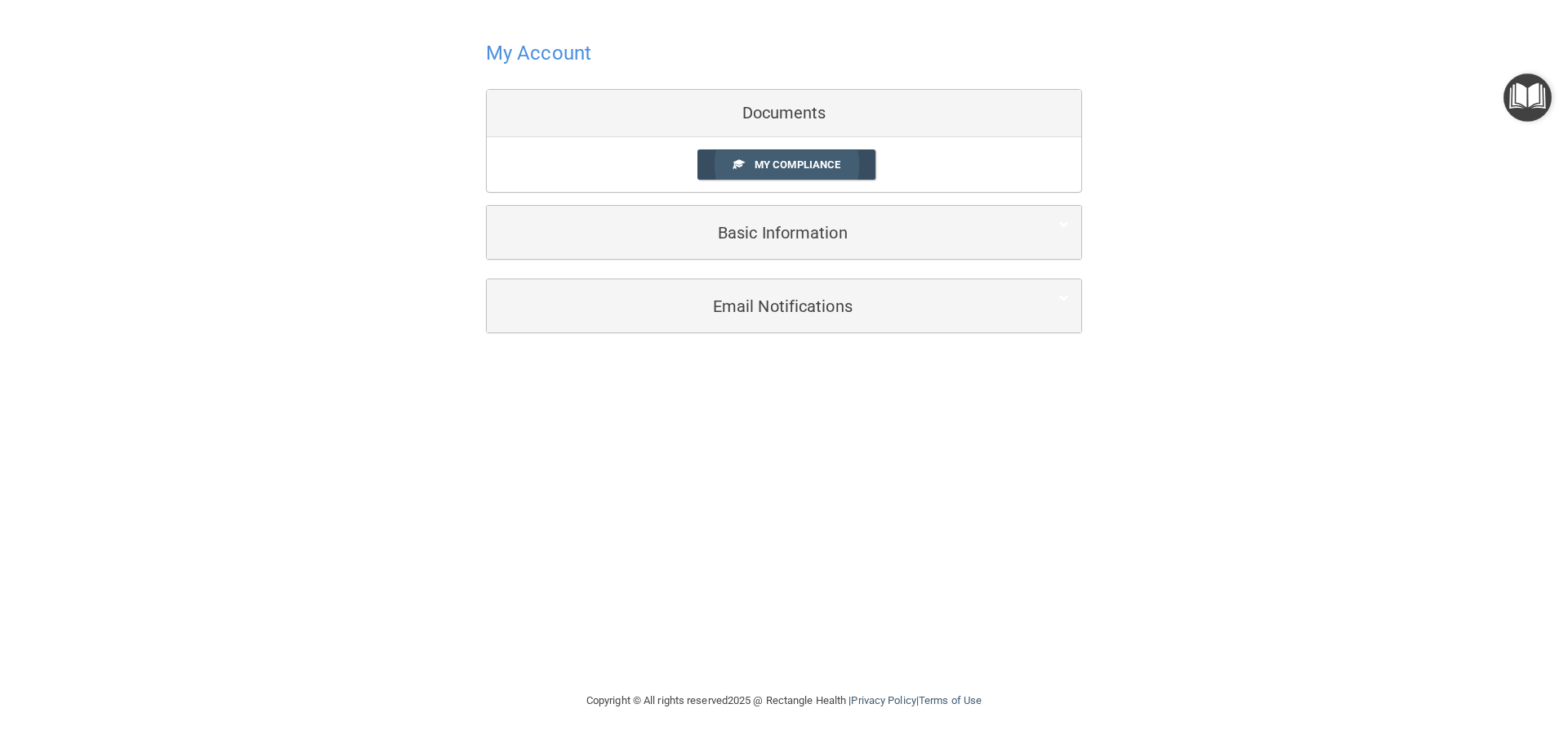
click at [788, 166] on span "My Compliance" at bounding box center [798, 164] width 86 height 12
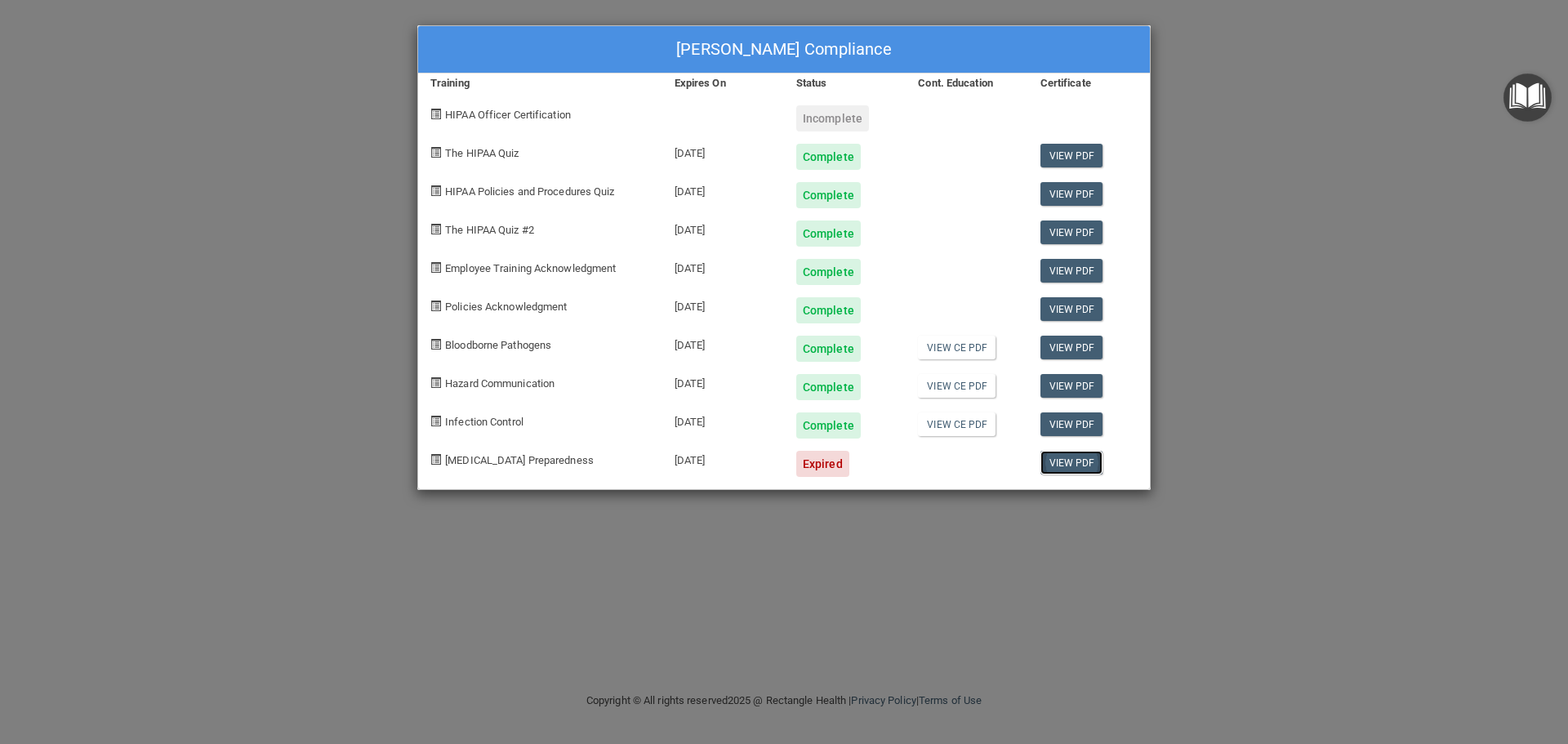
click at [1084, 472] on link "View PDF" at bounding box center [1072, 463] width 63 height 24
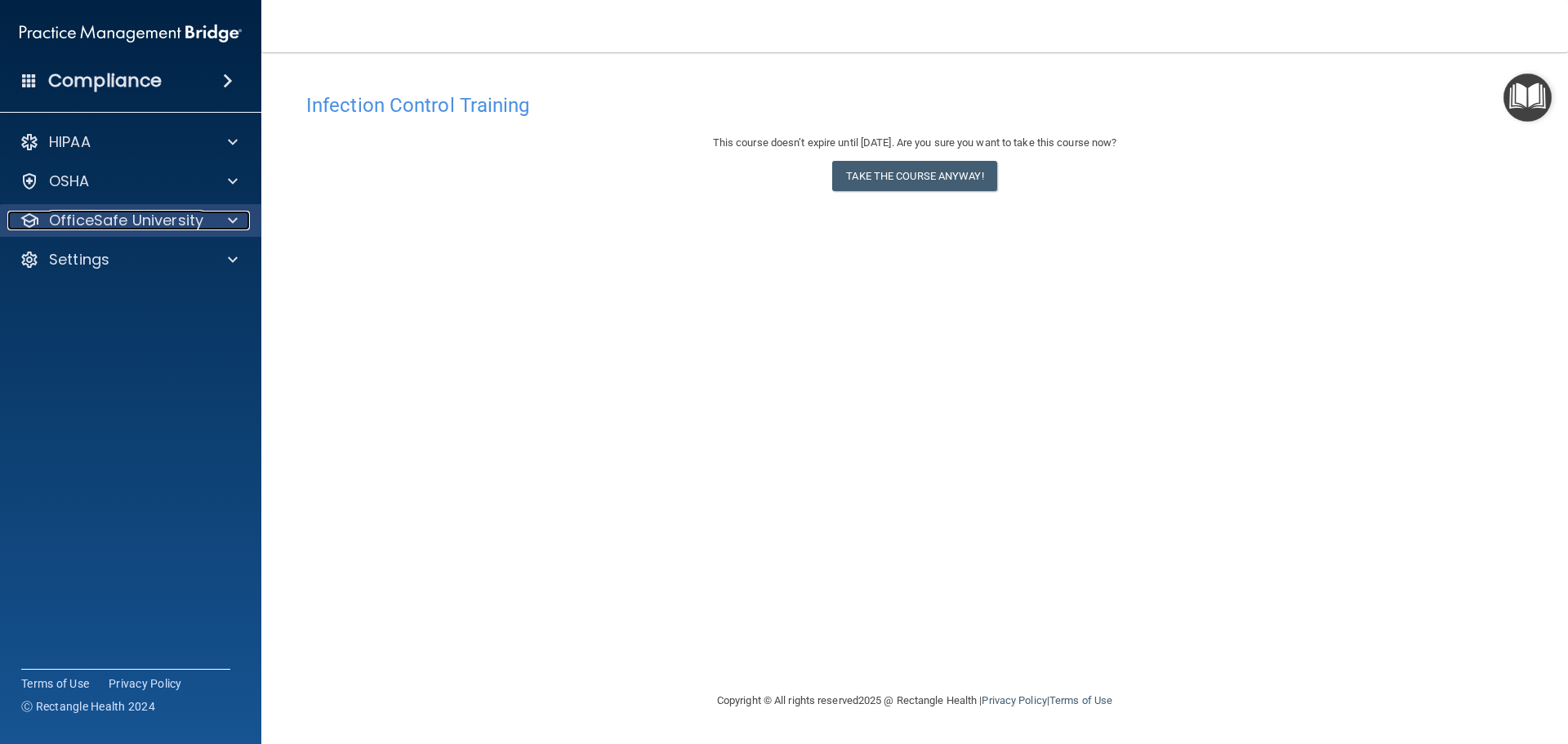
click at [164, 219] on p "OfficeSafe University" at bounding box center [127, 221] width 155 height 20
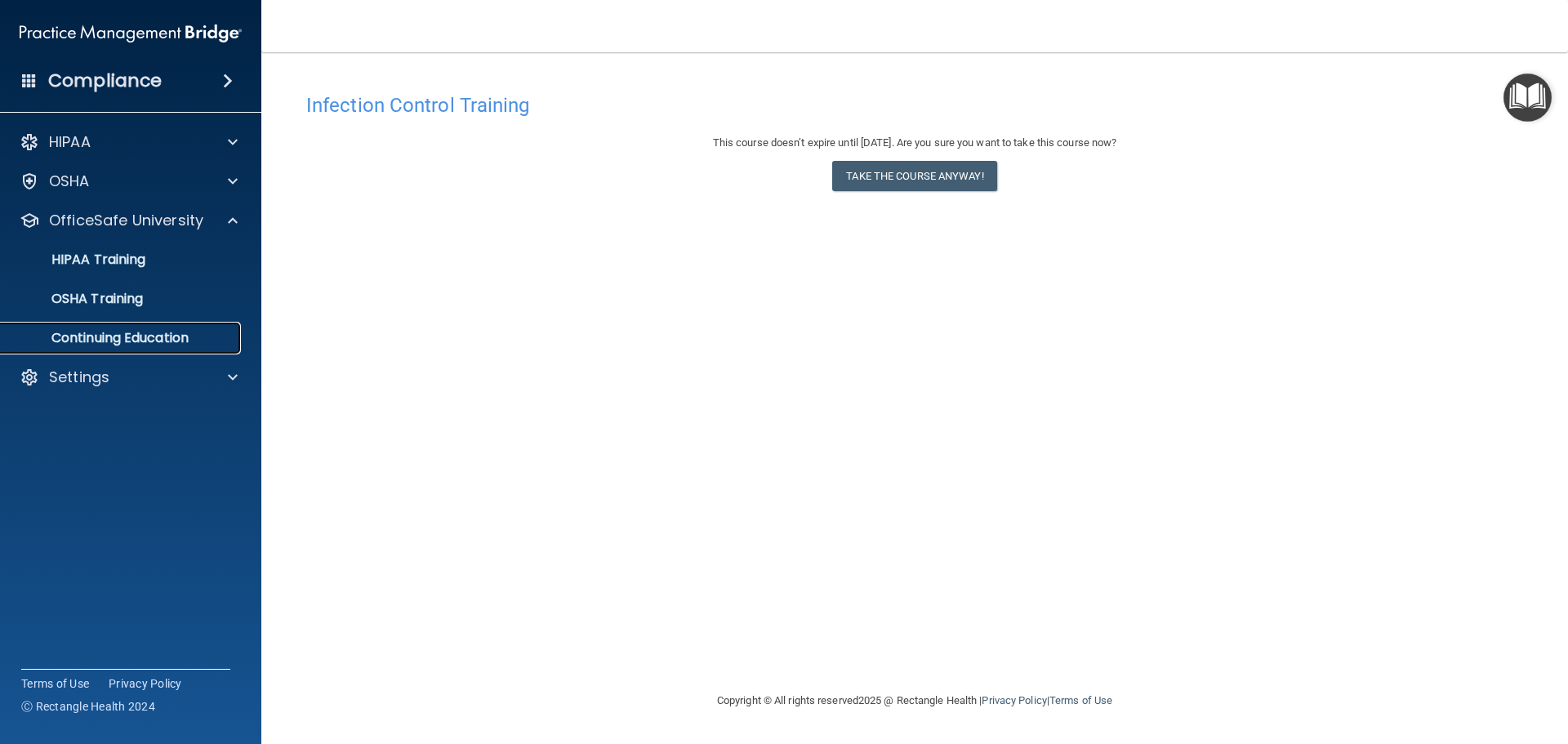
click at [105, 342] on p "Continuing Education" at bounding box center [122, 338] width 223 height 16
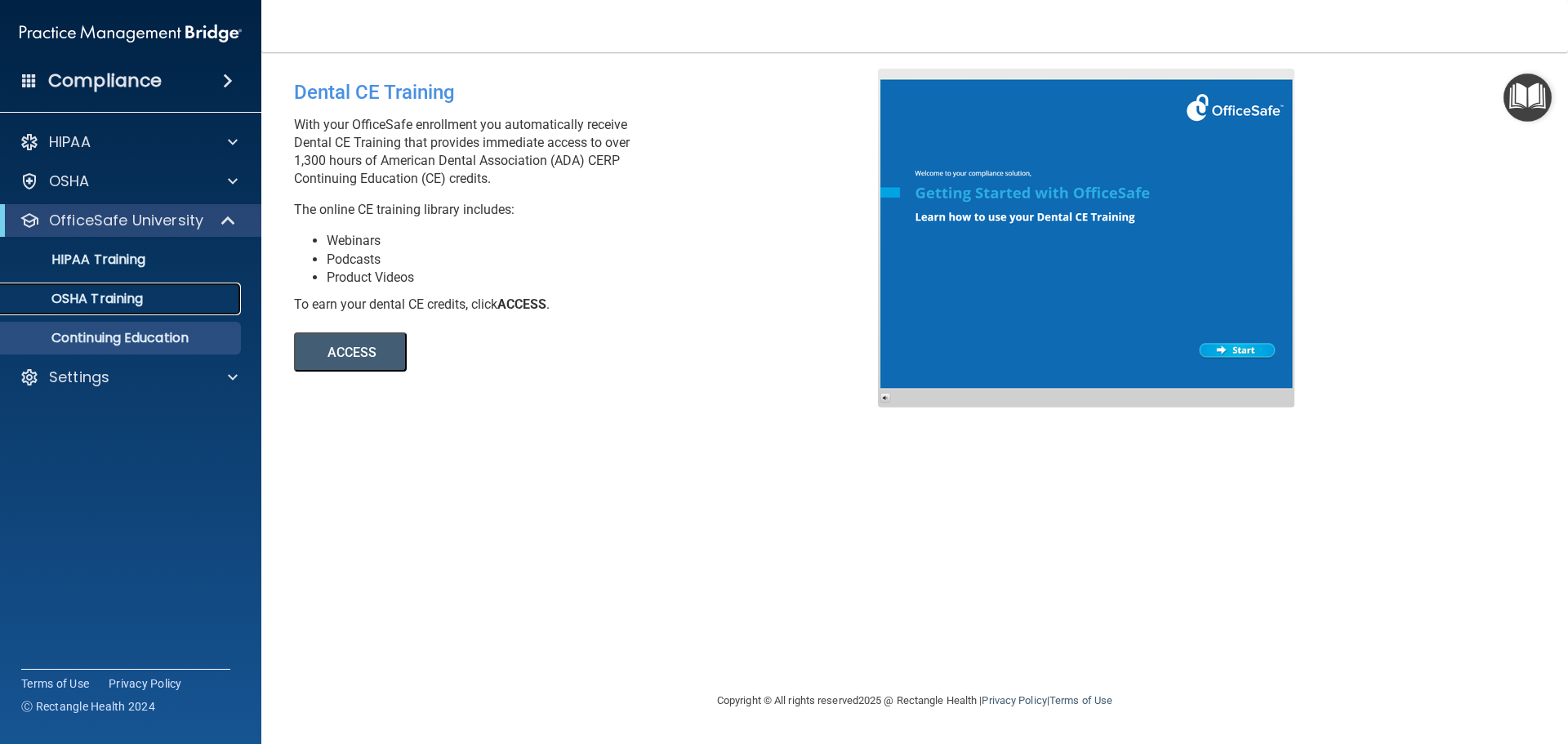
click at [95, 301] on p "OSHA Training" at bounding box center [77, 299] width 133 height 16
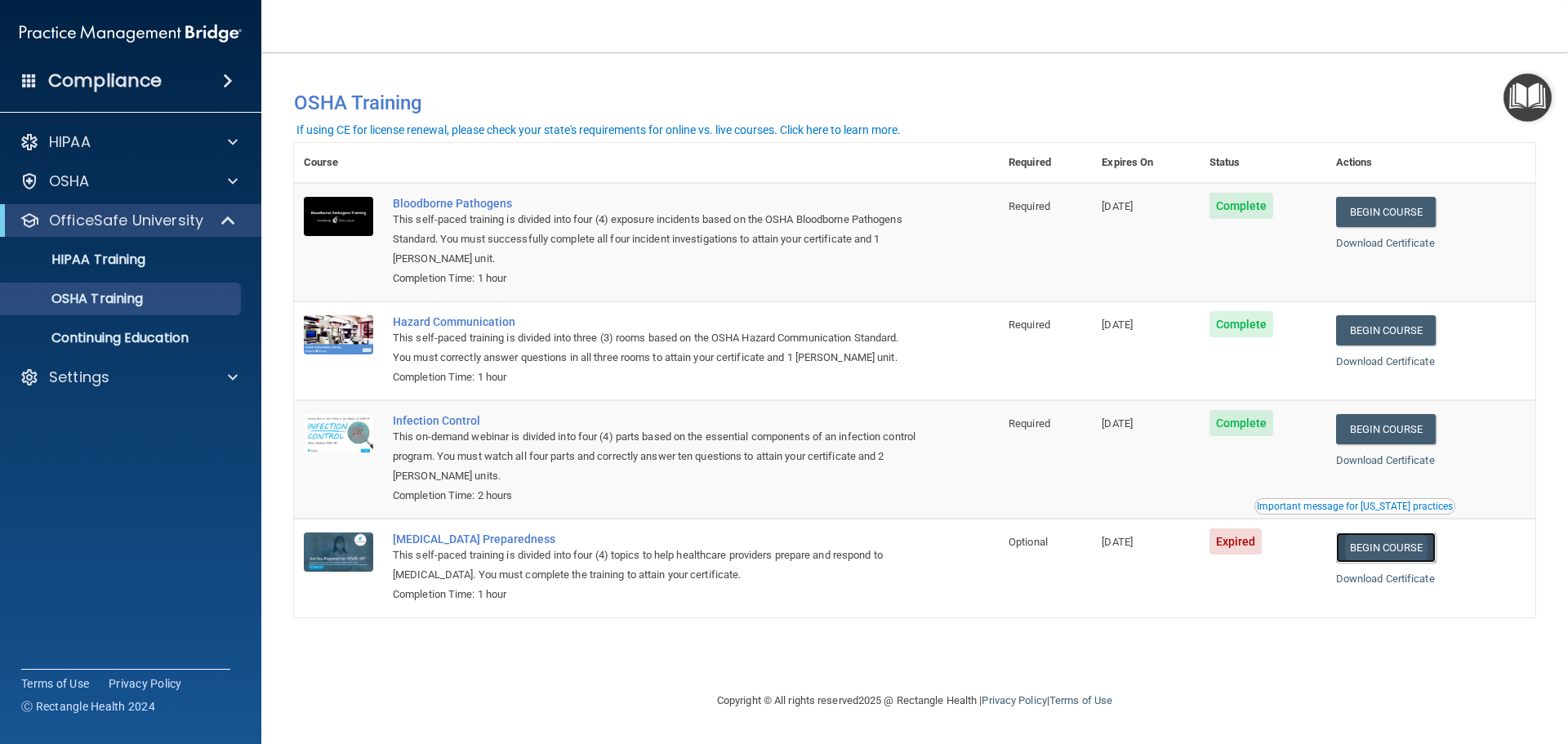
click at [1403, 554] on link "Begin Course" at bounding box center [1385, 547] width 100 height 30
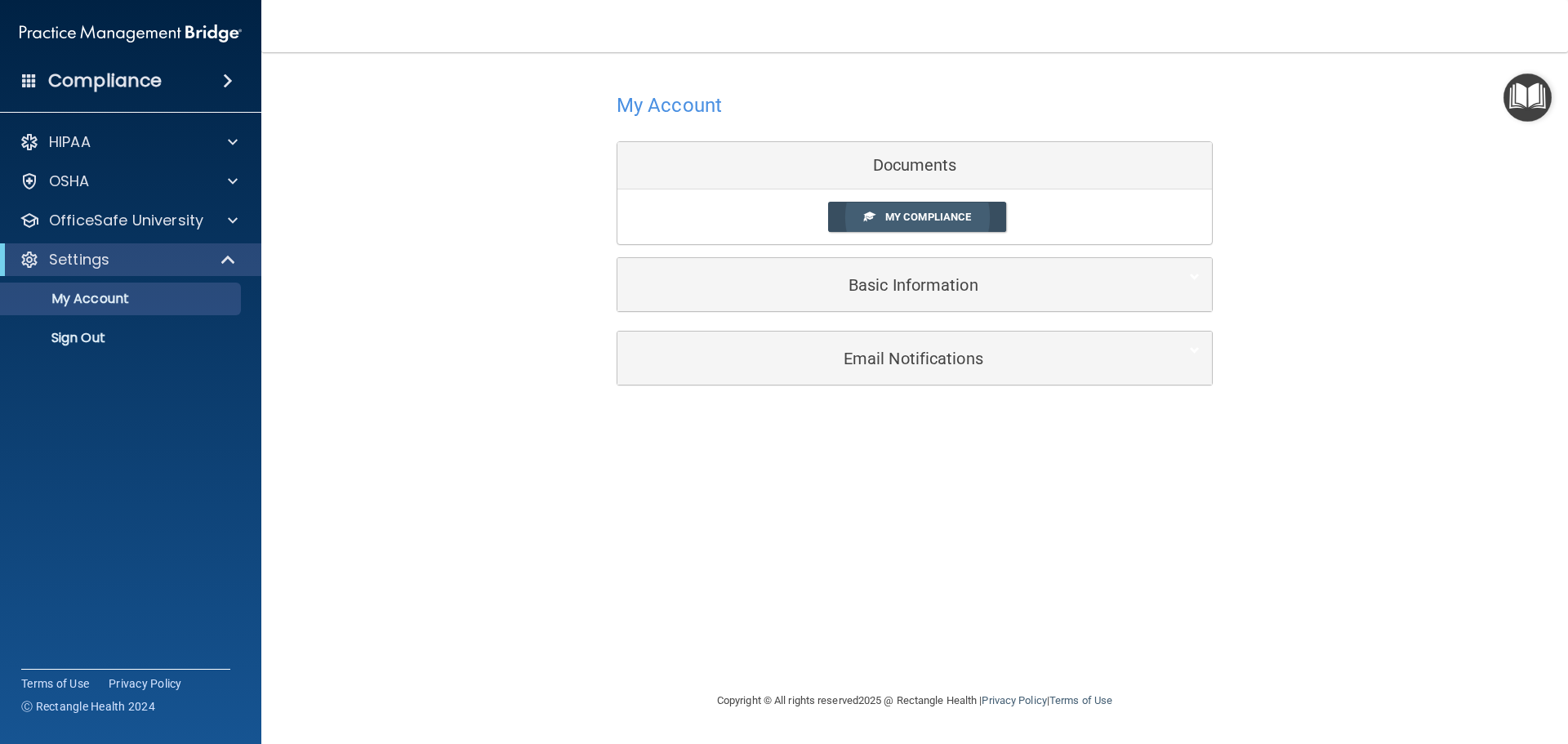
click at [932, 225] on link "My Compliance" at bounding box center [917, 216] width 179 height 30
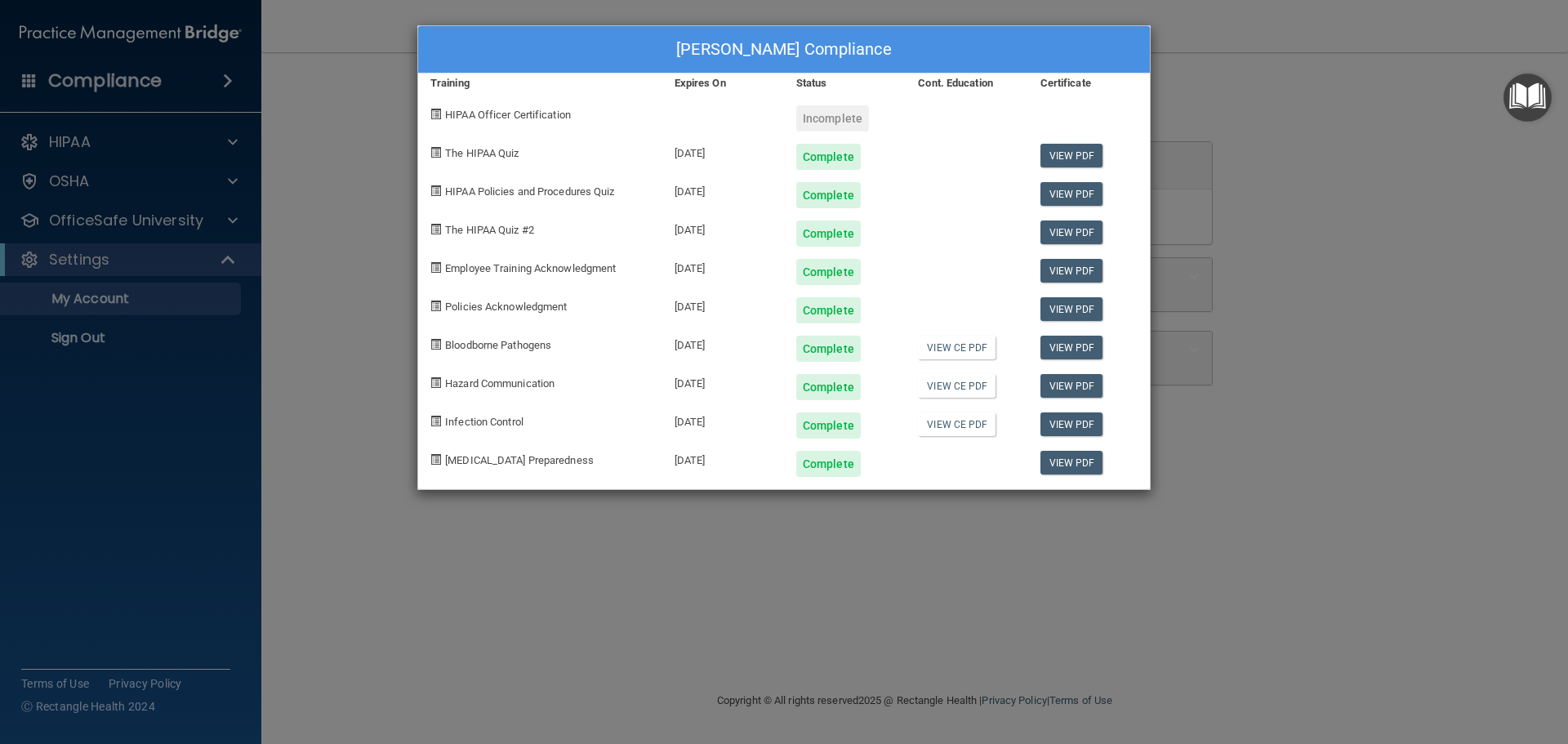
click at [1182, 2] on div "[PERSON_NAME] Compliance Training Expires On Status Cont. Education Certificate…" at bounding box center [784, 372] width 1568 height 744
